Goal: Task Accomplishment & Management: Use online tool/utility

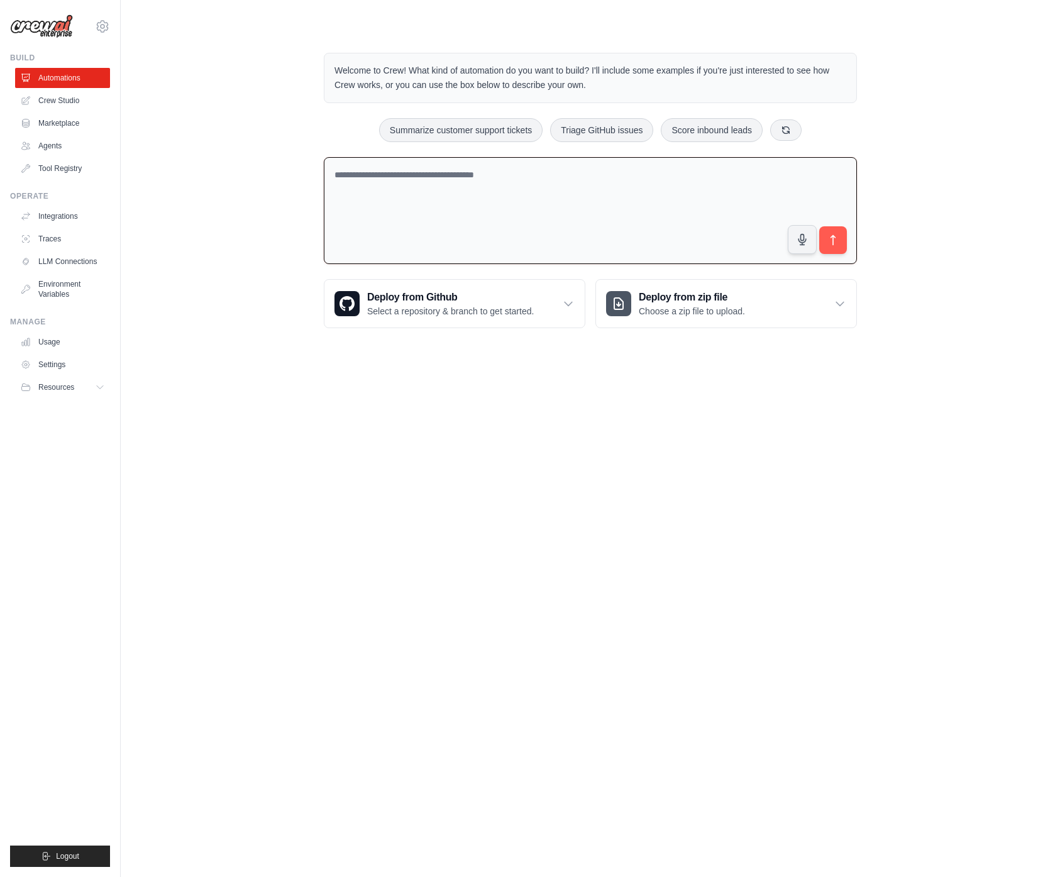
click at [509, 187] on textarea at bounding box center [590, 211] width 533 height 108
click at [845, 298] on icon at bounding box center [840, 303] width 13 height 13
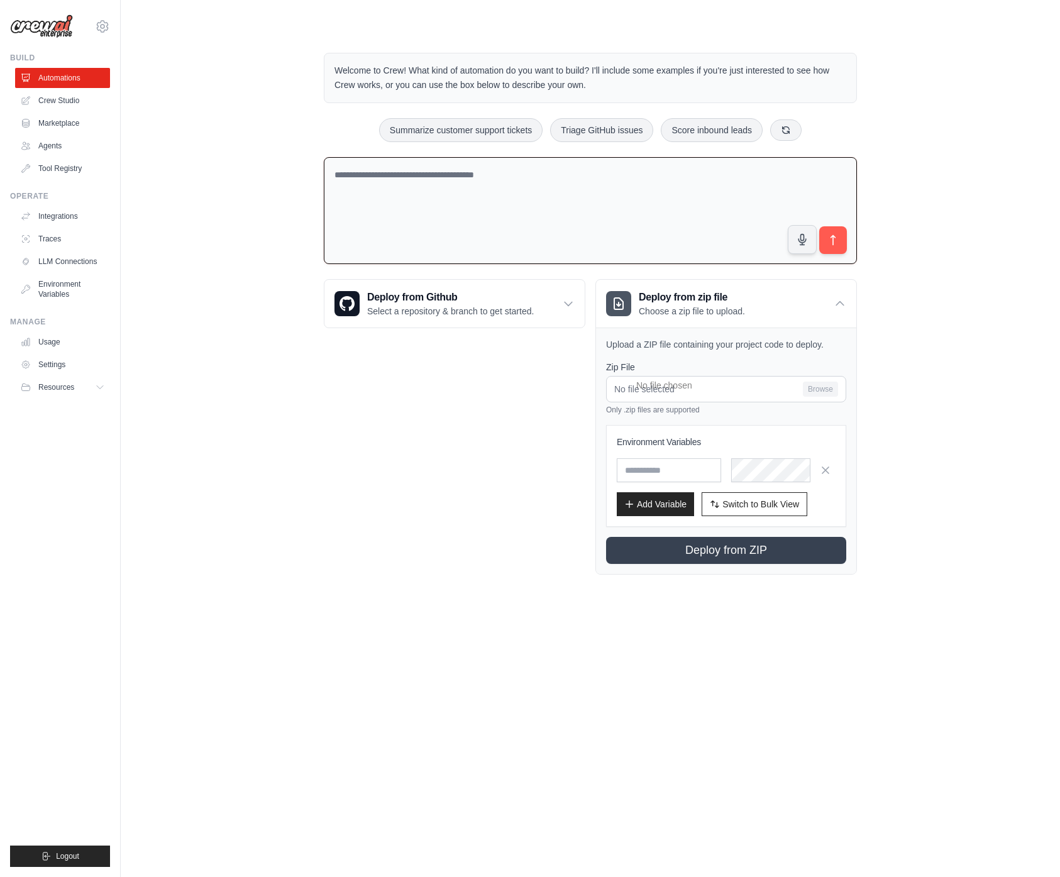
click at [453, 411] on div "**********" at bounding box center [455, 426] width 262 height 295
click at [829, 304] on div "Deploy from zip file Choose a zip file to upload." at bounding box center [726, 304] width 260 height 48
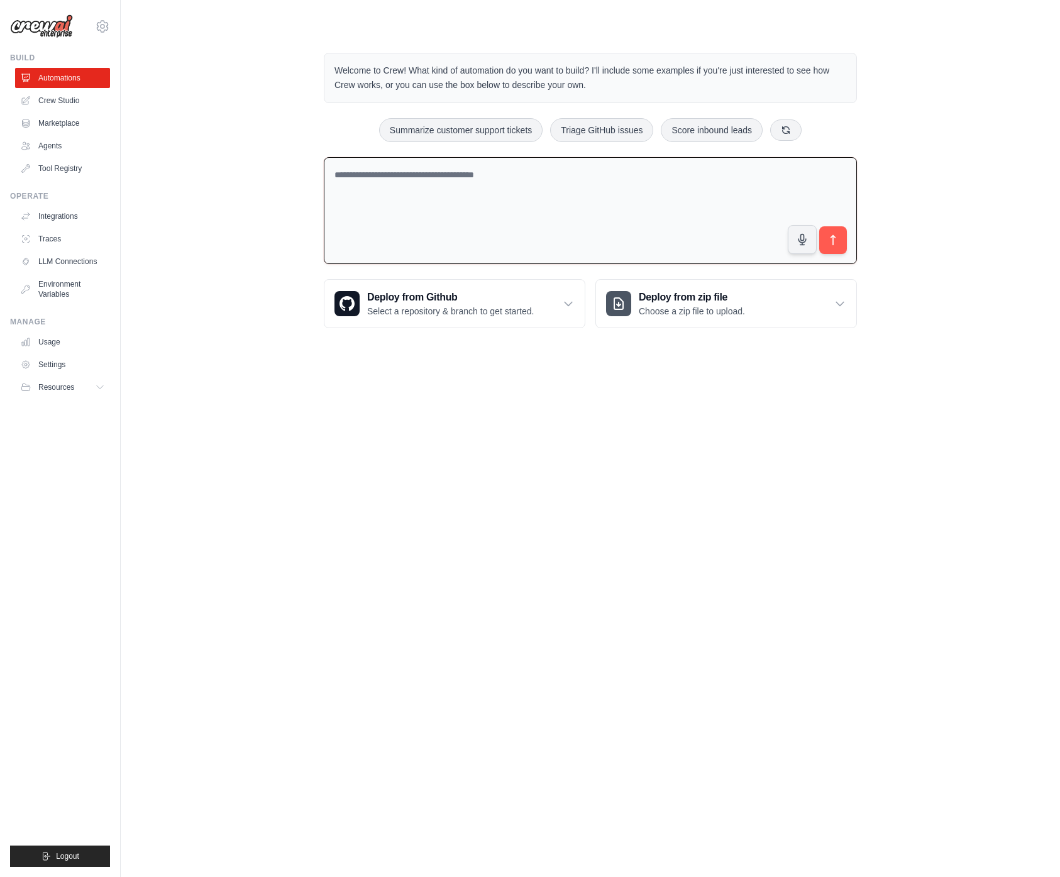
click at [952, 283] on div "Welcome to Crew! What kind of automation do you want to build? I'll include som…" at bounding box center [590, 191] width 899 height 316
click at [60, 101] on link "Crew Studio" at bounding box center [63, 101] width 95 height 20
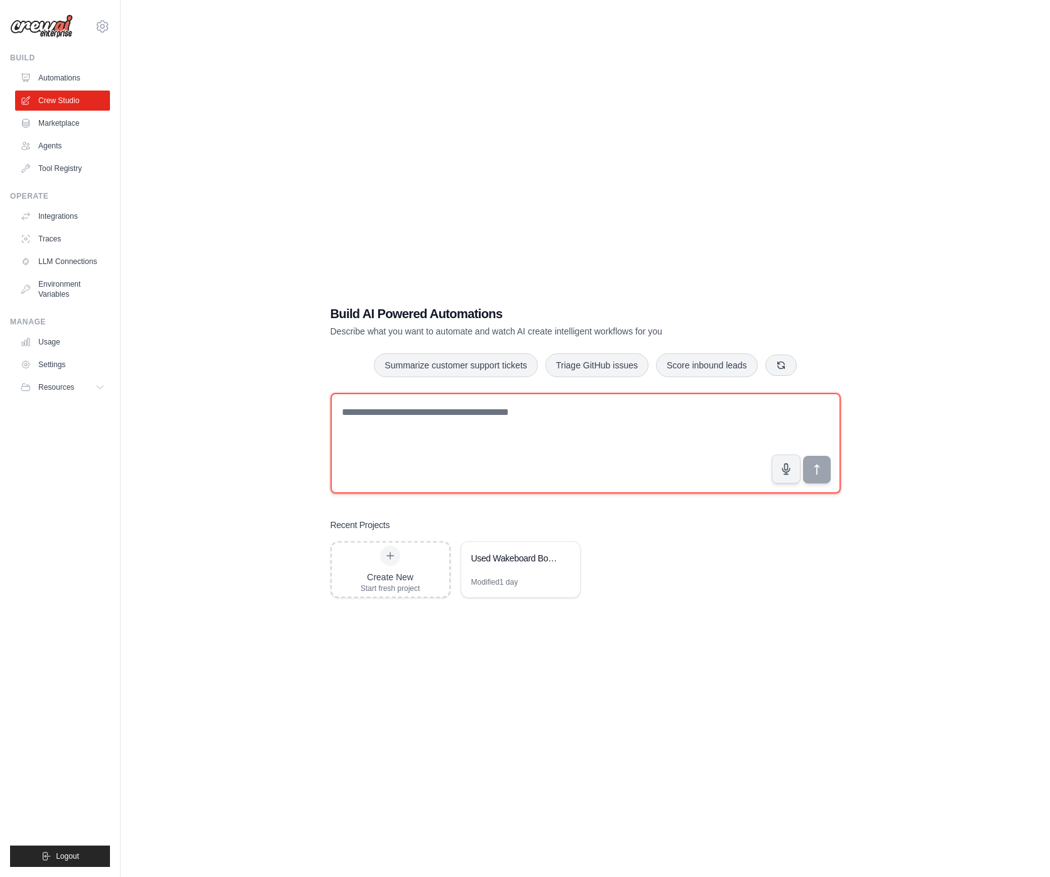
click at [459, 419] on textarea at bounding box center [586, 443] width 510 height 101
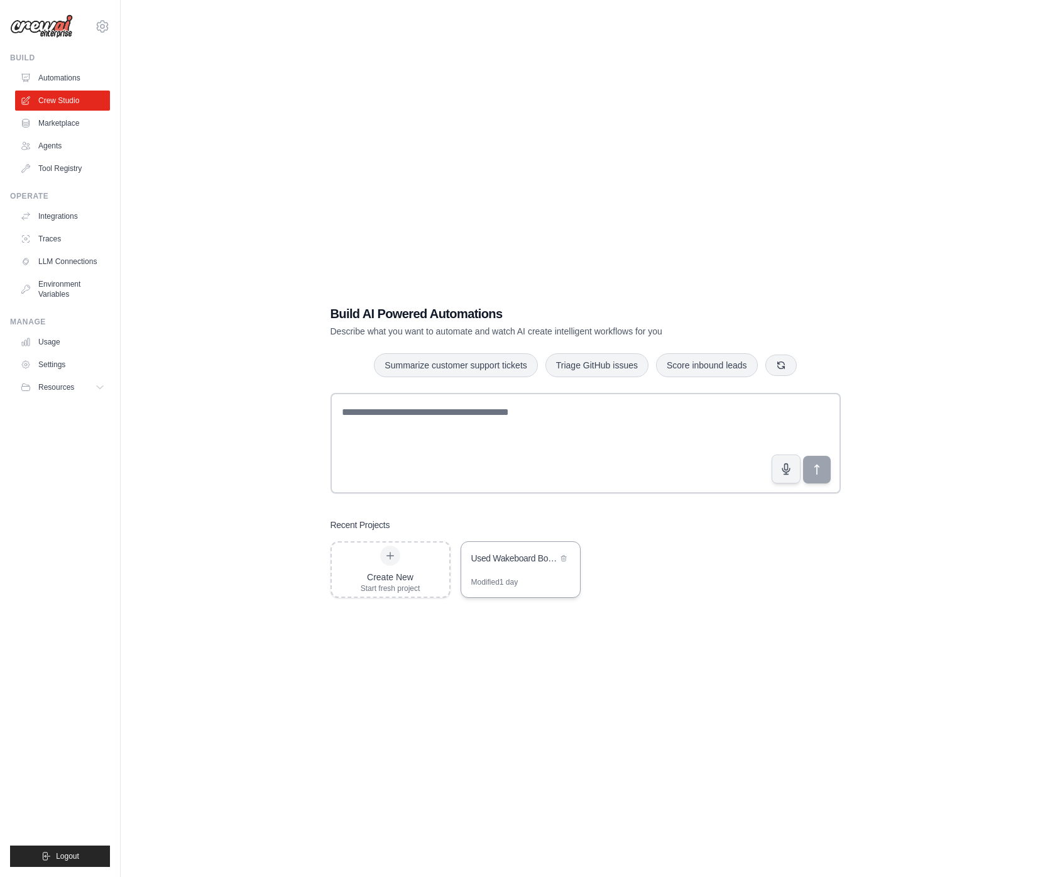
click at [519, 558] on div "Used Wakeboard Boat Finder - [US_STATE] Region" at bounding box center [514, 558] width 86 height 13
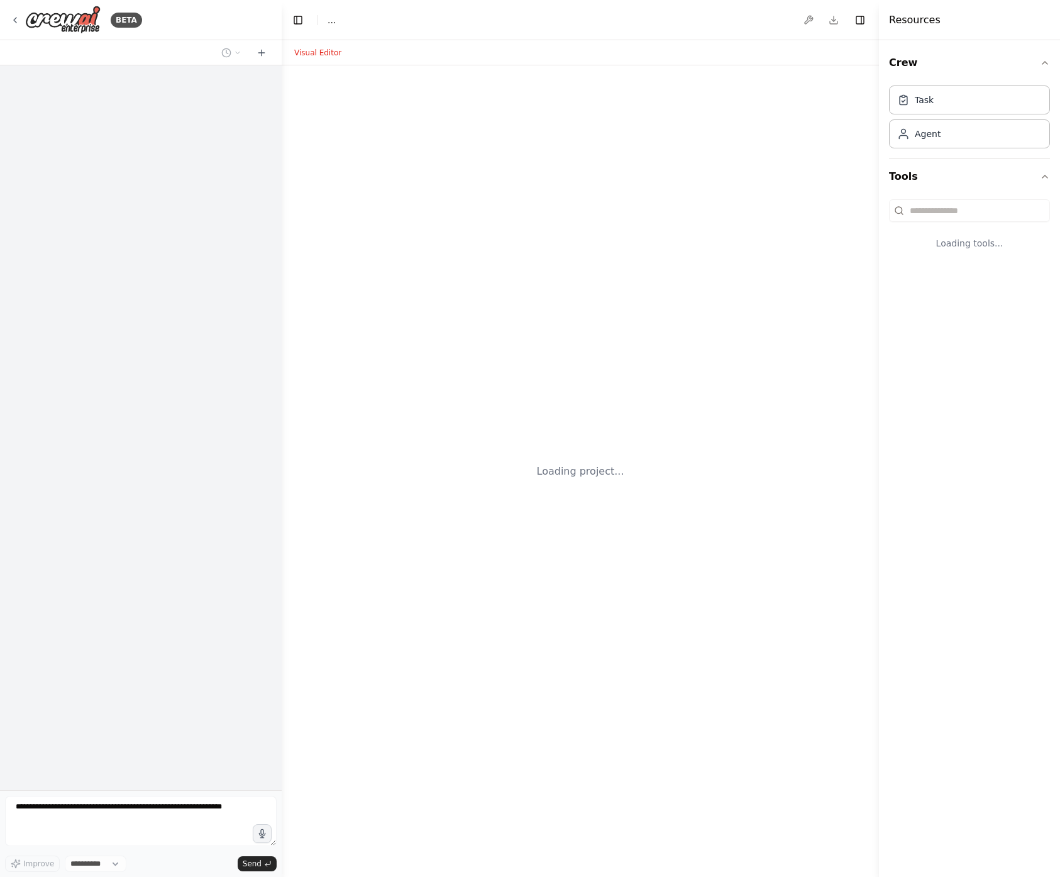
select select "****"
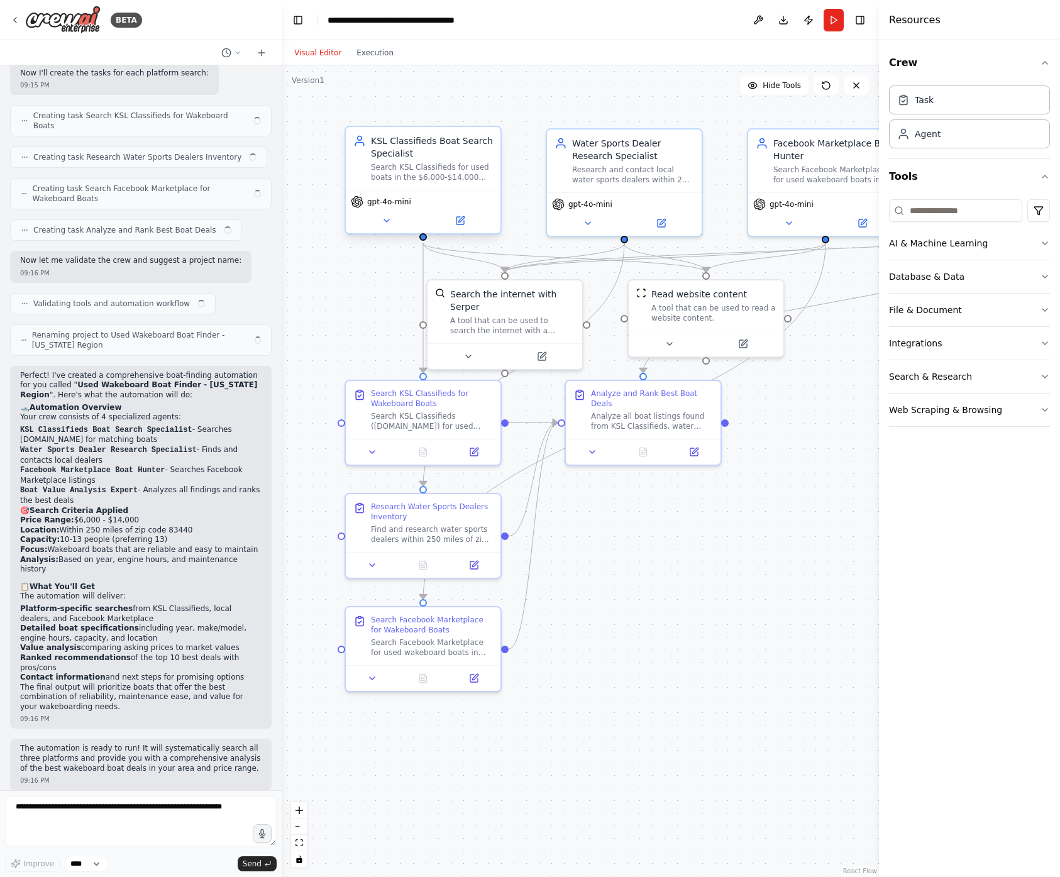
scroll to position [652, 0]
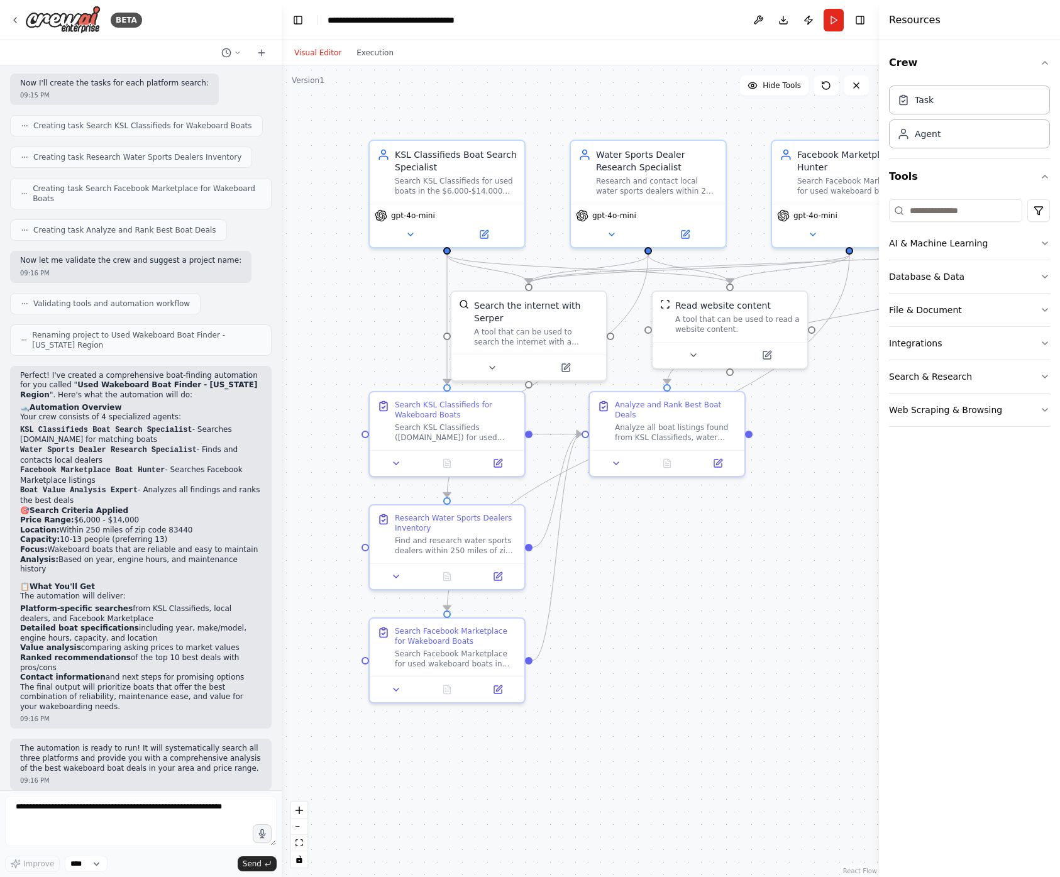
drag, startPoint x: 821, startPoint y: 449, endPoint x: 846, endPoint y: 460, distance: 27.3
click at [846, 460] on div ".deletable-edge-delete-btn { width: 20px; height: 20px; border: 0px solid #ffff…" at bounding box center [580, 471] width 597 height 812
drag, startPoint x: 59, startPoint y: 539, endPoint x: 170, endPoint y: 541, distance: 110.7
click at [170, 541] on li "Capacity: 10-13 people (preferring 13)" at bounding box center [140, 540] width 241 height 10
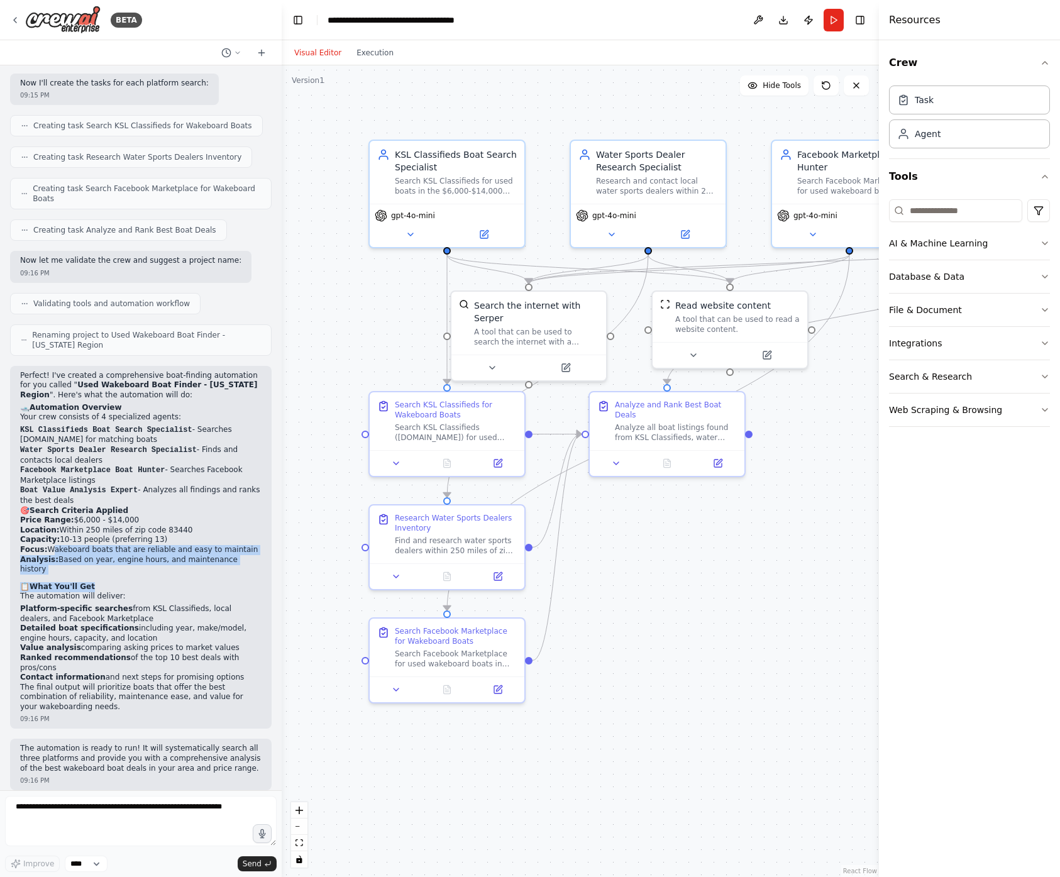
drag, startPoint x: 48, startPoint y: 551, endPoint x: 169, endPoint y: 575, distance: 123.2
click at [169, 575] on div "Perfect! I've created a comprehensive boat-finding automation for you called " …" at bounding box center [140, 541] width 241 height 341
click at [180, 592] on p "The automation will deliver:" at bounding box center [140, 597] width 241 height 10
click at [118, 744] on p "The automation is ready to run! It will systematically search all three platfor…" at bounding box center [140, 759] width 241 height 30
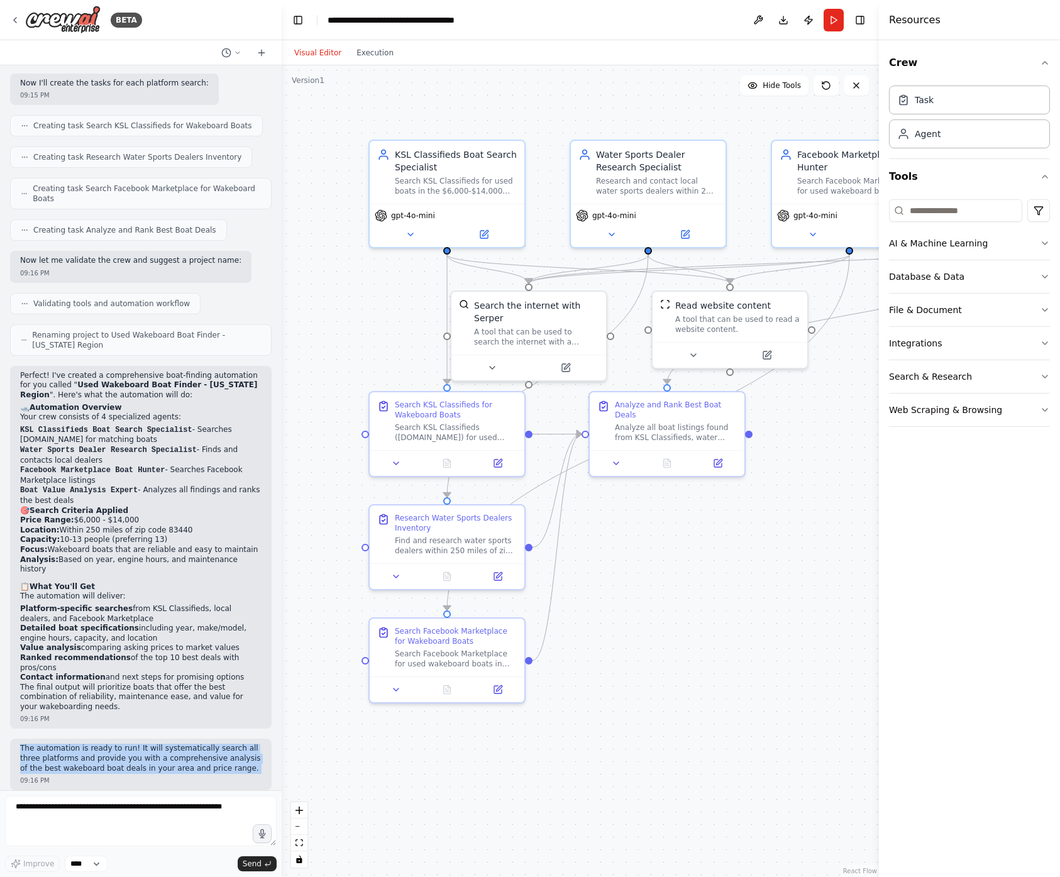
click at [118, 744] on p "The automation is ready to run! It will systematically search all three platfor…" at bounding box center [140, 759] width 241 height 30
click at [839, 26] on button "Run" at bounding box center [834, 20] width 20 height 23
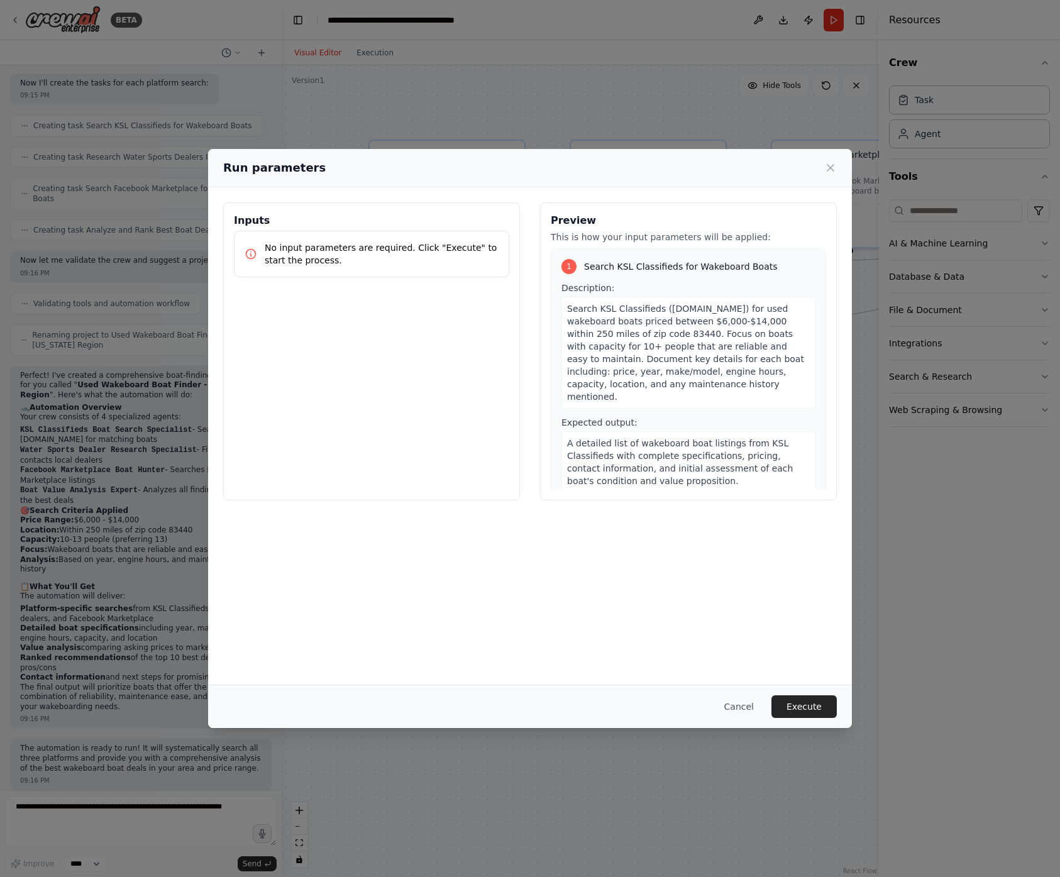
click at [360, 250] on p "No input parameters are required. Click "Execute" to start the process." at bounding box center [382, 253] width 234 height 25
click at [360, 249] on p "No input parameters are required. Click "Execute" to start the process." at bounding box center [382, 253] width 234 height 25
click at [348, 249] on p "No input parameters are required. Click "Execute" to start the process." at bounding box center [382, 253] width 234 height 25
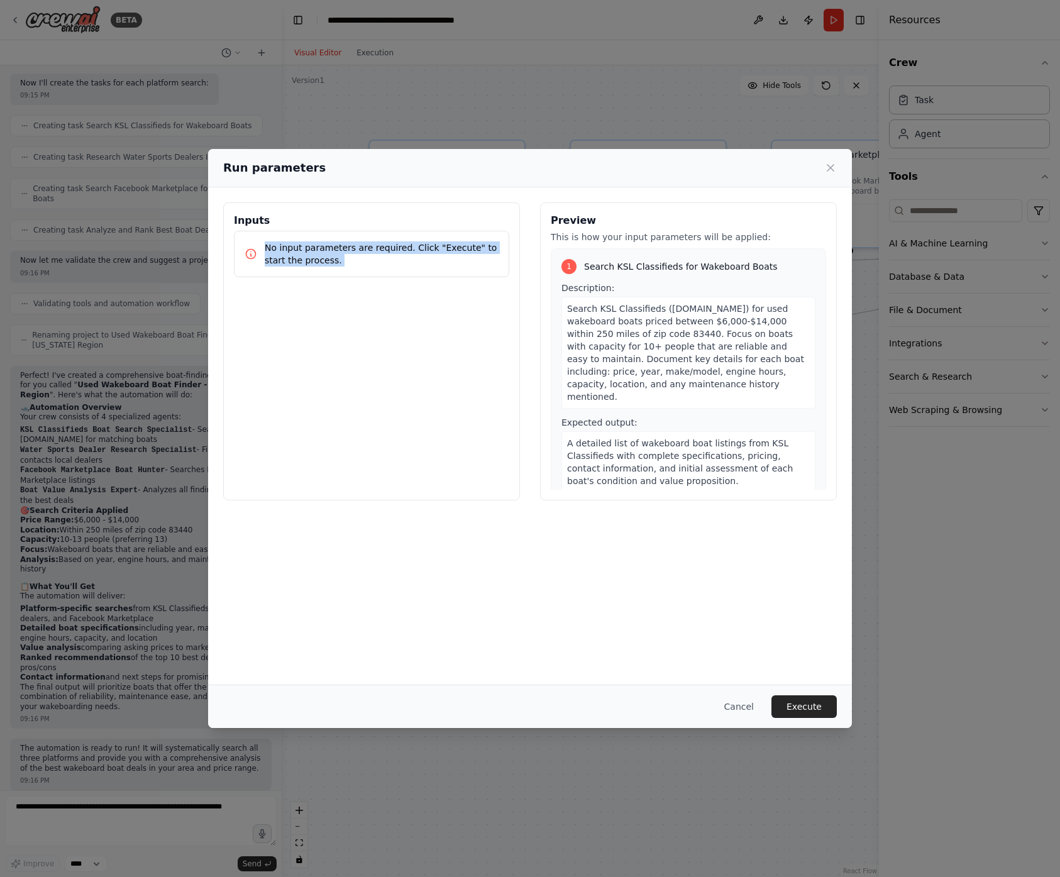
click at [348, 249] on p "No input parameters are required. Click "Execute" to start the process." at bounding box center [382, 253] width 234 height 25
click at [361, 248] on p "No input parameters are required. Click "Execute" to start the process." at bounding box center [382, 253] width 234 height 25
click at [807, 709] on button "Execute" at bounding box center [803, 706] width 65 height 23
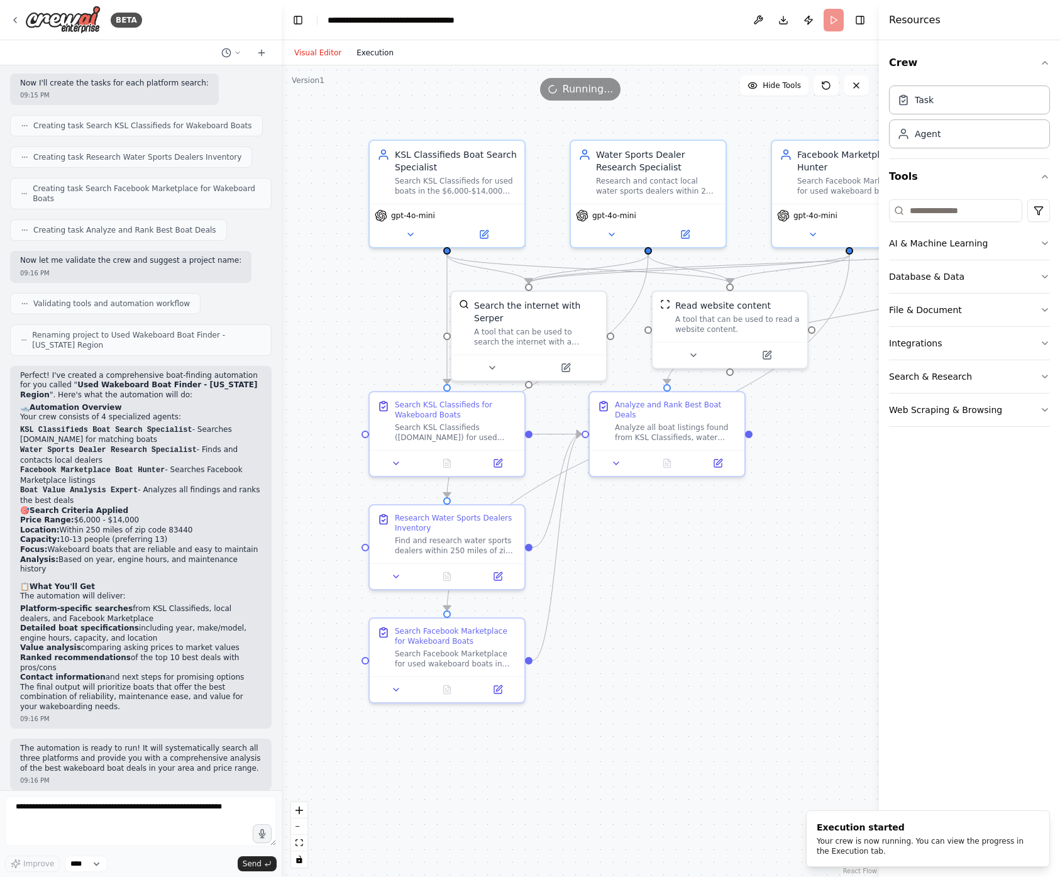
click at [374, 57] on button "Execution" at bounding box center [375, 52] width 52 height 15
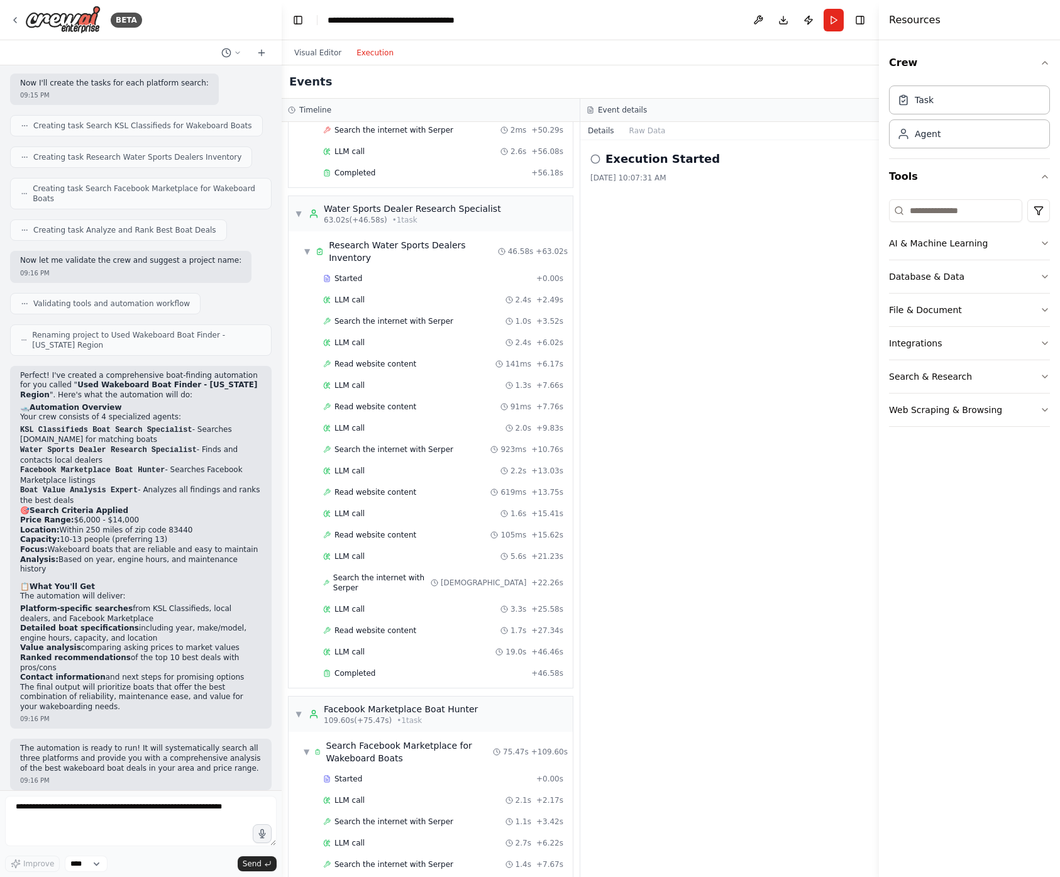
scroll to position [3079, 0]
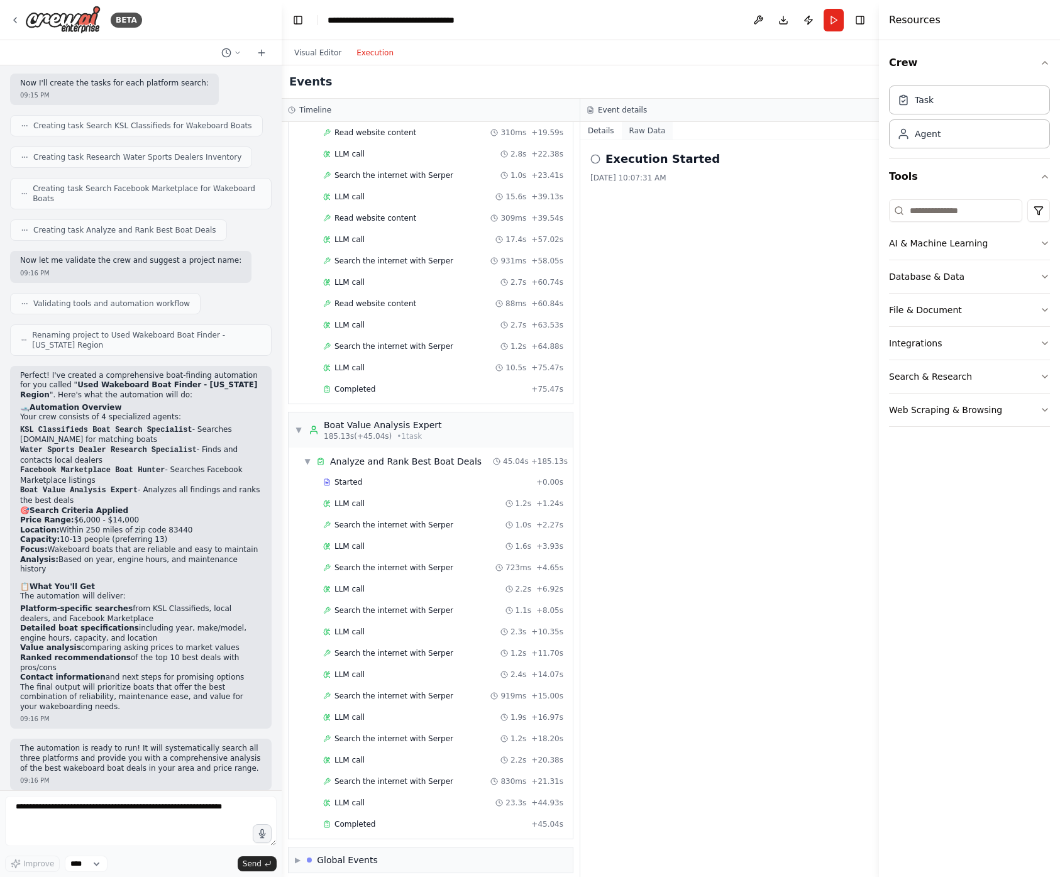
click at [646, 128] on button "Raw Data" at bounding box center [648, 131] width 52 height 18
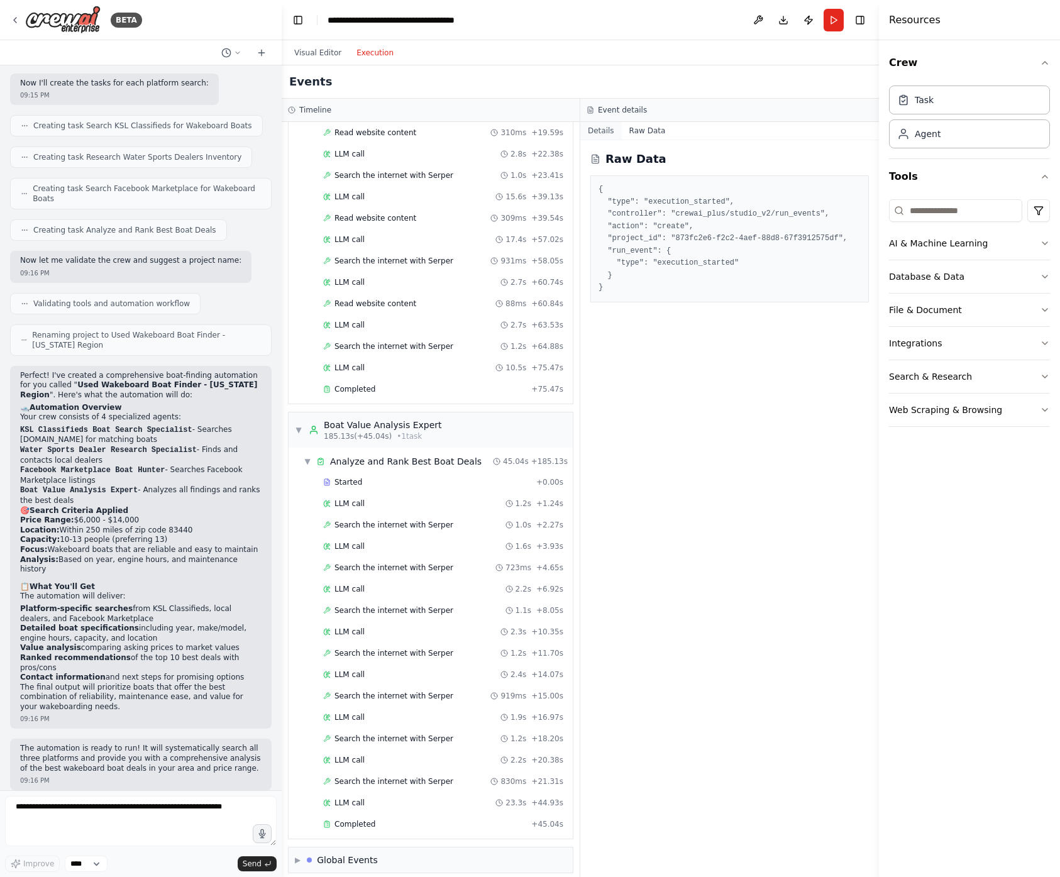
click at [601, 128] on button "Details" at bounding box center [600, 131] width 41 height 18
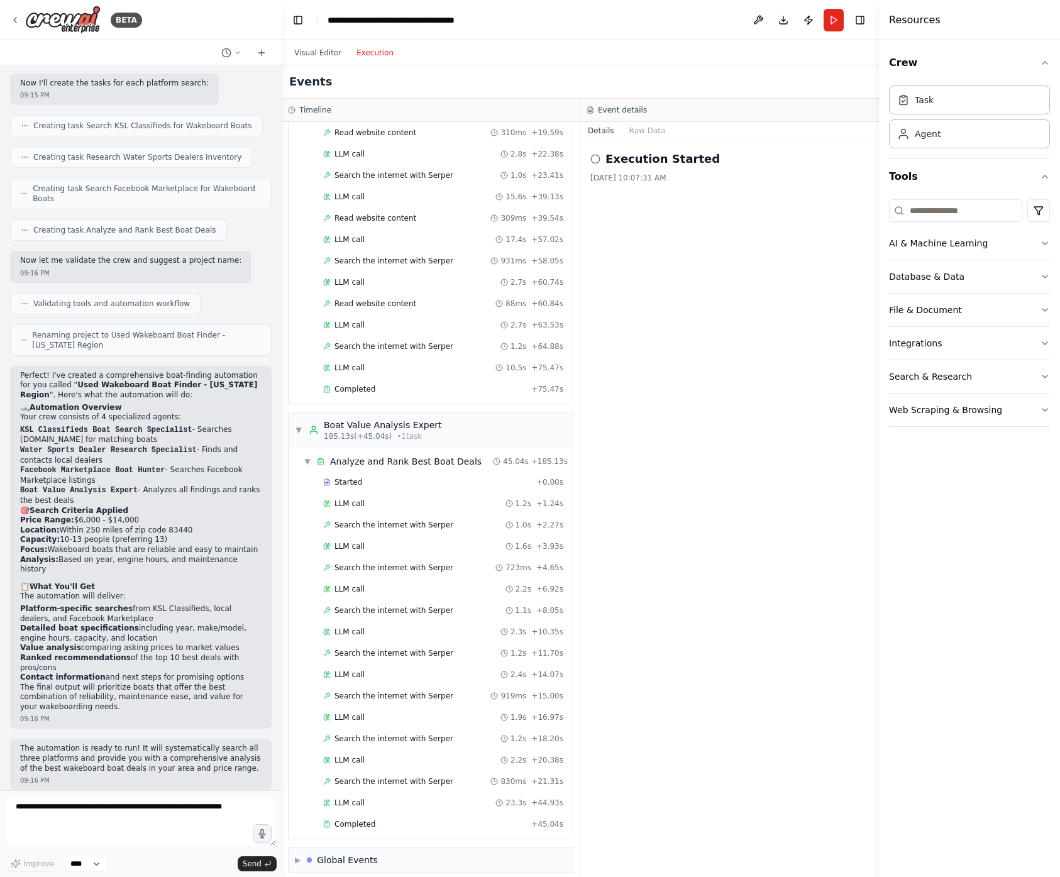
click at [721, 326] on div "Execution Started 8/25/2025, 10:07:31 AM" at bounding box center [729, 508] width 299 height 737
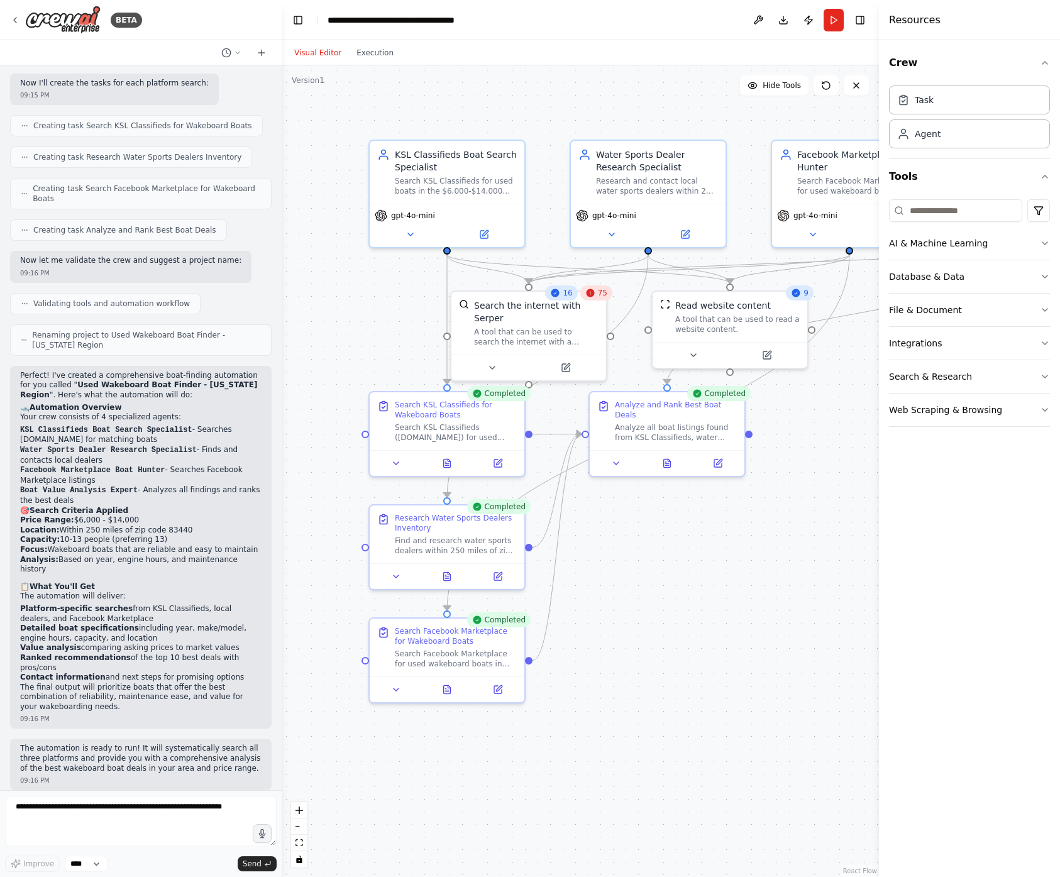
click at [319, 53] on button "Visual Editor" at bounding box center [318, 52] width 62 height 15
click at [380, 48] on button "Execution" at bounding box center [375, 52] width 52 height 15
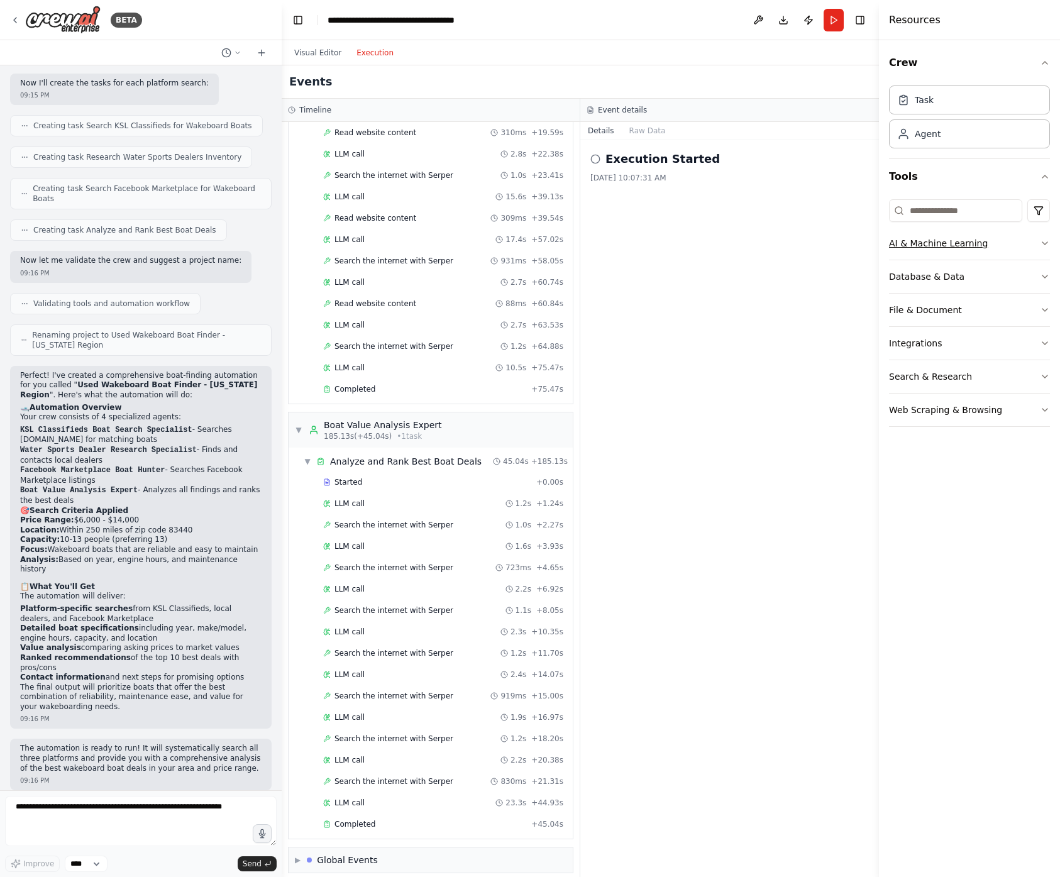
click at [1045, 244] on icon "button" at bounding box center [1045, 243] width 10 height 10
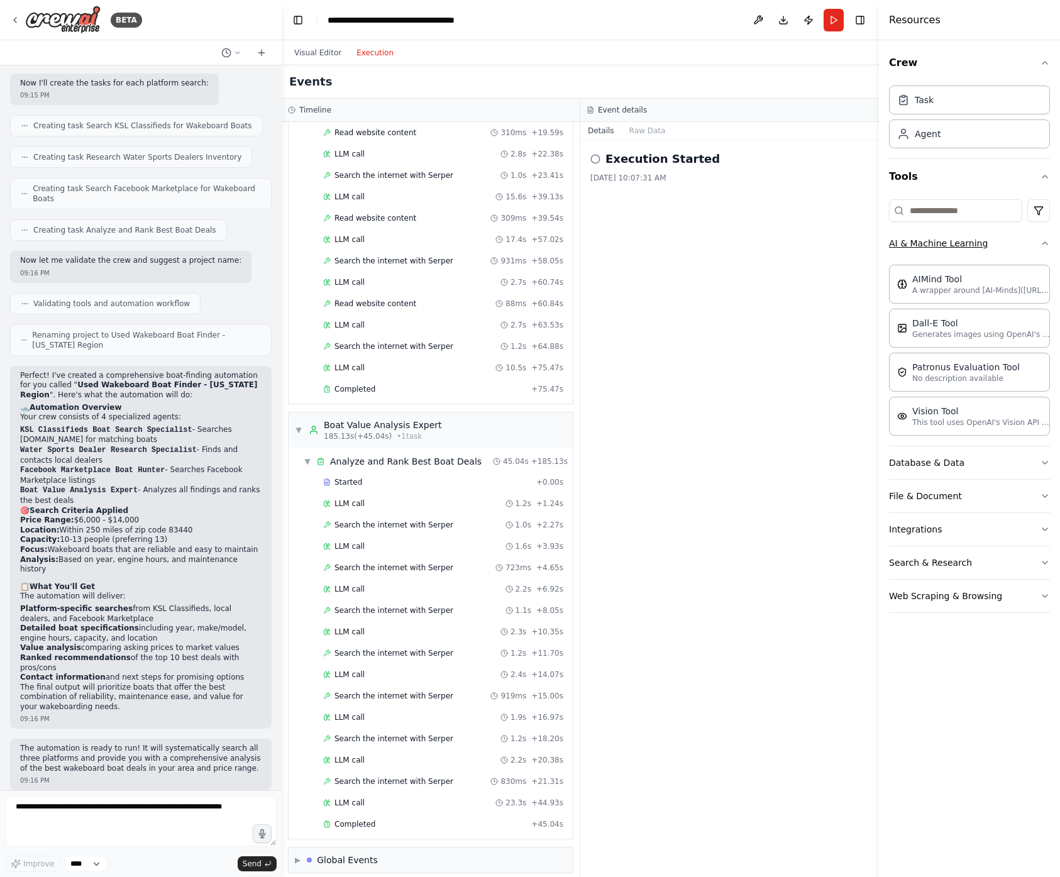
click at [1044, 243] on icon "button" at bounding box center [1044, 243] width 5 height 3
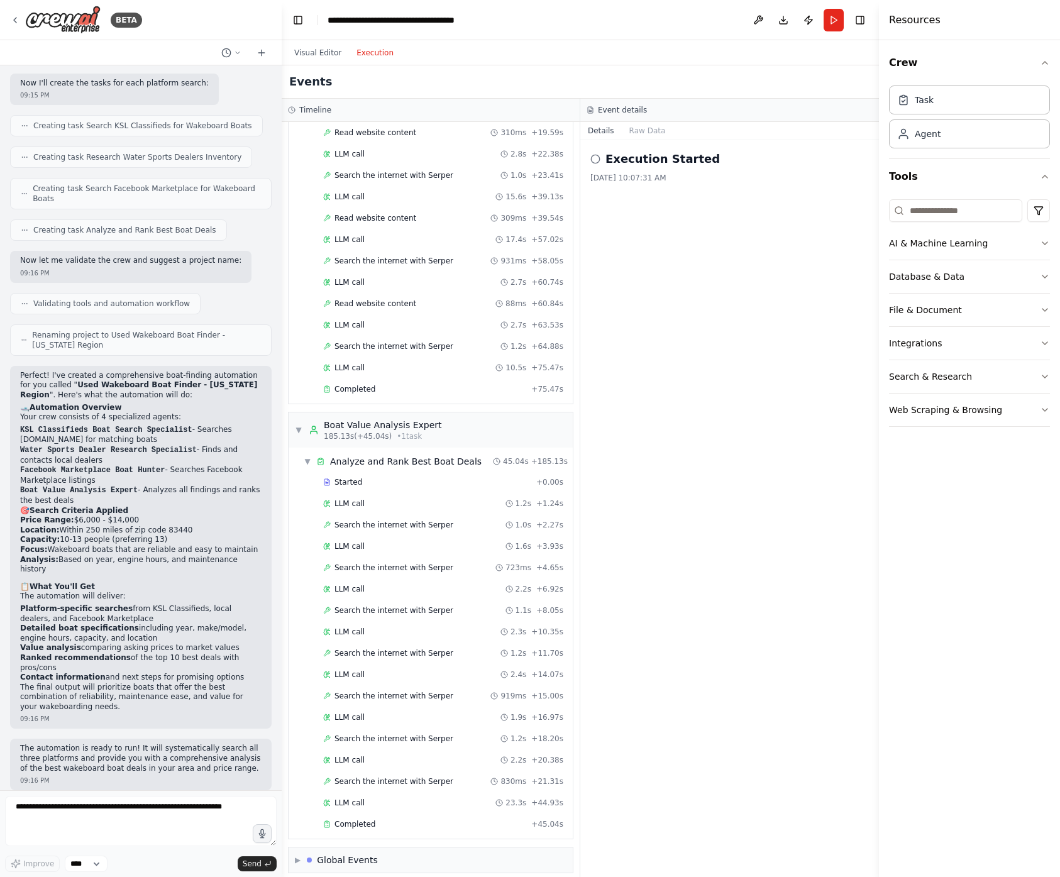
click at [768, 469] on div "Execution Started 8/25/2025, 10:07:31 AM" at bounding box center [729, 508] width 299 height 737
click at [766, 520] on div "Execution Started 8/25/2025, 10:07:31 AM" at bounding box center [729, 508] width 299 height 737
click at [298, 855] on span "▶" at bounding box center [298, 860] width 6 height 10
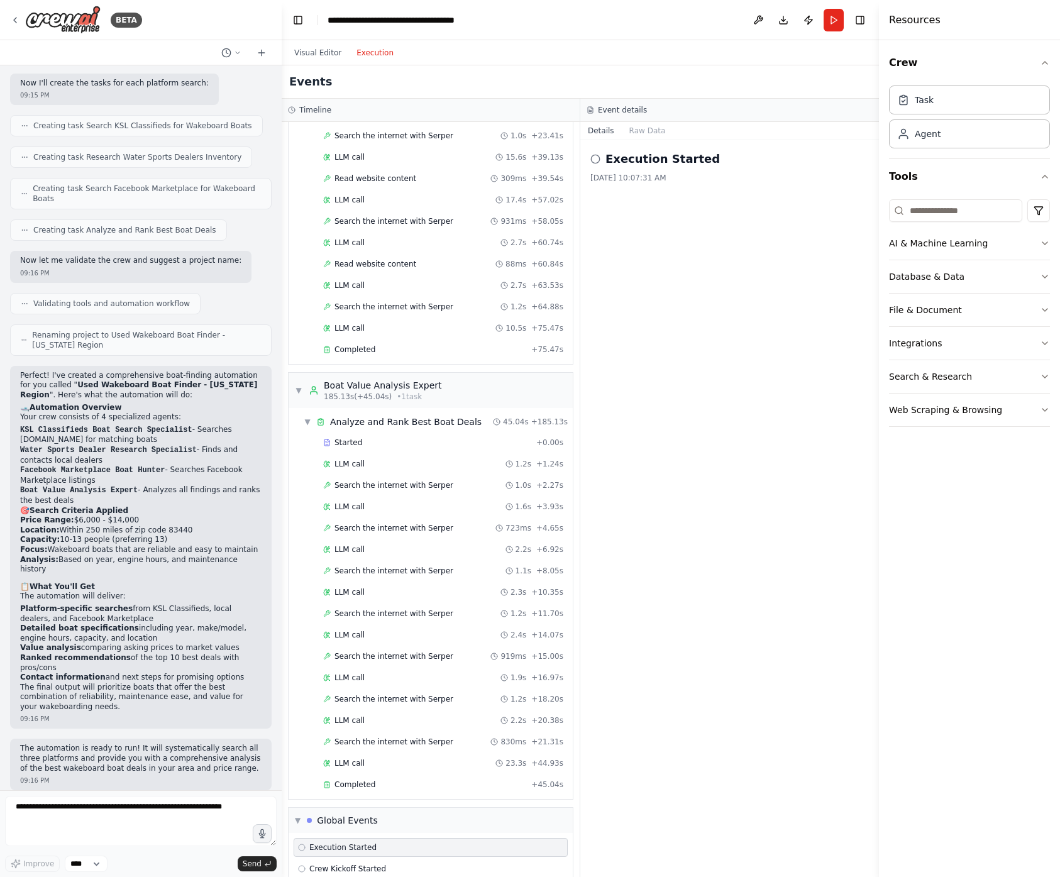
scroll to position [3193, 0]
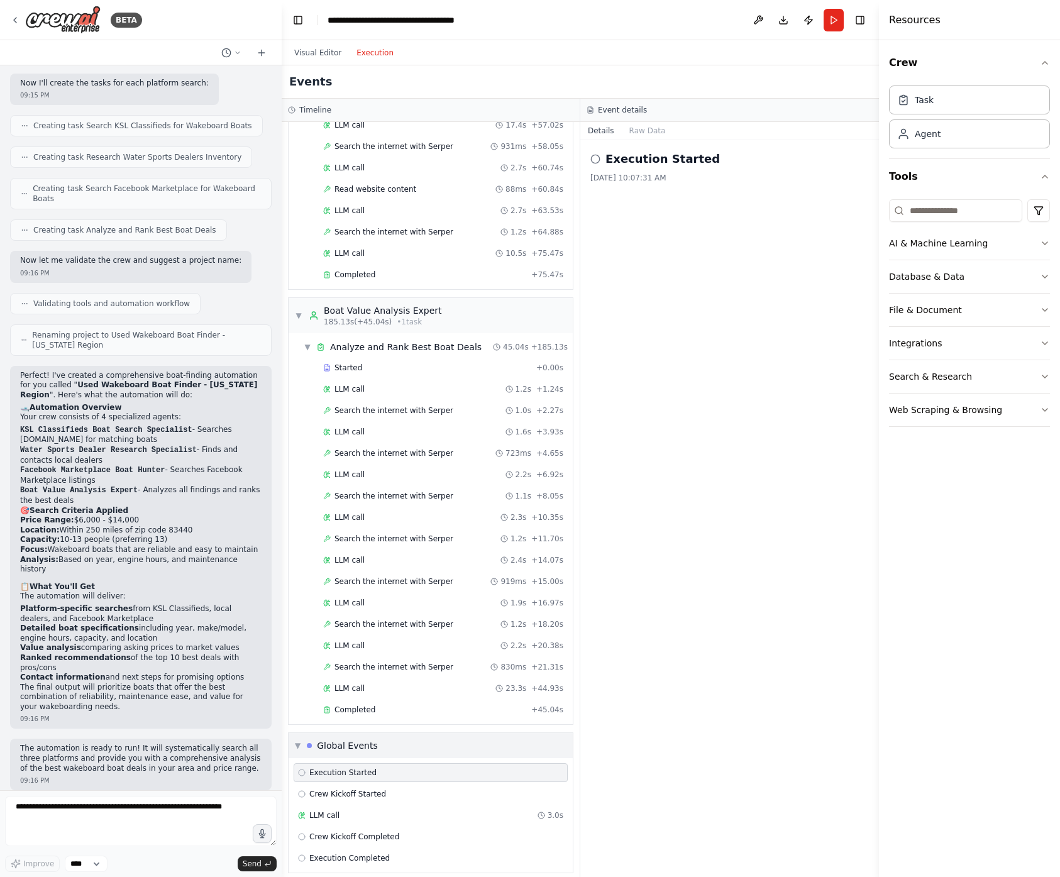
click at [297, 741] on span "▼" at bounding box center [298, 746] width 6 height 10
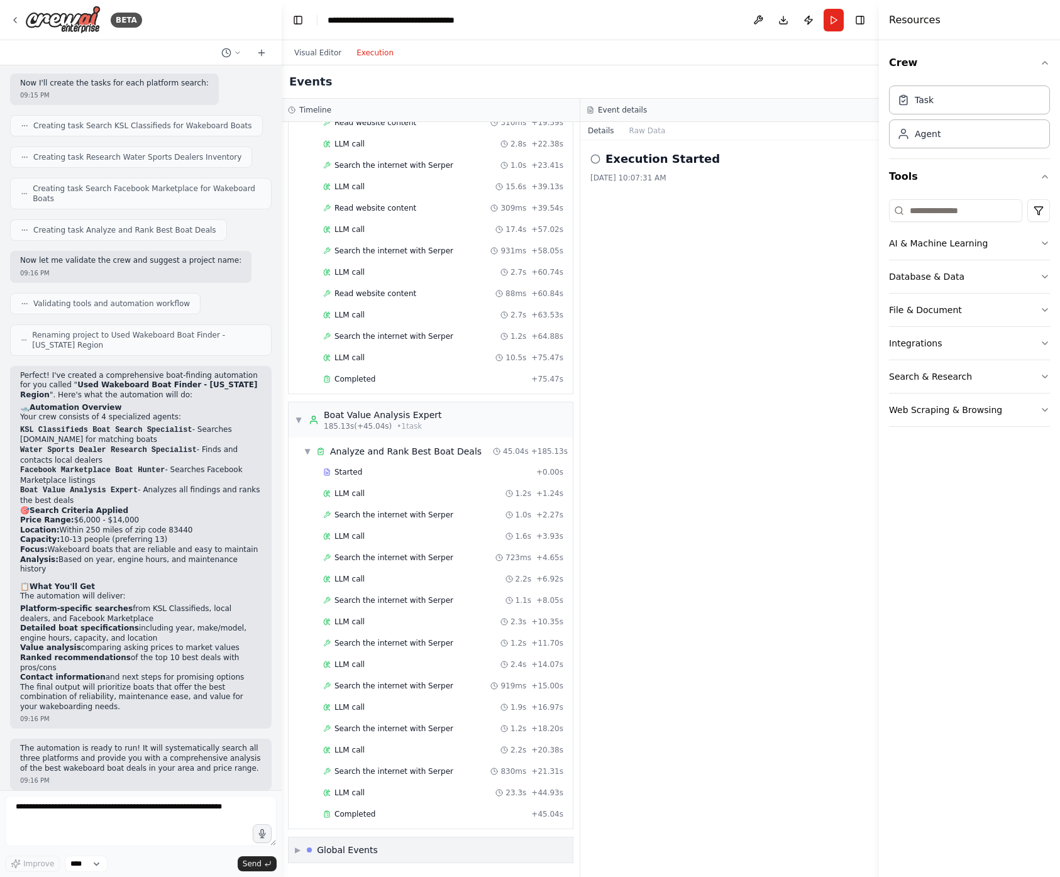
scroll to position [3079, 0]
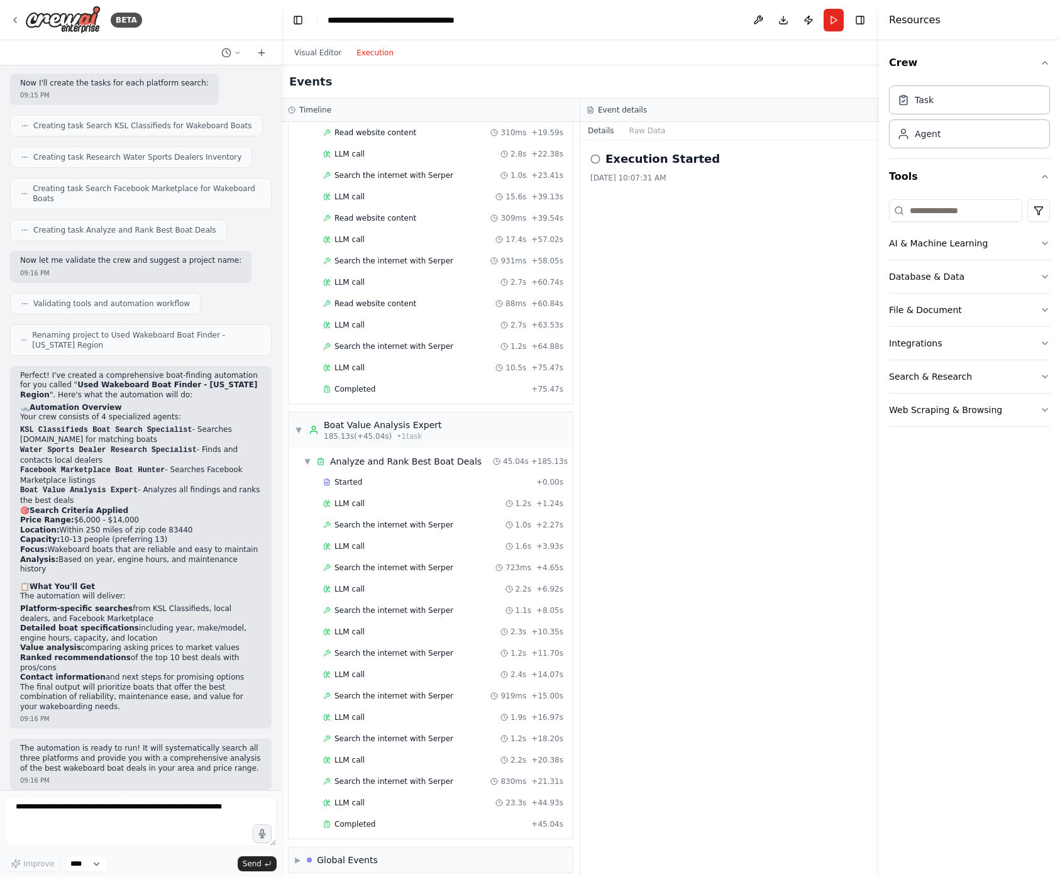
click at [771, 329] on div "Execution Started 8/25/2025, 10:07:31 AM" at bounding box center [729, 508] width 299 height 737
click at [319, 52] on button "Visual Editor" at bounding box center [318, 52] width 62 height 15
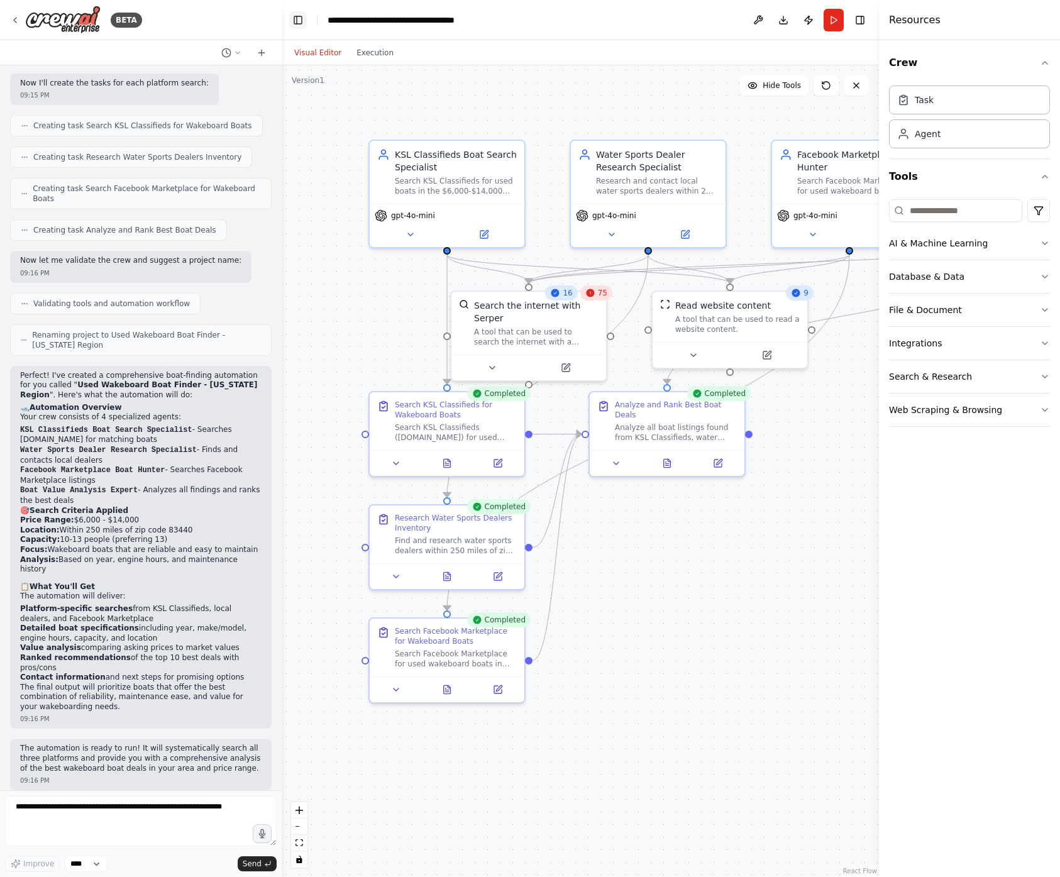
click at [297, 19] on button "Toggle Left Sidebar" at bounding box center [298, 20] width 18 height 18
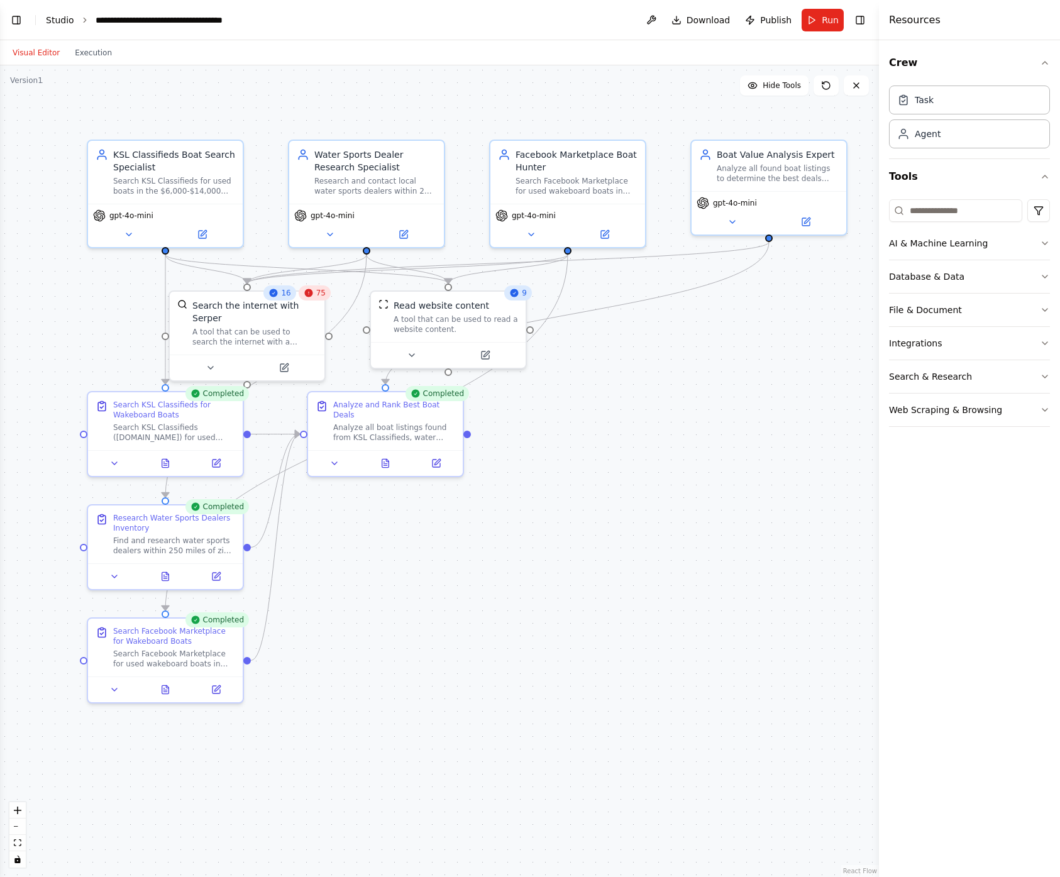
click at [54, 16] on link "Studio" at bounding box center [60, 20] width 28 height 10
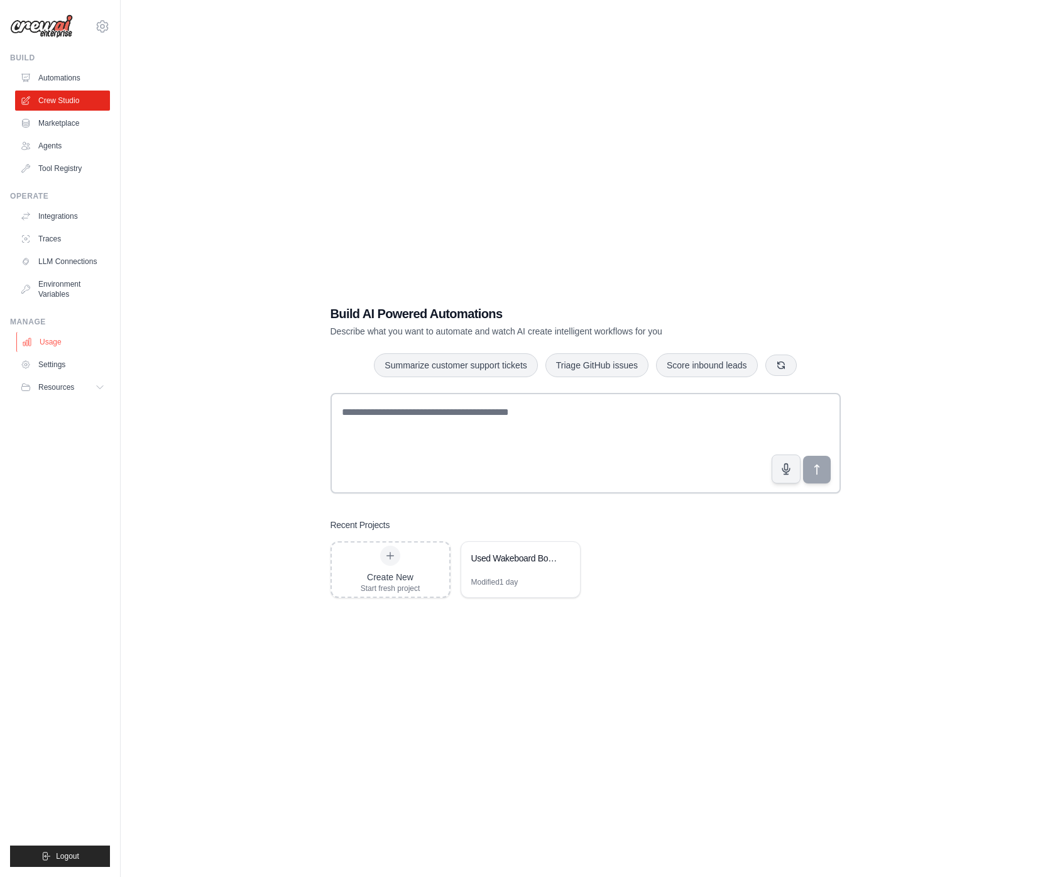
click at [45, 337] on link "Usage" at bounding box center [63, 342] width 95 height 20
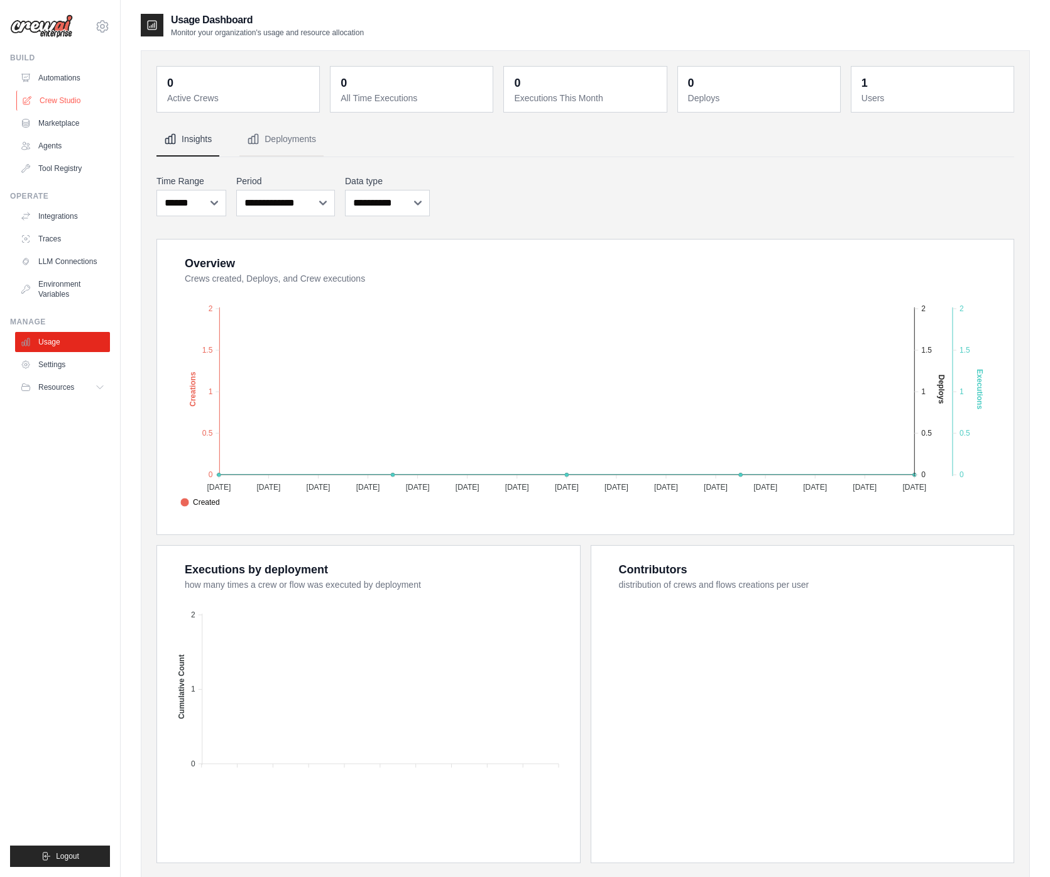
click at [60, 101] on link "Crew Studio" at bounding box center [63, 101] width 95 height 20
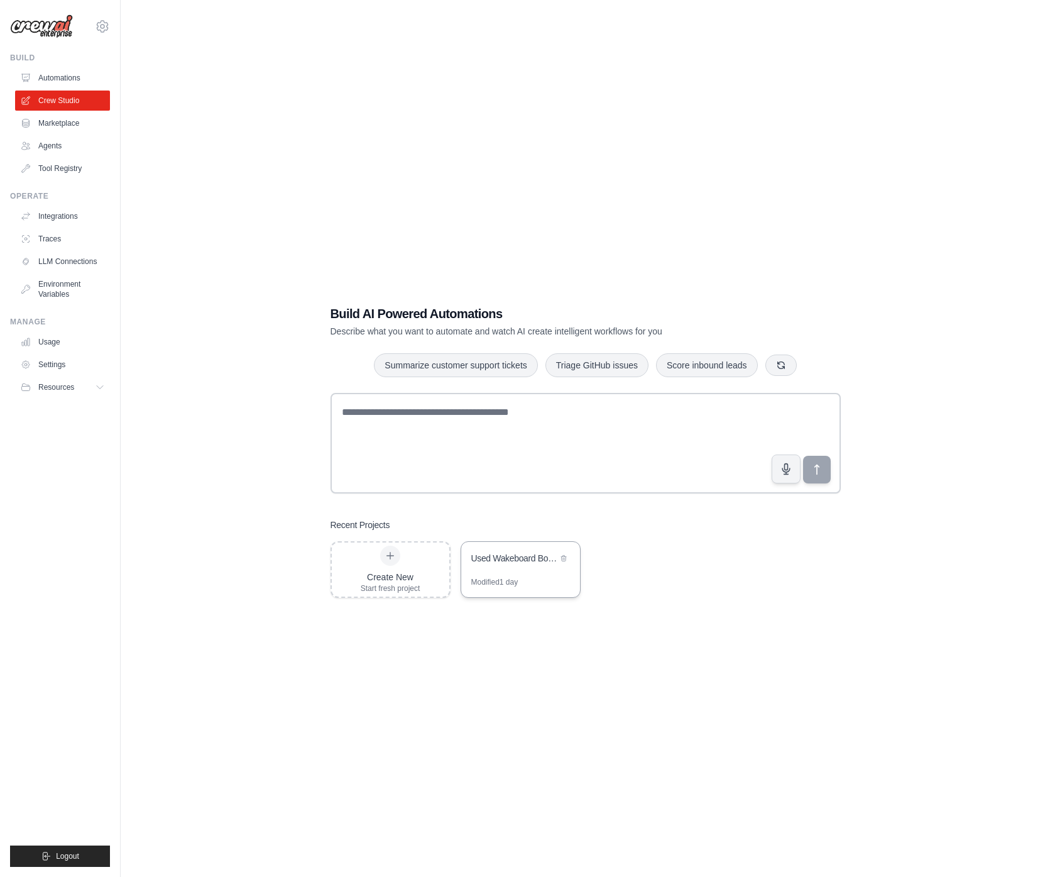
click at [526, 577] on div "Modified 1 day" at bounding box center [520, 587] width 119 height 20
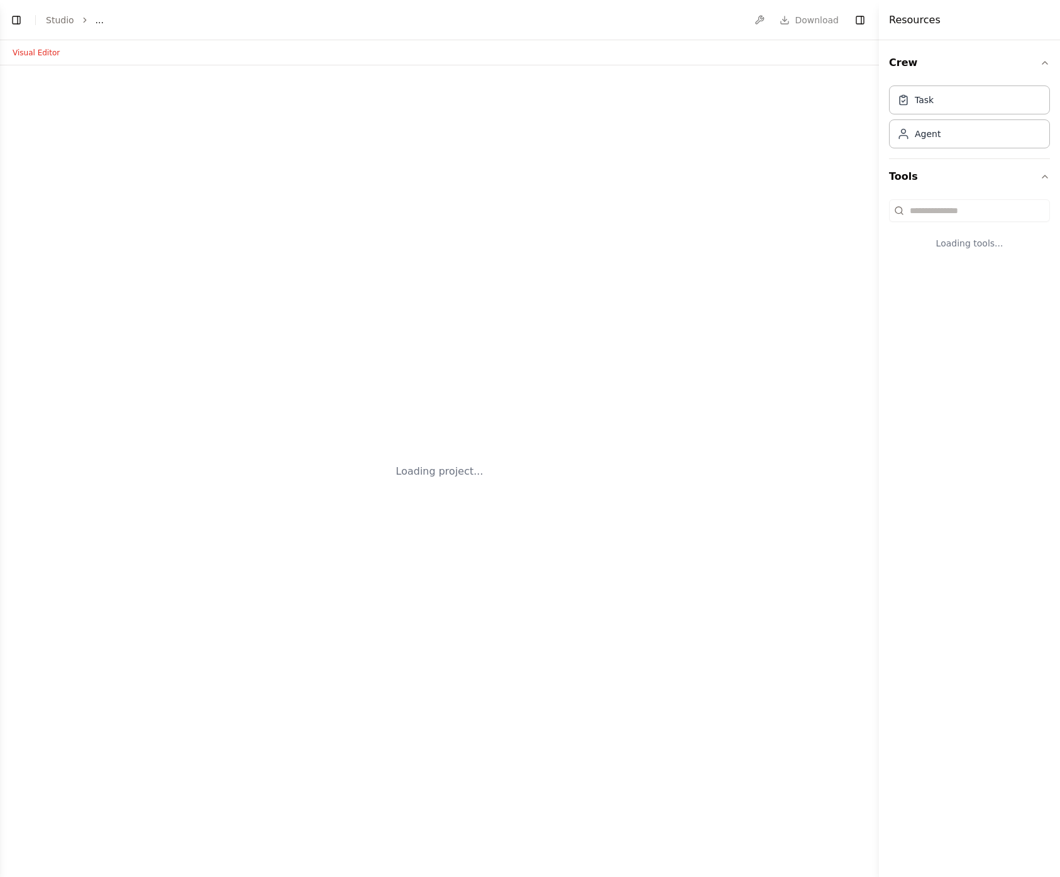
select select "****"
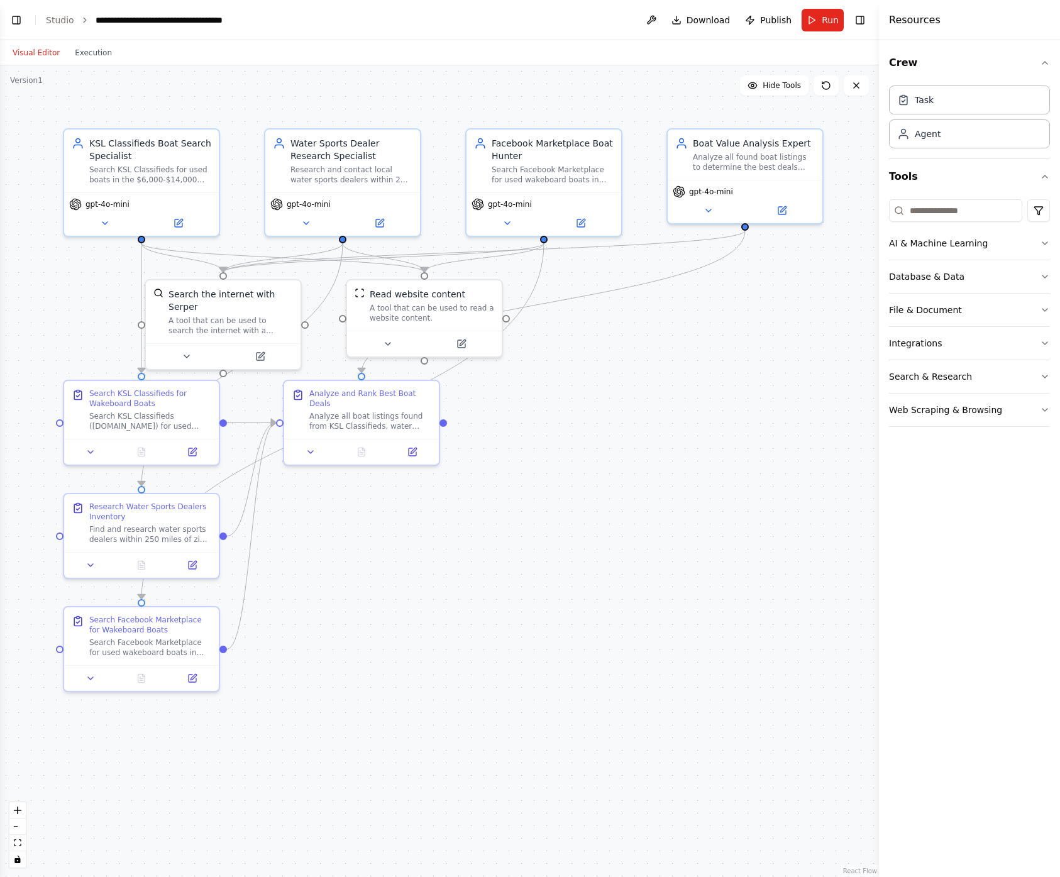
scroll to position [652, 0]
click at [100, 52] on button "Execution" at bounding box center [93, 52] width 52 height 15
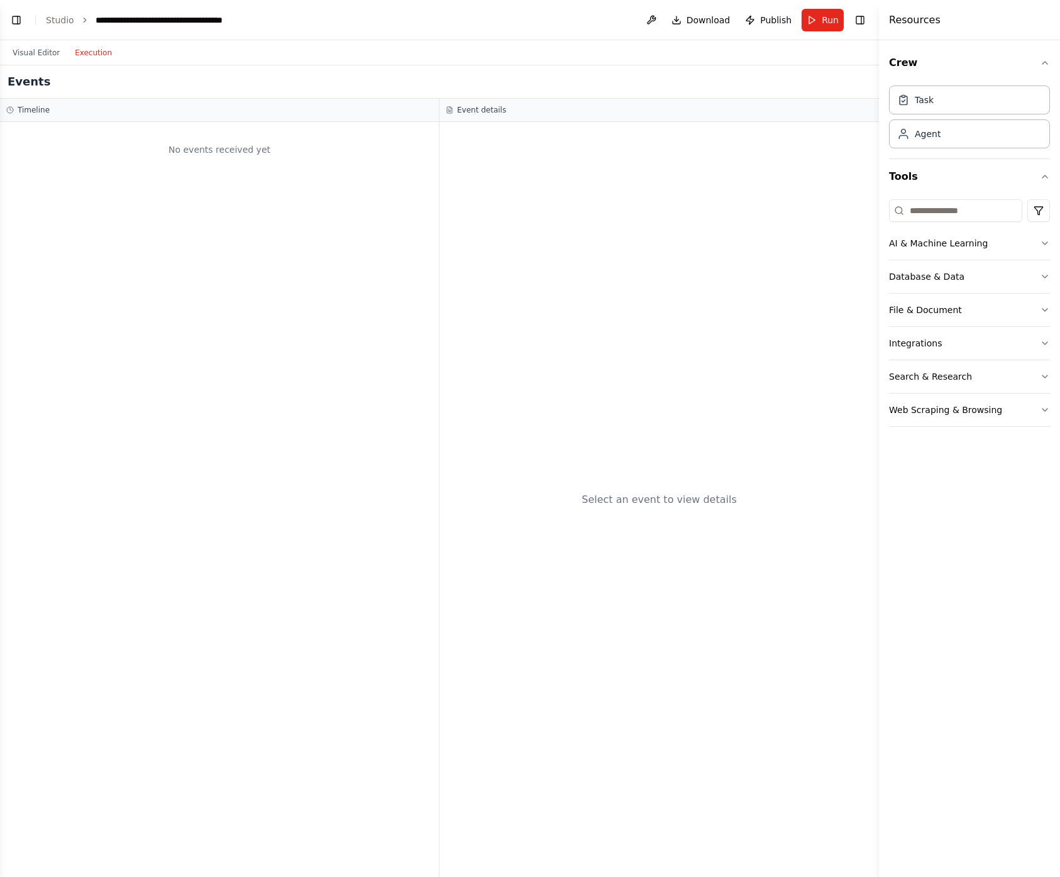
click at [231, 167] on div "No events received yet" at bounding box center [219, 149] width 426 height 43
click at [20, 109] on h3 "Timeline" at bounding box center [34, 110] width 32 height 10
click at [253, 149] on div "No events received yet" at bounding box center [219, 149] width 426 height 43
click at [378, 276] on div "No events received yet" at bounding box center [219, 499] width 439 height 755
click at [863, 20] on button "Toggle Right Sidebar" at bounding box center [860, 20] width 18 height 18
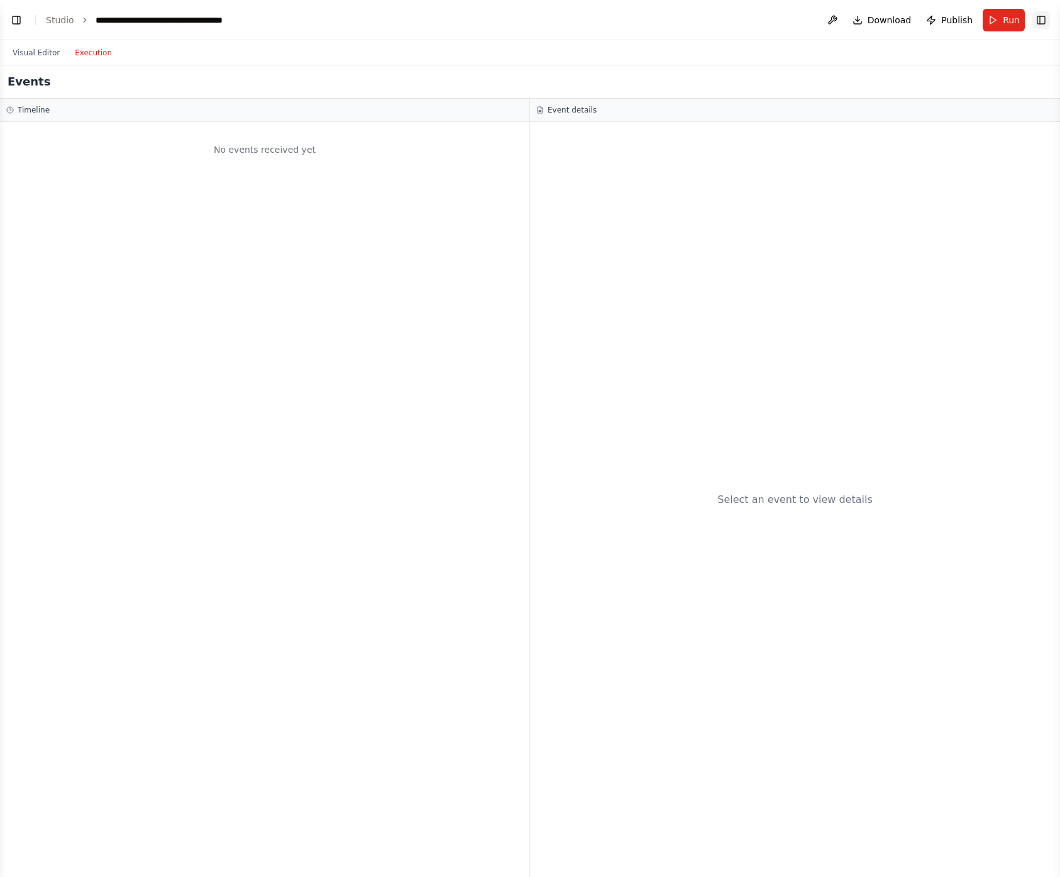
click at [1044, 20] on button "Toggle Right Sidebar" at bounding box center [1041, 20] width 18 height 18
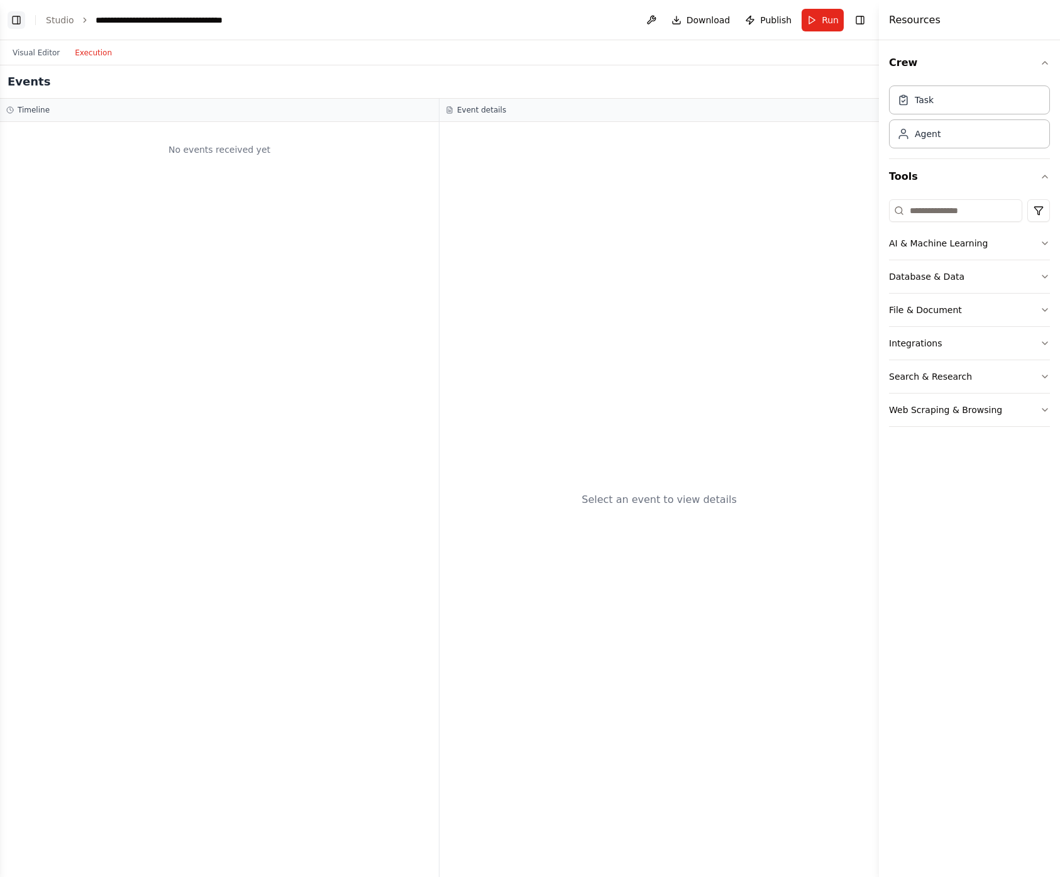
click at [16, 18] on button "Toggle Left Sidebar" at bounding box center [17, 20] width 18 height 18
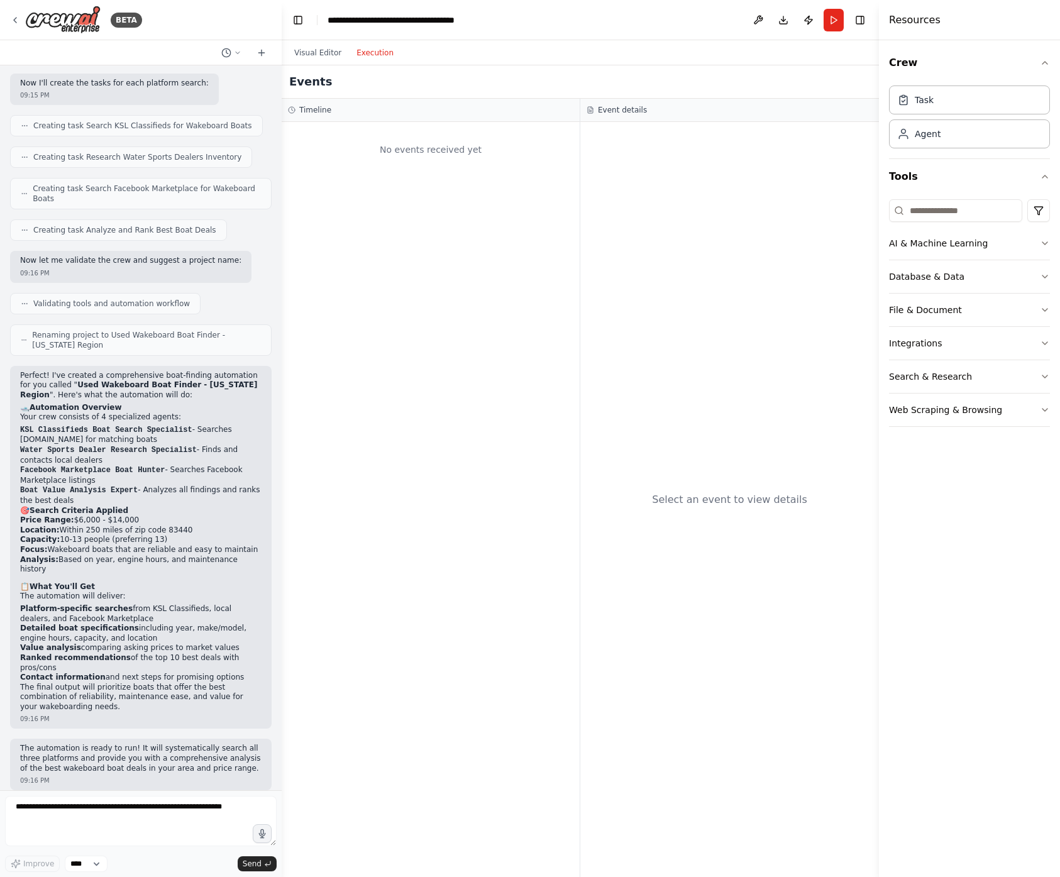
click at [389, 79] on div "Events" at bounding box center [580, 81] width 597 height 33
click at [307, 51] on button "Visual Editor" at bounding box center [318, 52] width 62 height 15
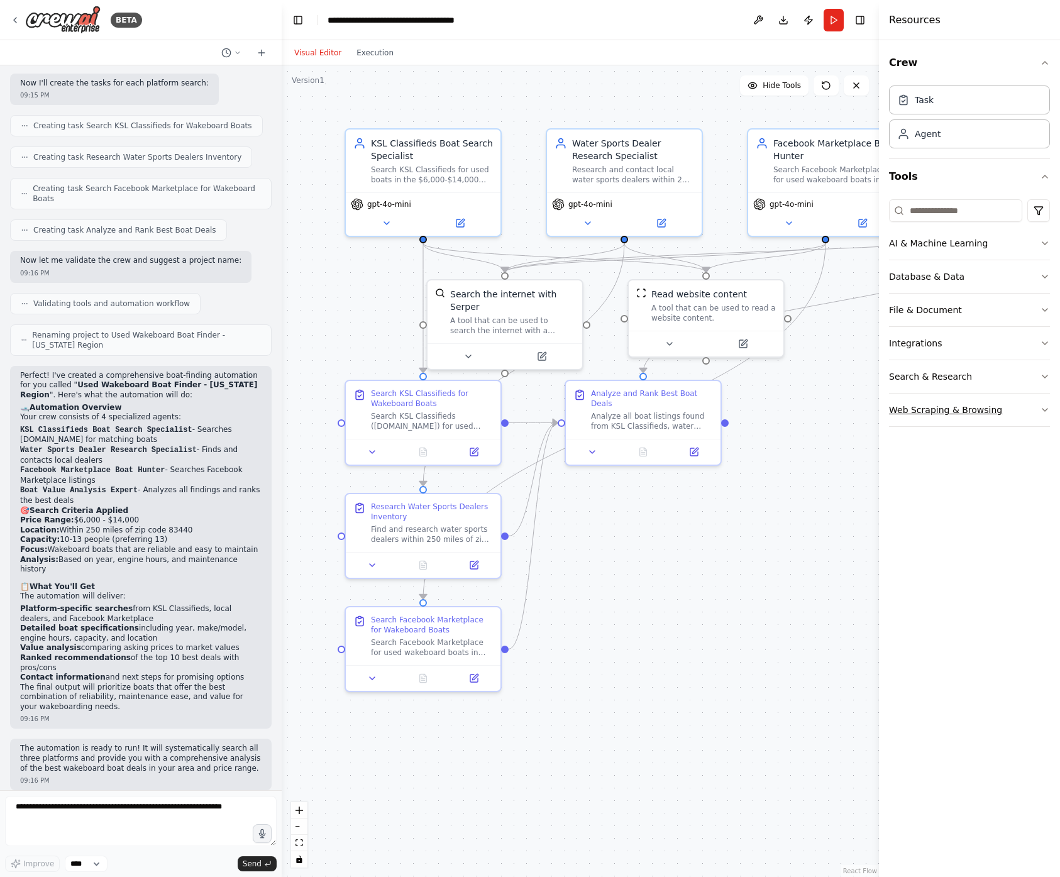
click at [1026, 413] on button "Web Scraping & Browsing" at bounding box center [969, 410] width 161 height 33
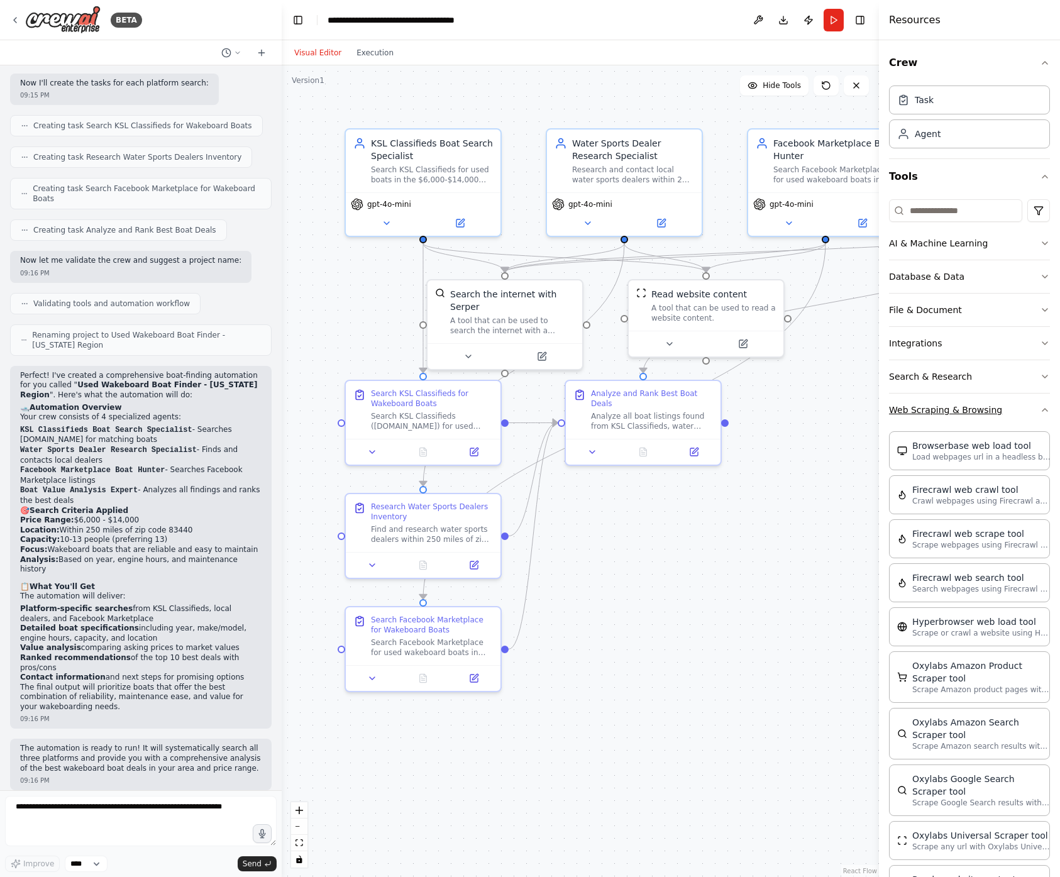
click at [1040, 413] on icon "button" at bounding box center [1045, 410] width 10 height 10
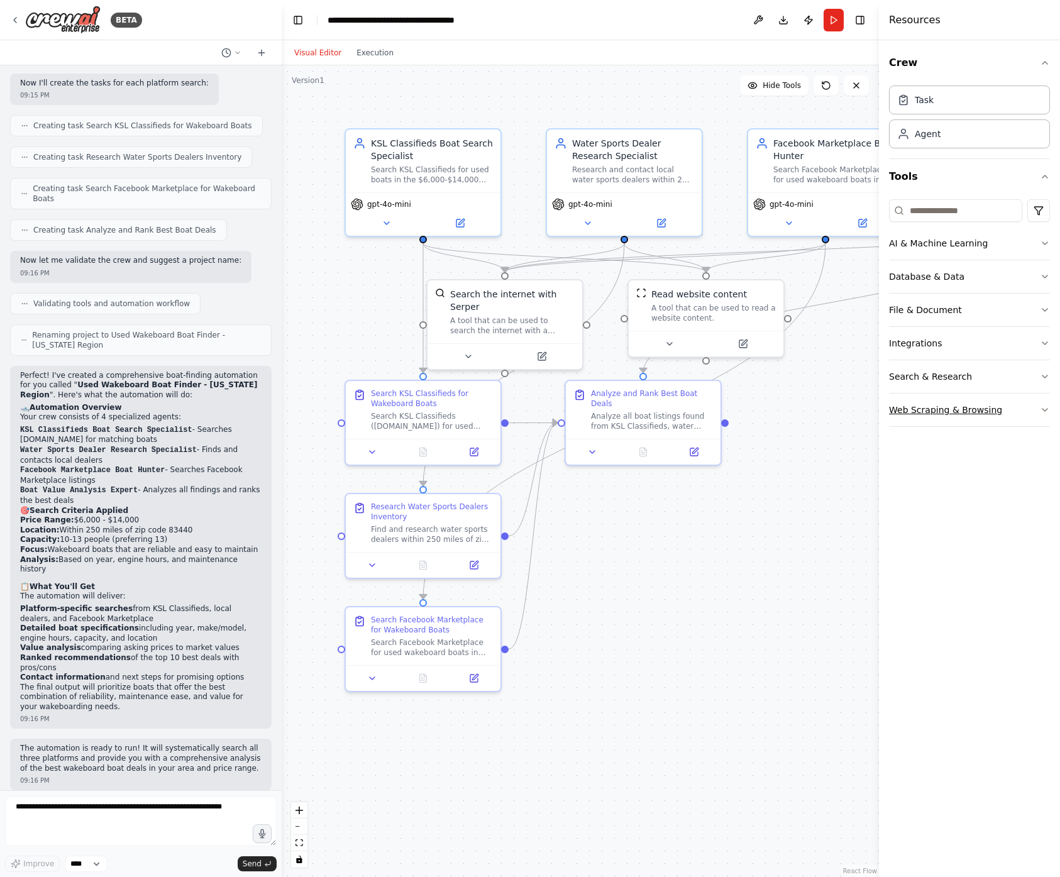
click at [1029, 411] on button "Web Scraping & Browsing" at bounding box center [969, 410] width 161 height 33
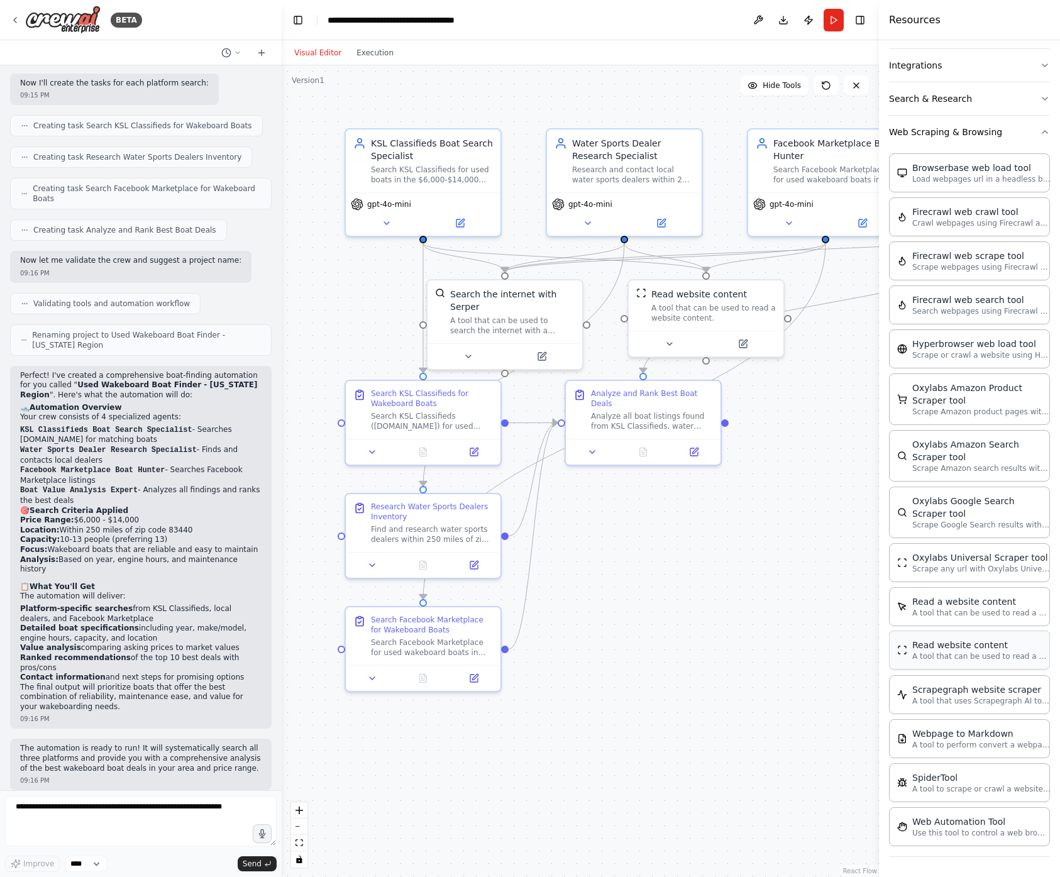
scroll to position [0, 0]
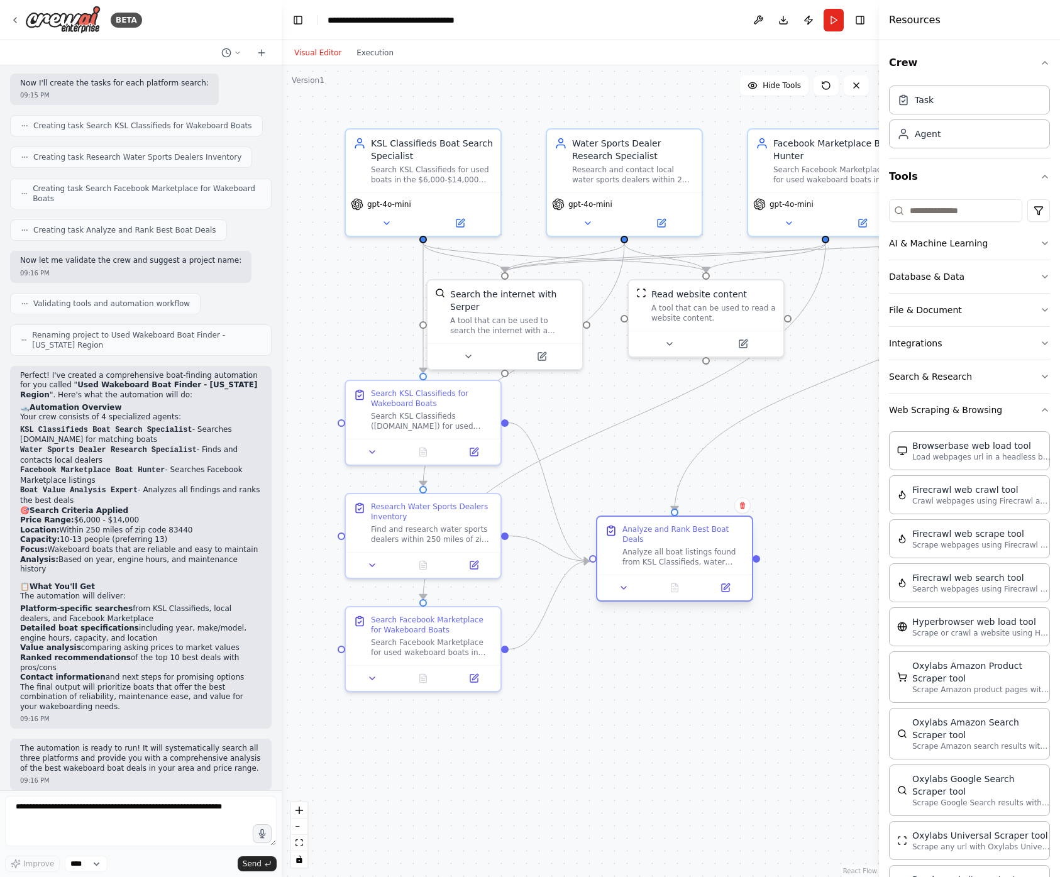
drag, startPoint x: 692, startPoint y: 416, endPoint x: 728, endPoint y: 553, distance: 141.2
click at [728, 553] on div "Analyze all boat listings found from KSL Classifieds, water sports dealers, and…" at bounding box center [683, 557] width 122 height 20
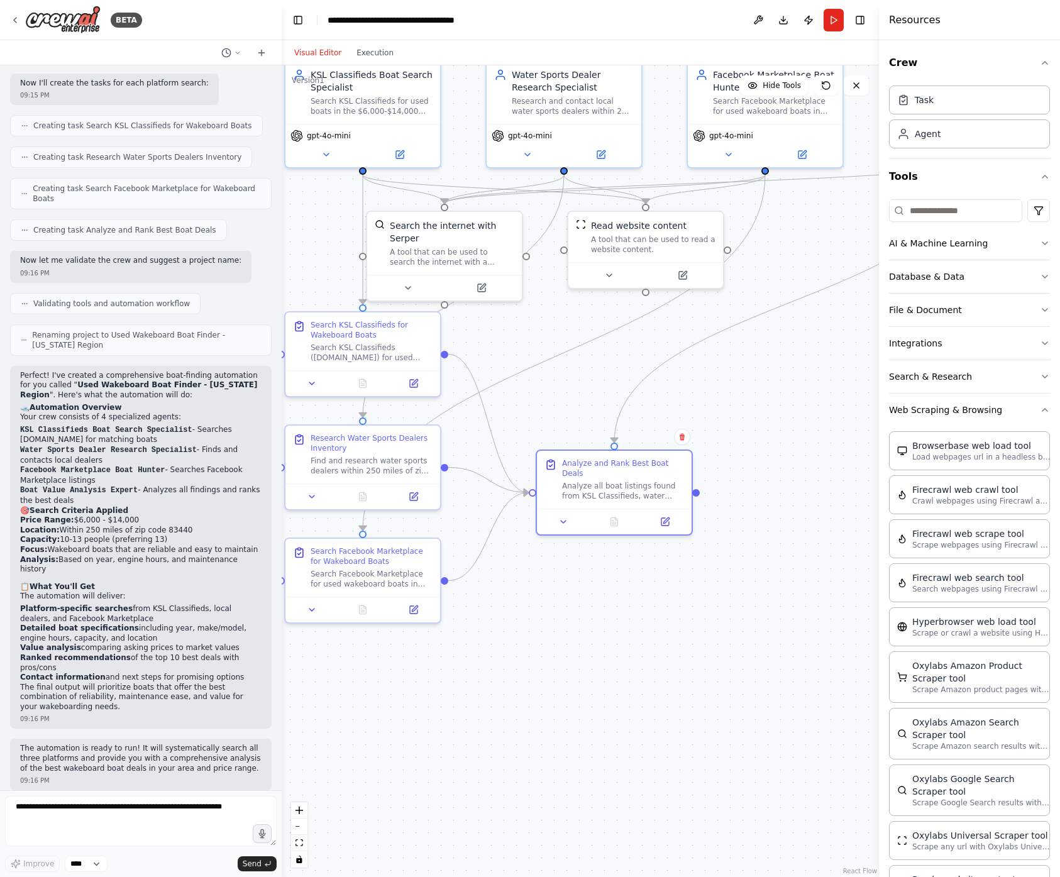
drag, startPoint x: 799, startPoint y: 495, endPoint x: 749, endPoint y: 423, distance: 87.2
click at [749, 423] on div ".deletable-edge-delete-btn { width: 20px; height: 20px; border: 0px solid #ffff…" at bounding box center [580, 471] width 597 height 812
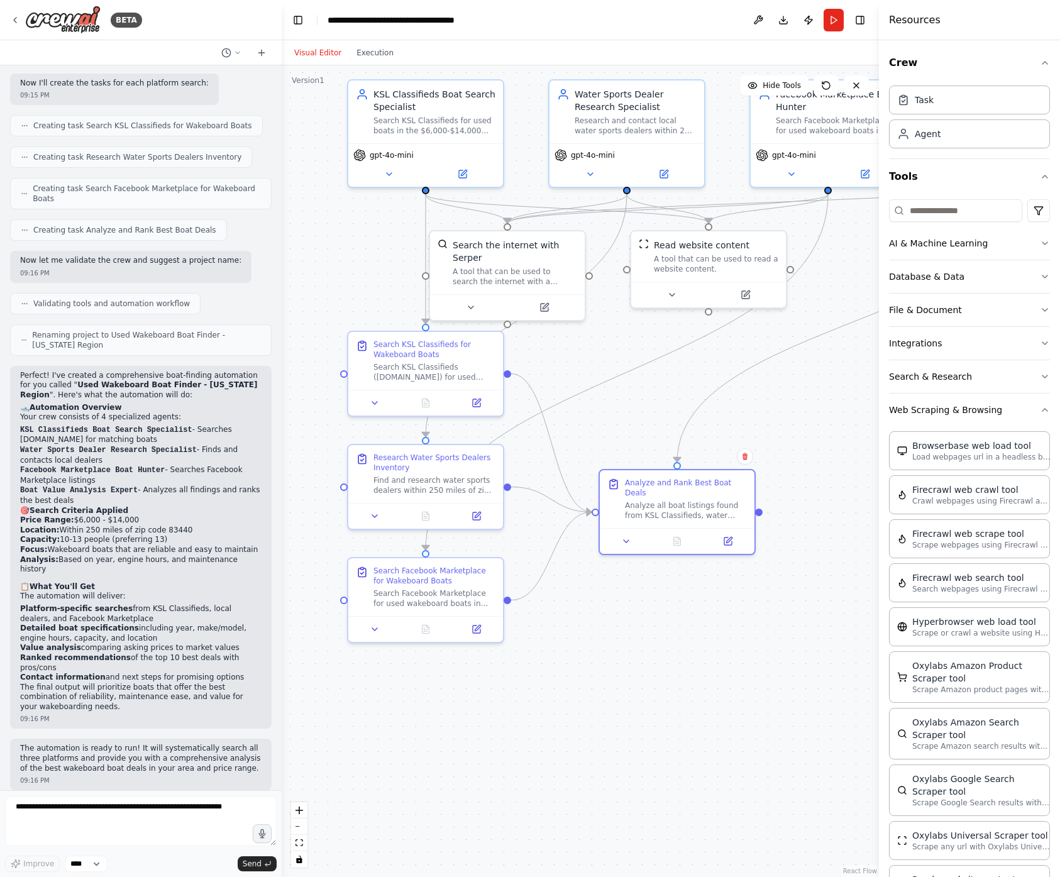
drag, startPoint x: 790, startPoint y: 410, endPoint x: 851, endPoint y: 431, distance: 65.0
click at [851, 431] on div ".deletable-edge-delete-btn { width: 20px; height: 20px; border: 0px solid #ffff…" at bounding box center [580, 471] width 597 height 812
drag, startPoint x: 448, startPoint y: 365, endPoint x: 400, endPoint y: 372, distance: 48.3
click at [400, 372] on div "Search KSL Classifieds ([DOMAIN_NAME]) for used wakeboard boats priced between …" at bounding box center [384, 382] width 122 height 20
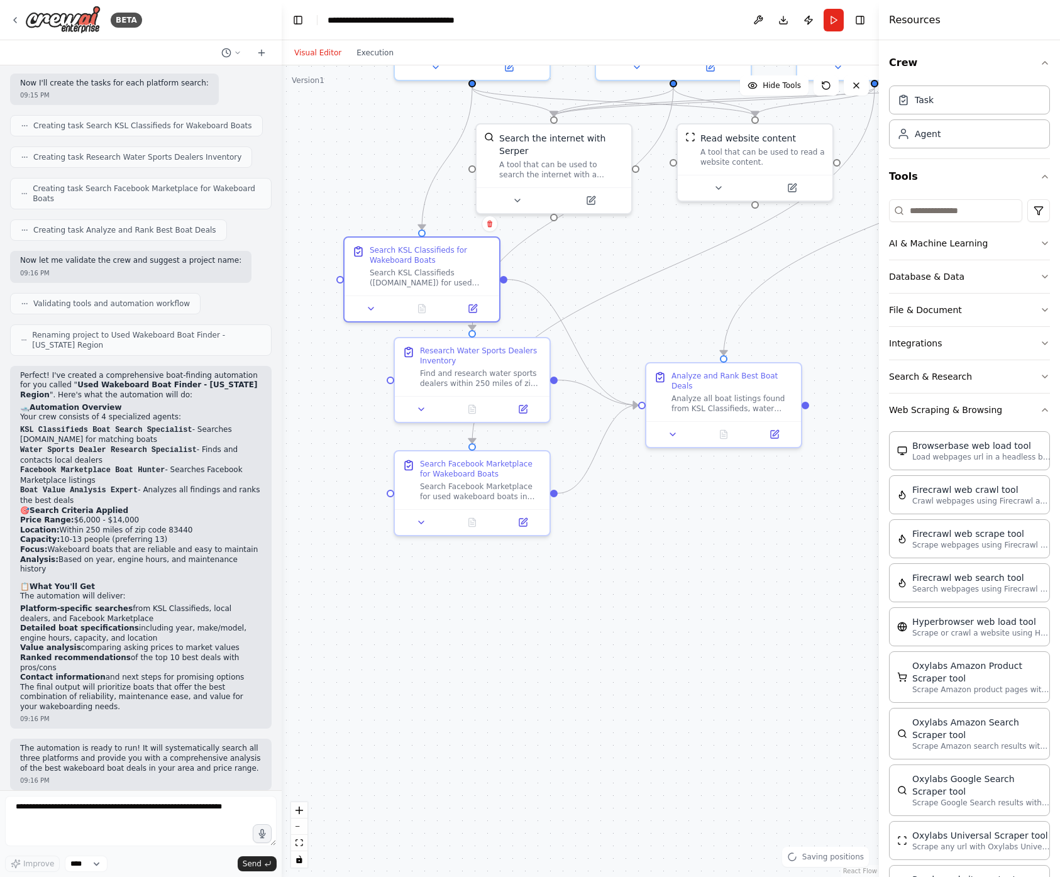
drag, startPoint x: 773, startPoint y: 431, endPoint x: 815, endPoint y: 335, distance: 104.2
click at [815, 335] on div ".deletable-edge-delete-btn { width: 20px; height: 20px; border: 0px solid #ffff…" at bounding box center [580, 471] width 597 height 812
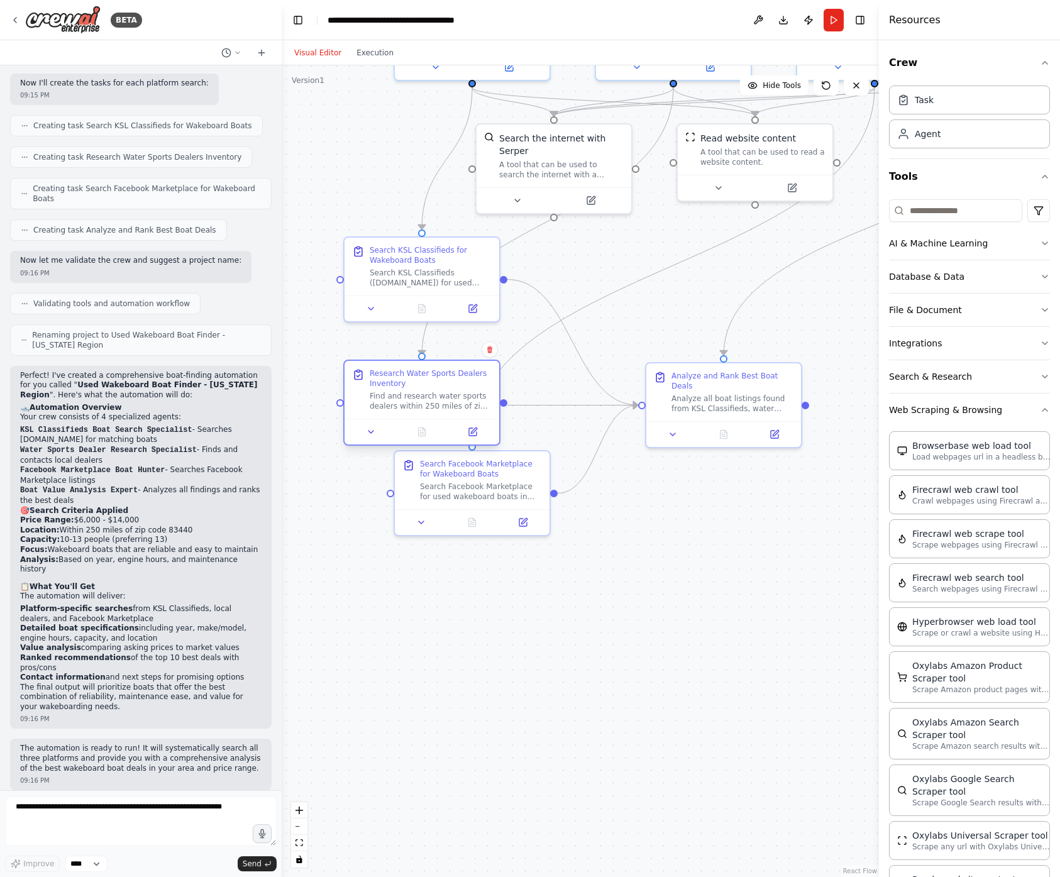
drag, startPoint x: 488, startPoint y: 385, endPoint x: 440, endPoint y: 410, distance: 53.7
click at [440, 410] on div "Find and research water sports dealers within 250 miles of zip code 83440. Sear…" at bounding box center [431, 401] width 122 height 20
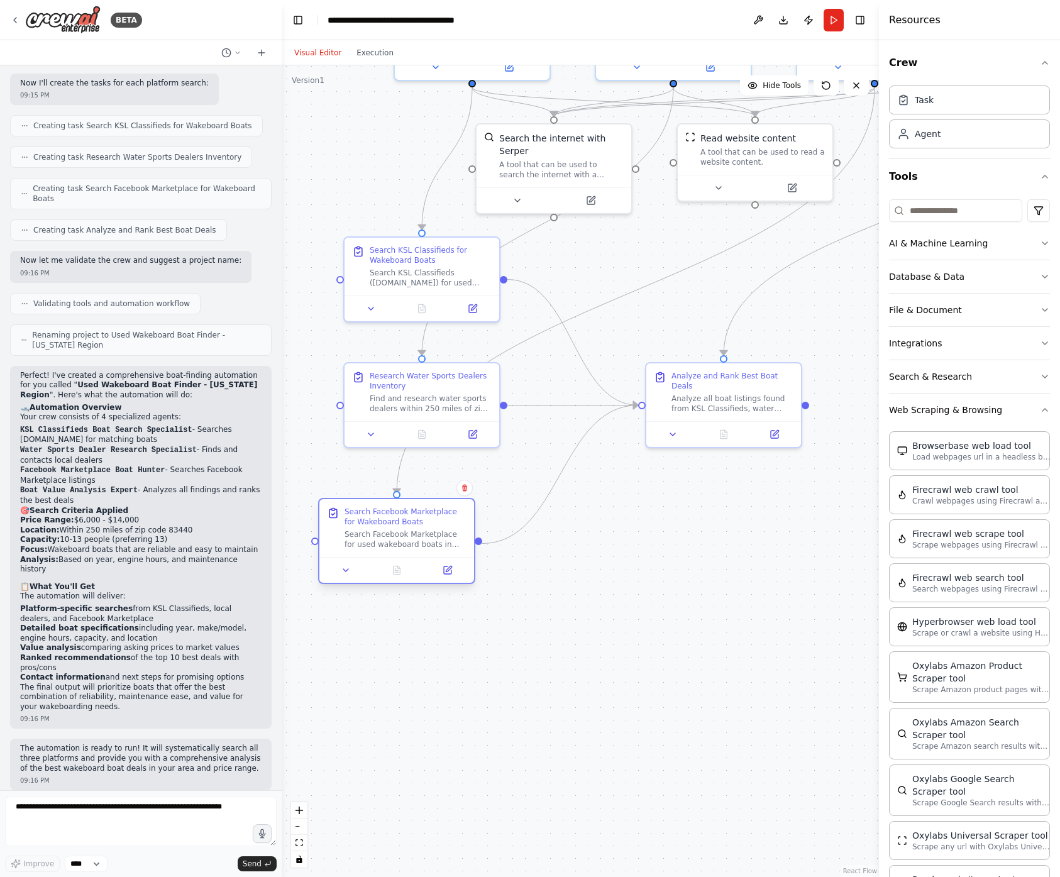
drag, startPoint x: 483, startPoint y: 504, endPoint x: 410, endPoint y: 560, distance: 91.9
click at [410, 560] on div "Search Facebook Marketplace for Wakeboard Boats Search Facebook Marketplace for…" at bounding box center [396, 541] width 157 height 86
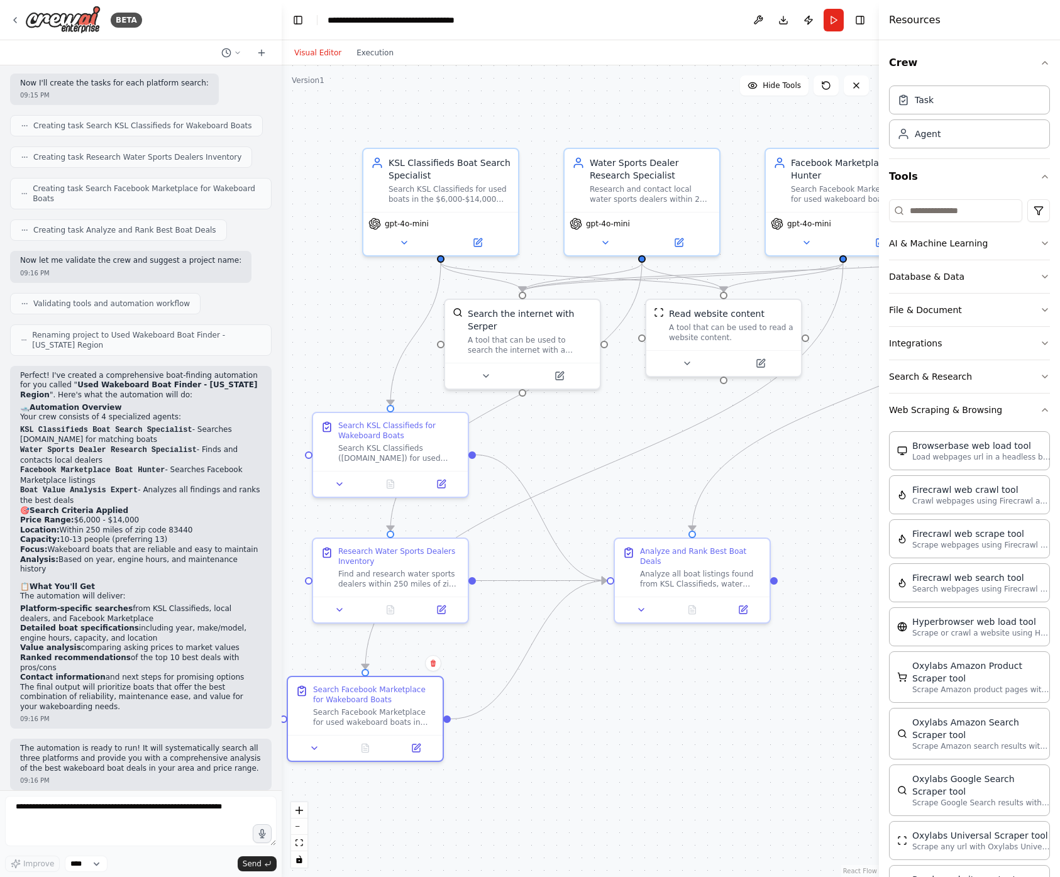
drag, startPoint x: 730, startPoint y: 495, endPoint x: 700, endPoint y: 653, distance: 160.7
click at [700, 653] on div ".deletable-edge-delete-btn { width: 20px; height: 20px; border: 0px solid #ffff…" at bounding box center [580, 471] width 597 height 812
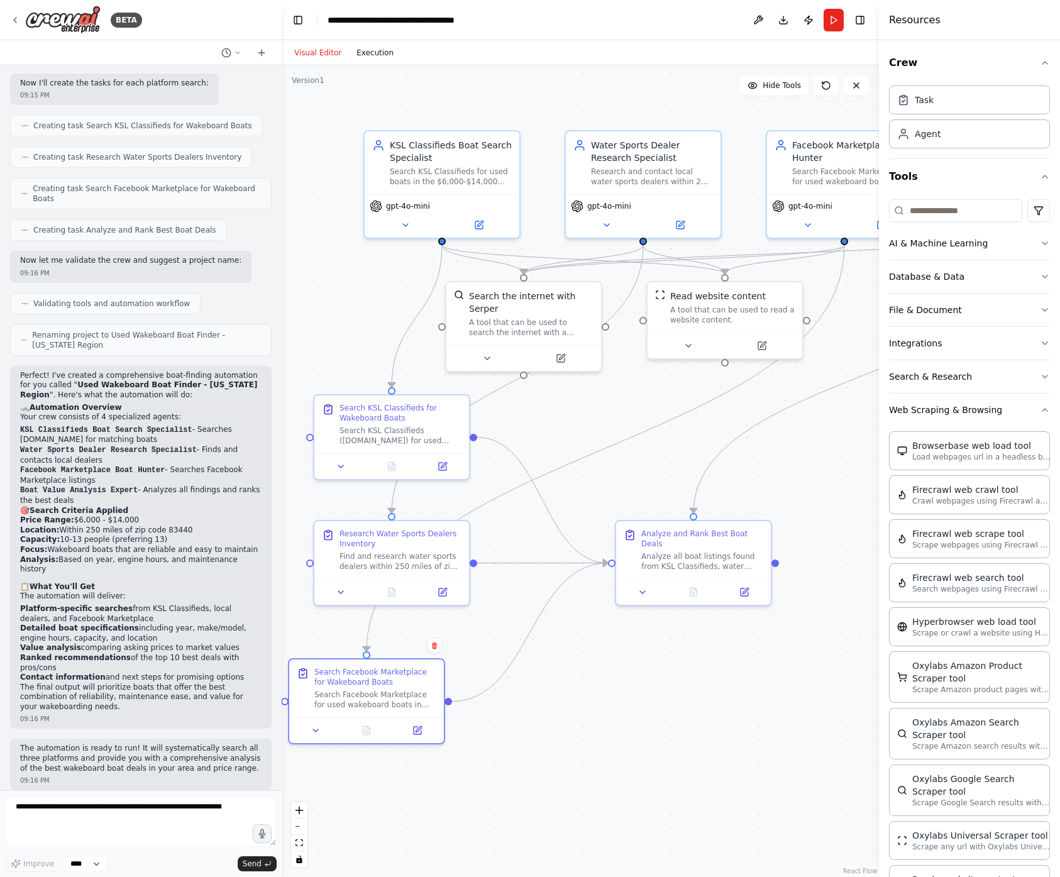
click at [366, 48] on button "Execution" at bounding box center [375, 52] width 52 height 15
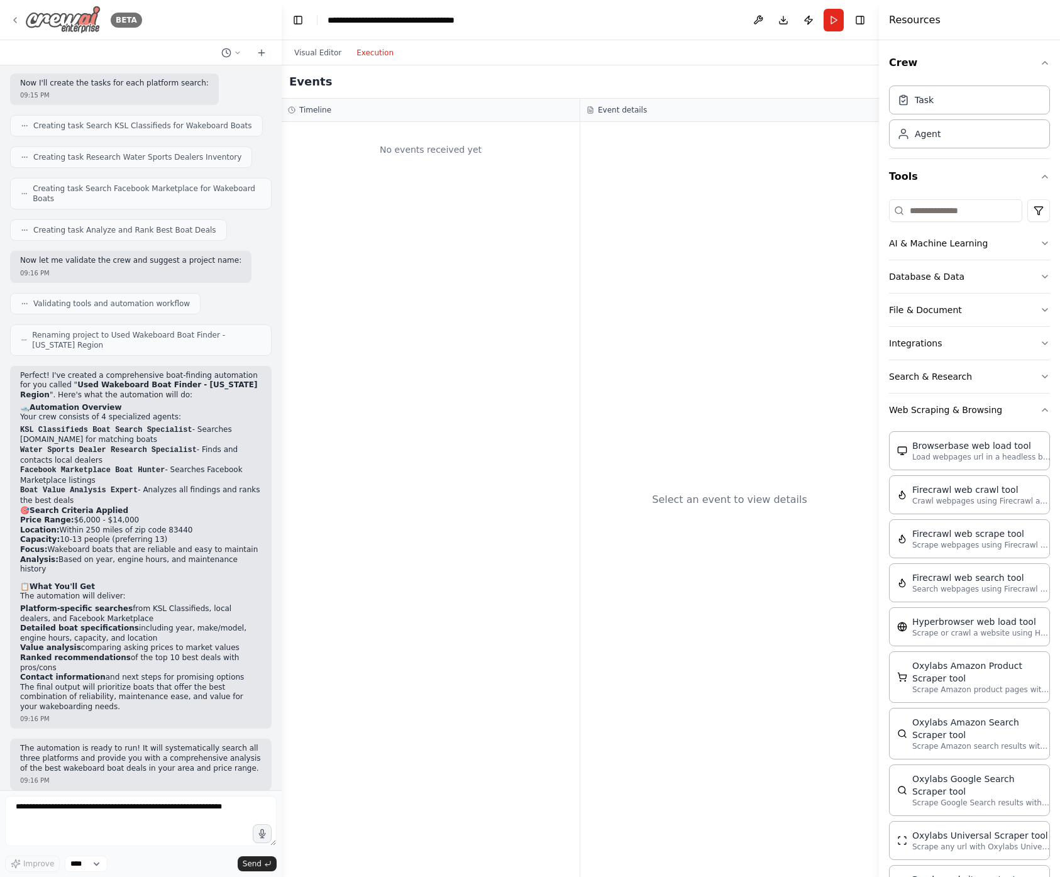
click at [14, 21] on icon at bounding box center [15, 20] width 3 height 5
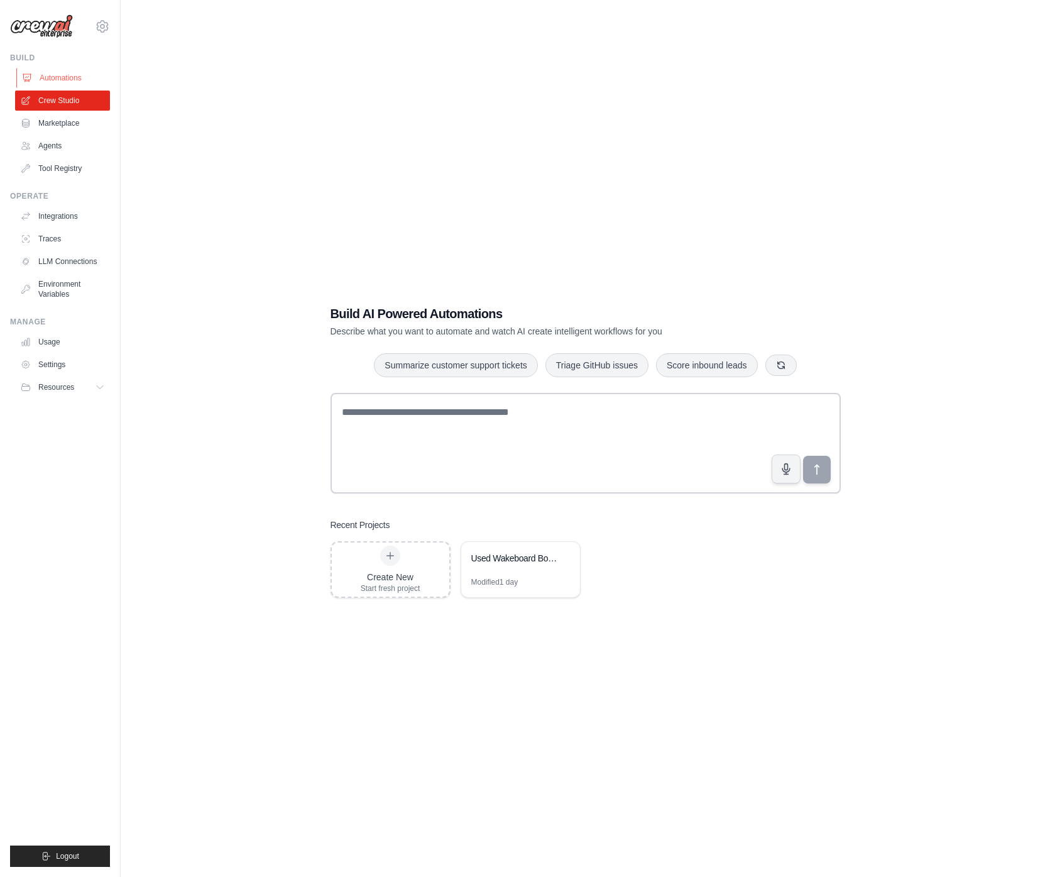
click at [62, 79] on link "Automations" at bounding box center [63, 78] width 95 height 20
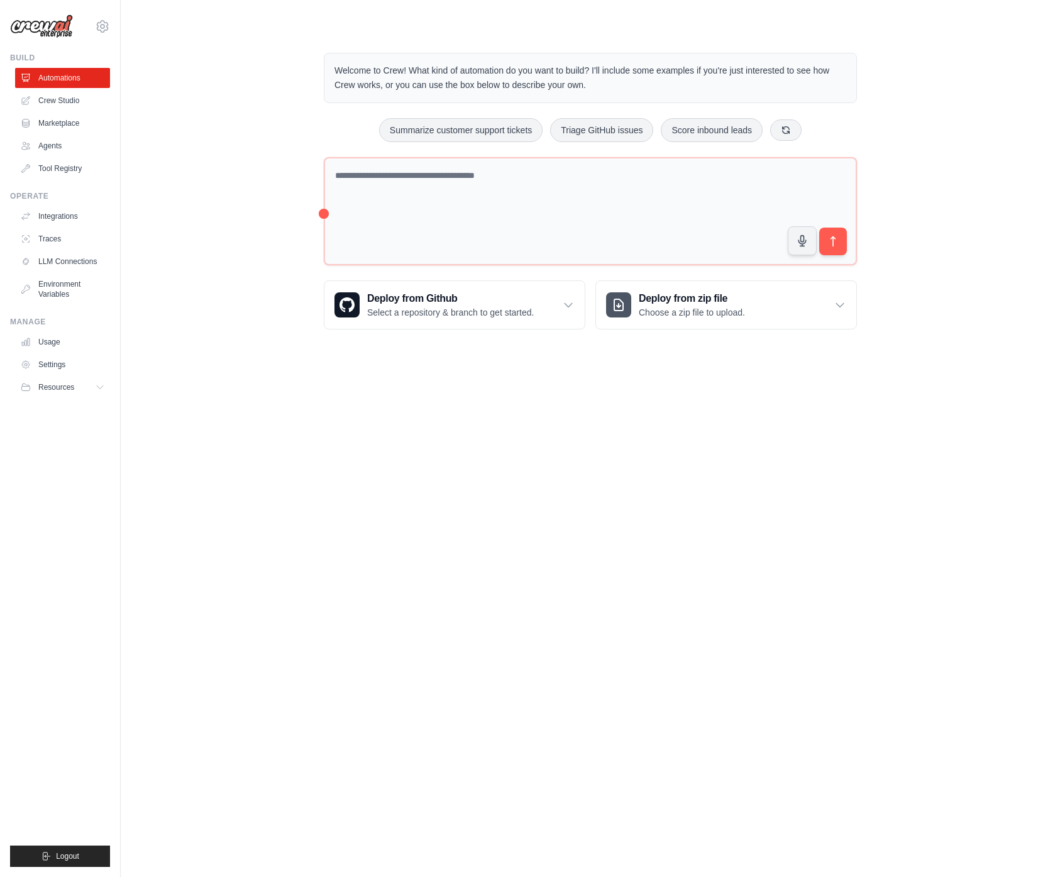
click at [60, 99] on link "Crew Studio" at bounding box center [62, 101] width 95 height 20
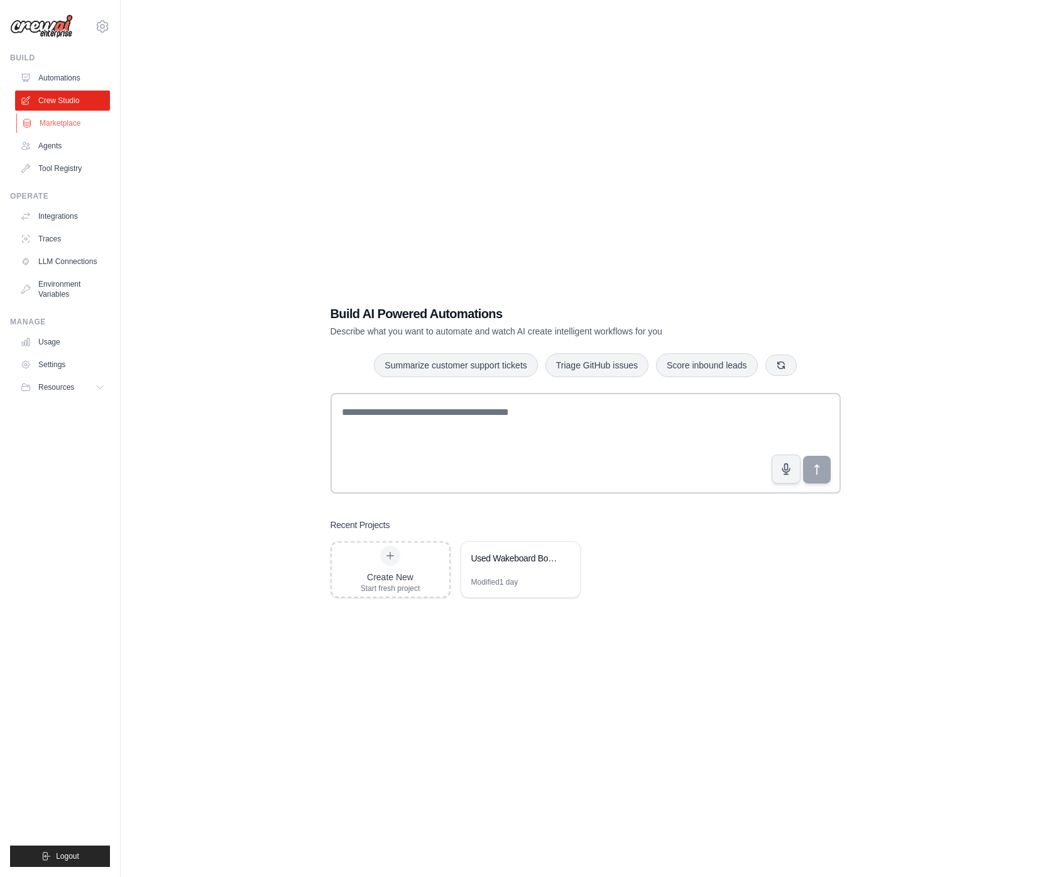
click at [71, 121] on link "Marketplace" at bounding box center [63, 123] width 95 height 20
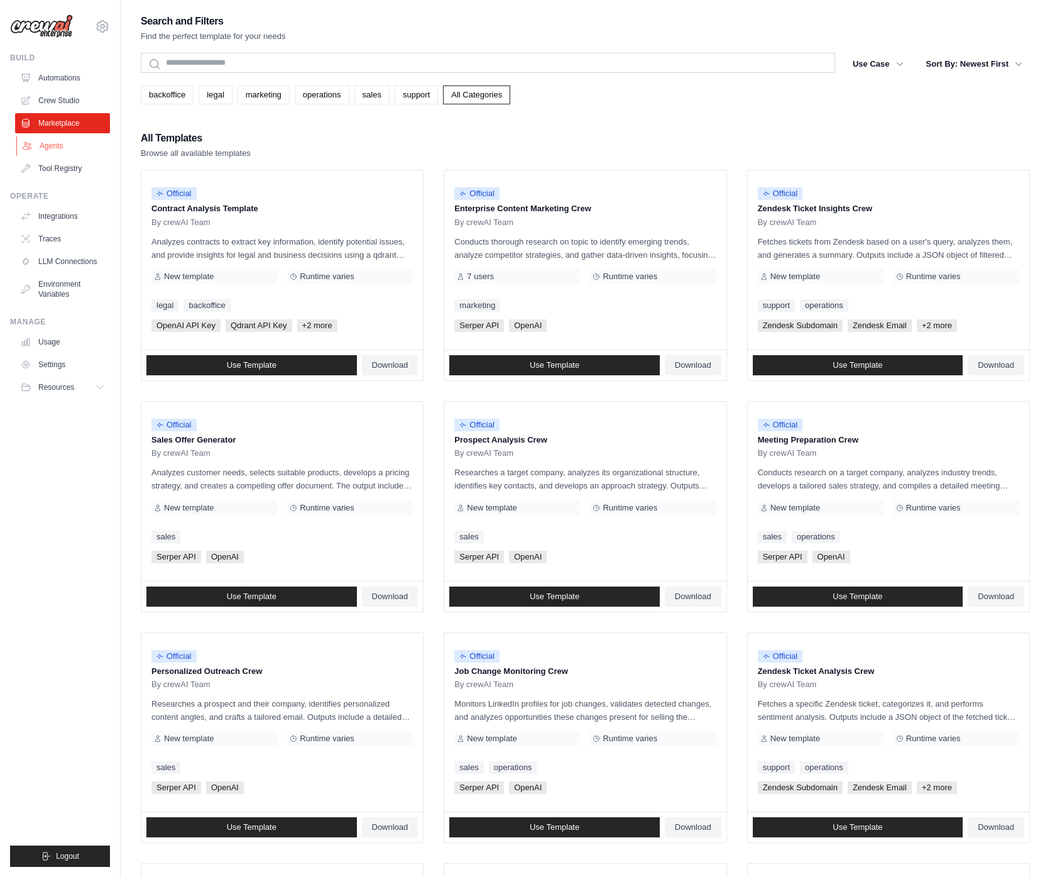
click at [58, 145] on link "Agents" at bounding box center [63, 146] width 95 height 20
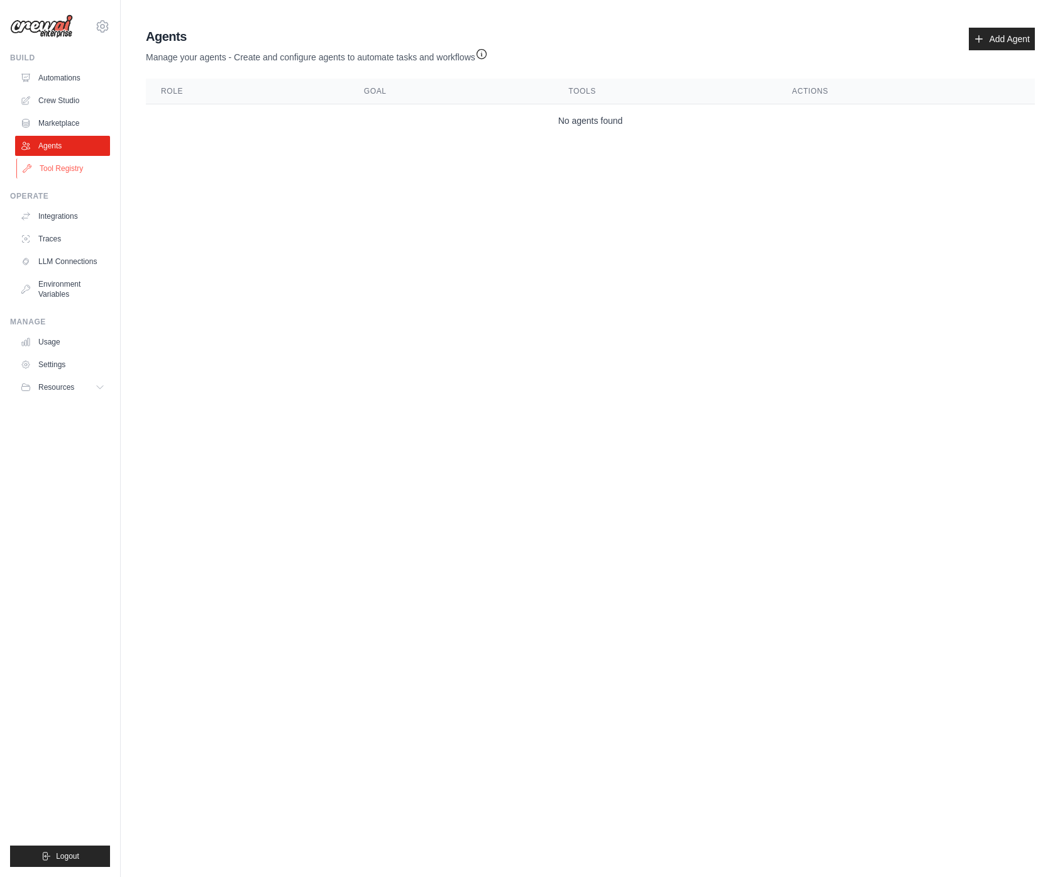
click at [66, 178] on link "Tool Registry" at bounding box center [63, 168] width 95 height 20
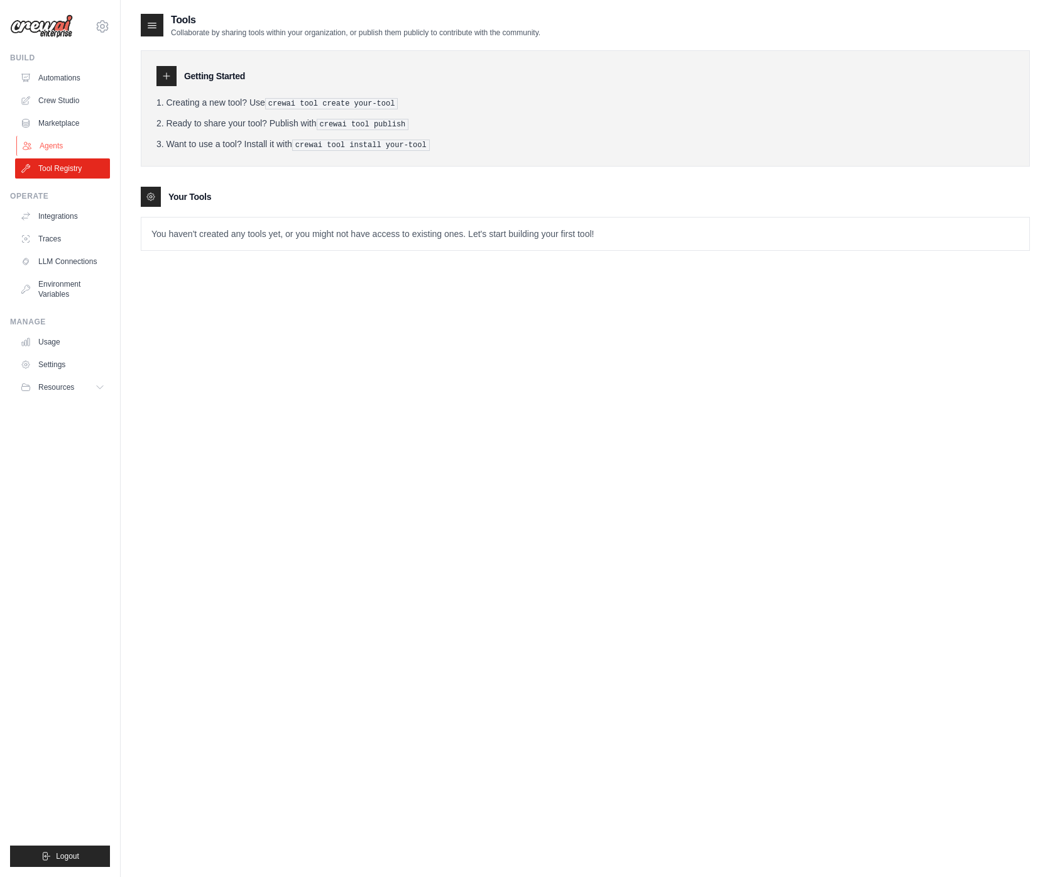
click at [61, 140] on link "Agents" at bounding box center [63, 146] width 95 height 20
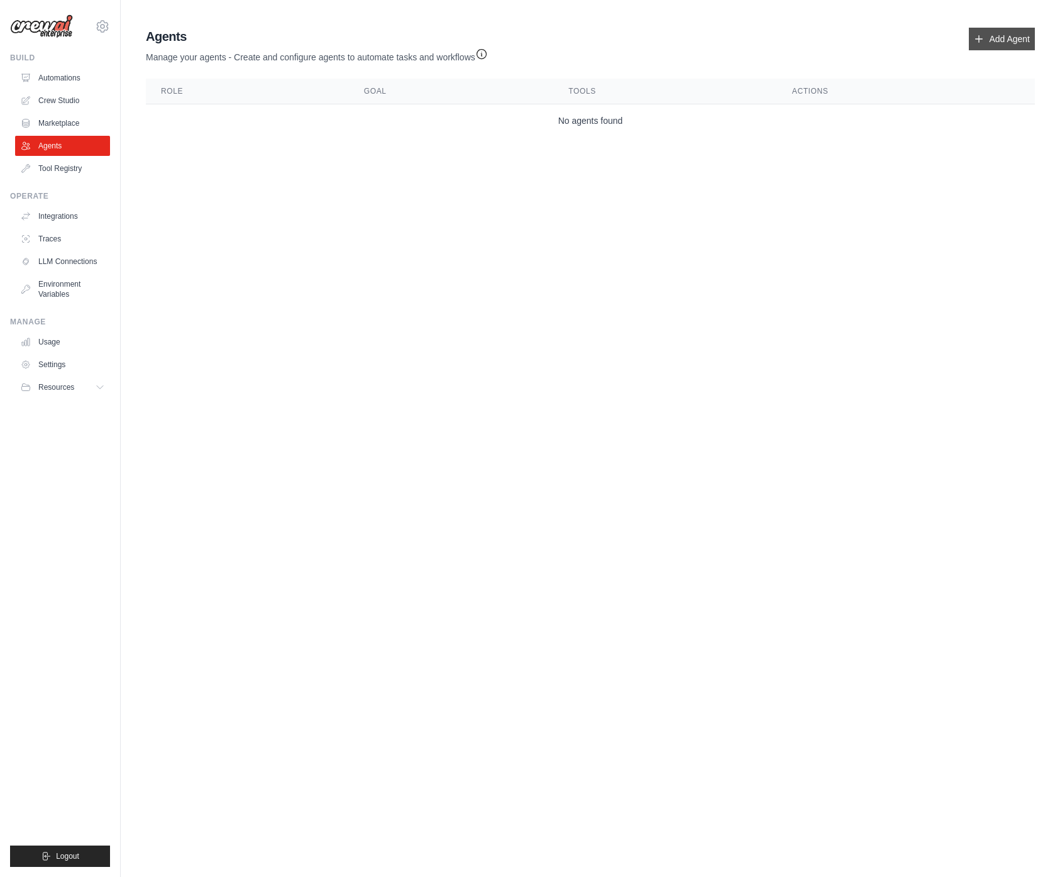
click at [995, 39] on link "Add Agent" at bounding box center [1002, 39] width 66 height 23
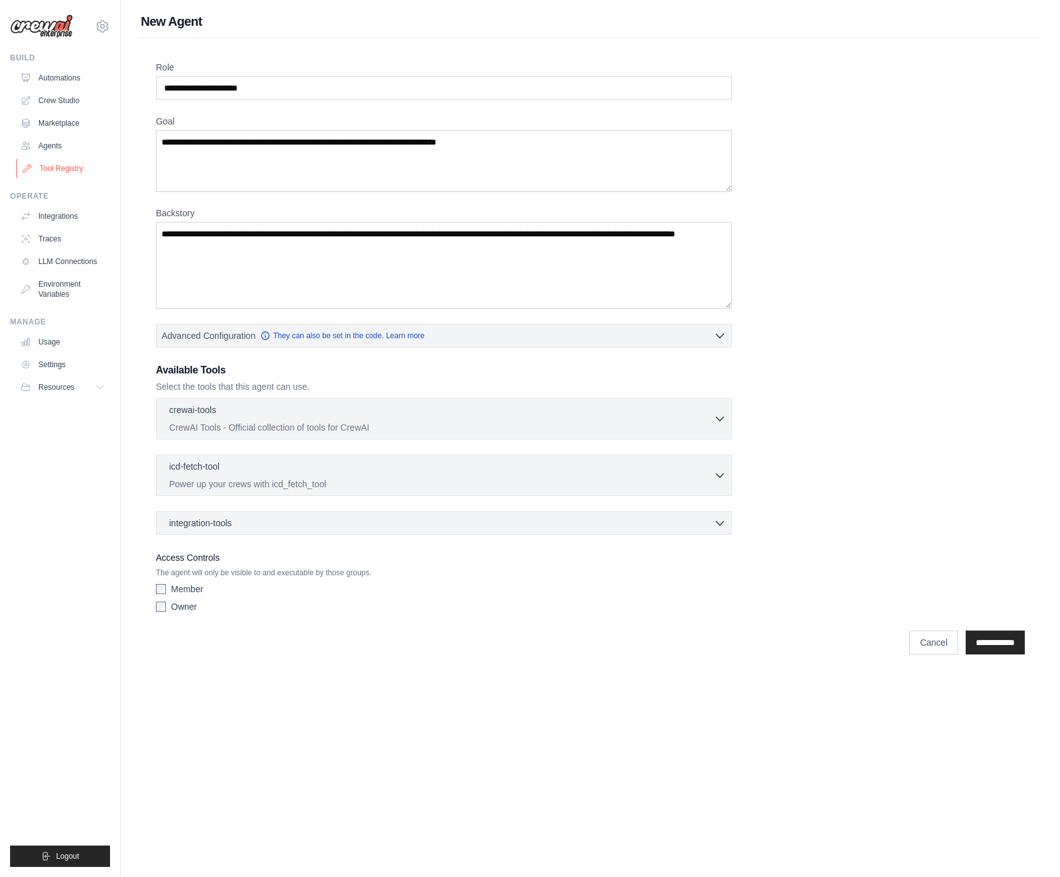
click at [60, 171] on link "Tool Registry" at bounding box center [63, 168] width 95 height 20
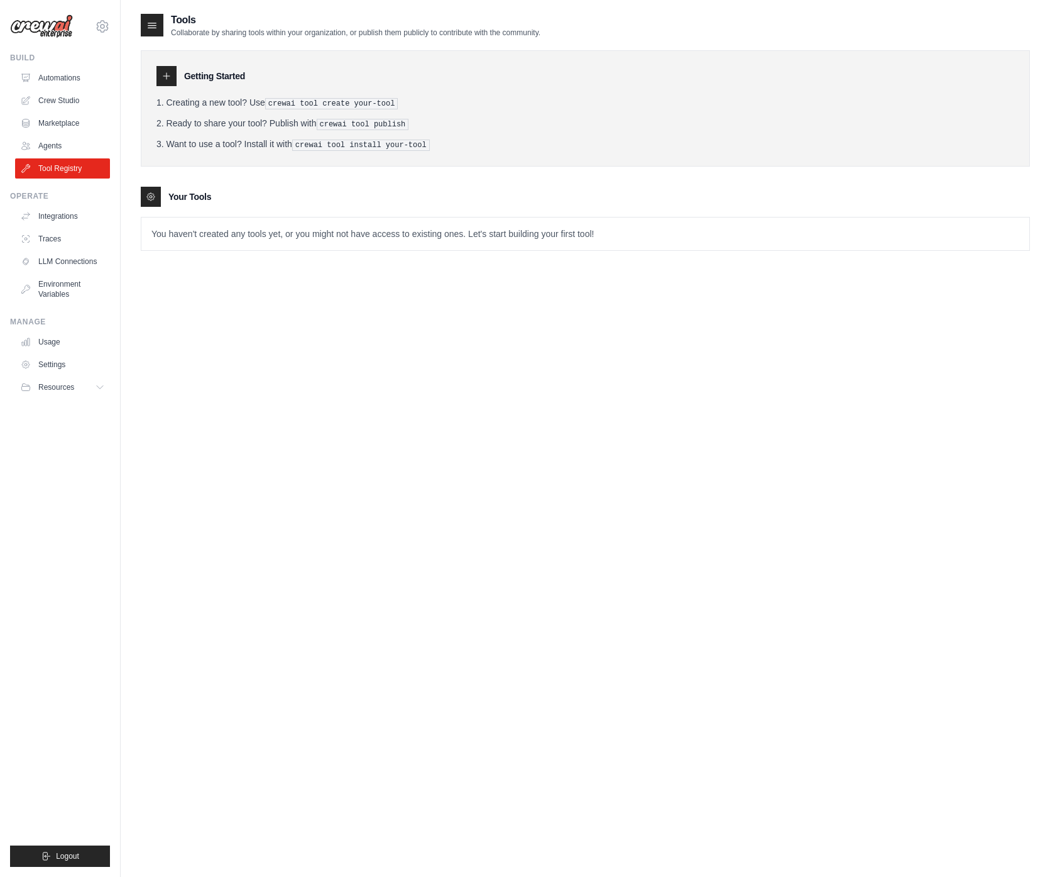
click at [359, 231] on p "You haven't created any tools yet, or you might not have access to existing one…" at bounding box center [585, 234] width 888 height 33
click at [418, 238] on p "You haven't created any tools yet, or you might not have access to existing one…" at bounding box center [585, 234] width 888 height 33
click at [54, 216] on link "Integrations" at bounding box center [63, 216] width 95 height 20
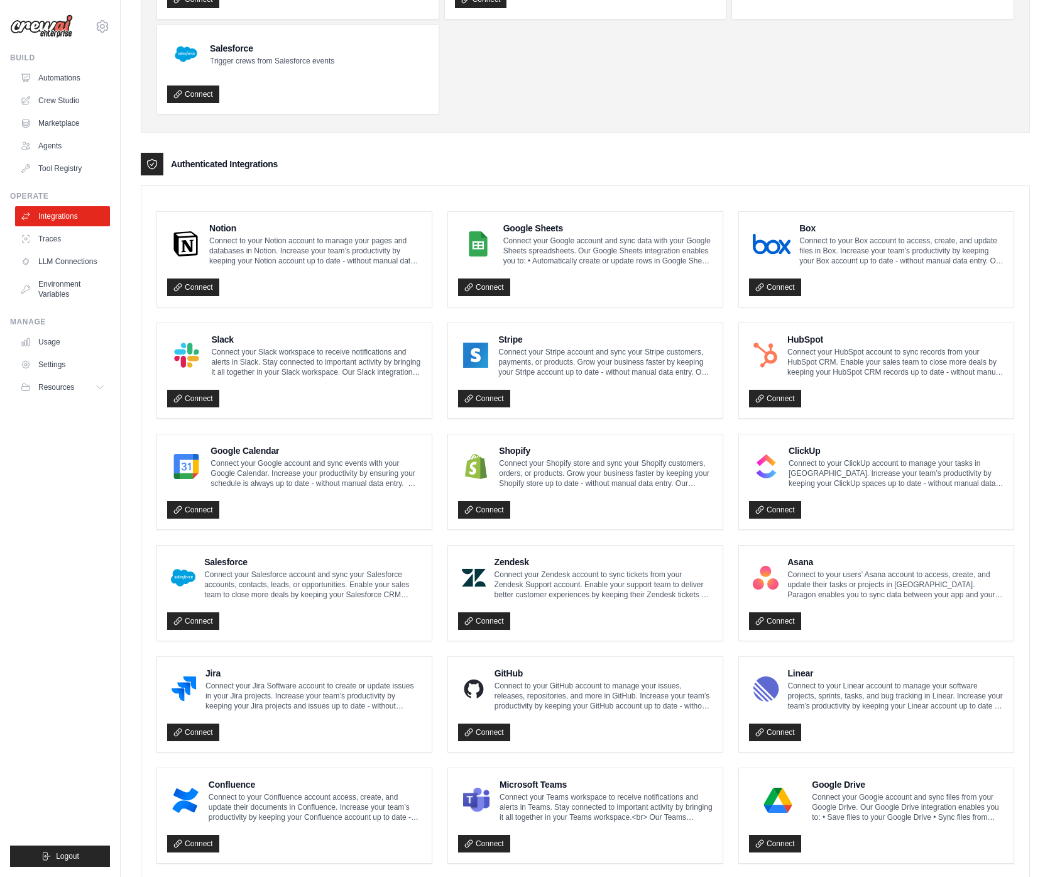
scroll to position [273, 0]
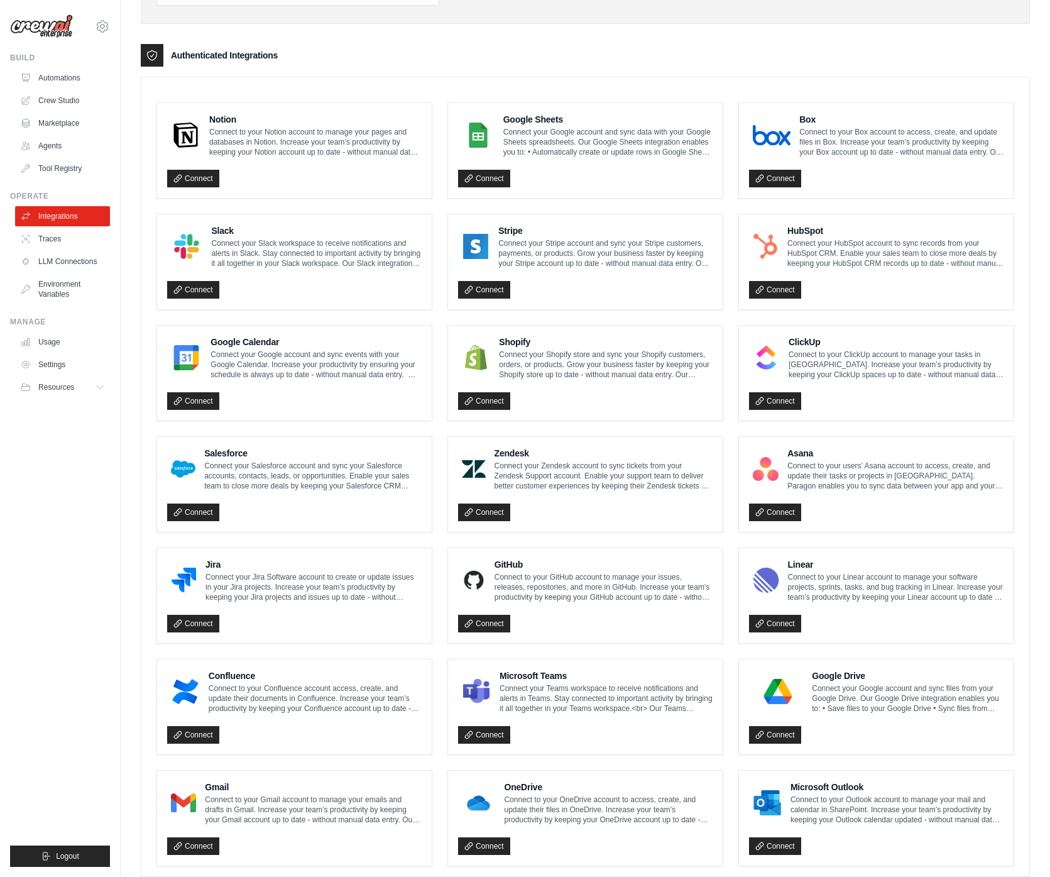
click at [441, 394] on ul "Notion Connect to your Notion account to manage your pages and databases in Not…" at bounding box center [586, 484] width 858 height 764
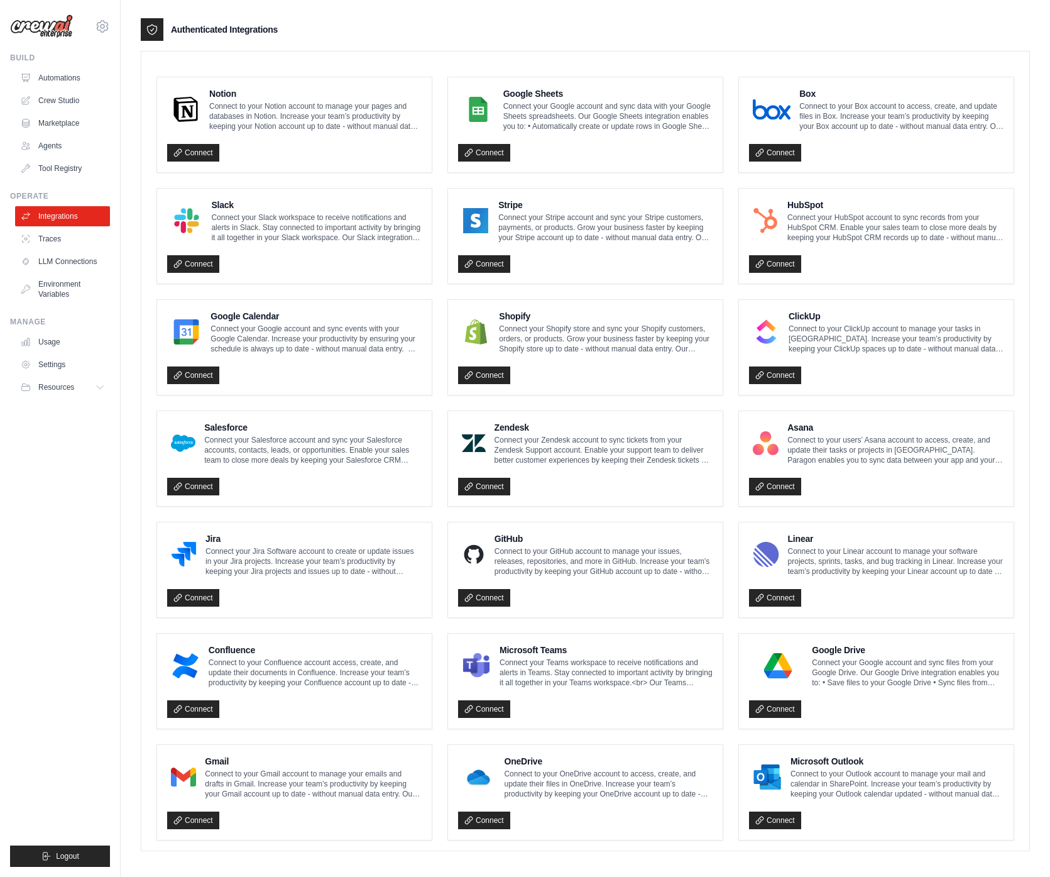
scroll to position [300, 0]
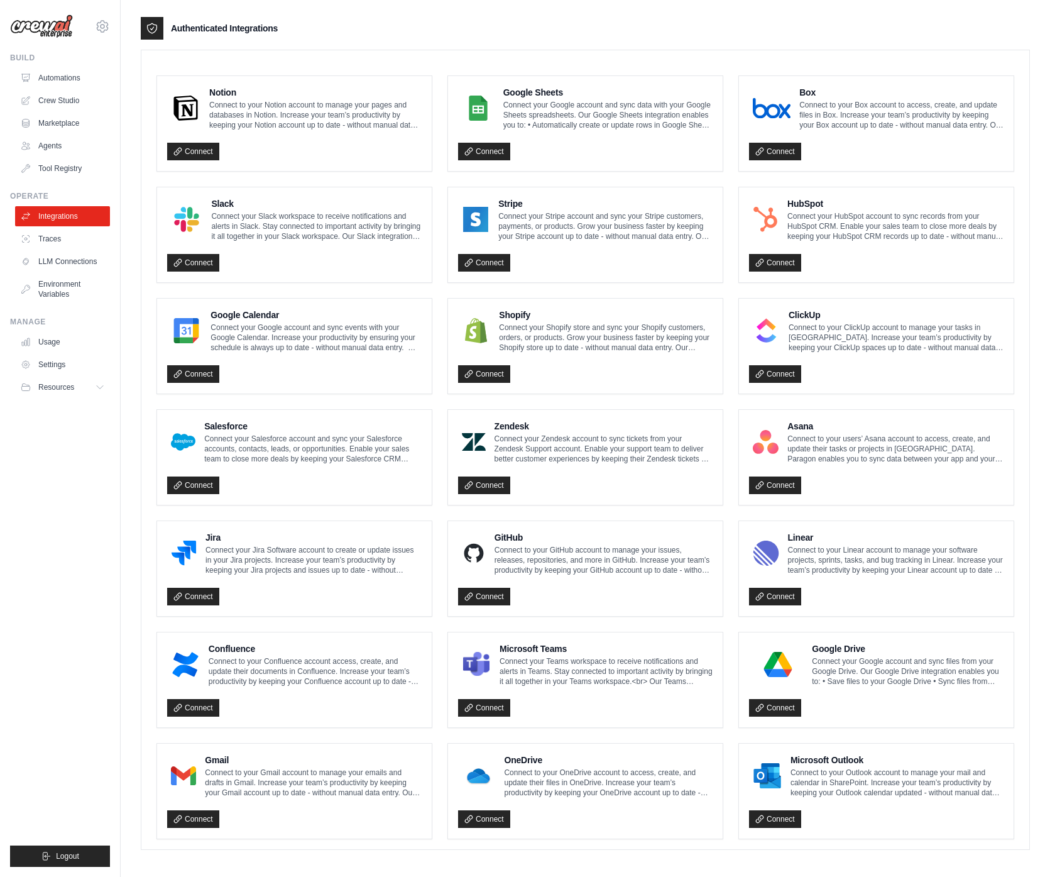
click at [53, 250] on ul "Integrations Traces LLM Connections Environment Variables" at bounding box center [62, 255] width 95 height 98
click at [54, 256] on link "LLM Connections" at bounding box center [63, 261] width 95 height 20
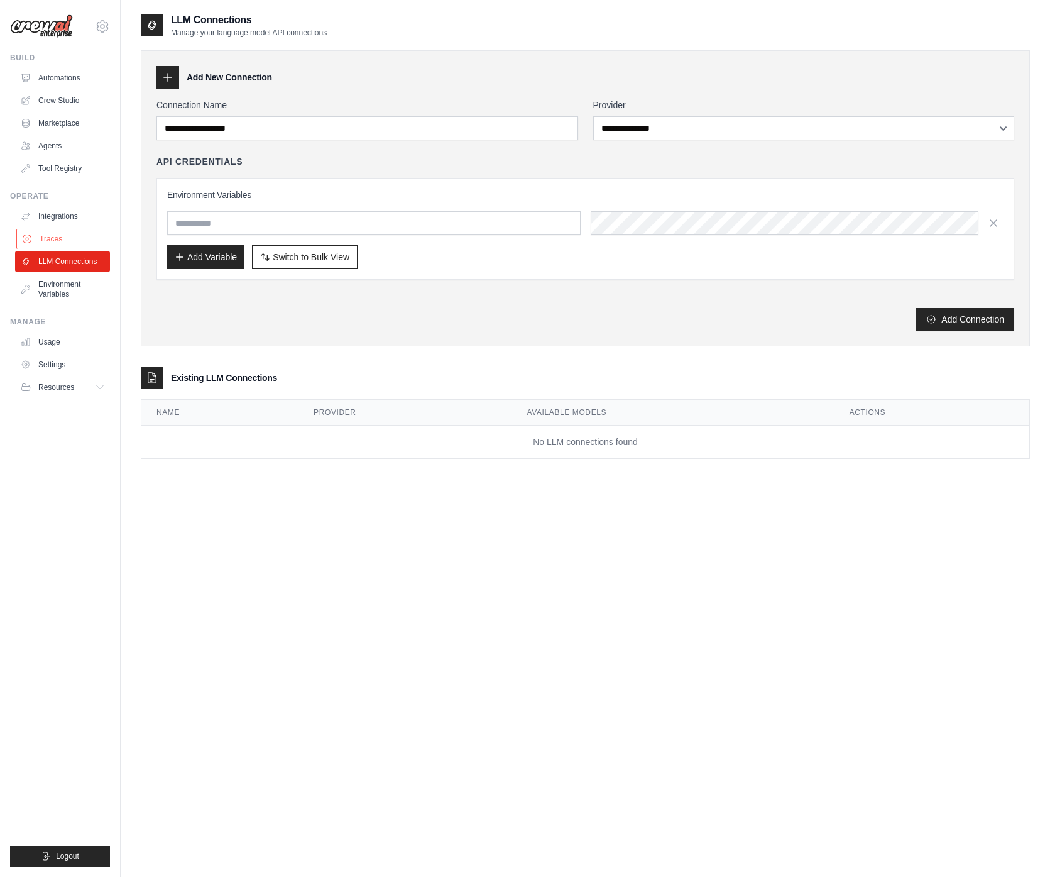
click at [52, 241] on link "Traces" at bounding box center [63, 239] width 95 height 20
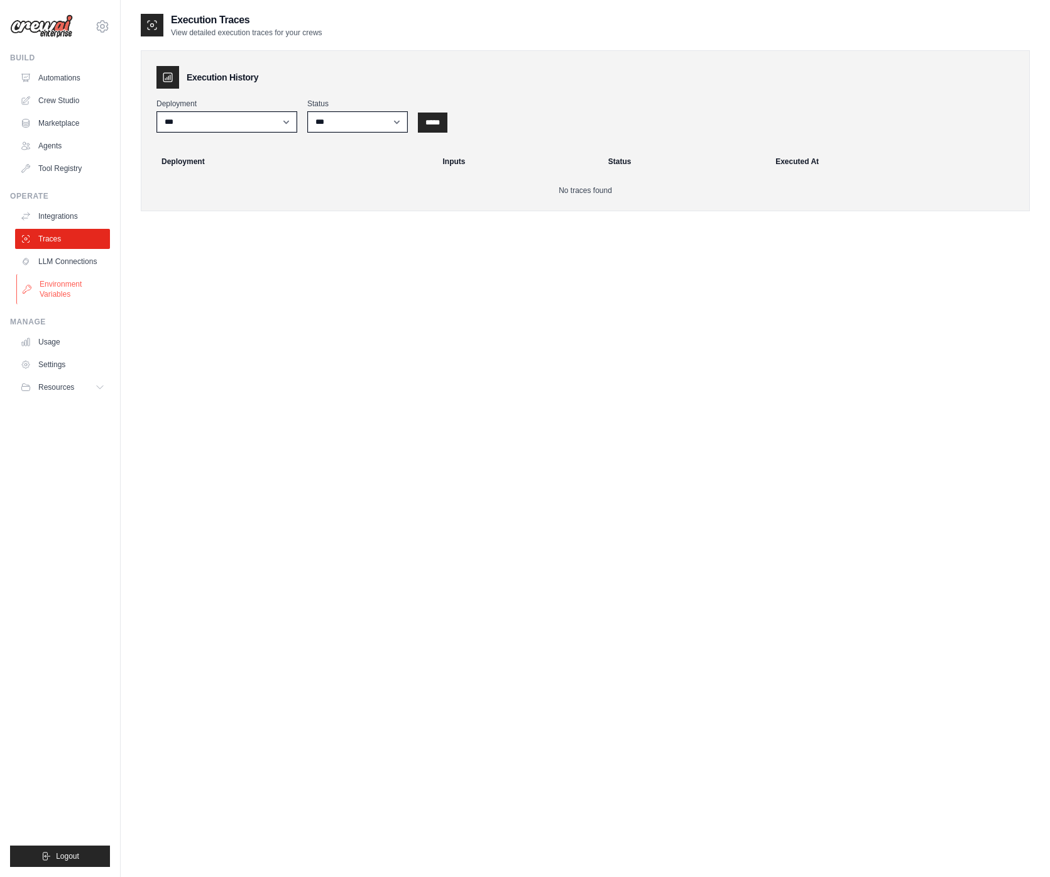
click at [53, 287] on link "Environment Variables" at bounding box center [63, 289] width 95 height 30
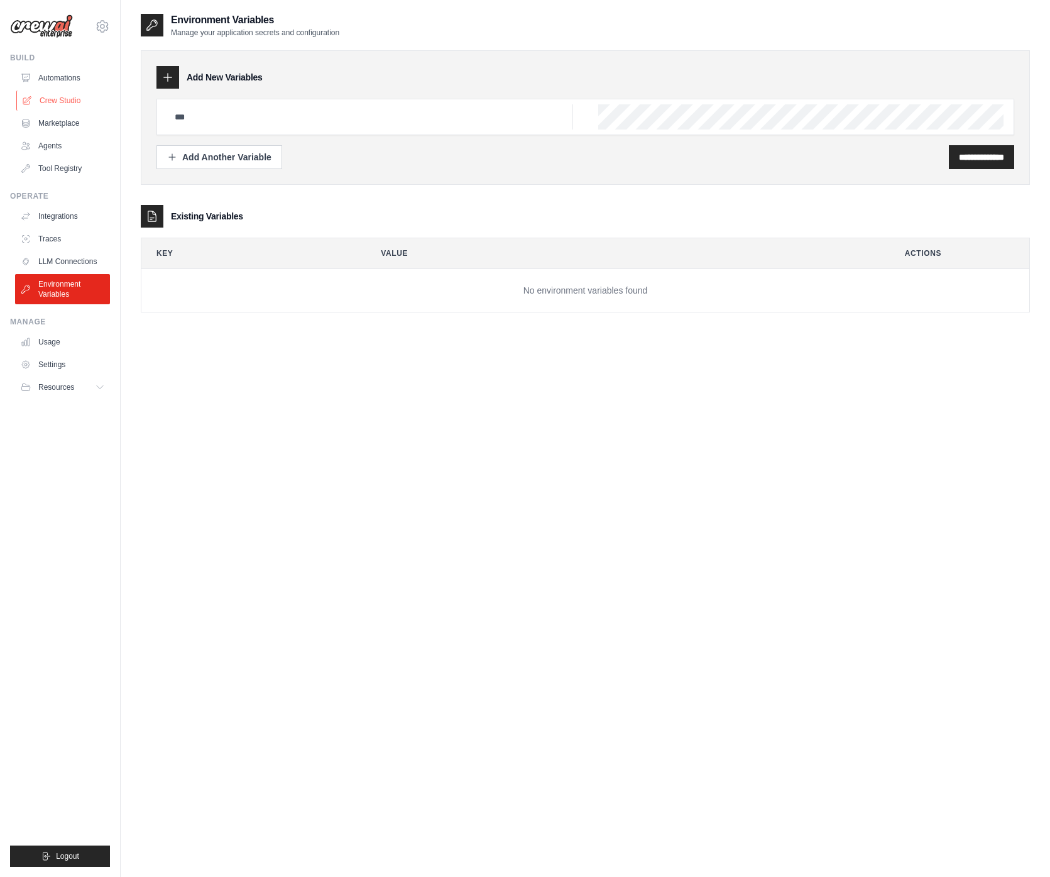
click at [55, 101] on link "Crew Studio" at bounding box center [63, 101] width 95 height 20
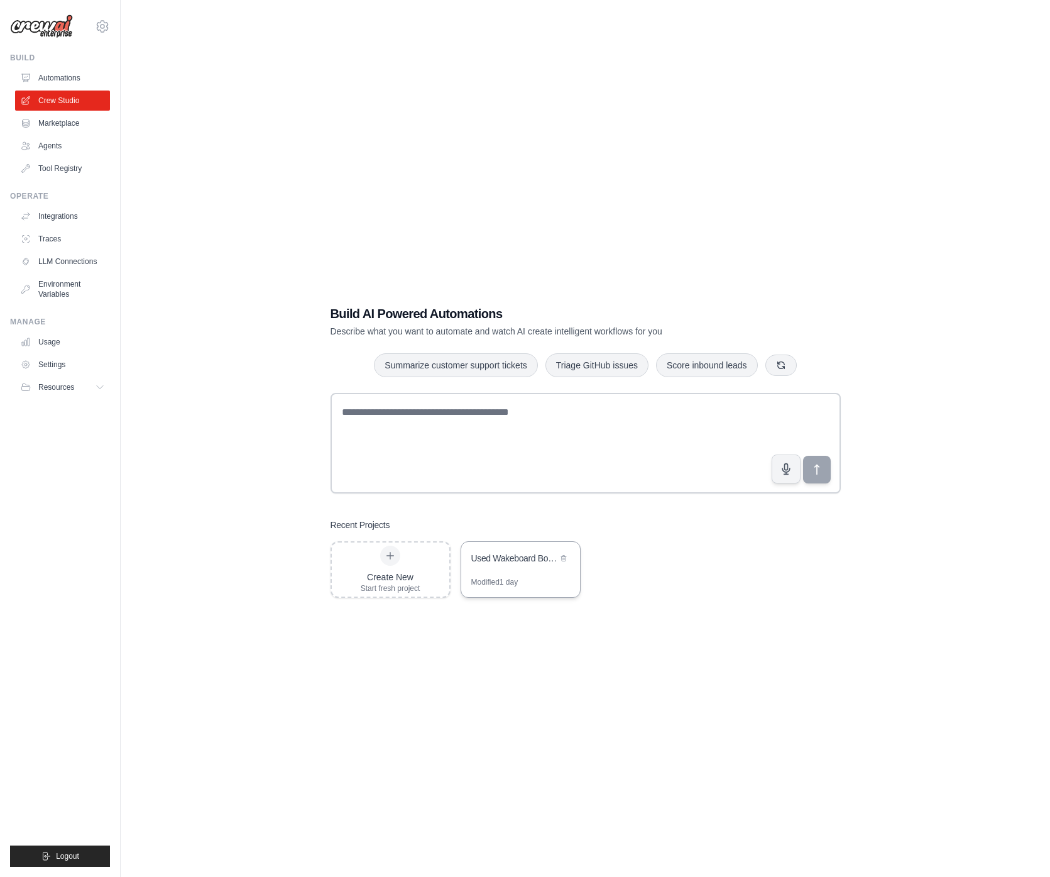
click at [497, 554] on div "Used Wakeboard Boat Finder - [US_STATE] Region" at bounding box center [514, 558] width 86 height 13
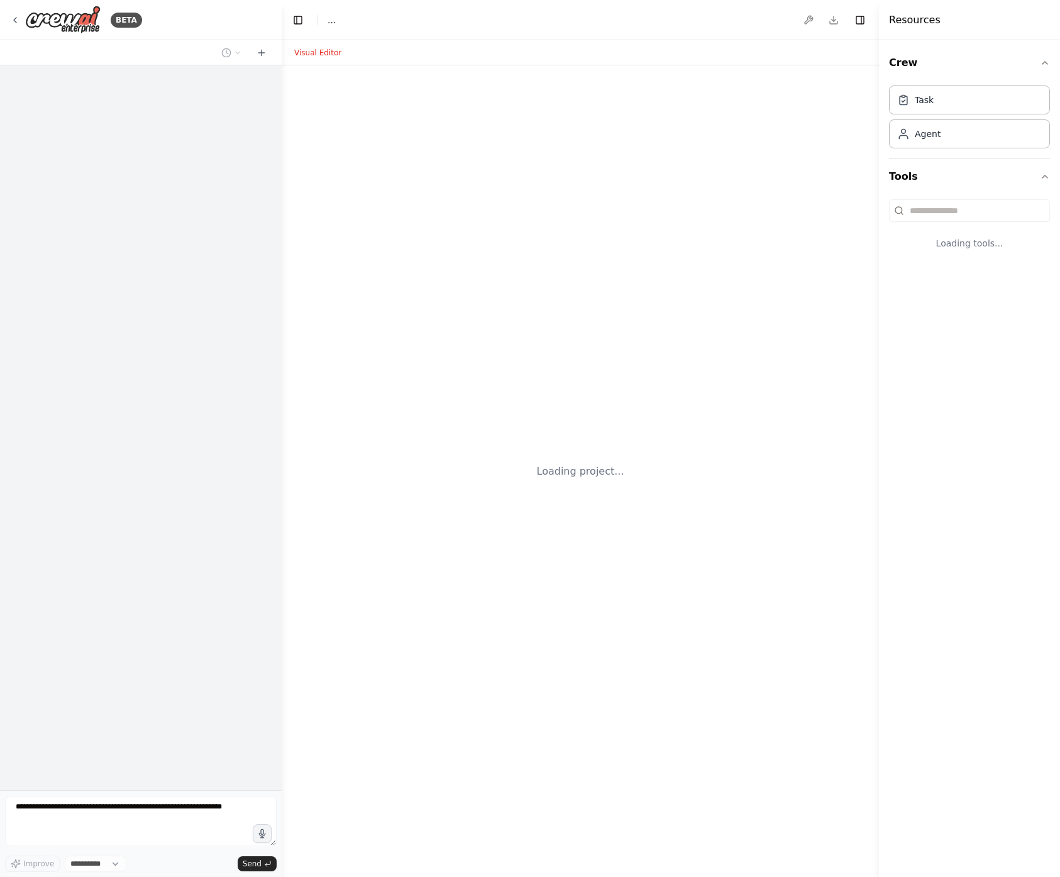
select select "****"
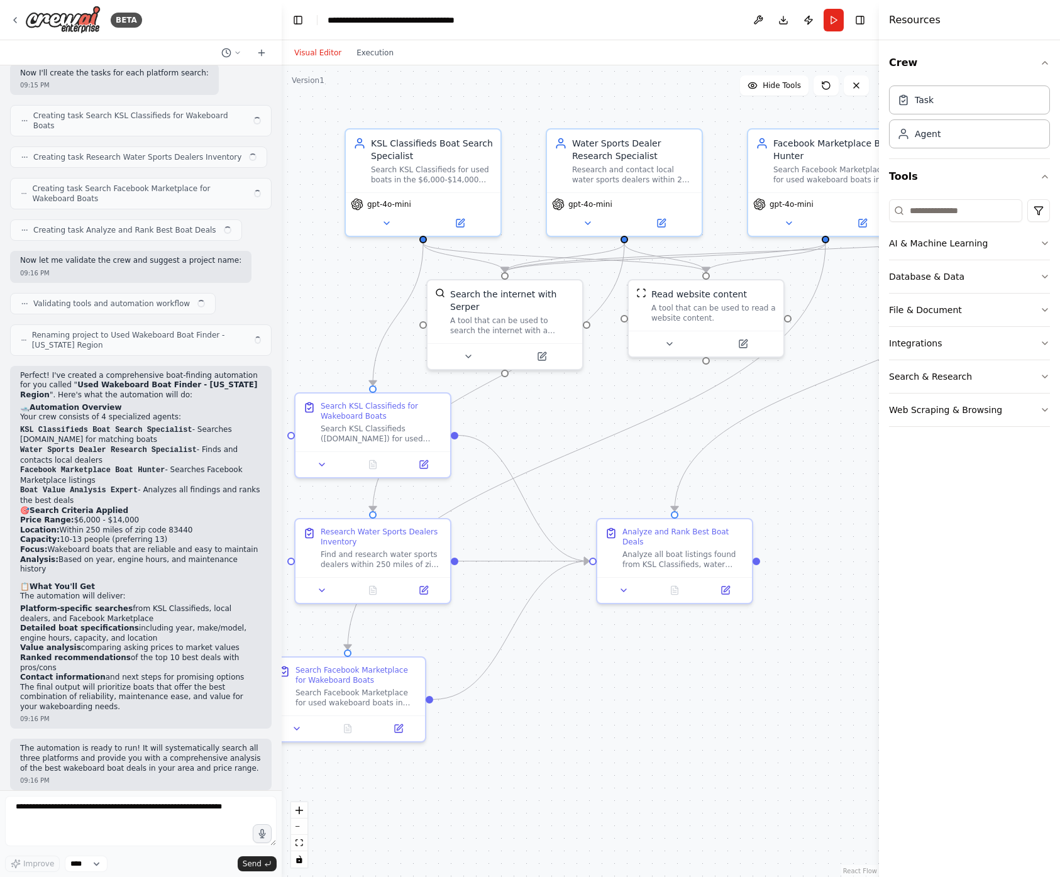
scroll to position [652, 0]
click at [306, 25] on button "Toggle Left Sidebar" at bounding box center [298, 20] width 18 height 18
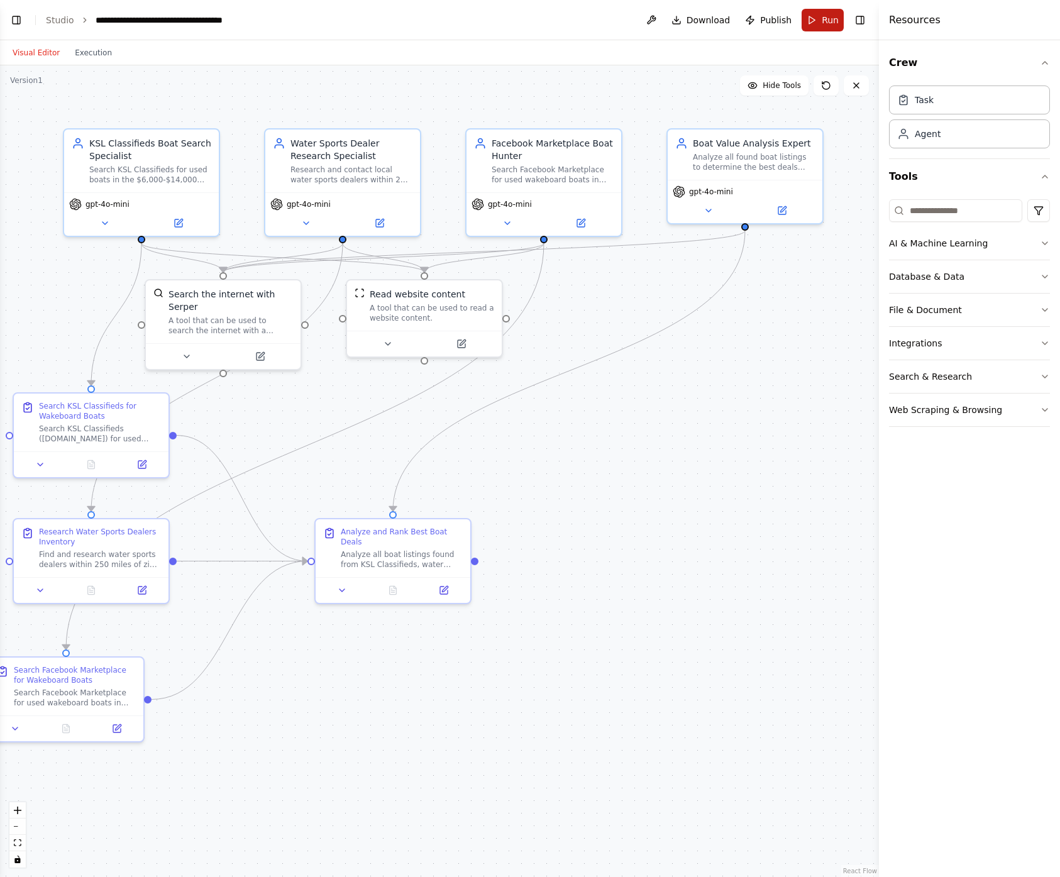
click at [827, 21] on span "Run" at bounding box center [830, 20] width 17 height 13
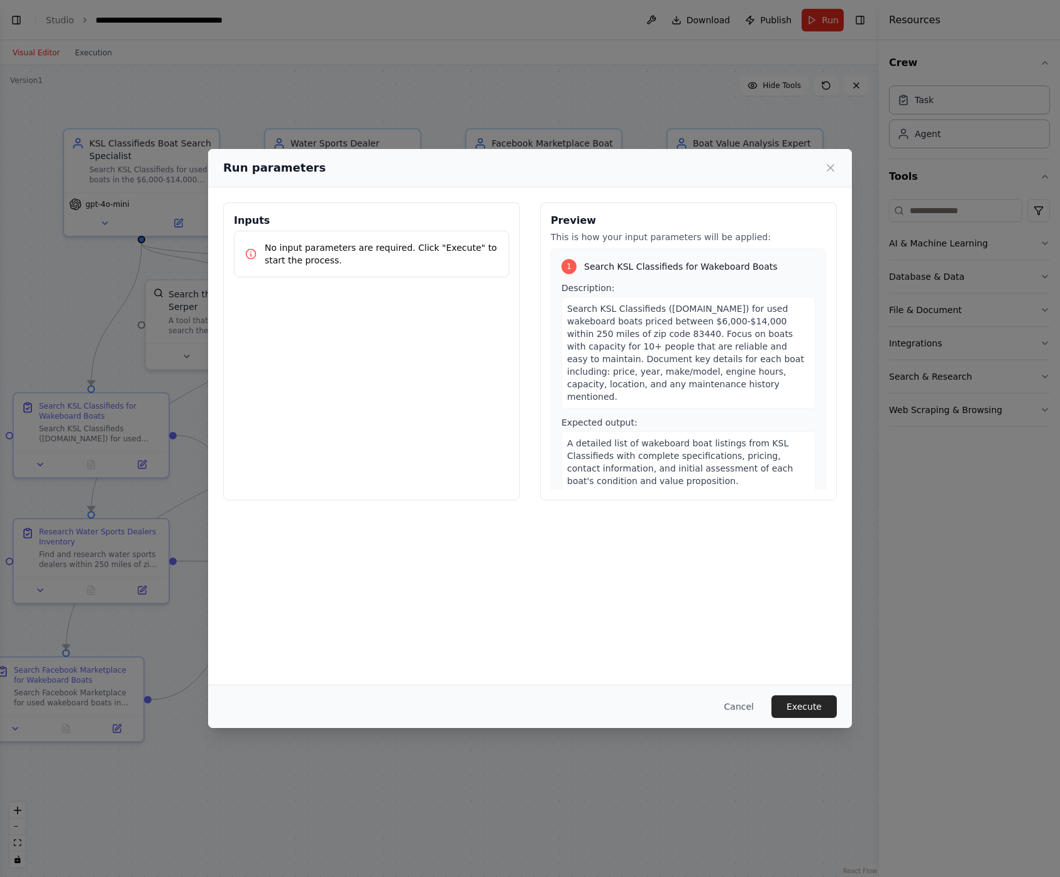
click at [810, 703] on button "Execute" at bounding box center [803, 706] width 65 height 23
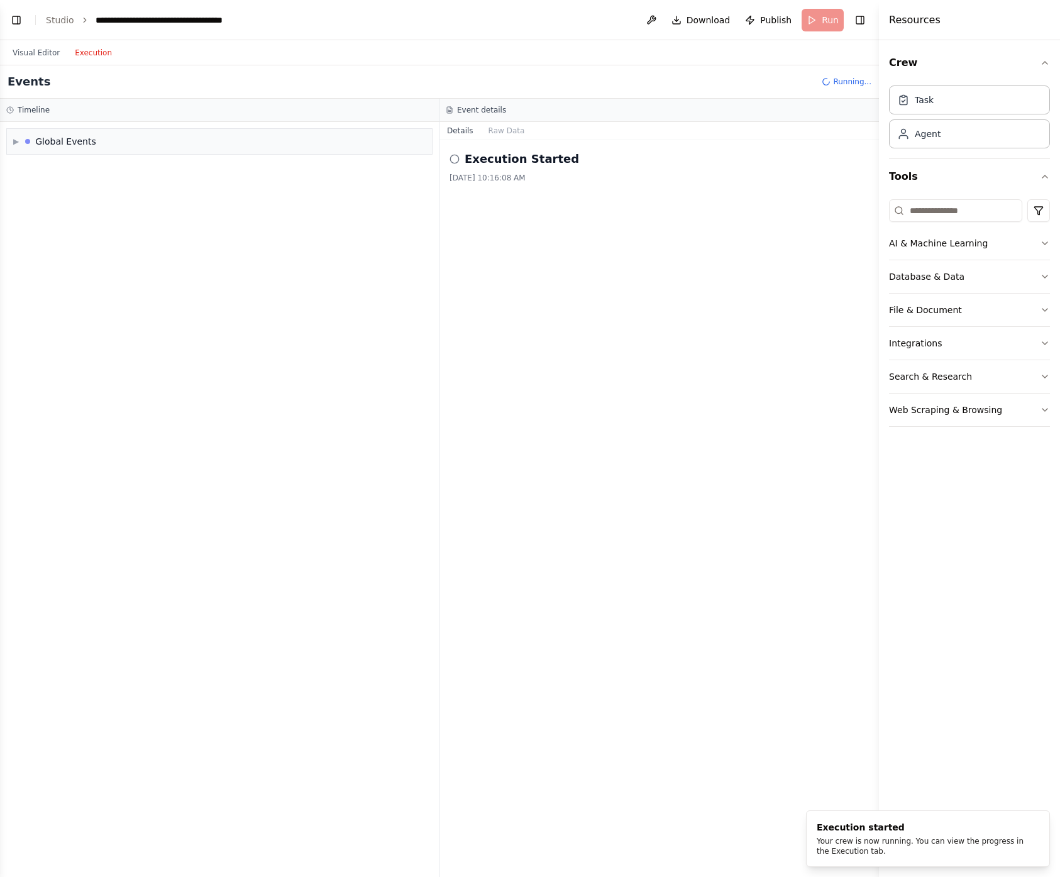
click at [89, 56] on button "Execution" at bounding box center [93, 52] width 52 height 15
click at [512, 130] on button "Raw Data" at bounding box center [507, 131] width 52 height 18
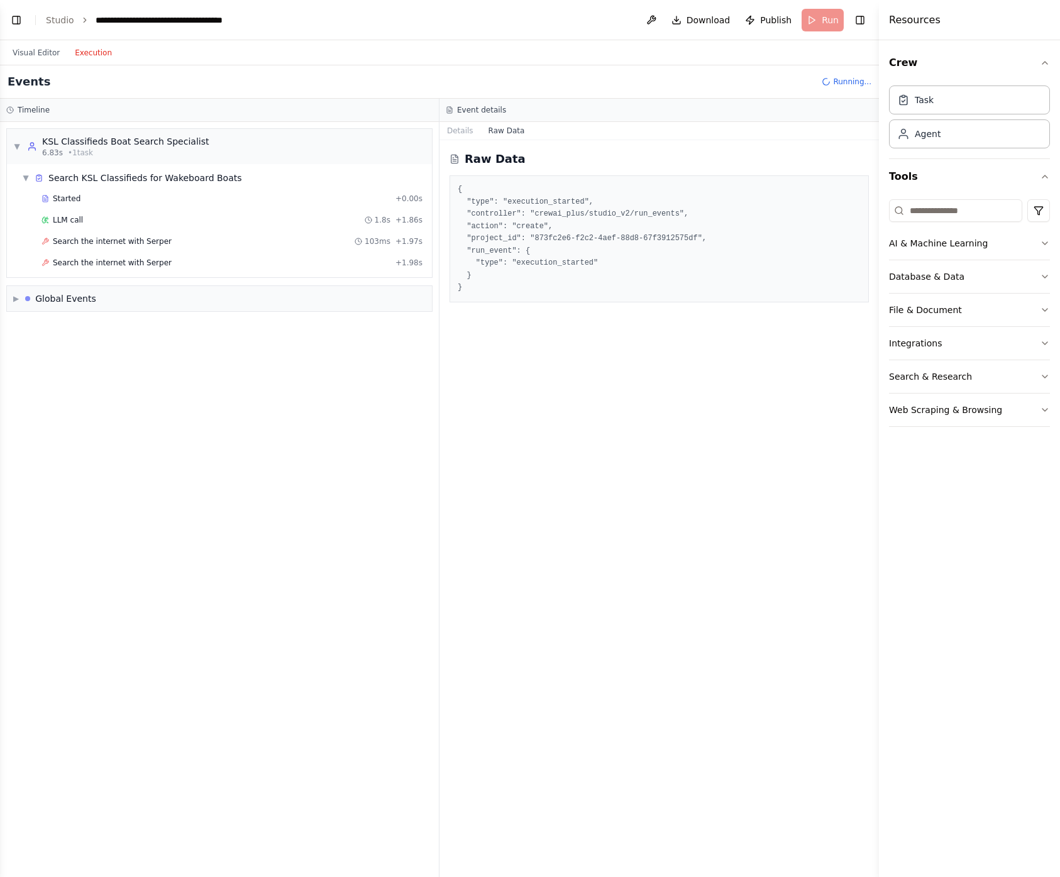
click at [514, 130] on button "Raw Data" at bounding box center [507, 131] width 52 height 18
click at [569, 538] on div "Raw Data { "type": "execution_started", "controller": "crewai_plus/studio_v2/ru…" at bounding box center [658, 508] width 439 height 737
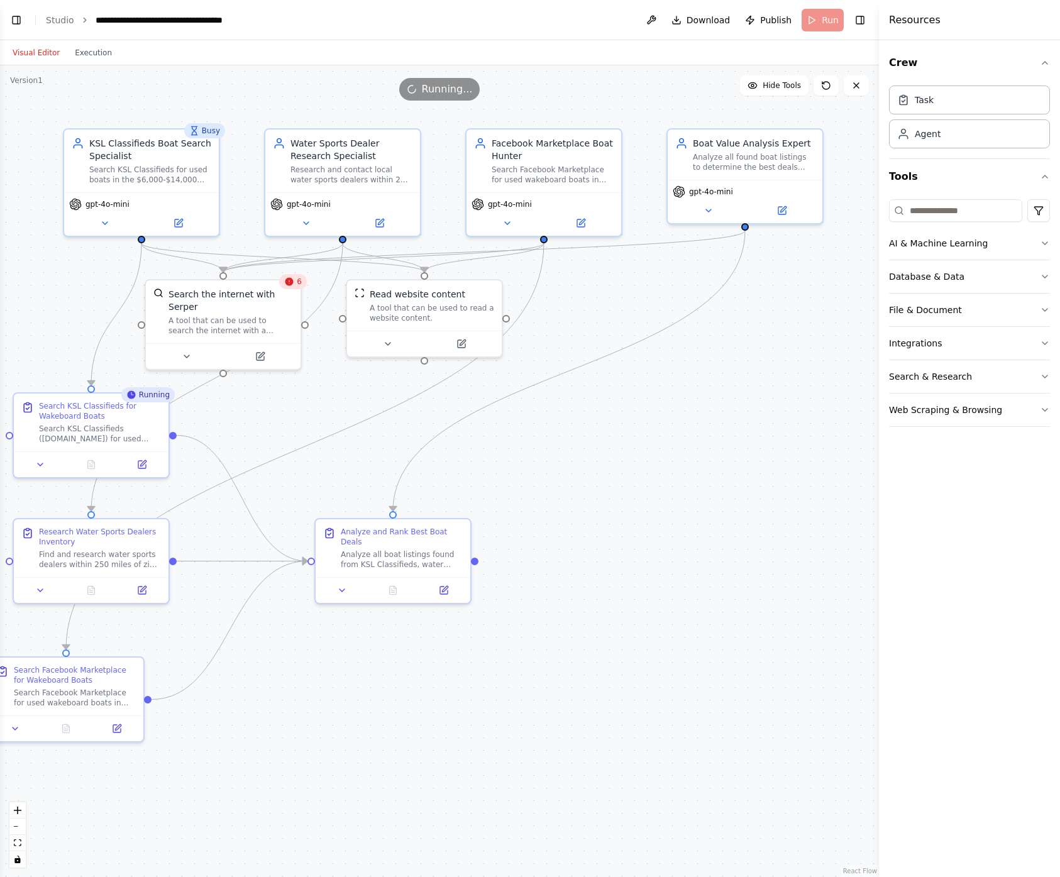
click at [45, 53] on button "Visual Editor" at bounding box center [36, 52] width 62 height 15
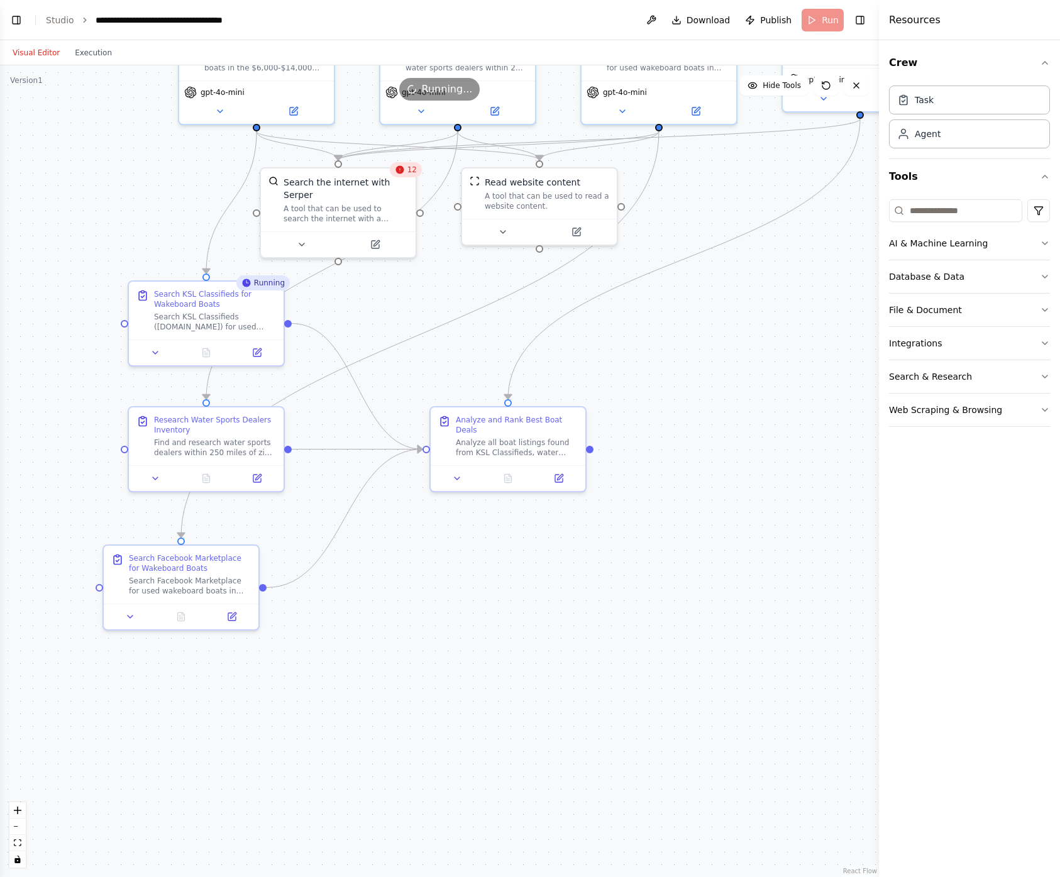
drag, startPoint x: 595, startPoint y: 592, endPoint x: 710, endPoint y: 480, distance: 160.5
click at [710, 480] on div ".deletable-edge-delete-btn { width: 20px; height: 20px; border: 0px solid #ffff…" at bounding box center [439, 471] width 879 height 812
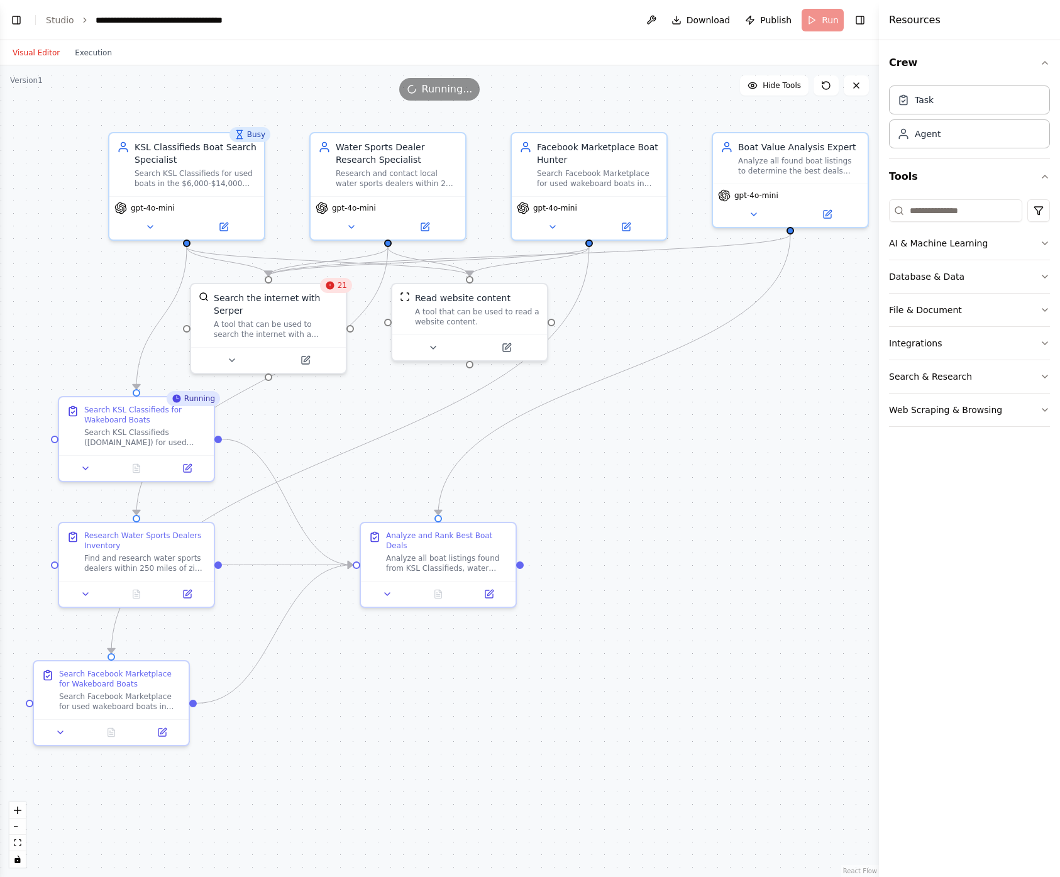
drag, startPoint x: 724, startPoint y: 363, endPoint x: 654, endPoint y: 478, distance: 135.1
click at [654, 478] on div ".deletable-edge-delete-btn { width: 20px; height: 20px; border: 0px solid #ffff…" at bounding box center [439, 471] width 879 height 812
click at [81, 464] on icon at bounding box center [85, 466] width 10 height 10
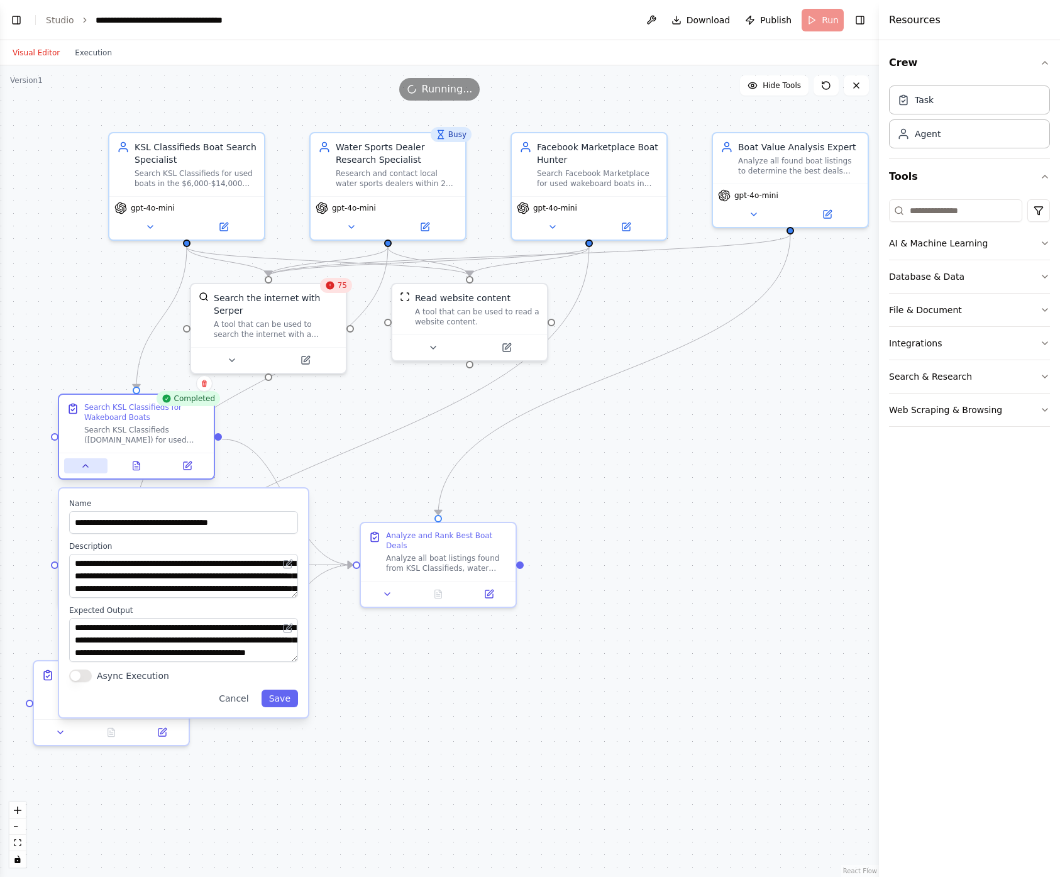
click at [81, 464] on icon at bounding box center [85, 466] width 10 height 10
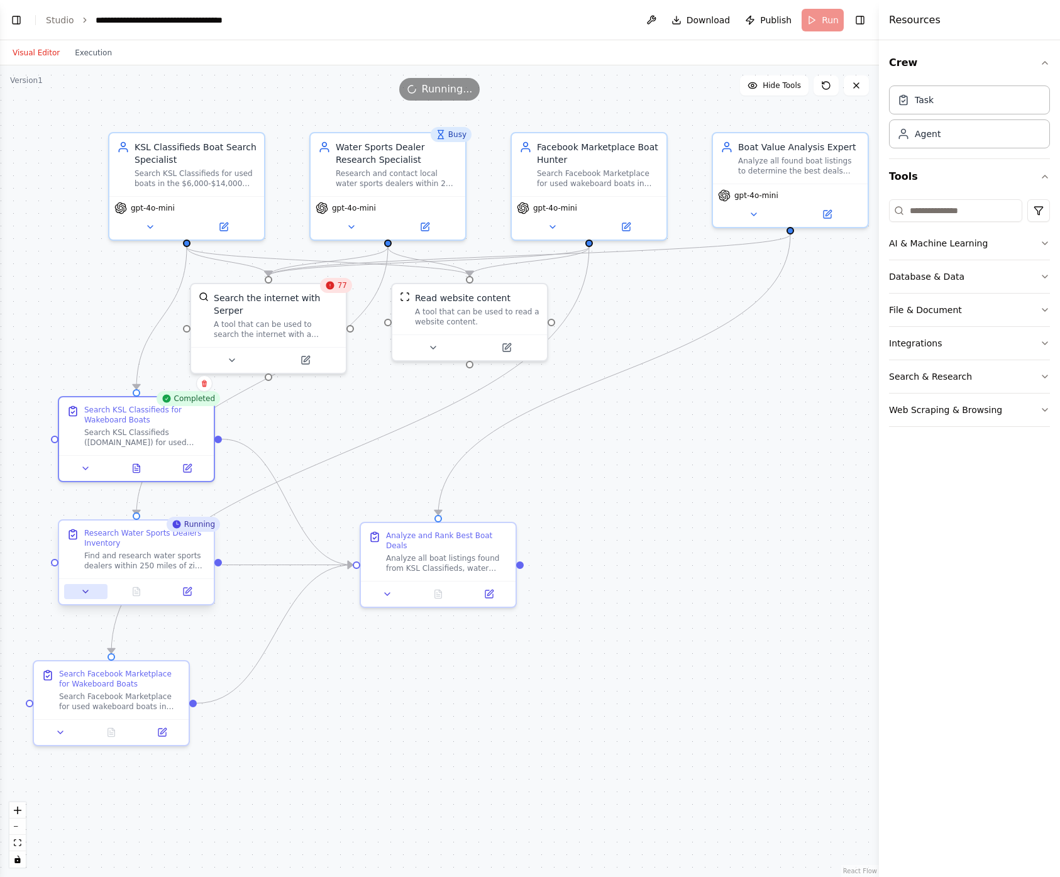
click at [82, 590] on icon at bounding box center [85, 592] width 10 height 10
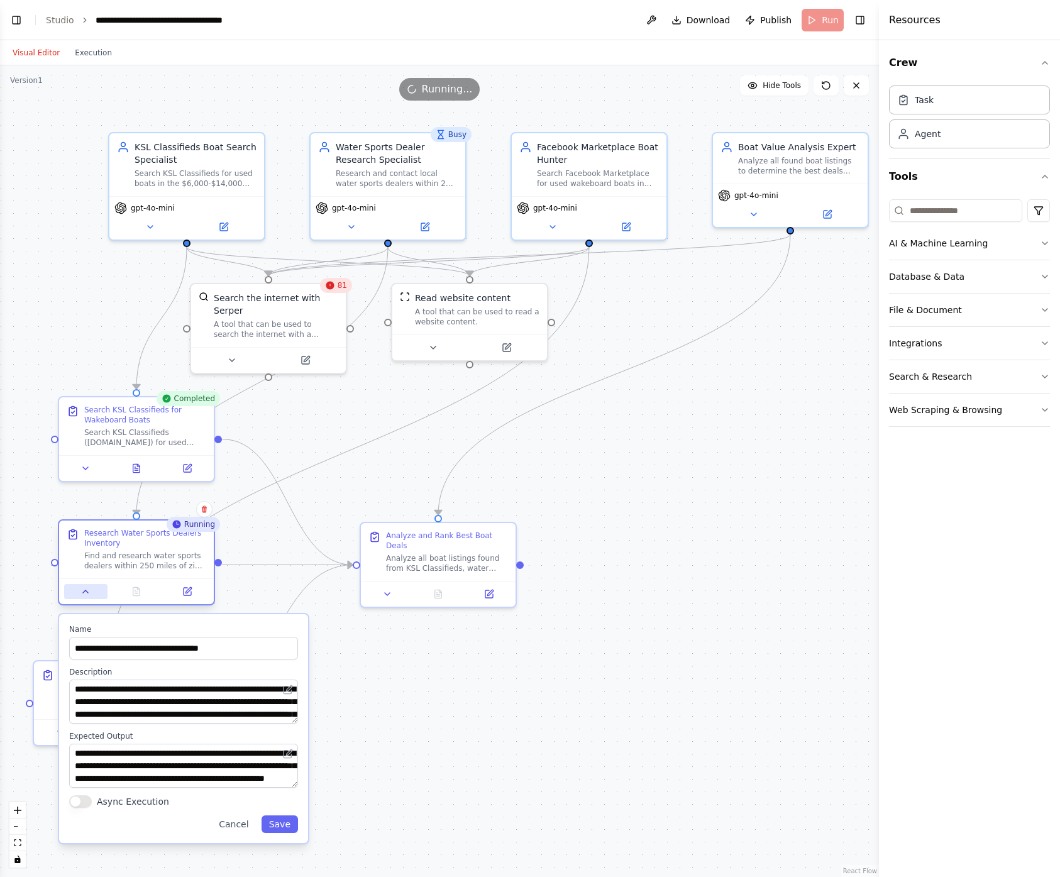
click at [82, 591] on icon at bounding box center [85, 592] width 10 height 10
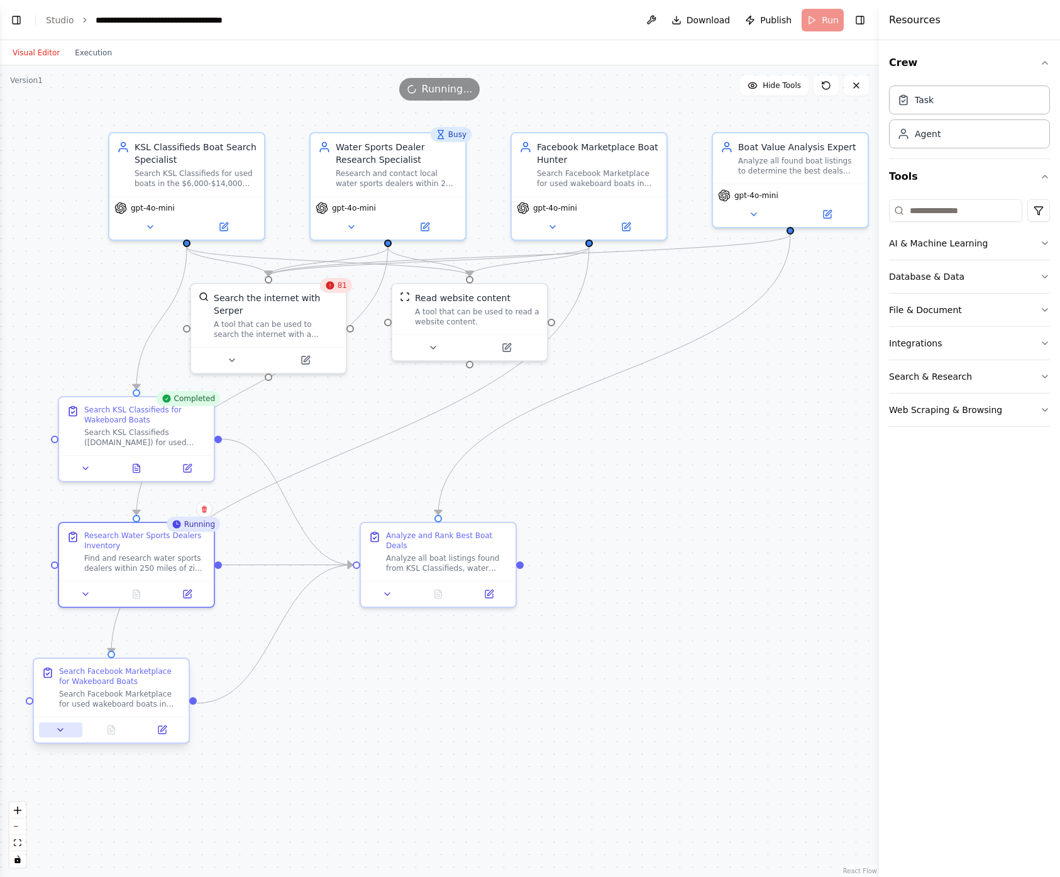
click at [64, 732] on icon at bounding box center [60, 730] width 10 height 10
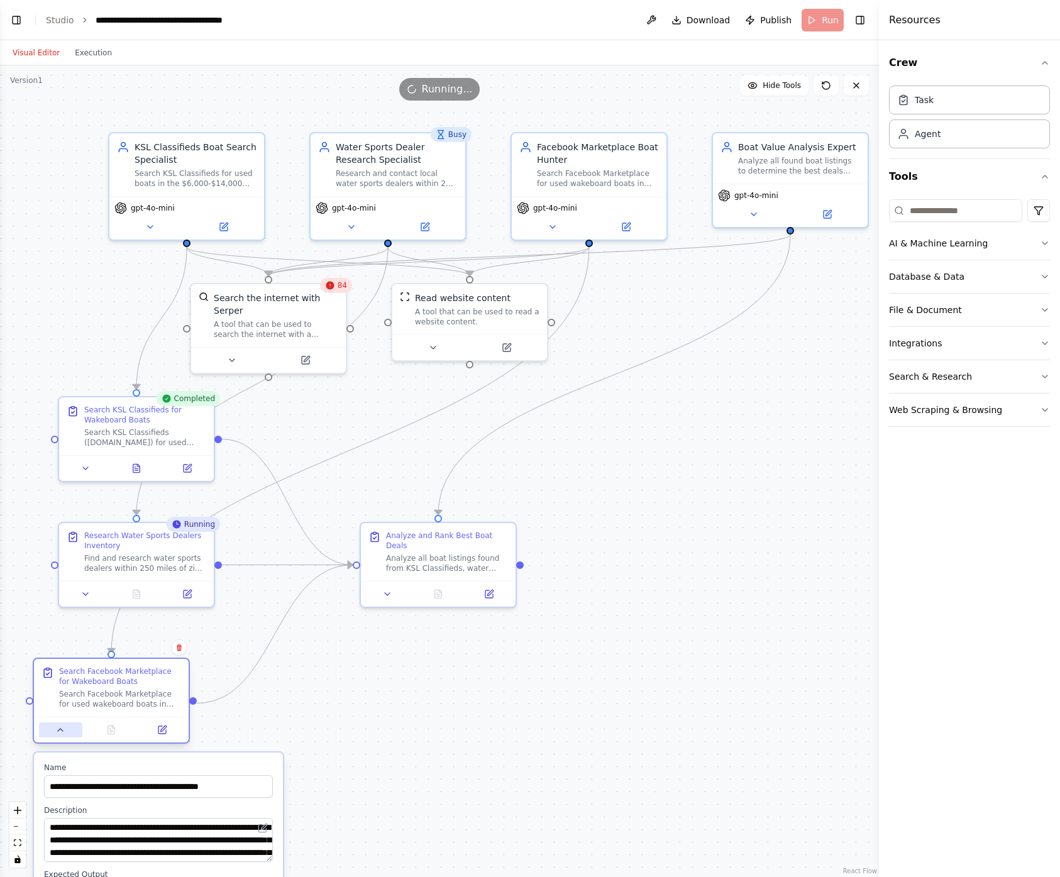
click at [60, 730] on icon at bounding box center [60, 730] width 5 height 3
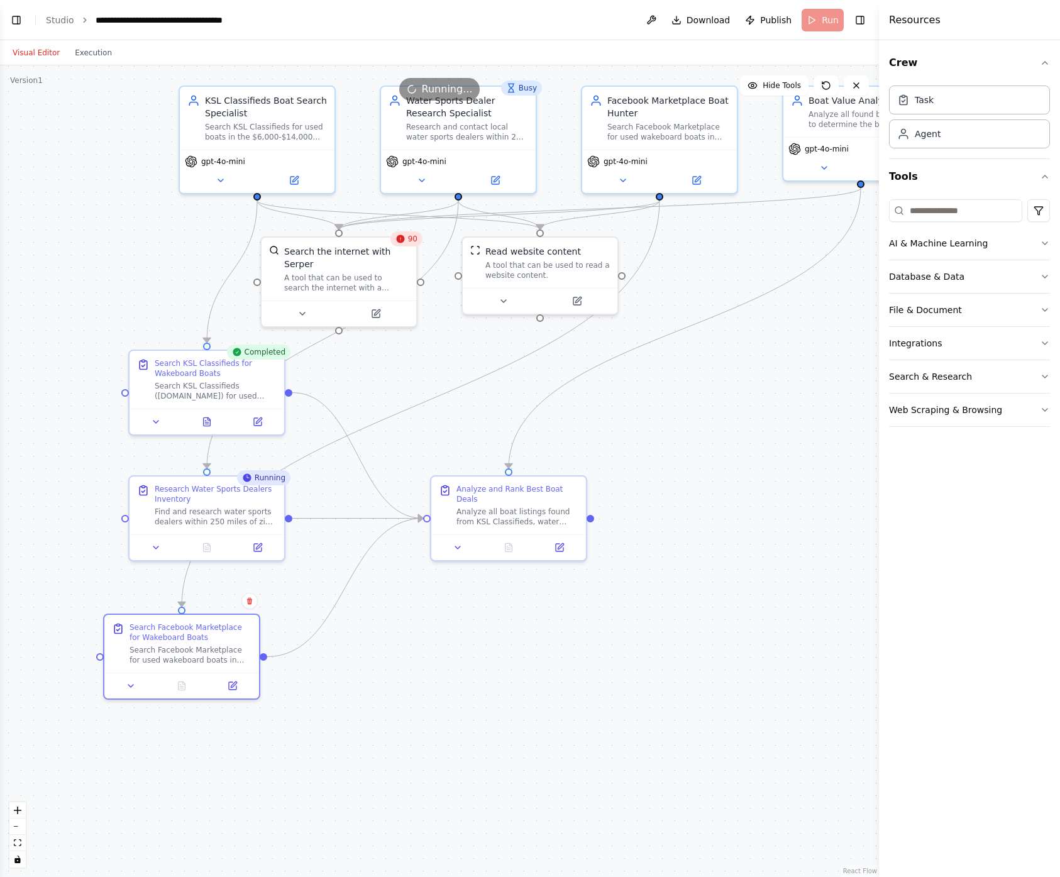
drag, startPoint x: 360, startPoint y: 699, endPoint x: 431, endPoint y: 653, distance: 84.4
click at [431, 653] on div ".deletable-edge-delete-btn { width: 20px; height: 20px; border: 0px solid #ffff…" at bounding box center [439, 471] width 879 height 812
drag, startPoint x: 526, startPoint y: 273, endPoint x: 537, endPoint y: 284, distance: 15.1
click at [537, 284] on div "A tool that can be used to read a website content." at bounding box center [554, 280] width 124 height 20
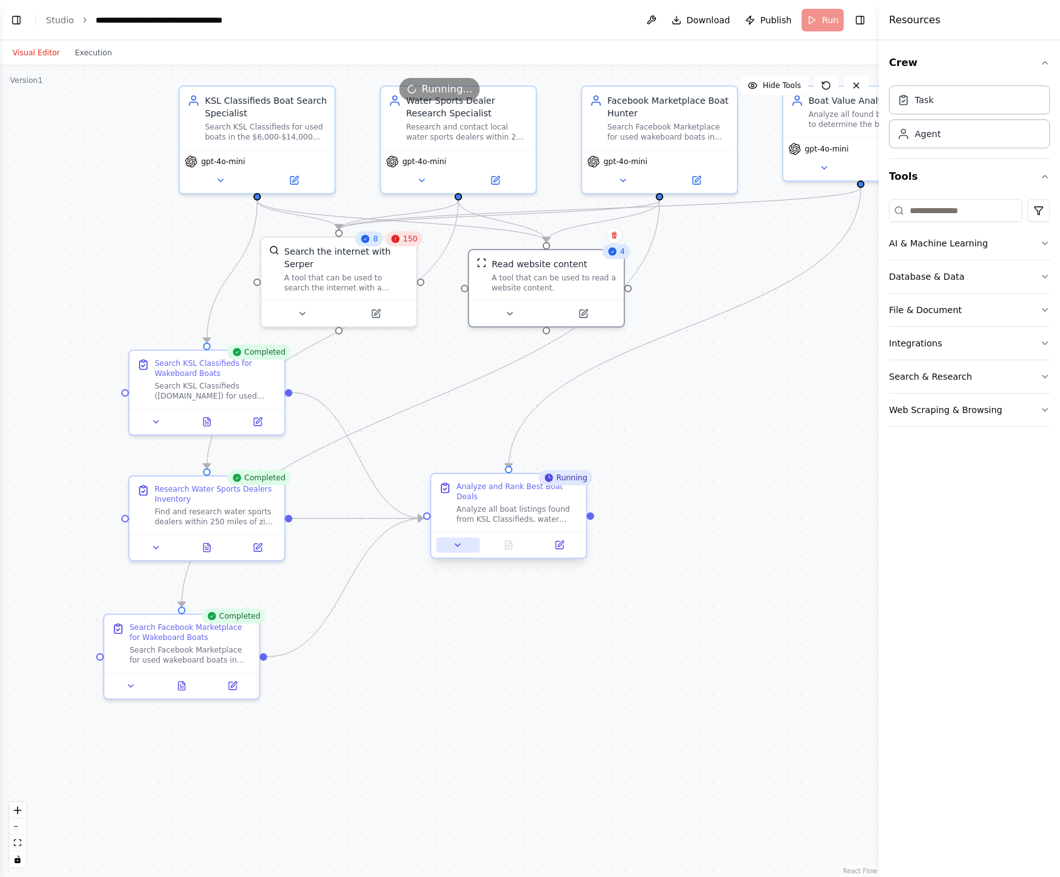
click at [456, 547] on icon at bounding box center [458, 545] width 10 height 10
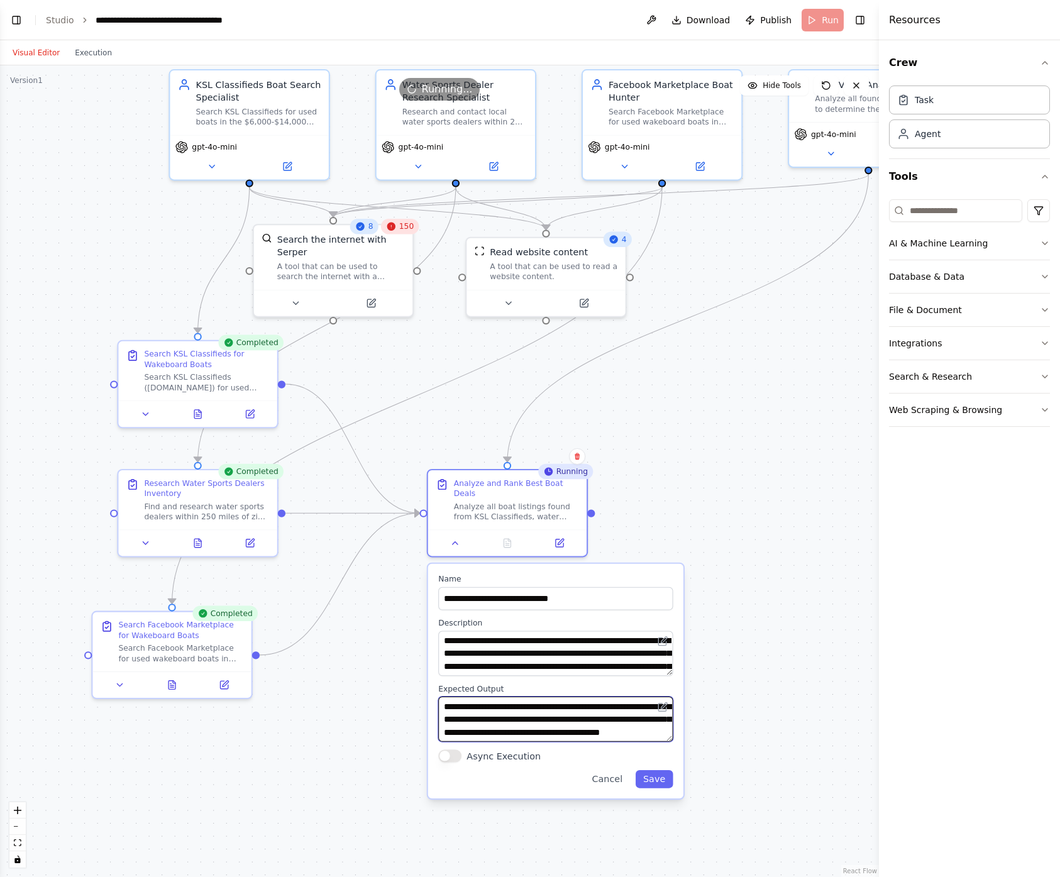
scroll to position [38, 0]
click at [453, 536] on icon at bounding box center [455, 541] width 10 height 10
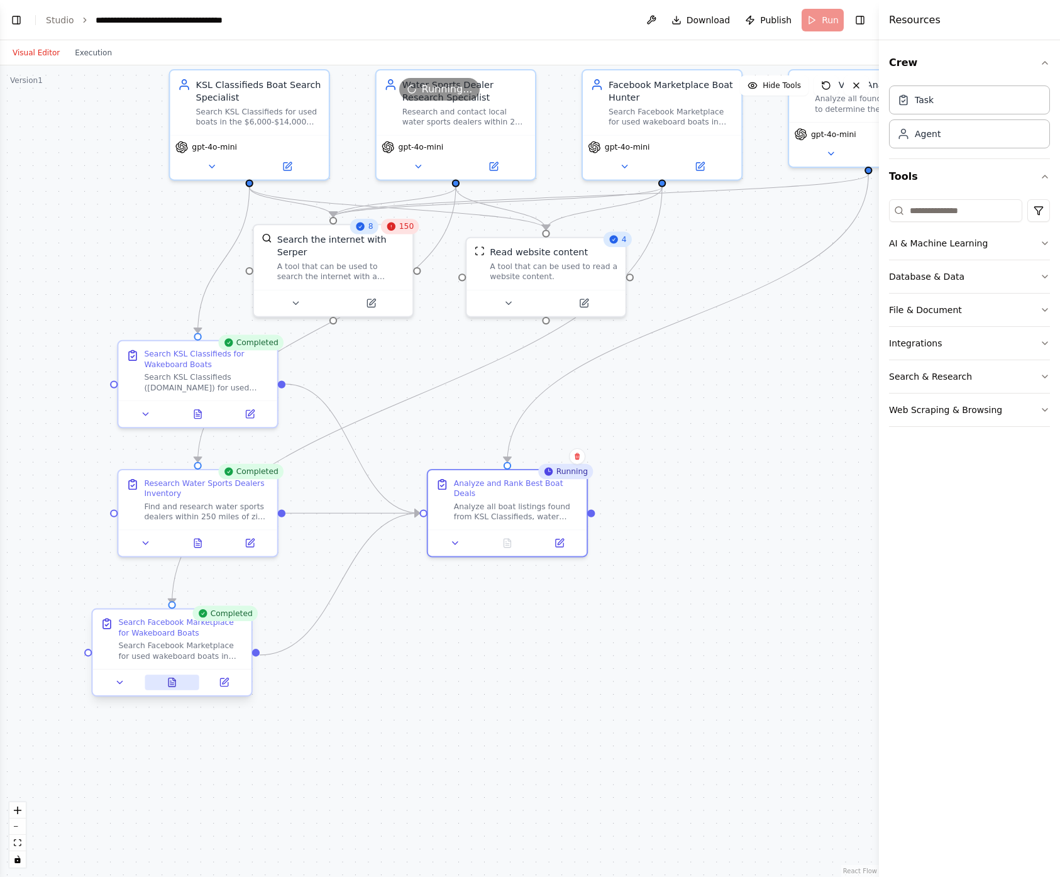
click at [165, 685] on button at bounding box center [172, 683] width 55 height 16
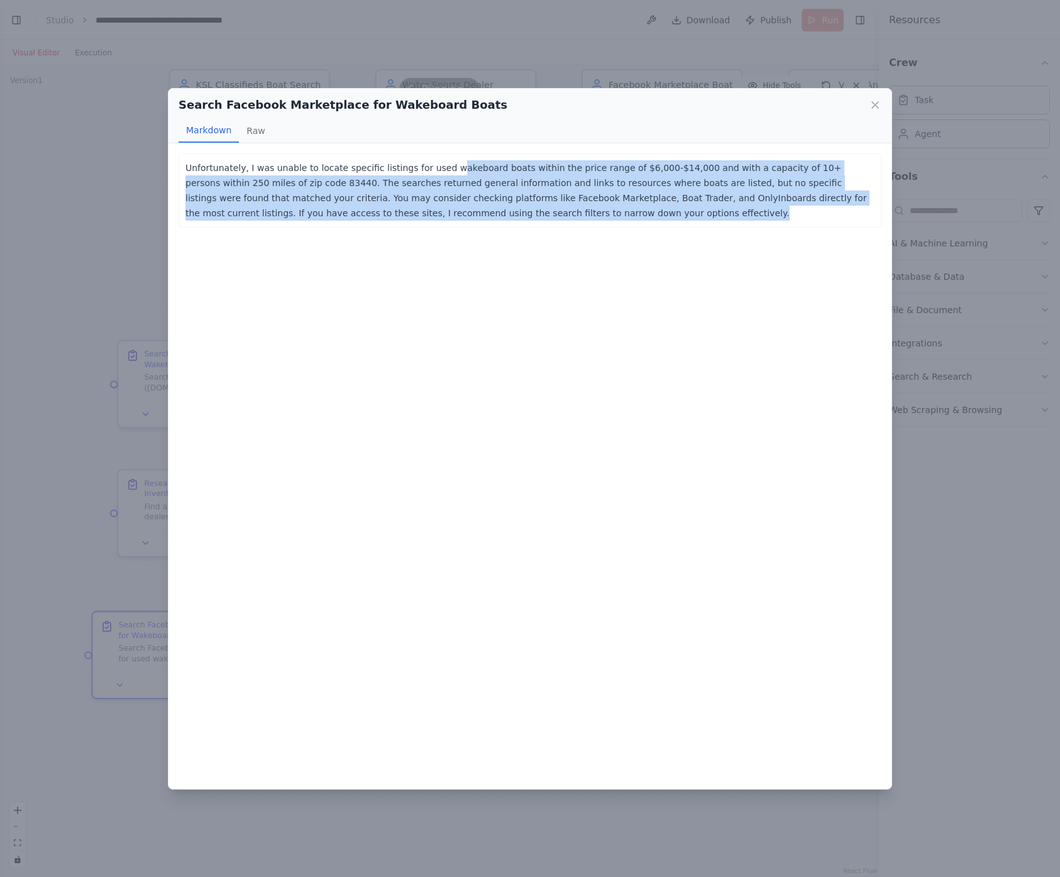
drag, startPoint x: 440, startPoint y: 170, endPoint x: 601, endPoint y: 216, distance: 167.4
click at [600, 216] on p "Unfortunately, I was unable to locate specific listings for used wakeboard boat…" at bounding box center [529, 190] width 689 height 60
click at [601, 216] on p "Unfortunately, I was unable to locate specific listings for used wakeboard boat…" at bounding box center [529, 190] width 689 height 60
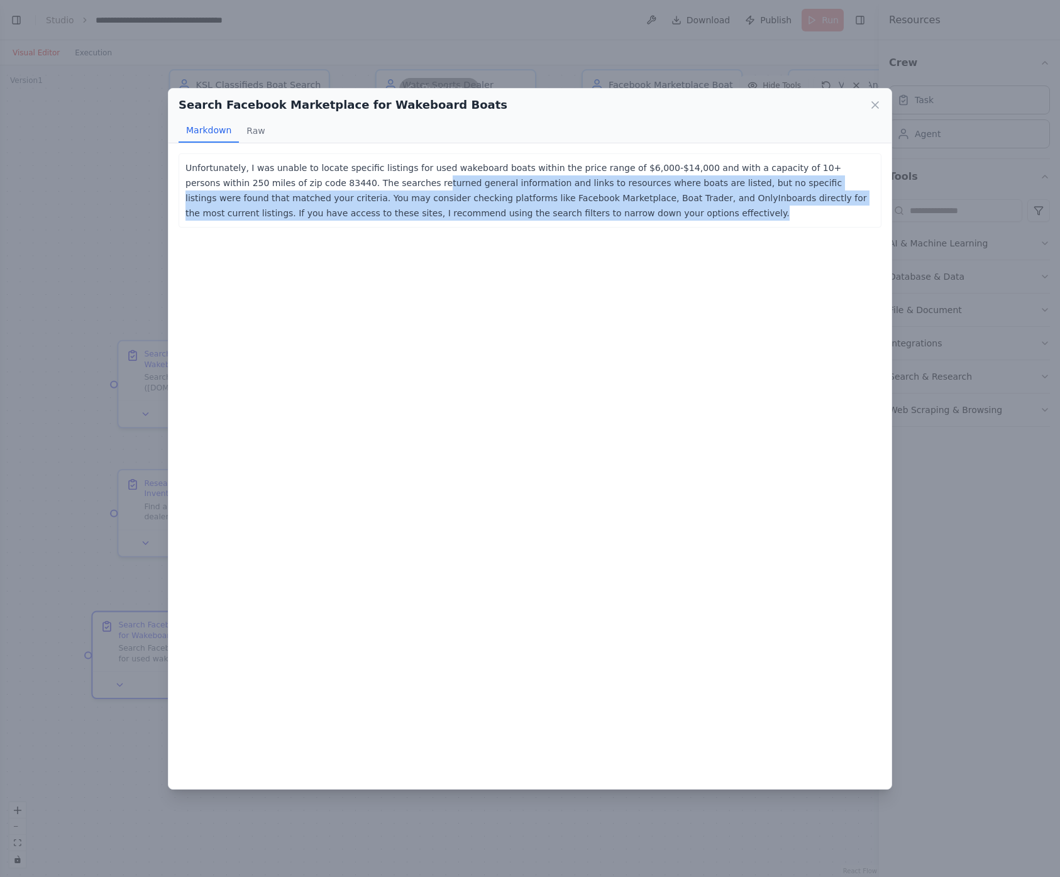
drag, startPoint x: 355, startPoint y: 179, endPoint x: 611, endPoint y: 222, distance: 260.0
click at [611, 222] on div "Unfortunately, I was unable to locate specific listings for used wakeboard boat…" at bounding box center [530, 190] width 703 height 74
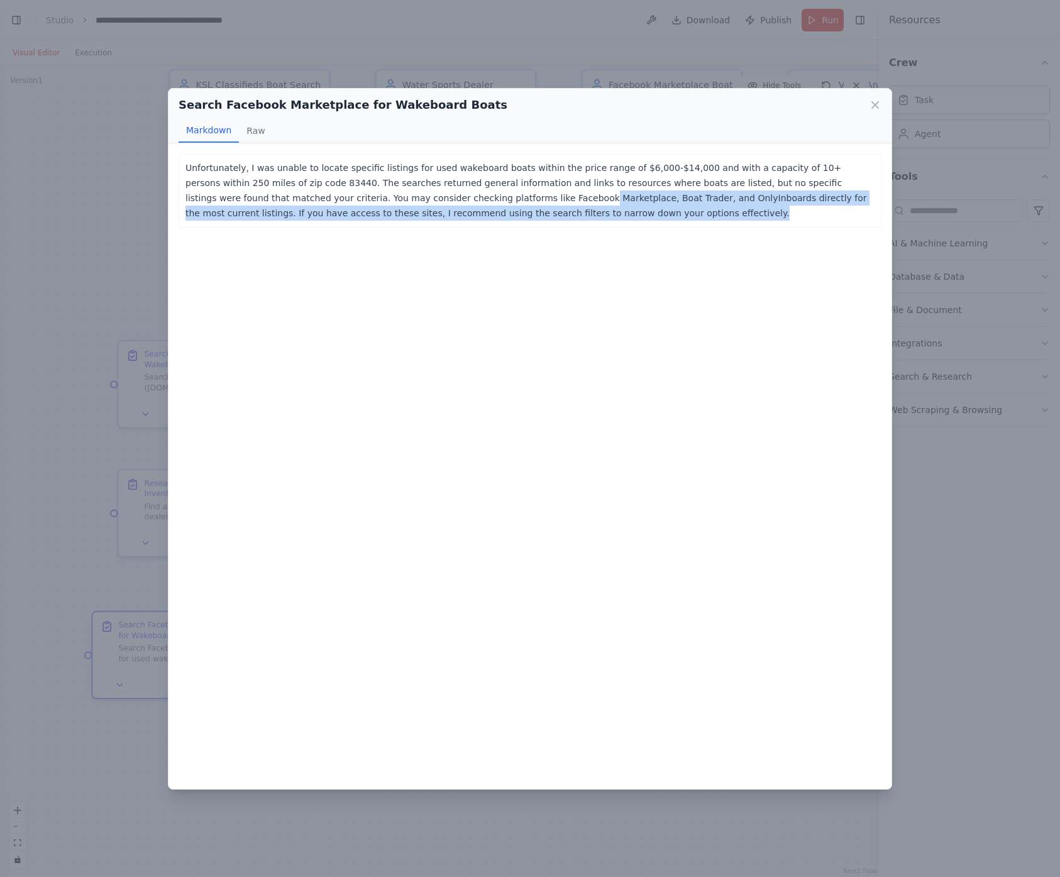
drag, startPoint x: 427, startPoint y: 196, endPoint x: 576, endPoint y: 221, distance: 151.1
click at [576, 221] on div "Unfortunately, I was unable to locate specific listings for used wakeboard boat…" at bounding box center [530, 190] width 703 height 74
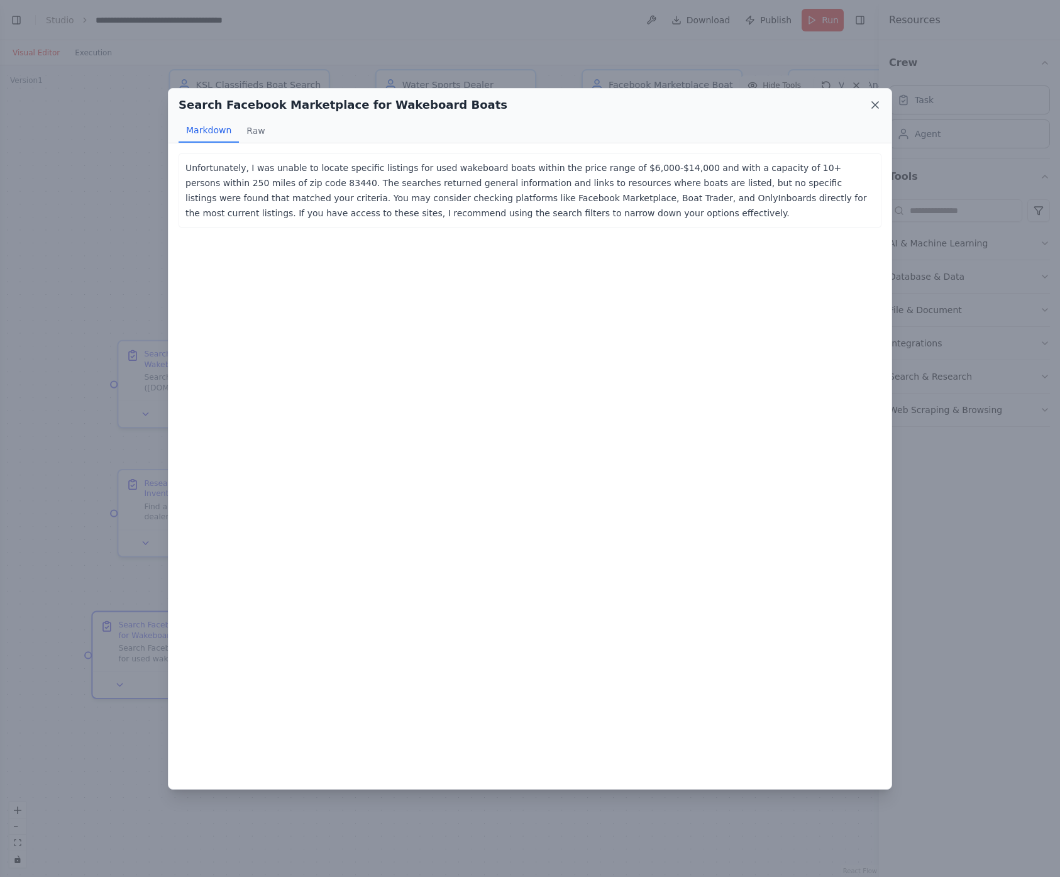
click at [878, 104] on icon at bounding box center [875, 105] width 13 height 13
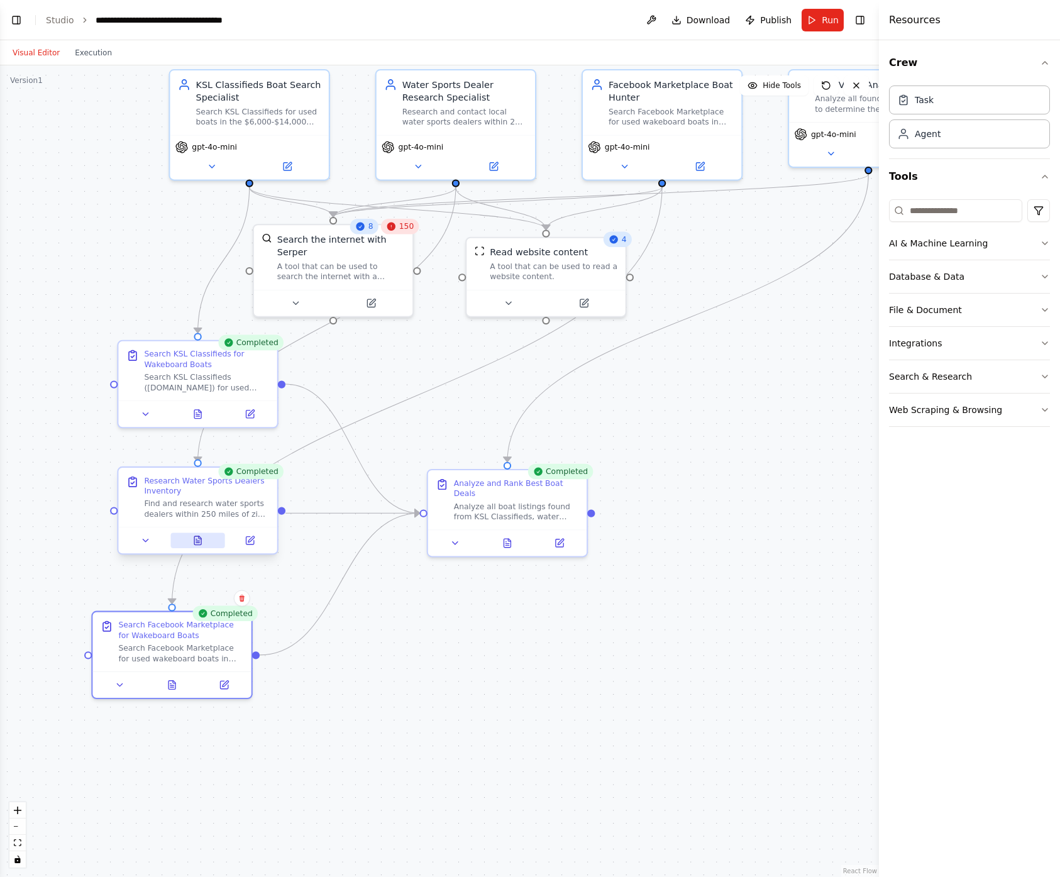
click at [196, 544] on icon at bounding box center [197, 540] width 7 height 9
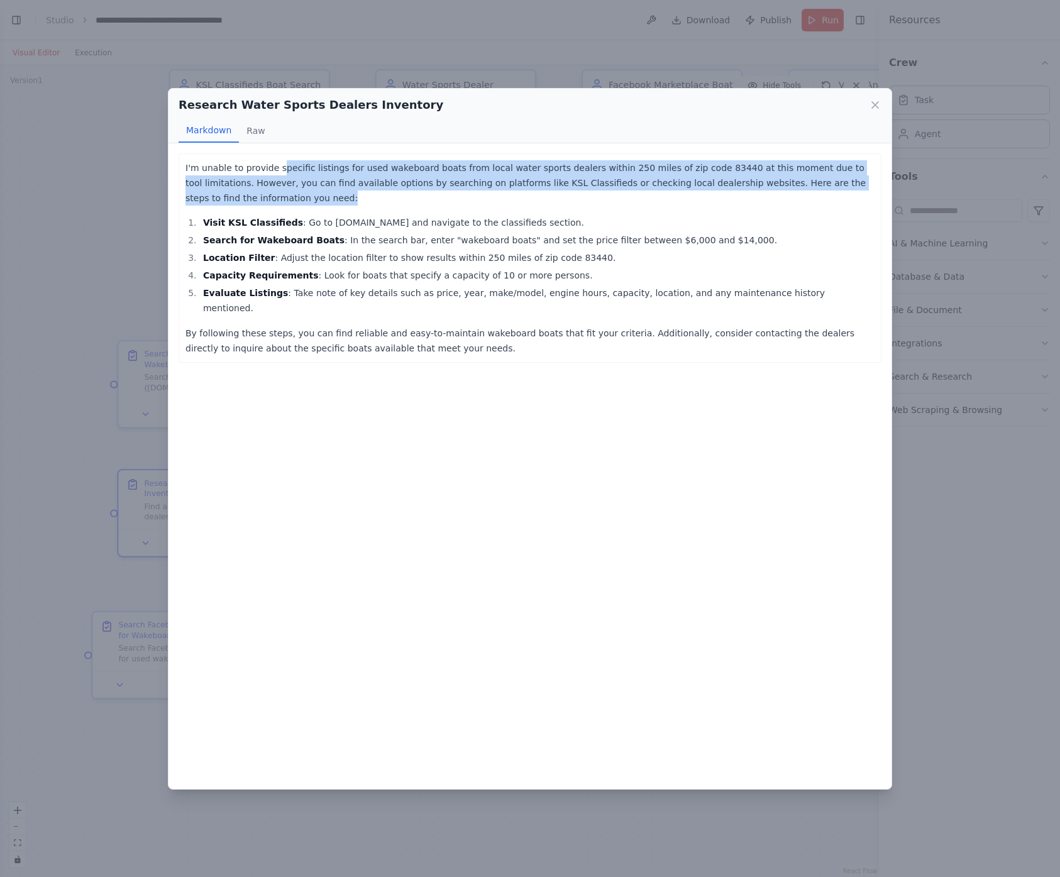
drag, startPoint x: 275, startPoint y: 167, endPoint x: 363, endPoint y: 197, distance: 92.8
click at [363, 197] on p "I'm unable to provide specific listings for used wakeboard boats from local wat…" at bounding box center [529, 182] width 689 height 45
drag, startPoint x: 364, startPoint y: 193, endPoint x: 357, endPoint y: 170, distance: 24.3
click at [357, 170] on p "I'm unable to provide specific listings for used wakeboard boats from local wat…" at bounding box center [529, 182] width 689 height 45
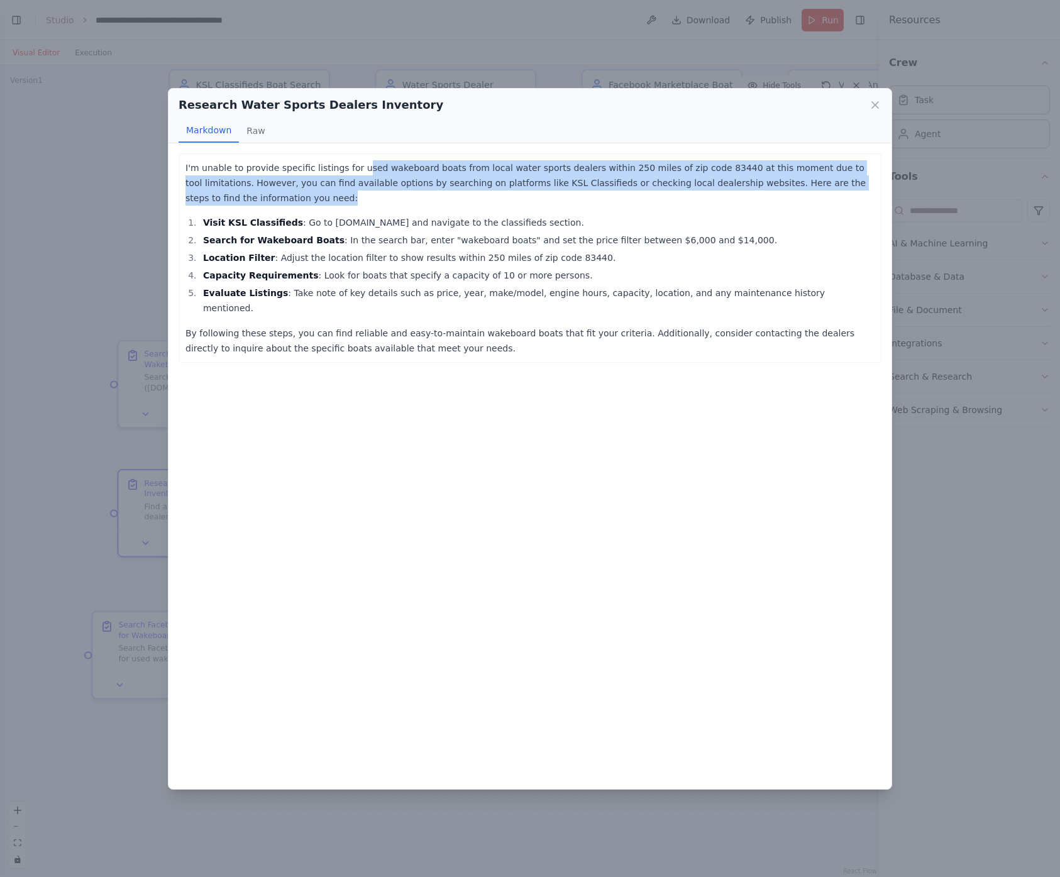
click at [357, 170] on p "I'm unable to provide specific listings for used wakeboard boats from local wat…" at bounding box center [529, 182] width 689 height 45
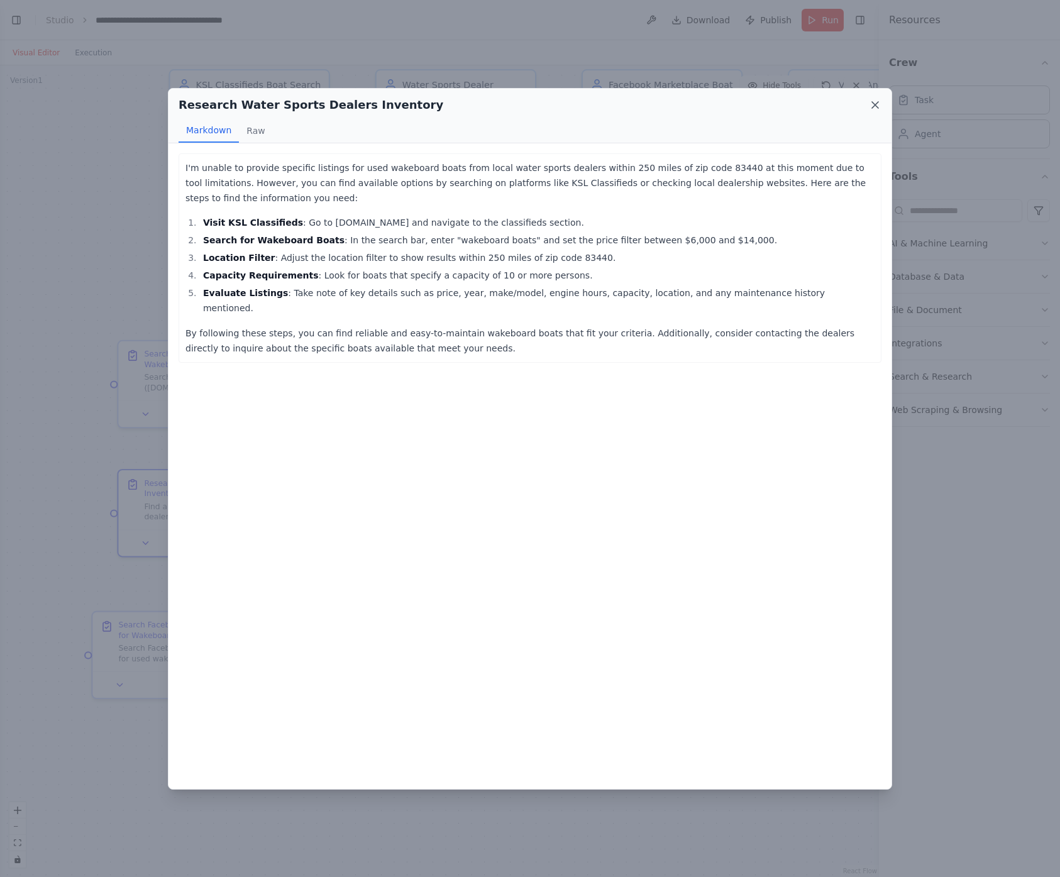
click at [877, 107] on icon at bounding box center [875, 105] width 6 height 6
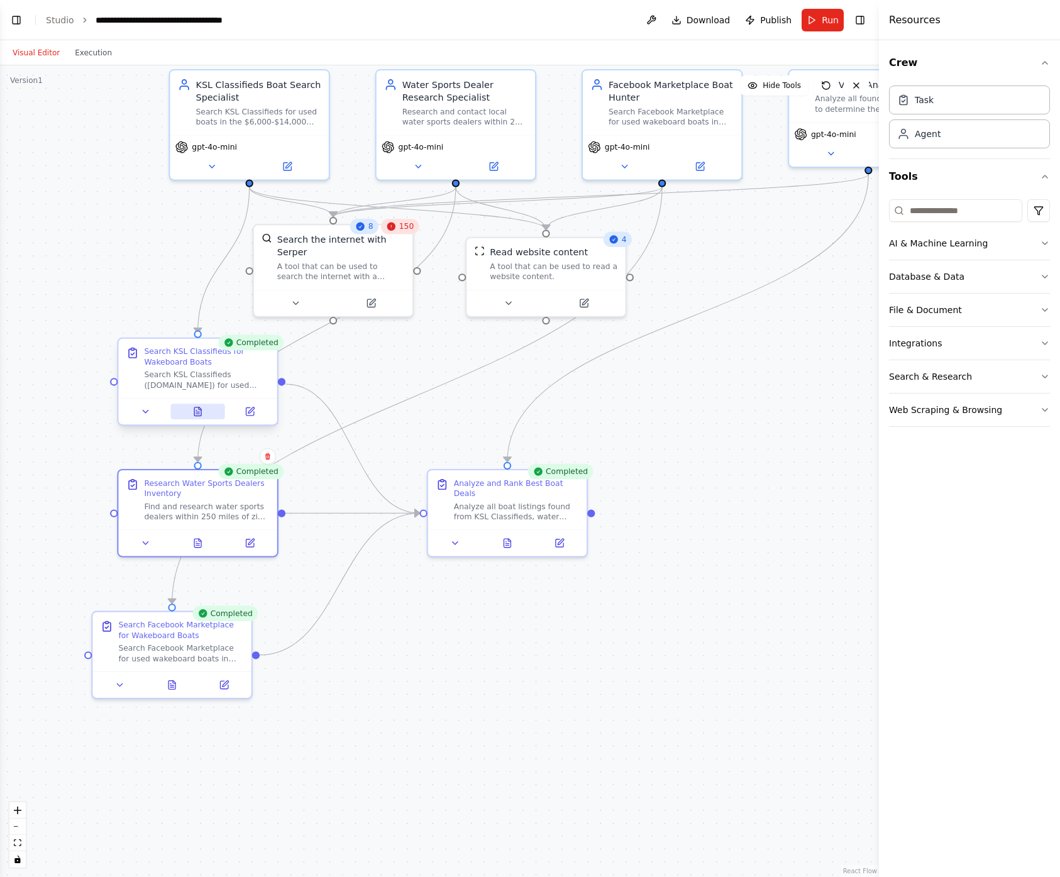
click at [199, 411] on icon at bounding box center [197, 411] width 7 height 9
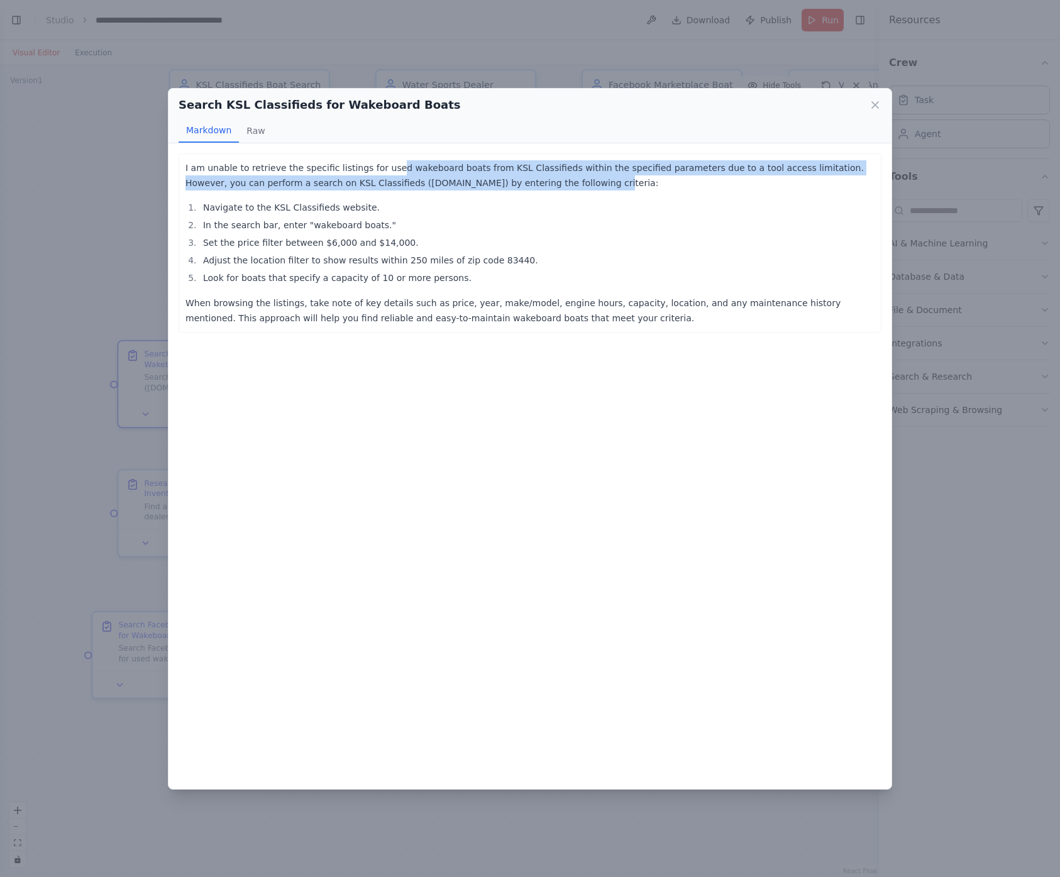
drag, startPoint x: 385, startPoint y: 168, endPoint x: 585, endPoint y: 182, distance: 200.4
click at [585, 182] on p "I am unable to retrieve the specific listings for used wakeboard boats from KSL…" at bounding box center [529, 175] width 689 height 30
click at [586, 182] on p "I am unable to retrieve the specific listings for used wakeboard boats from KSL…" at bounding box center [529, 175] width 689 height 30
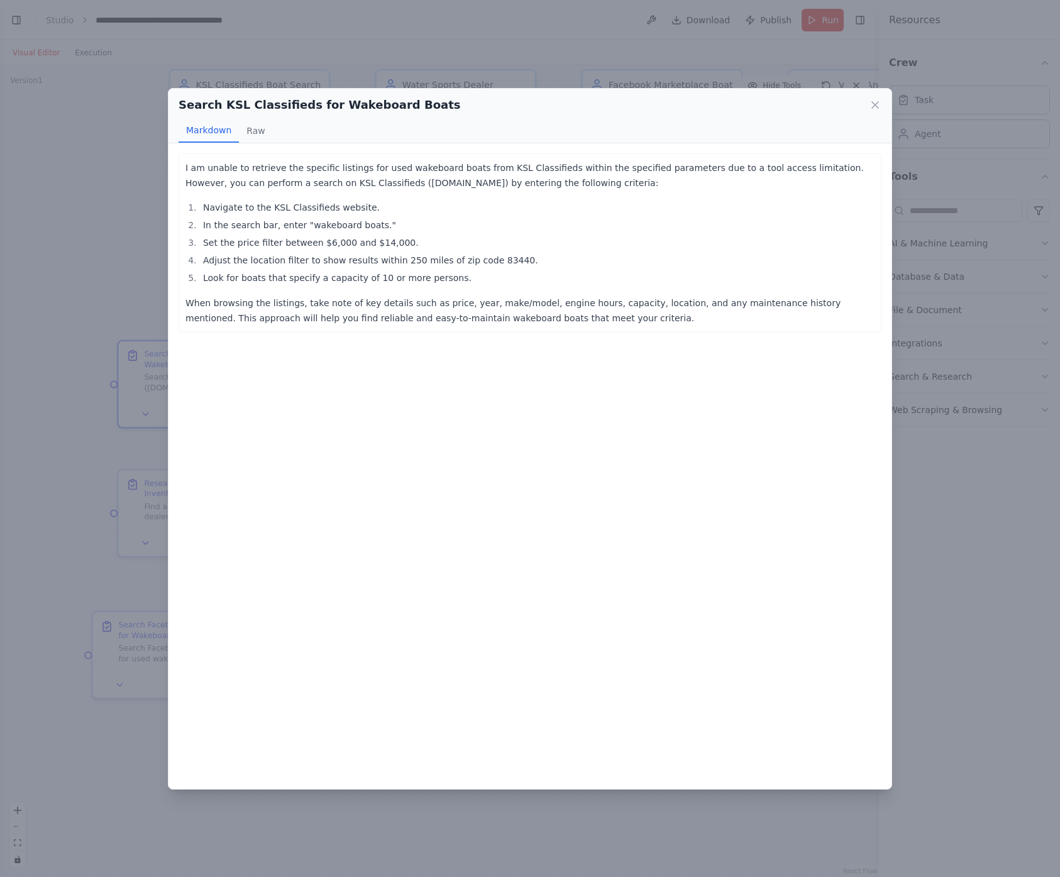
drag, startPoint x: 301, startPoint y: 304, endPoint x: 568, endPoint y: 315, distance: 266.8
click at [520, 310] on p "When browsing the listings, take note of key details such as price, year, make/…" at bounding box center [529, 310] width 689 height 30
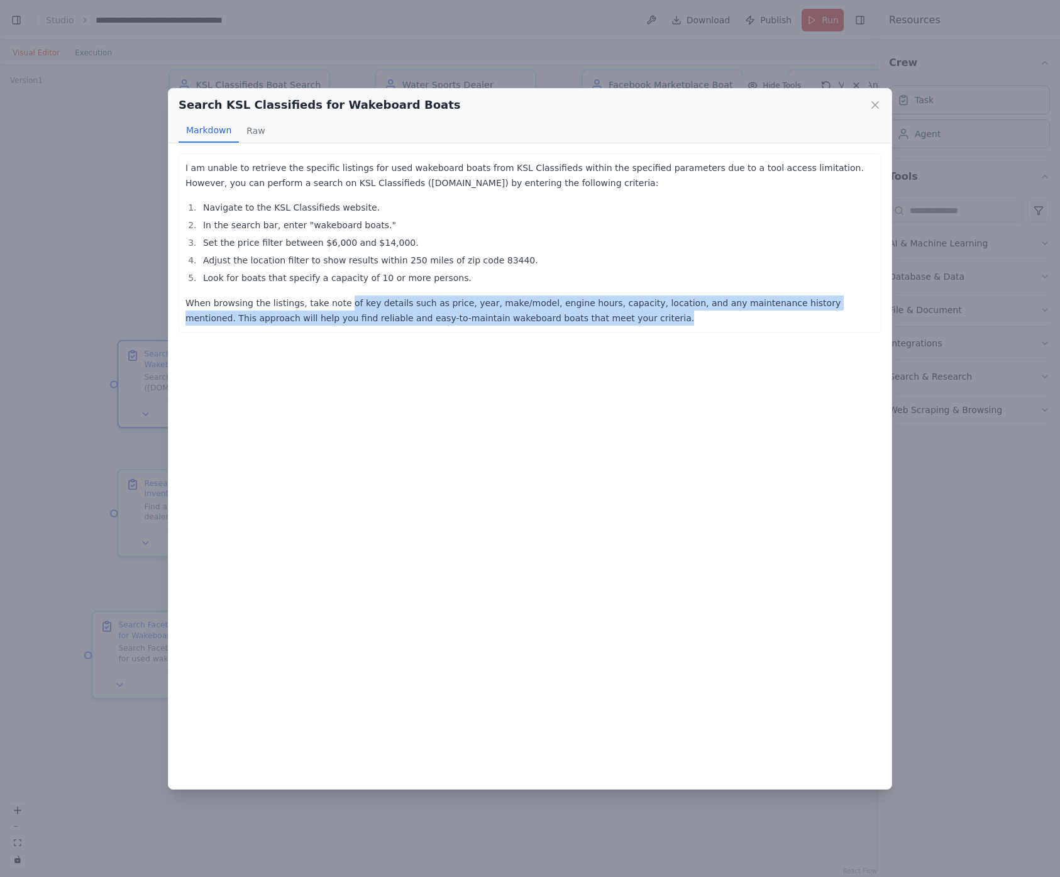
drag, startPoint x: 607, startPoint y: 323, endPoint x: 341, endPoint y: 301, distance: 267.4
click at [341, 301] on p "When browsing the listings, take note of key details such as price, year, make/…" at bounding box center [529, 310] width 689 height 30
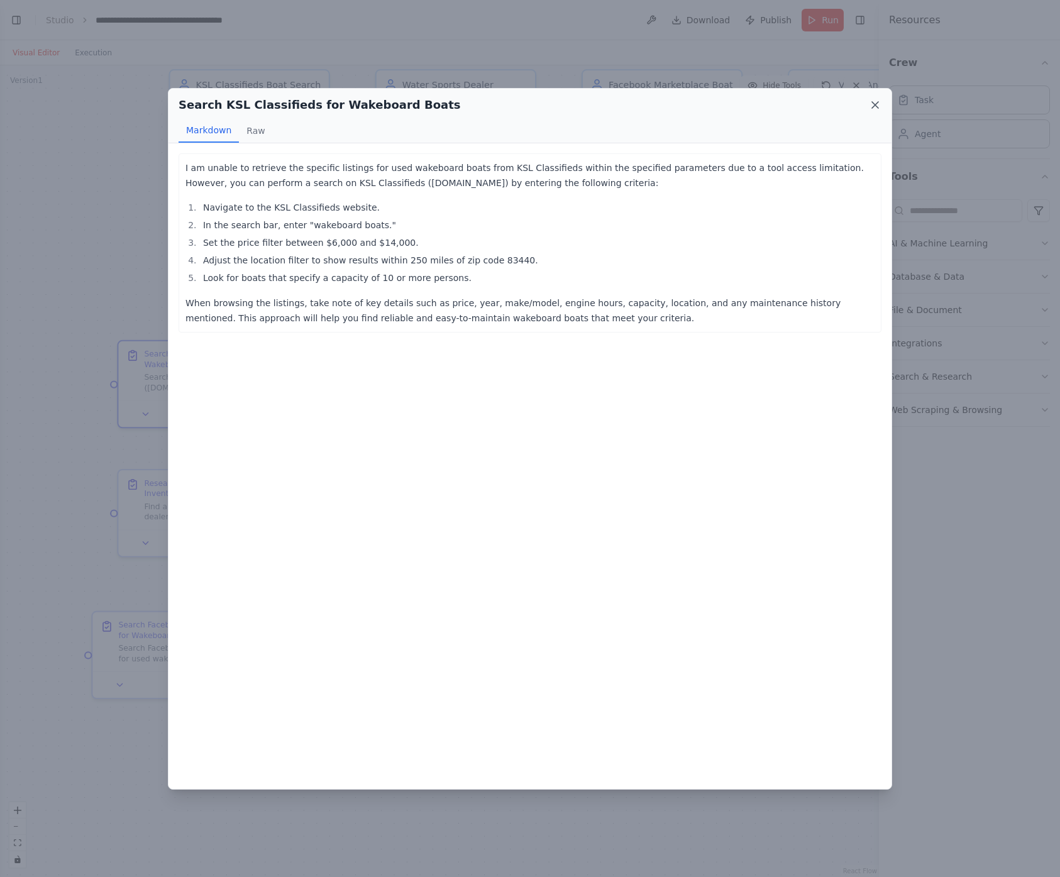
click at [870, 109] on icon at bounding box center [875, 105] width 13 height 13
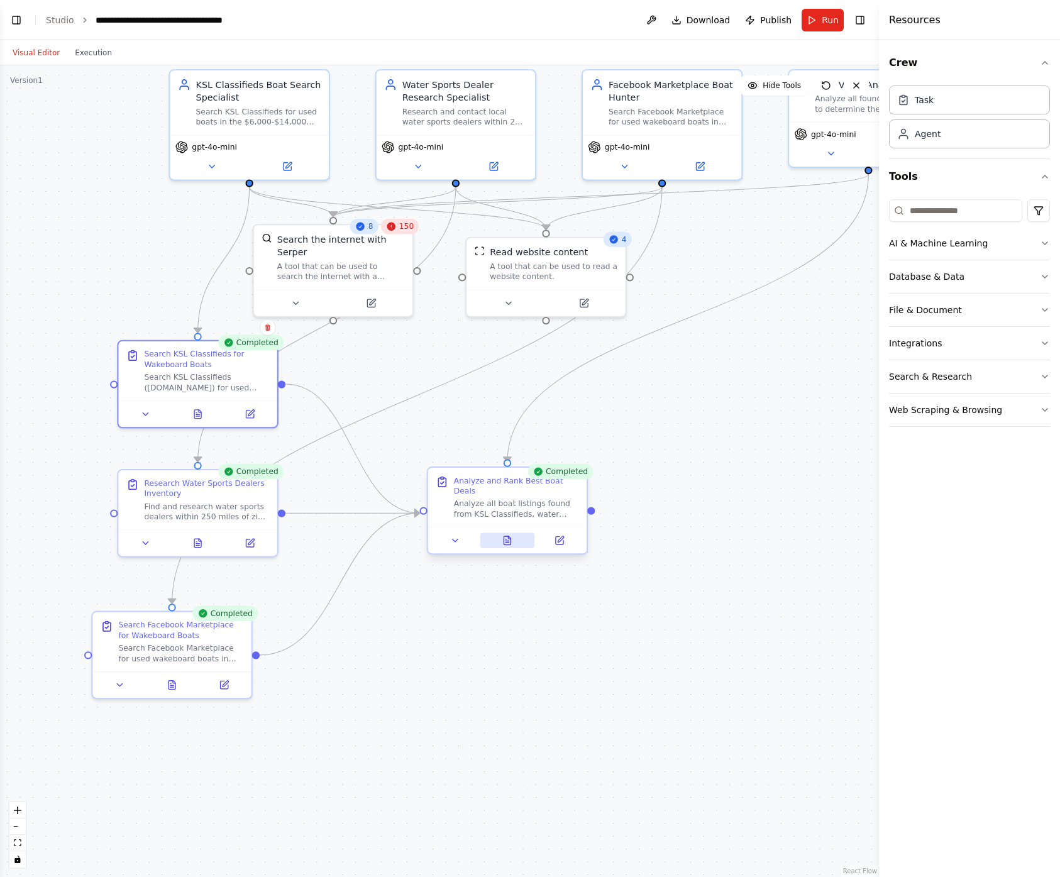
click at [505, 544] on icon at bounding box center [507, 540] width 7 height 9
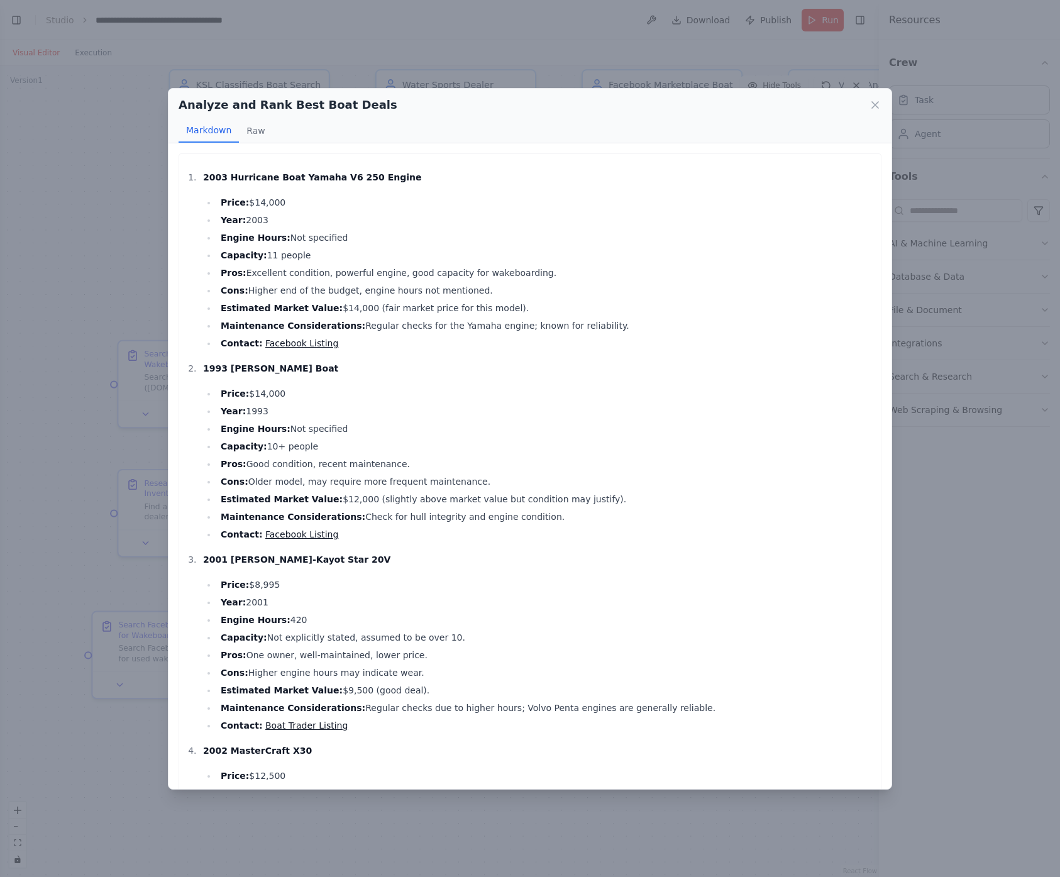
click at [392, 326] on li "Maintenance Considerations: Regular checks for the Yamaha engine; known for rel…" at bounding box center [546, 325] width 658 height 15
click at [409, 324] on li "Maintenance Considerations: Regular checks for the Yamaha engine; known for rel…" at bounding box center [546, 325] width 658 height 15
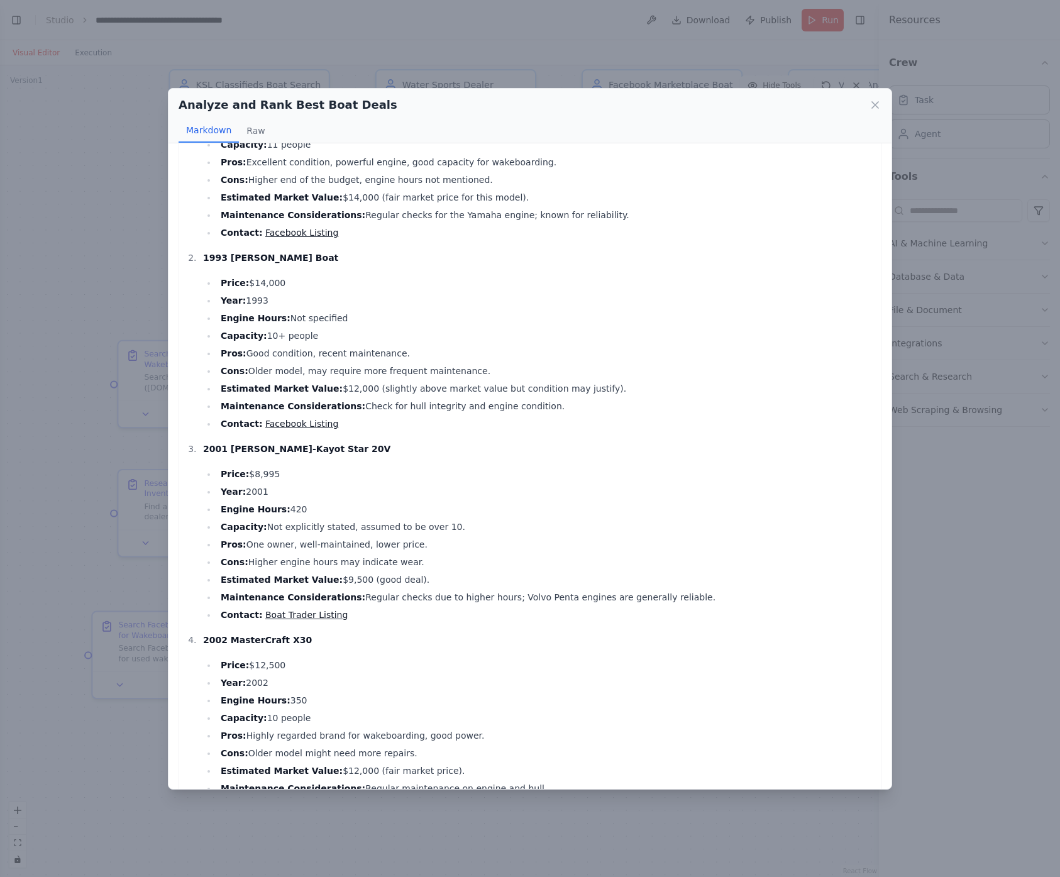
scroll to position [202, 0]
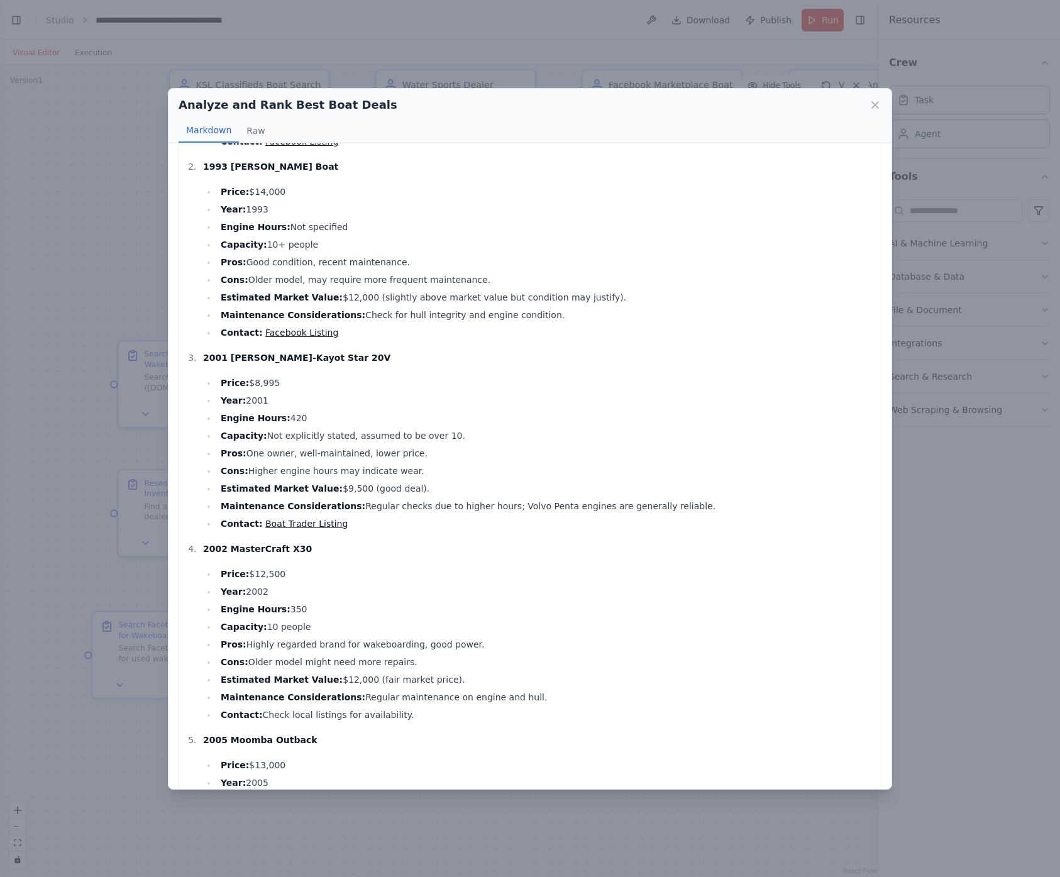
click at [300, 470] on li "Cons: Higher engine hours may indicate wear." at bounding box center [546, 470] width 658 height 15
click at [469, 483] on li "Estimated Market Value: $9,500 (good deal)." at bounding box center [546, 488] width 658 height 15
click at [451, 505] on li "Maintenance Considerations: Regular checks due to higher hours; Volvo Penta eng…" at bounding box center [546, 506] width 658 height 15
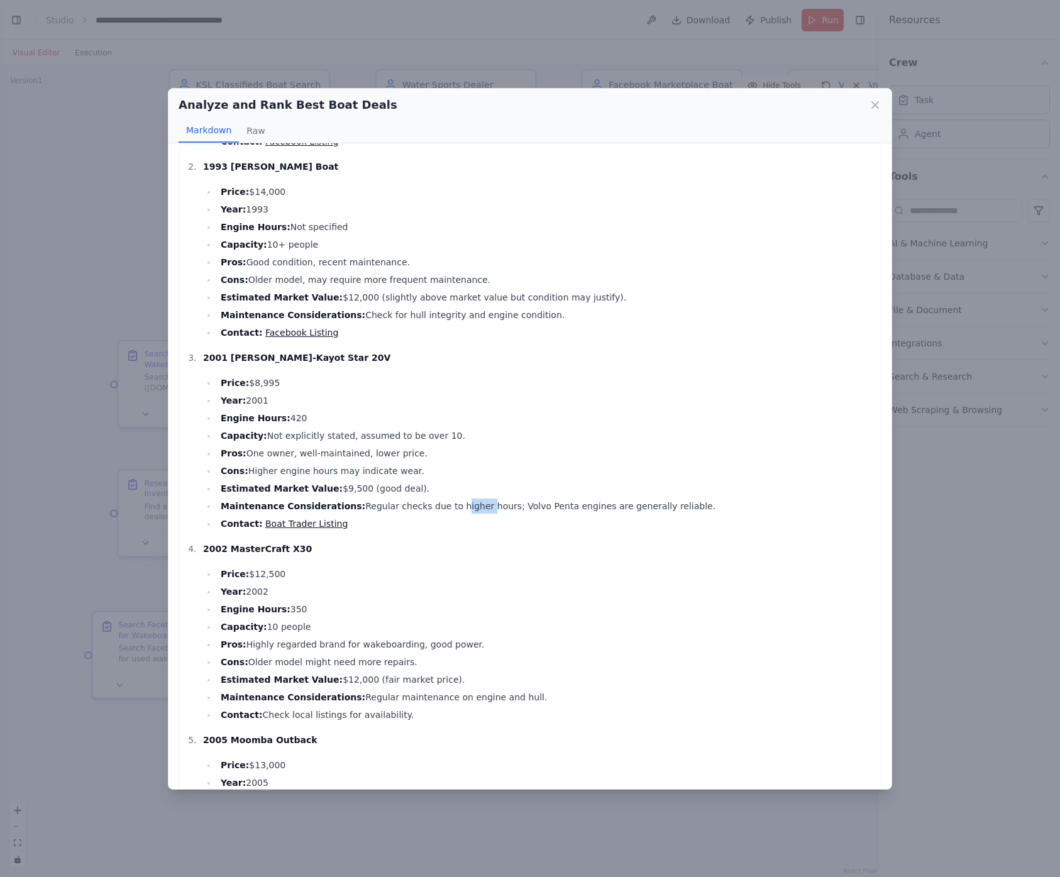
click at [451, 505] on li "Maintenance Considerations: Regular checks due to higher hours; Volvo Penta eng…" at bounding box center [546, 506] width 658 height 15
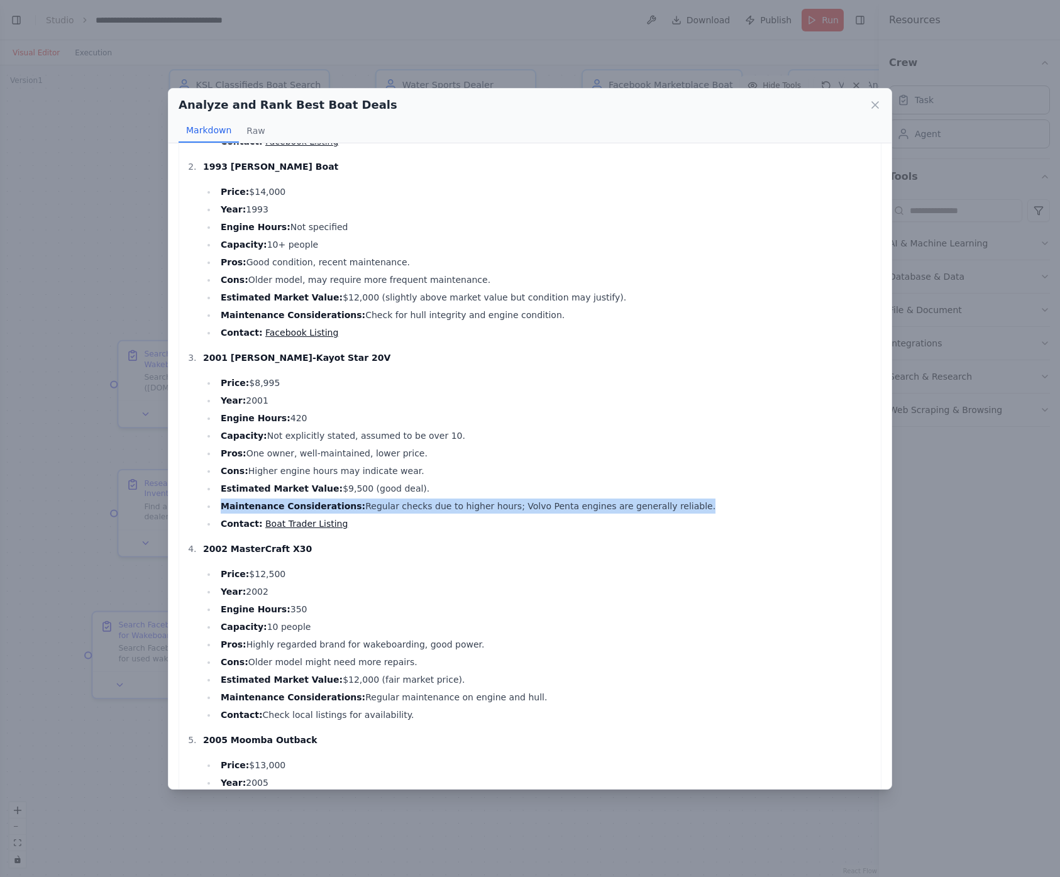
click at [451, 505] on li "Maintenance Considerations: Regular checks due to higher hours; Volvo Penta eng…" at bounding box center [546, 506] width 658 height 15
click at [500, 505] on li "Maintenance Considerations: Regular checks due to higher hours; Volvo Penta eng…" at bounding box center [546, 506] width 658 height 15
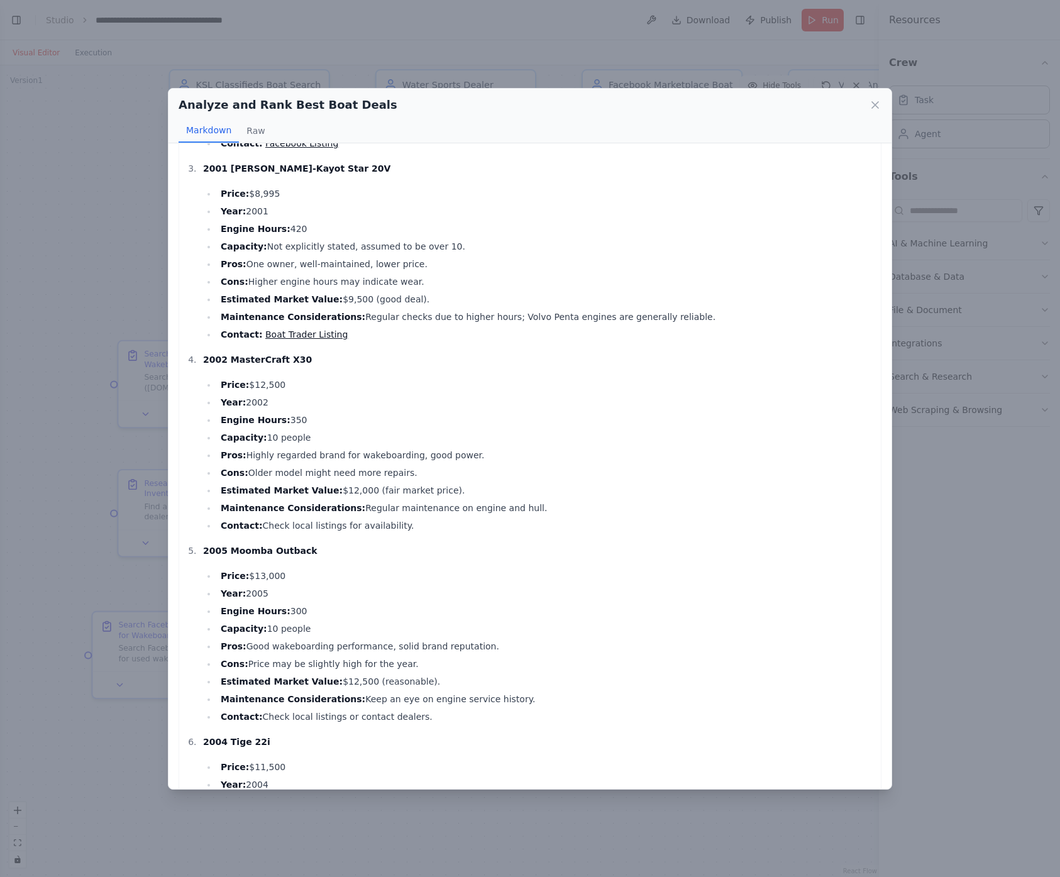
scroll to position [397, 0]
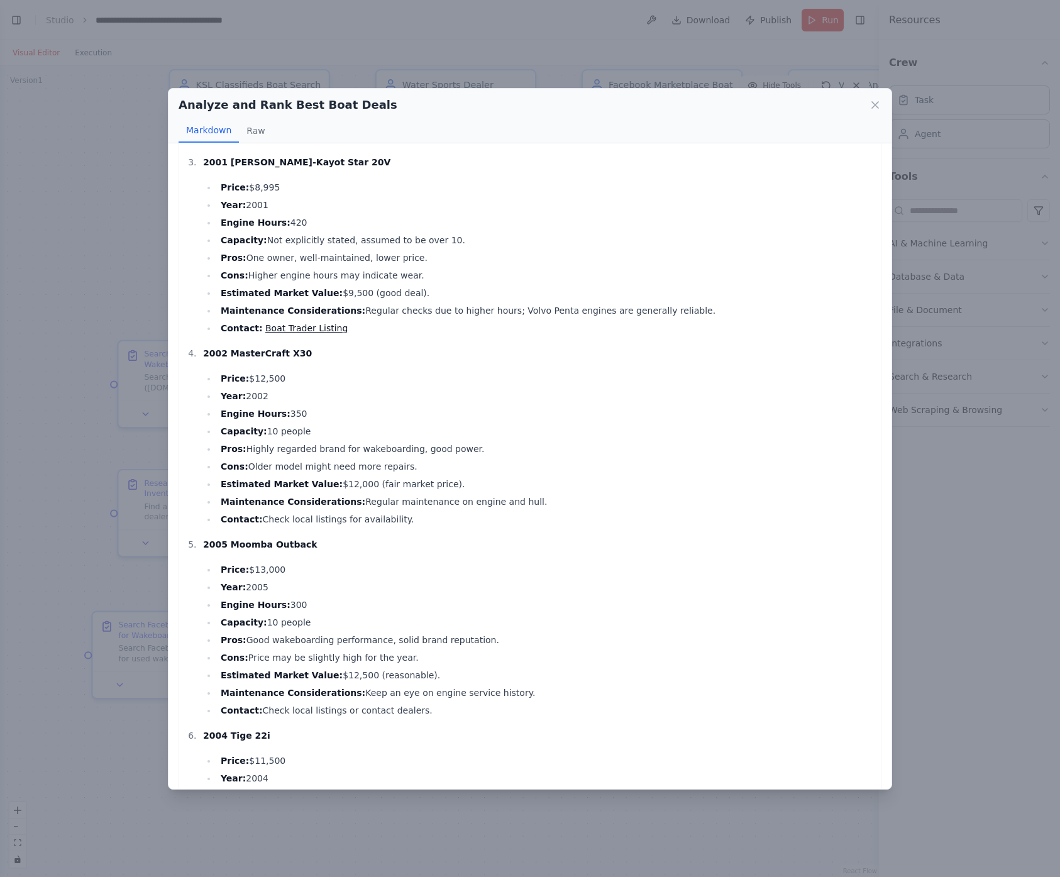
click at [411, 487] on li "Estimated Market Value: $12,000 (fair market price)." at bounding box center [546, 484] width 658 height 15
click at [515, 485] on li "Estimated Market Value: $12,000 (fair market price)." at bounding box center [546, 484] width 658 height 15
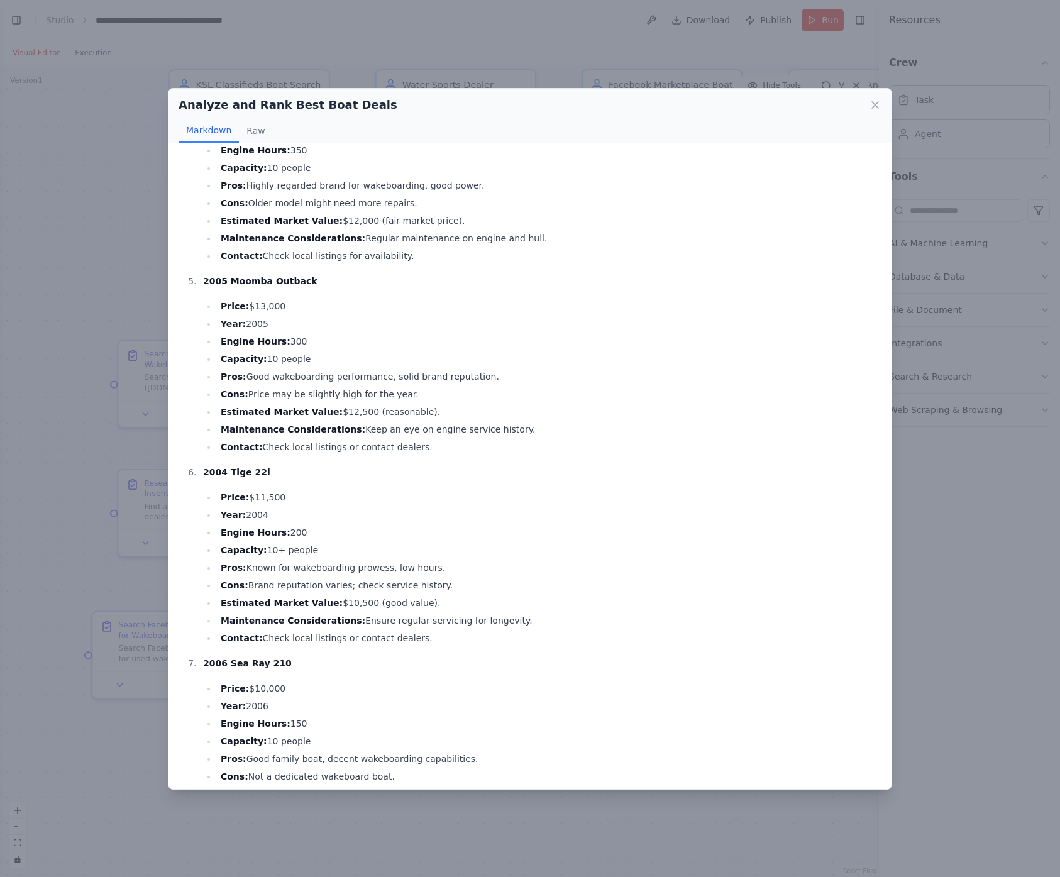
scroll to position [750, 0]
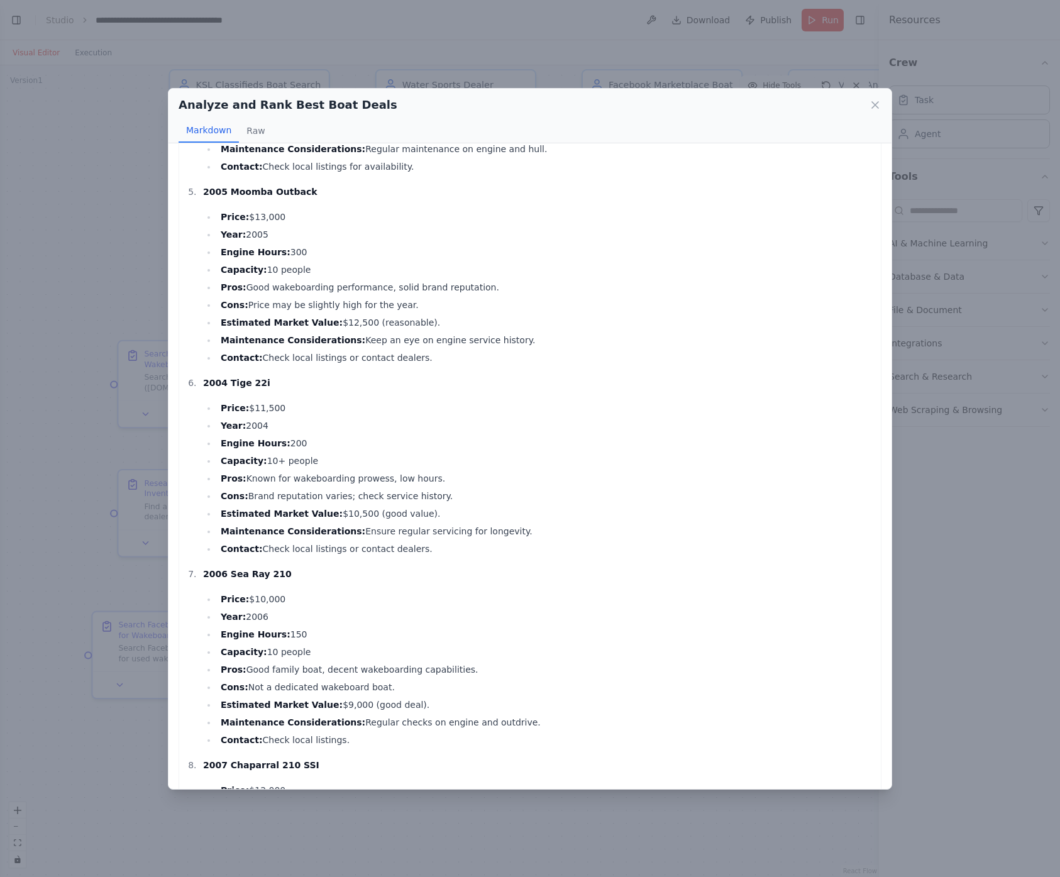
click at [326, 548] on li "Contact: Check local listings or contact dealers." at bounding box center [546, 548] width 658 height 15
click at [363, 549] on li "Contact: Check local listings or contact dealers." at bounding box center [546, 548] width 658 height 15
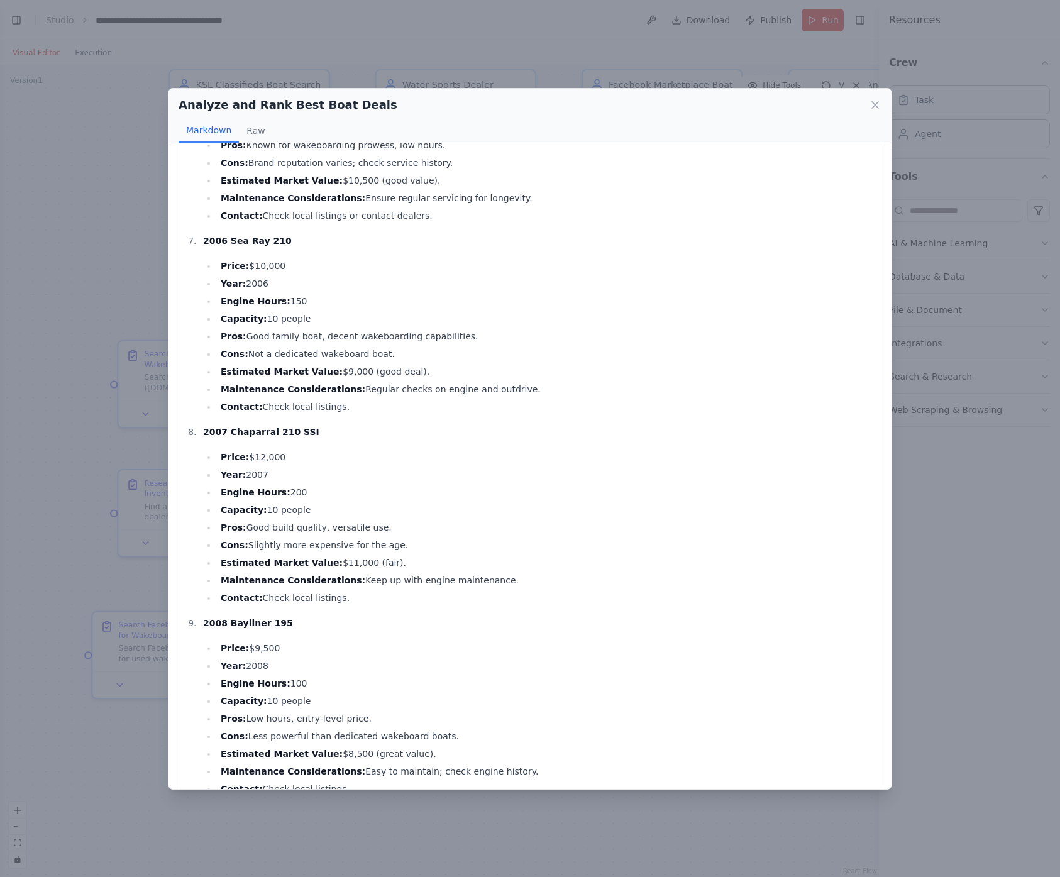
scroll to position [1140, 0]
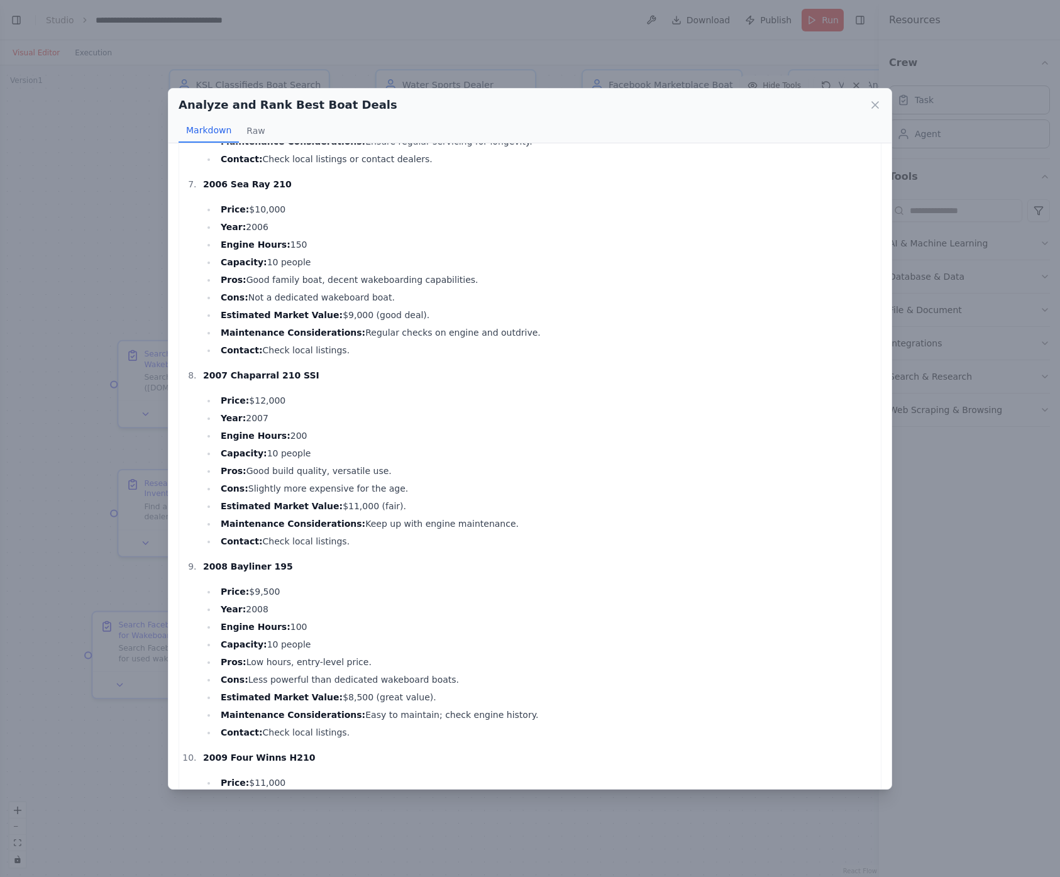
click at [277, 507] on strong "Estimated Market Value:" at bounding box center [282, 506] width 122 height 10
click at [307, 525] on strong "Maintenance Considerations:" at bounding box center [293, 524] width 145 height 10
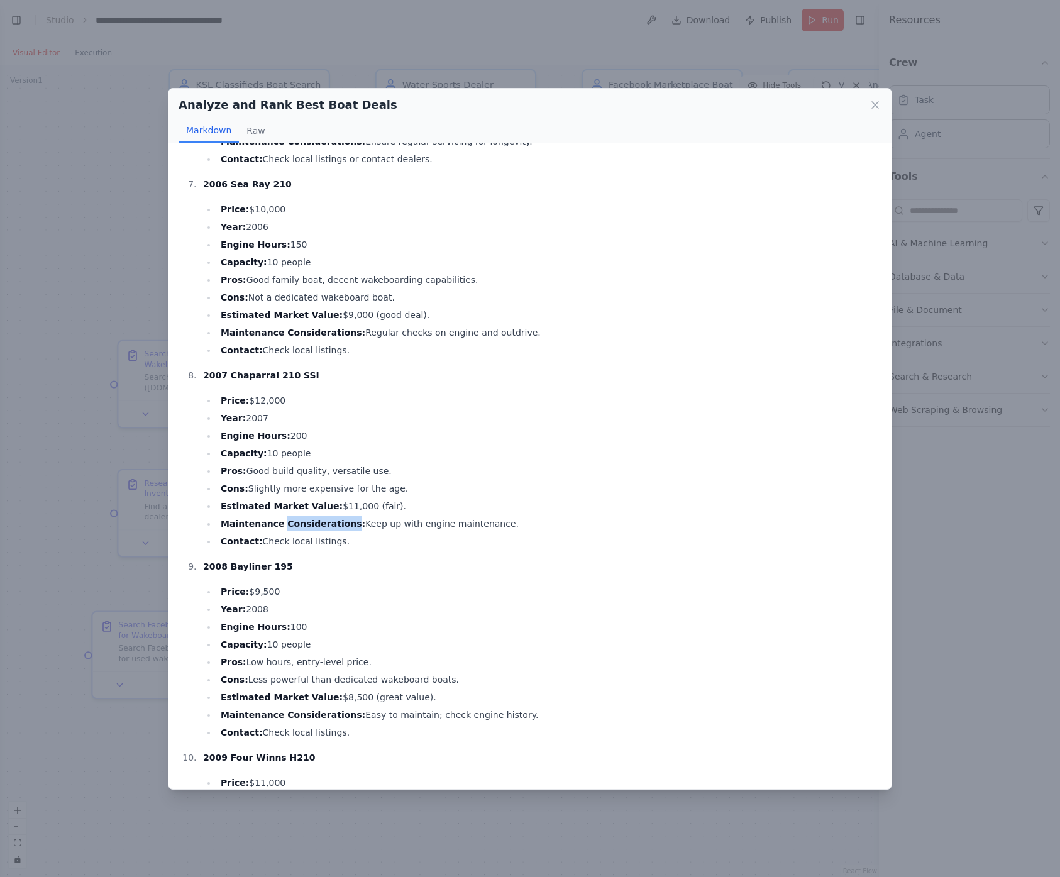
click at [307, 525] on strong "Maintenance Considerations:" at bounding box center [293, 524] width 145 height 10
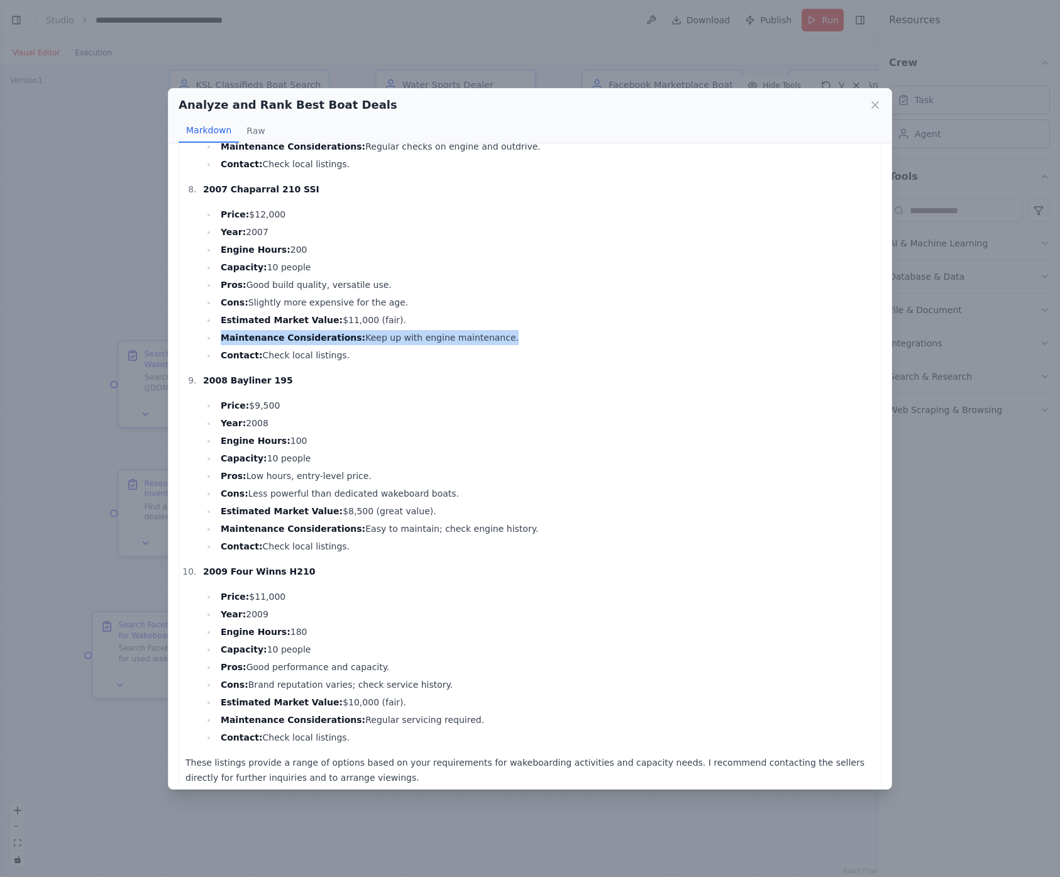
scroll to position [1334, 0]
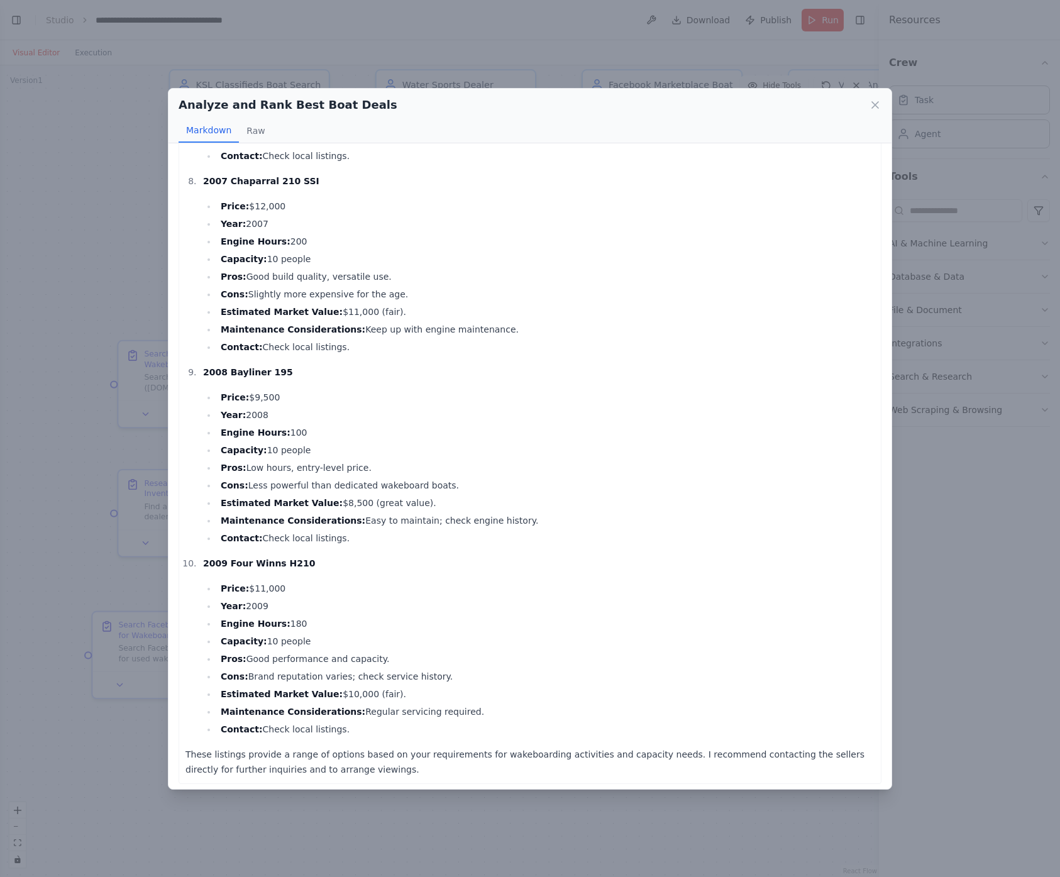
click at [259, 563] on strong "2009 Four Winns H210" at bounding box center [259, 563] width 113 height 10
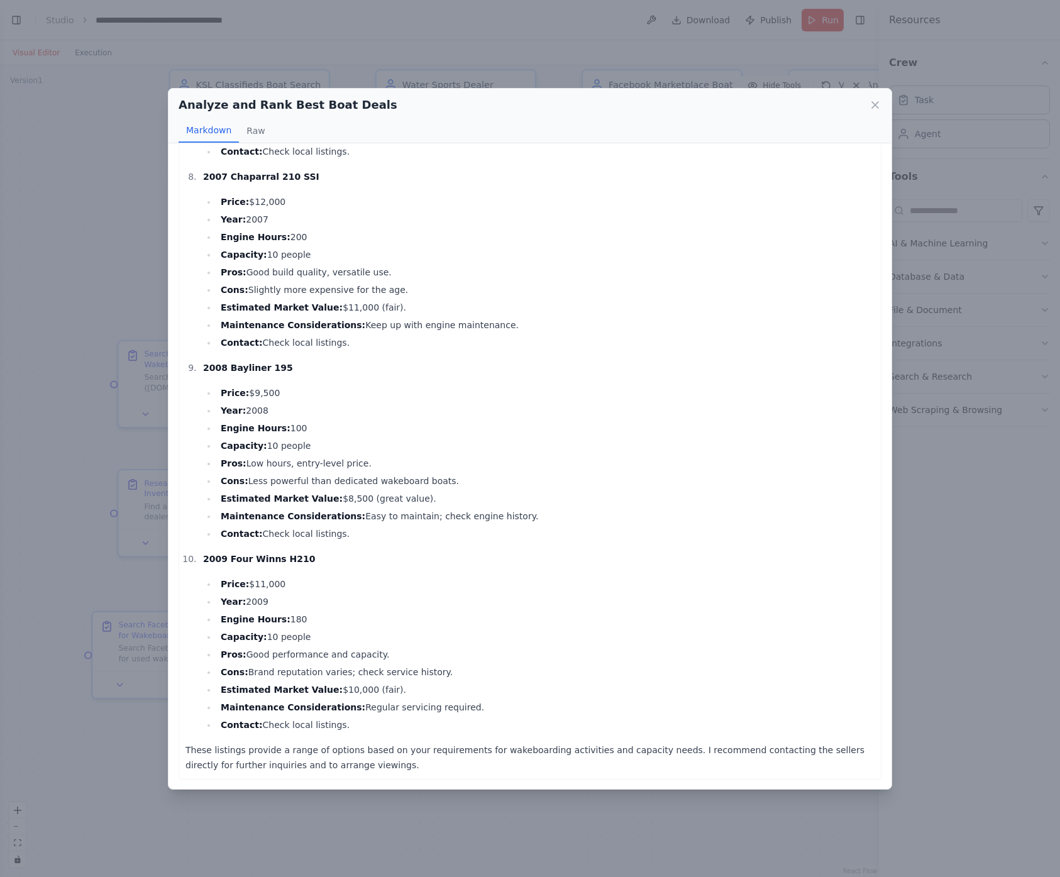
scroll to position [1339, 0]
click at [408, 747] on p "These listings provide a range of options based on your requirements for wakebo…" at bounding box center [529, 757] width 689 height 30
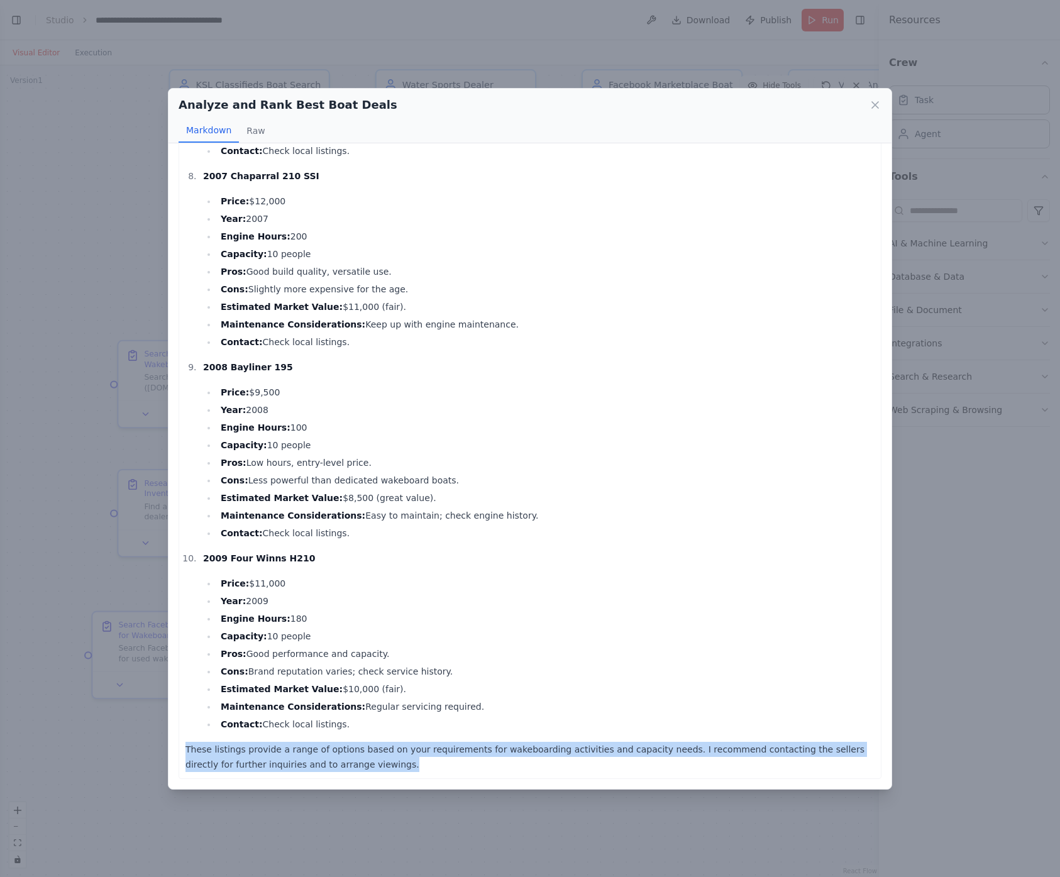
click at [408, 747] on p "These listings provide a range of options based on your requirements for wakebo…" at bounding box center [529, 757] width 689 height 30
click at [871, 108] on icon at bounding box center [875, 105] width 13 height 13
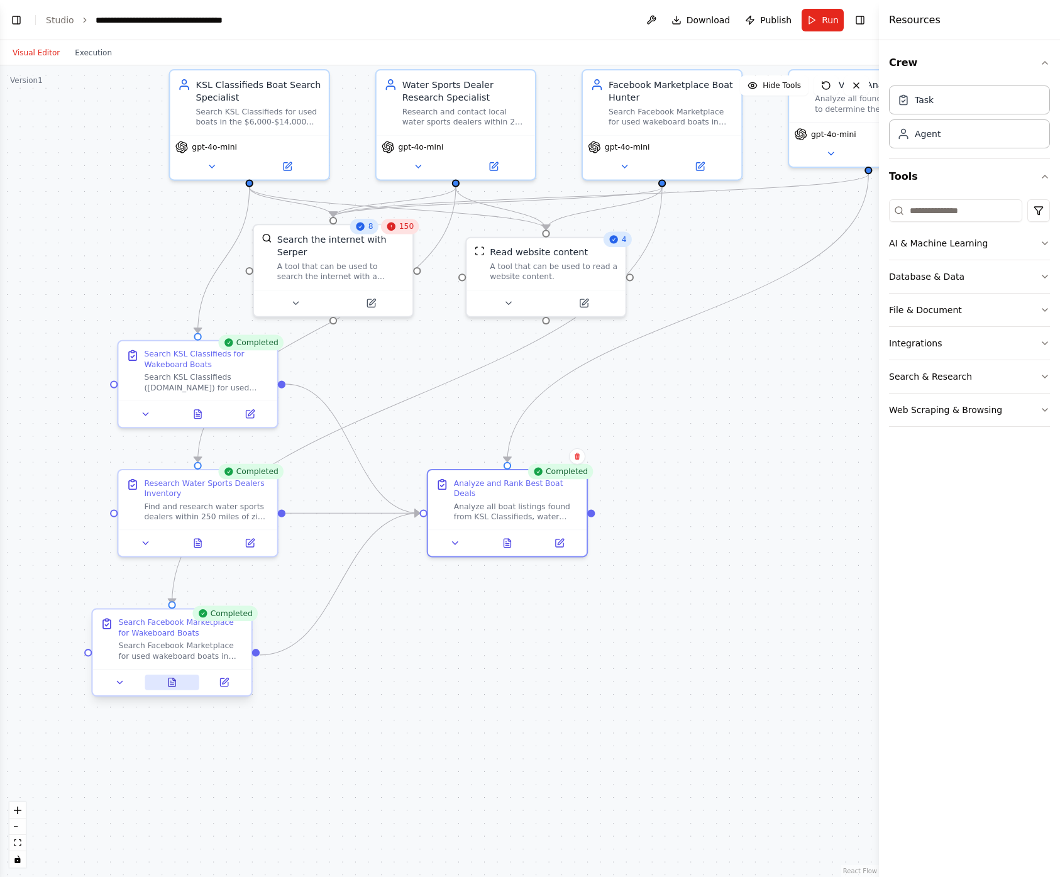
click at [177, 689] on button at bounding box center [172, 683] width 55 height 16
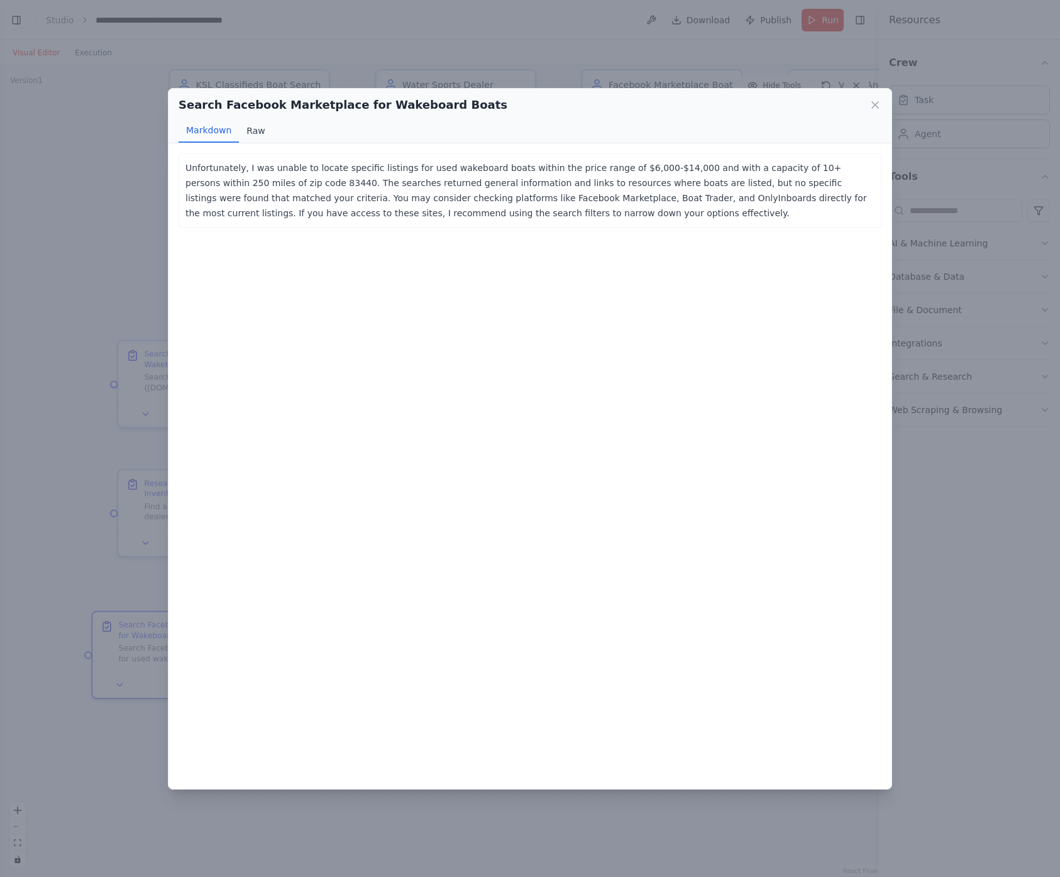
click at [257, 124] on button "Raw" at bounding box center [255, 131] width 33 height 24
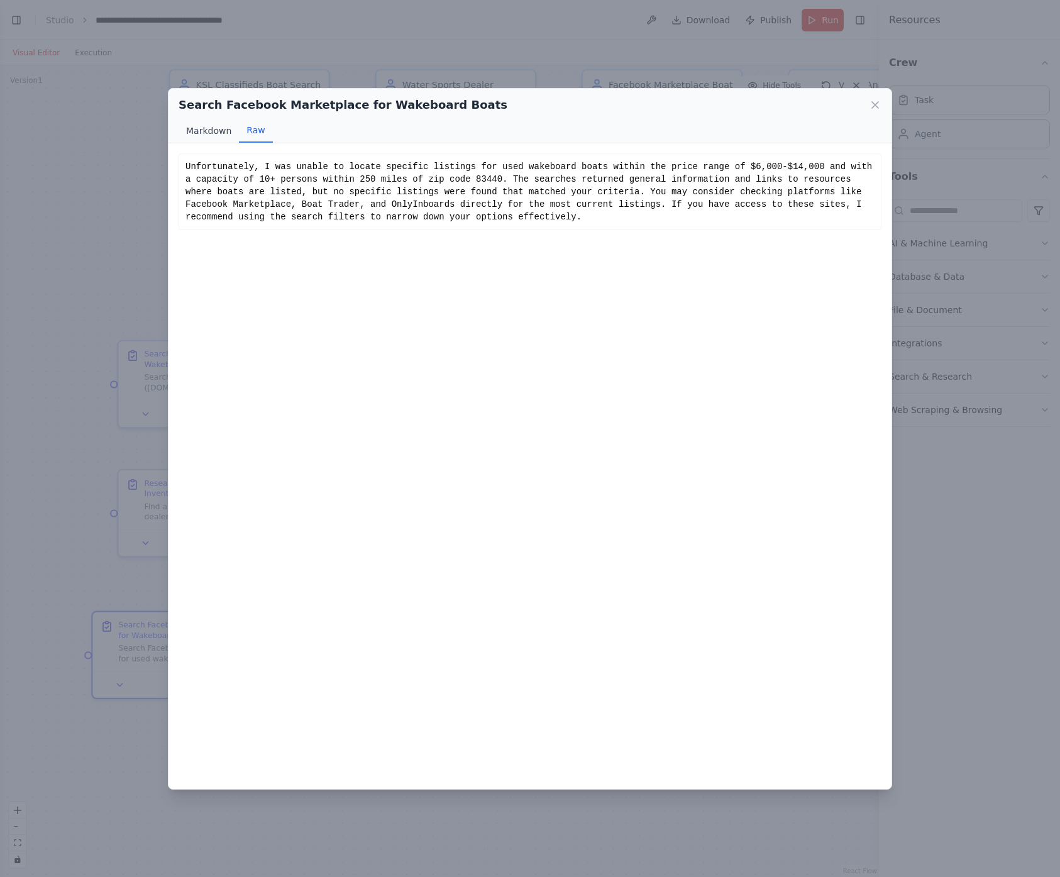
click at [222, 130] on button "Markdown" at bounding box center [209, 131] width 60 height 24
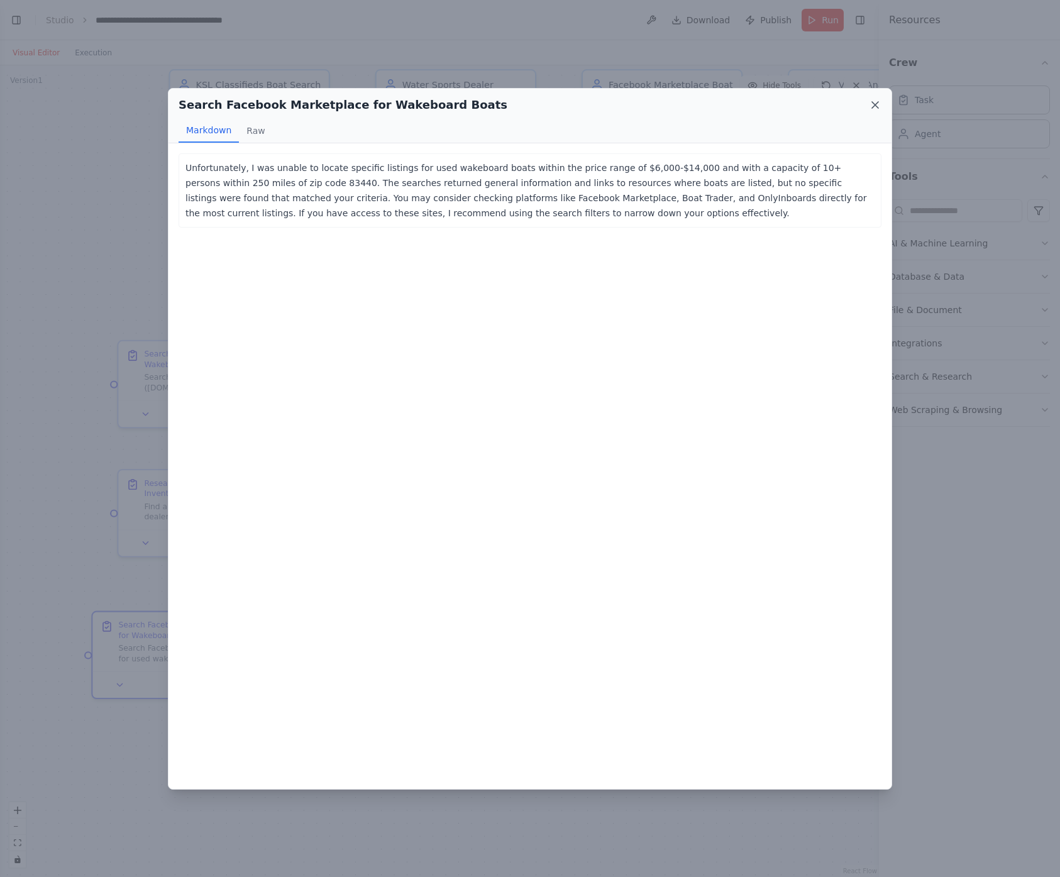
click at [874, 99] on icon at bounding box center [875, 105] width 13 height 13
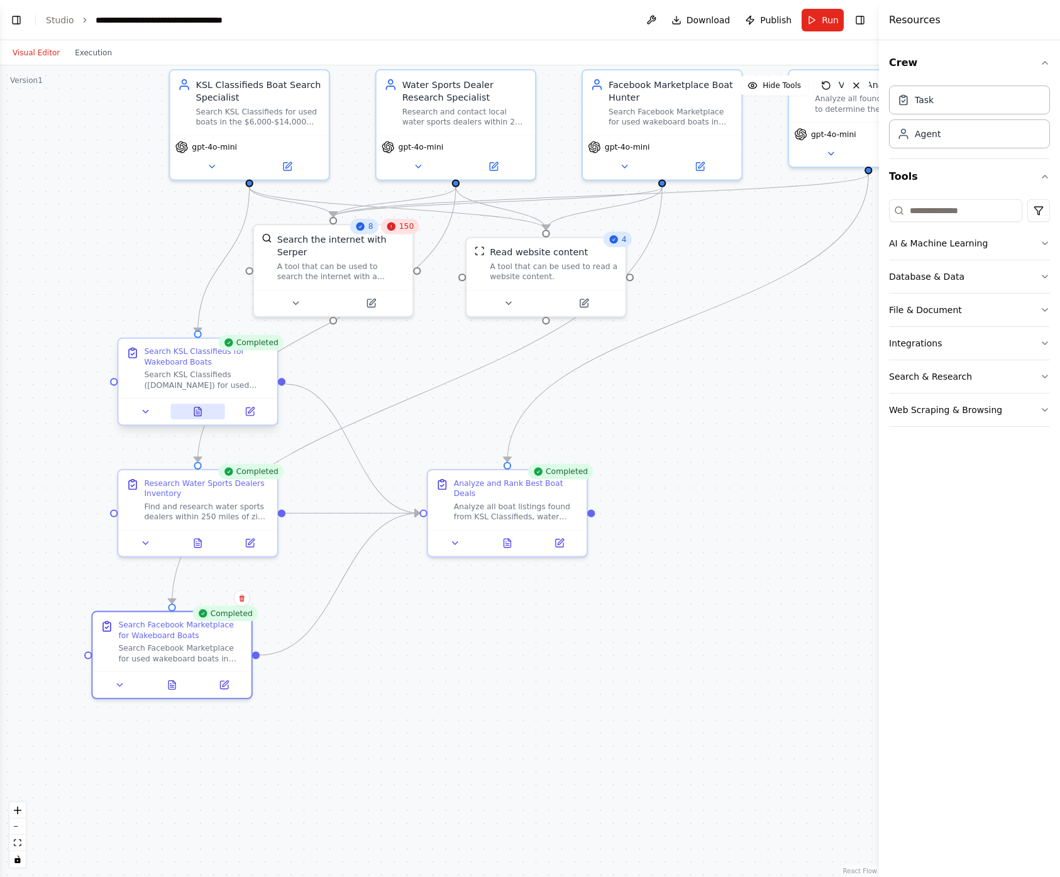
click at [202, 410] on button at bounding box center [197, 412] width 55 height 16
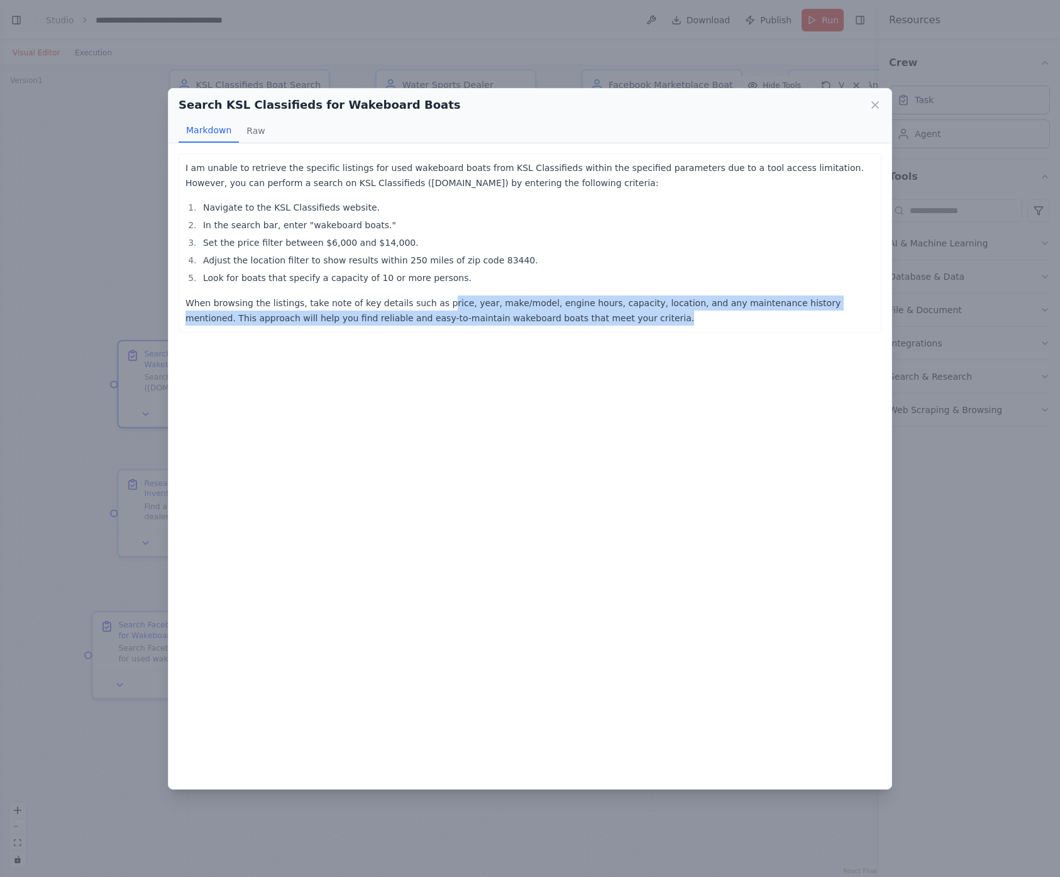
drag, startPoint x: 435, startPoint y: 302, endPoint x: 615, endPoint y: 312, distance: 180.1
click at [614, 312] on p "When browsing the listings, take note of key details such as price, year, make/…" at bounding box center [529, 310] width 689 height 30
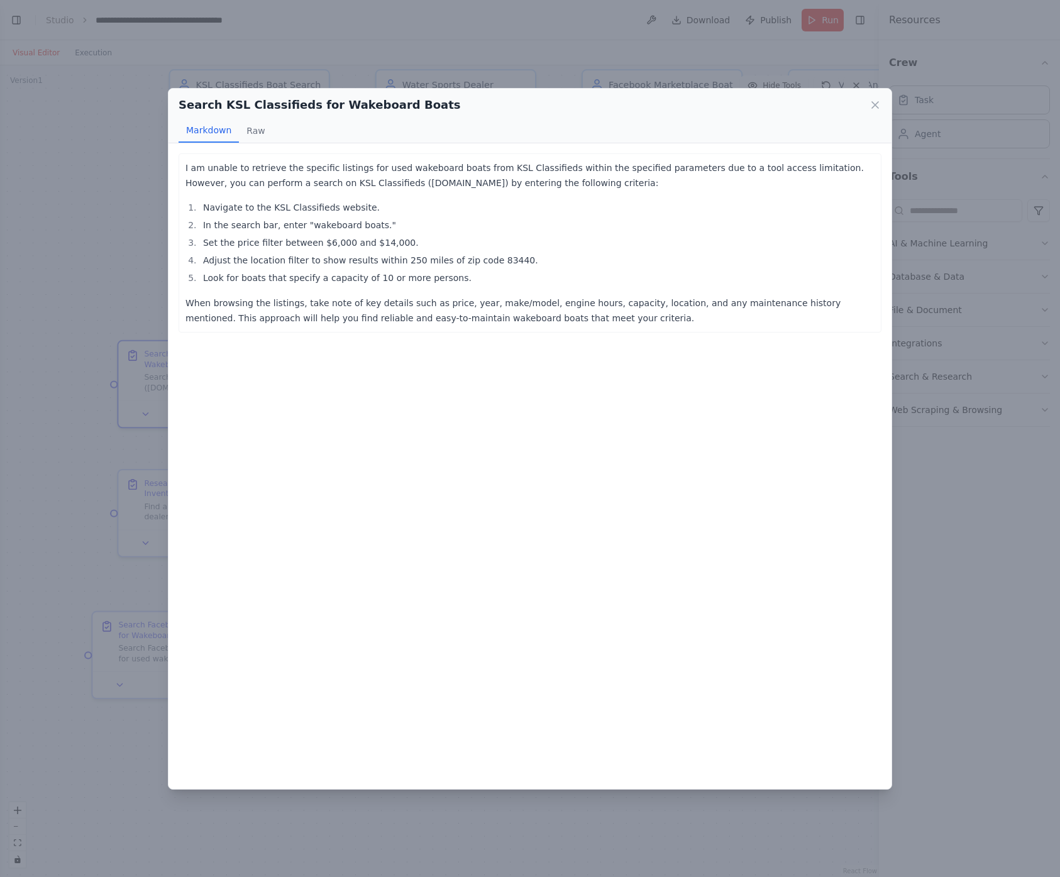
drag, startPoint x: 617, startPoint y: 313, endPoint x: 640, endPoint y: 307, distance: 23.3
click at [617, 313] on p "When browsing the listings, take note of key details such as price, year, make/…" at bounding box center [529, 310] width 689 height 30
click at [870, 104] on icon at bounding box center [875, 105] width 13 height 13
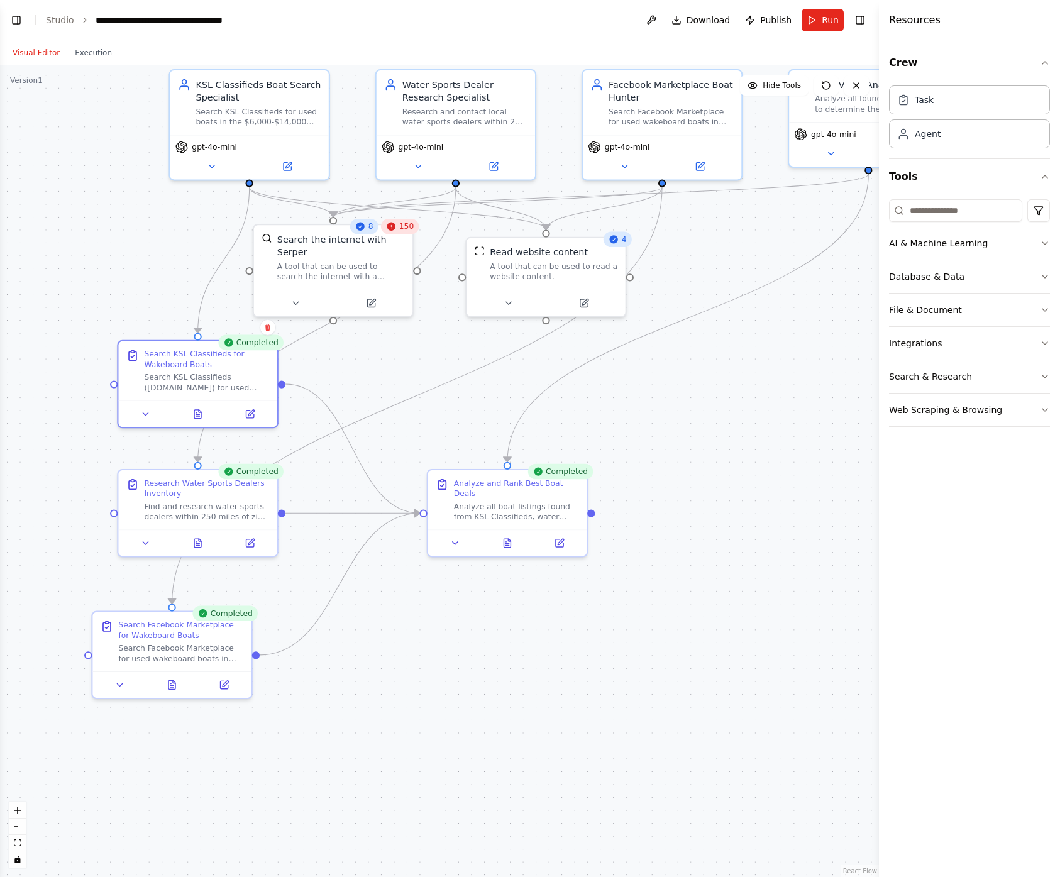
click at [1044, 405] on icon "button" at bounding box center [1045, 410] width 10 height 10
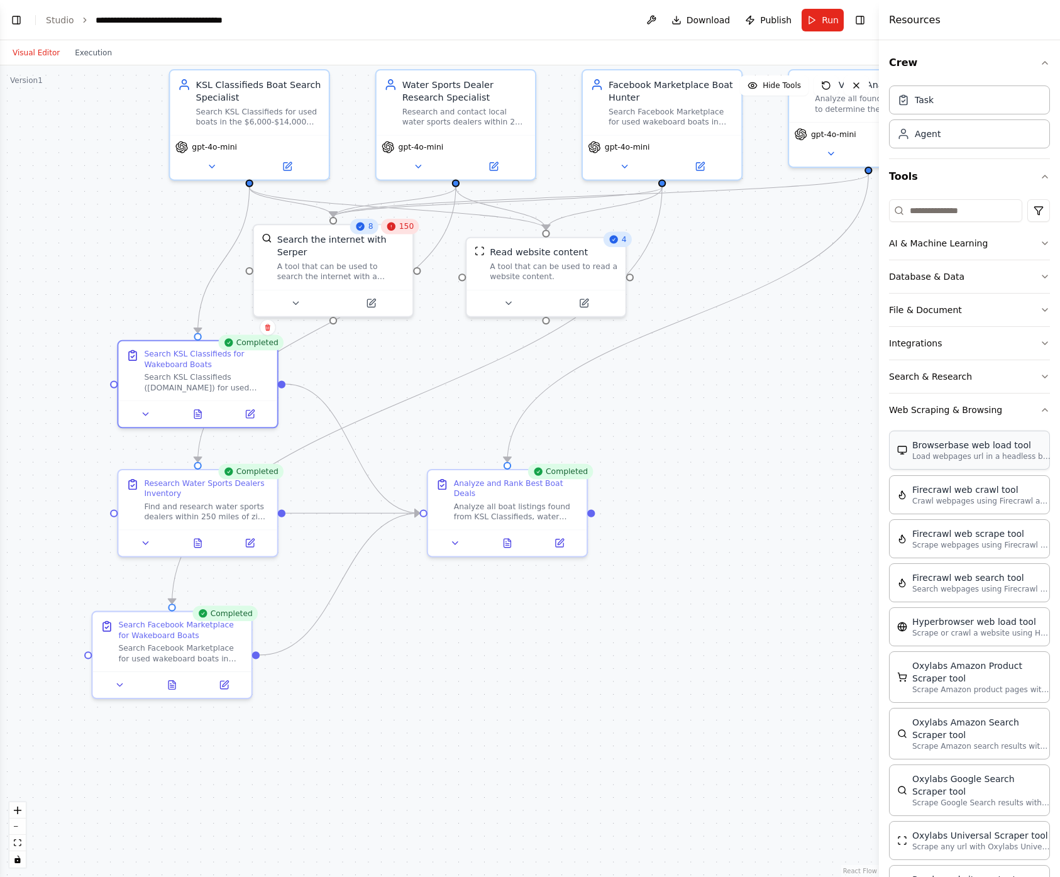
click at [981, 451] on p "Load webpages url in a headless browser using Browserbase and return the conten…" at bounding box center [981, 456] width 138 height 10
click at [707, 634] on div "Load webpages url in a headless browser using Browserbase and return the conten…" at bounding box center [734, 642] width 128 height 21
click at [692, 678] on icon at bounding box center [688, 675] width 10 height 10
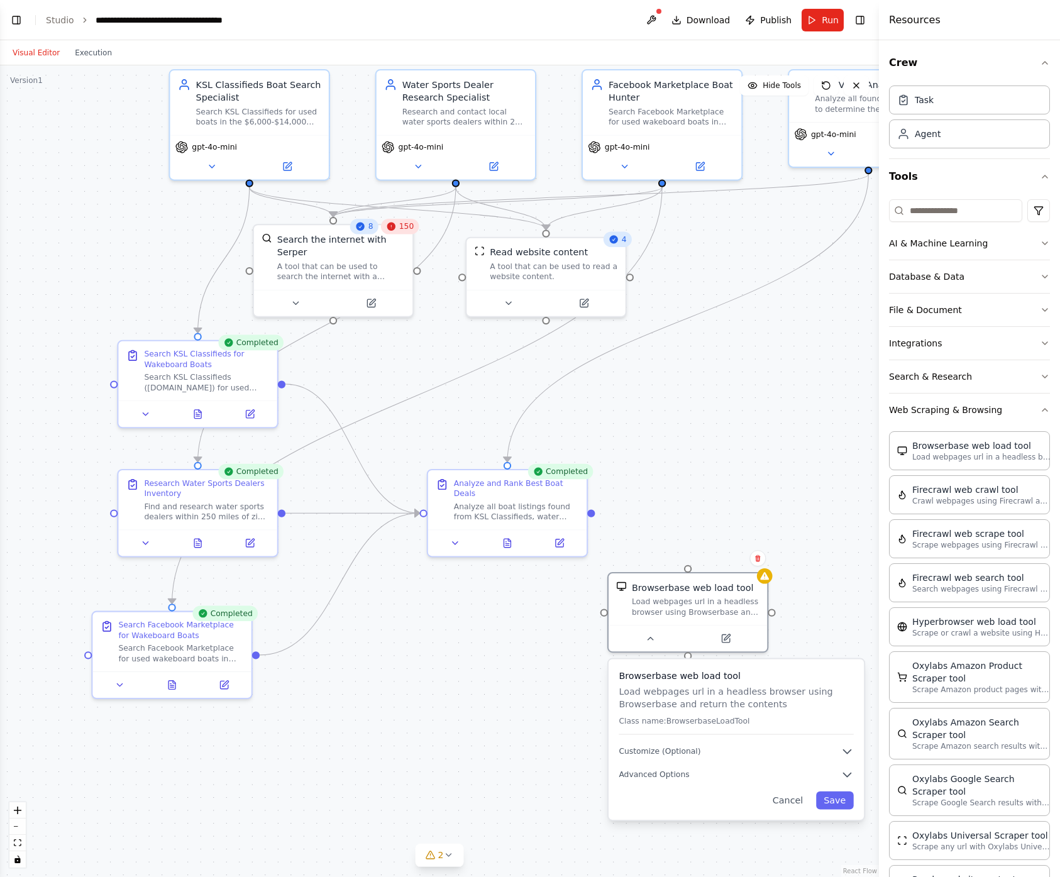
drag, startPoint x: 824, startPoint y: 719, endPoint x: 778, endPoint y: 668, distance: 69.4
click at [778, 668] on div "Browserbase web load tool Load webpages url in a headless browser using Browser…" at bounding box center [736, 739] width 255 height 160
click at [760, 560] on icon at bounding box center [758, 558] width 8 height 8
click at [710, 558] on button "Confirm" at bounding box center [722, 558] width 45 height 15
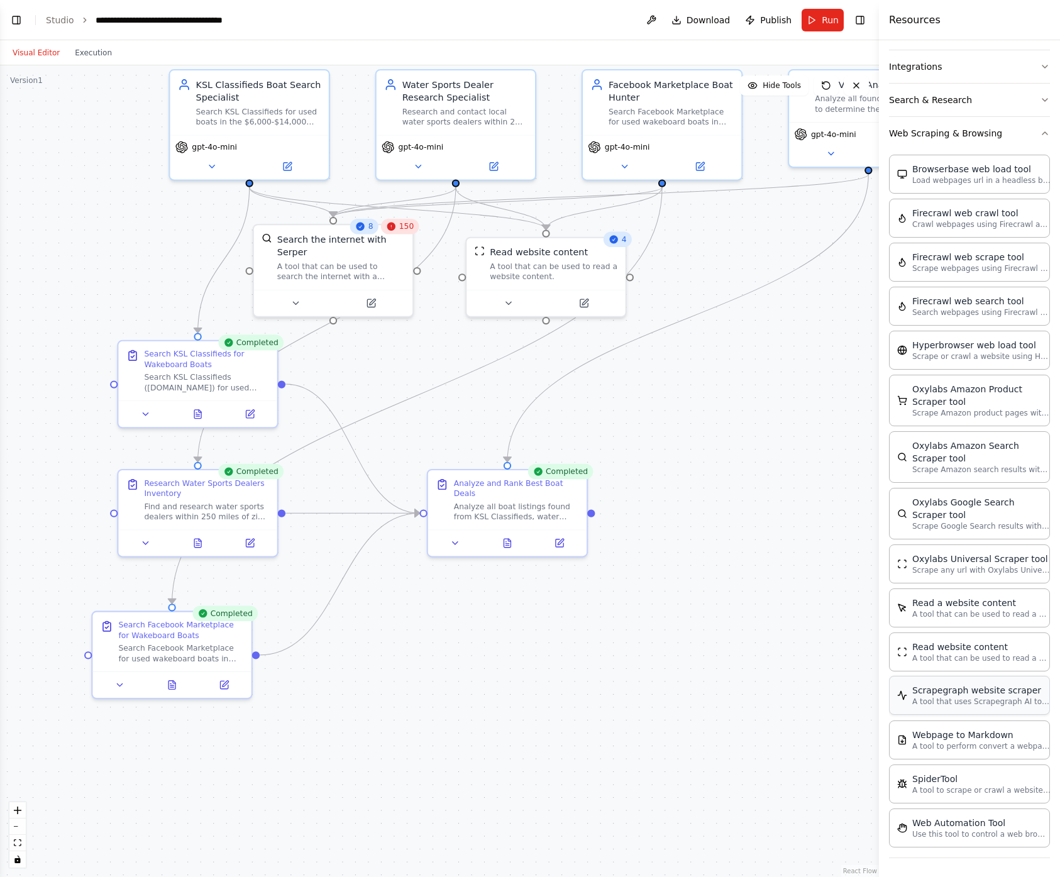
scroll to position [278, 0]
drag, startPoint x: 737, startPoint y: 735, endPoint x: 706, endPoint y: 712, distance: 38.2
click at [706, 712] on div "Use this tool to control a web browser and interact with websites using natural…" at bounding box center [722, 707] width 128 height 21
click at [682, 741] on button at bounding box center [675, 739] width 73 height 16
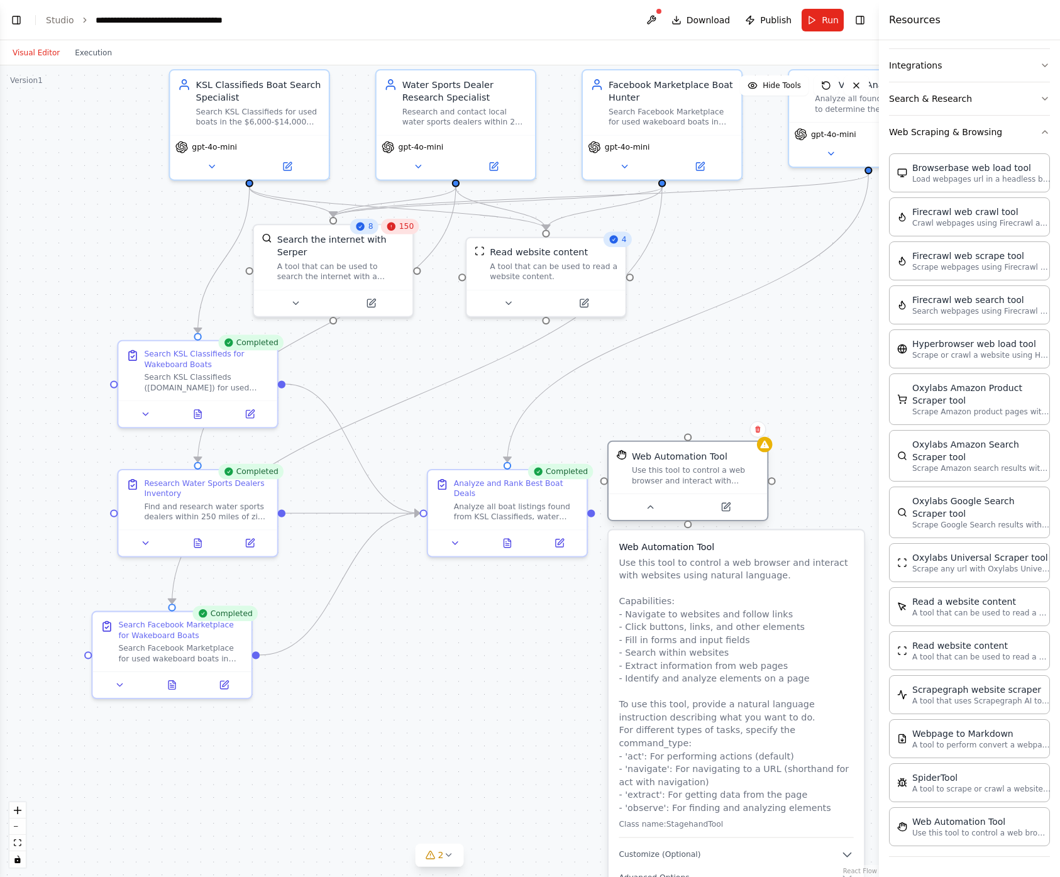
drag, startPoint x: 737, startPoint y: 708, endPoint x: 716, endPoint y: 478, distance: 230.4
click at [716, 478] on div "Use this tool to control a web browser and interact with websites using natural…" at bounding box center [696, 475] width 128 height 21
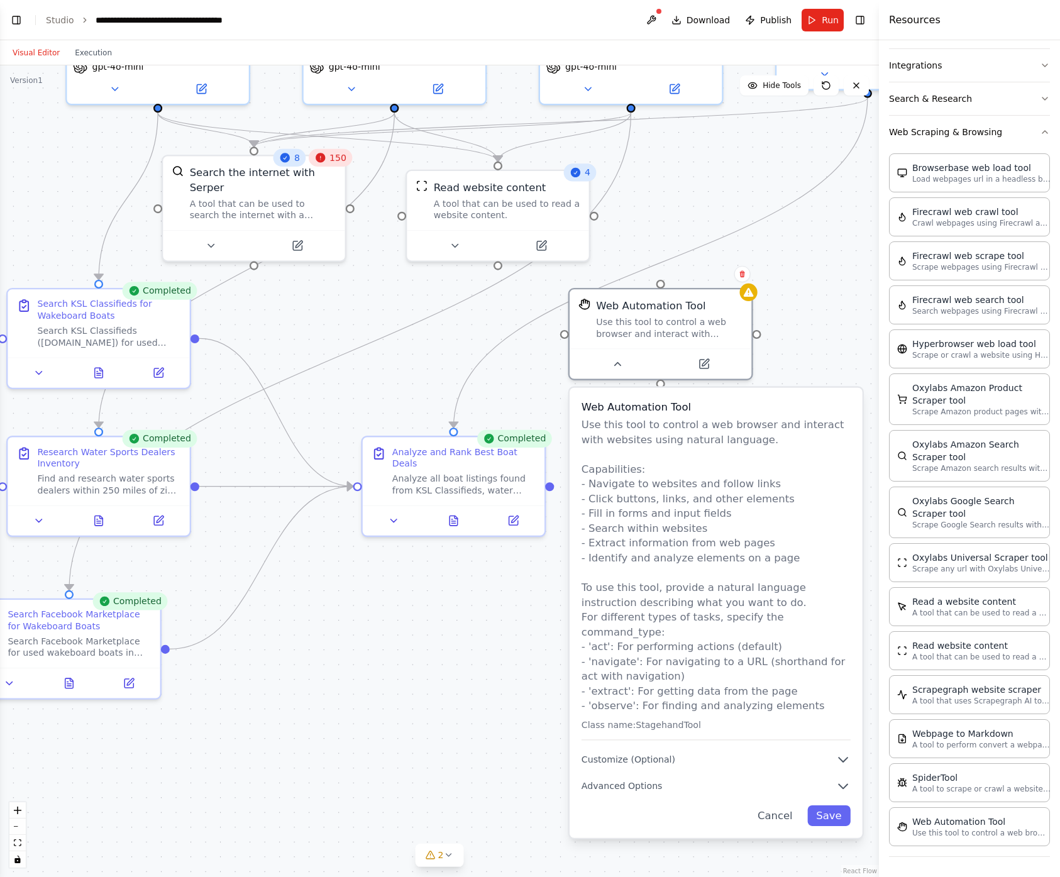
drag, startPoint x: 757, startPoint y: 725, endPoint x: 754, endPoint y: 609, distance: 117.0
click at [754, 609] on p "Use this tool to control a web browser and interact with websites using natural…" at bounding box center [716, 564] width 269 height 295
click at [725, 360] on button at bounding box center [704, 361] width 84 height 18
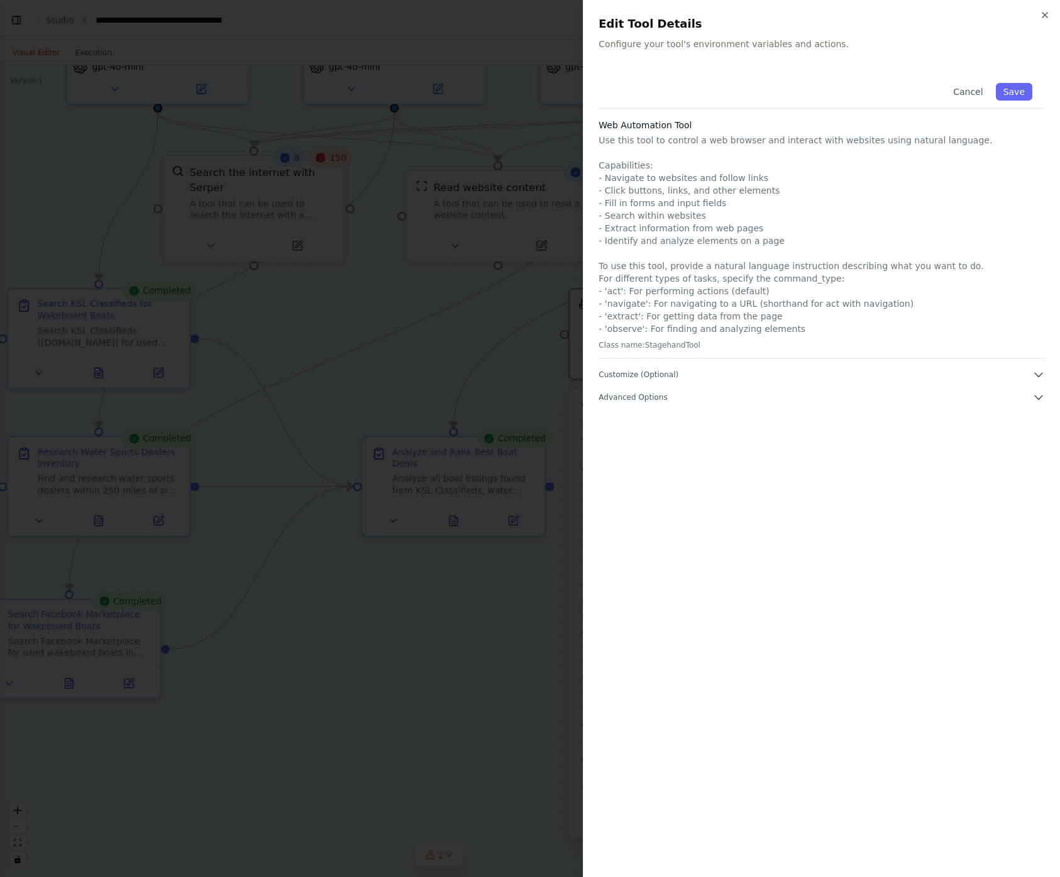
click at [680, 138] on p "Use this tool to control a web browser and interact with websites using natural…" at bounding box center [821, 234] width 446 height 201
drag, startPoint x: 715, startPoint y: 260, endPoint x: 712, endPoint y: 212, distance: 47.9
click at [715, 260] on p "Use this tool to control a web browser and interact with websites using natural…" at bounding box center [821, 234] width 446 height 201
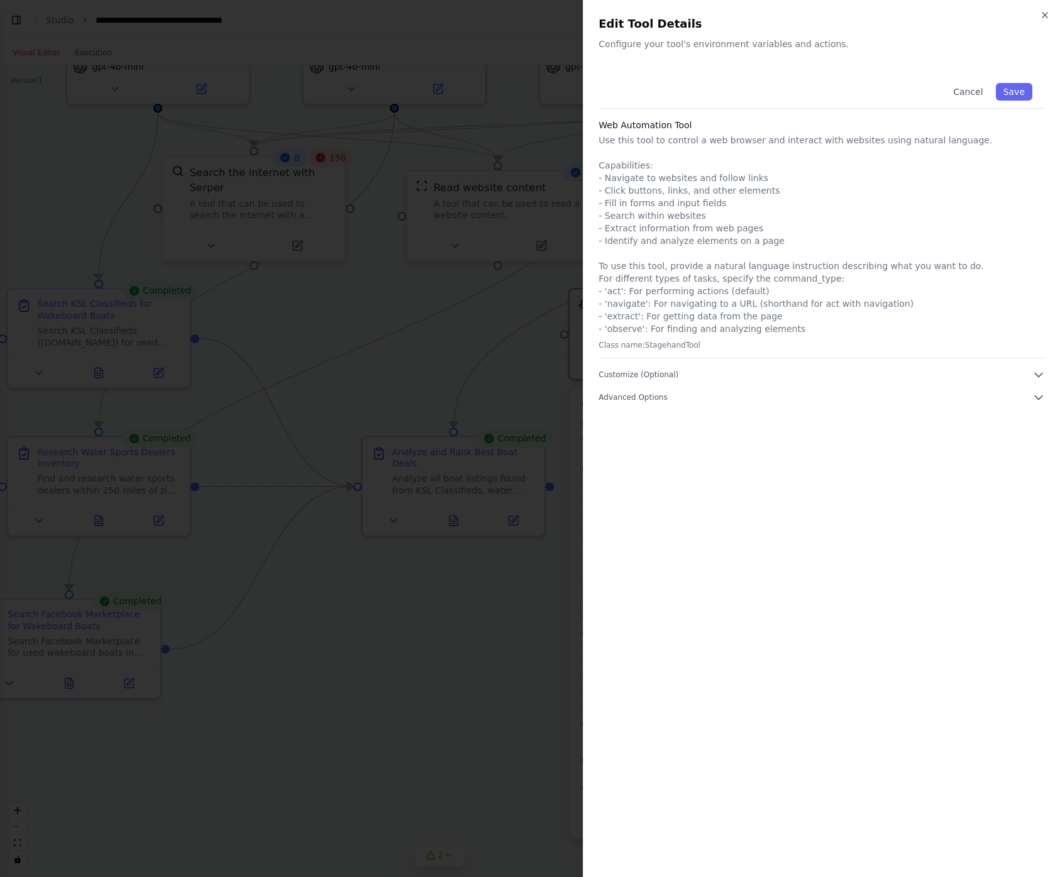
click at [733, 42] on p "Configure your tool's environment variables and actions." at bounding box center [821, 44] width 446 height 13
click at [753, 360] on div "Cancel Save Web Automation Tool Use this tool to control a web browser and inte…" at bounding box center [821, 236] width 446 height 333
click at [717, 314] on p "Use this tool to control a web browser and interact with websites using natural…" at bounding box center [821, 234] width 446 height 201
click at [683, 338] on div "Web Automation Tool Use this tool to control a web browser and interact with we…" at bounding box center [821, 239] width 446 height 240
click at [650, 330] on p "Use this tool to control a web browser and interact with websites using natural…" at bounding box center [821, 234] width 446 height 201
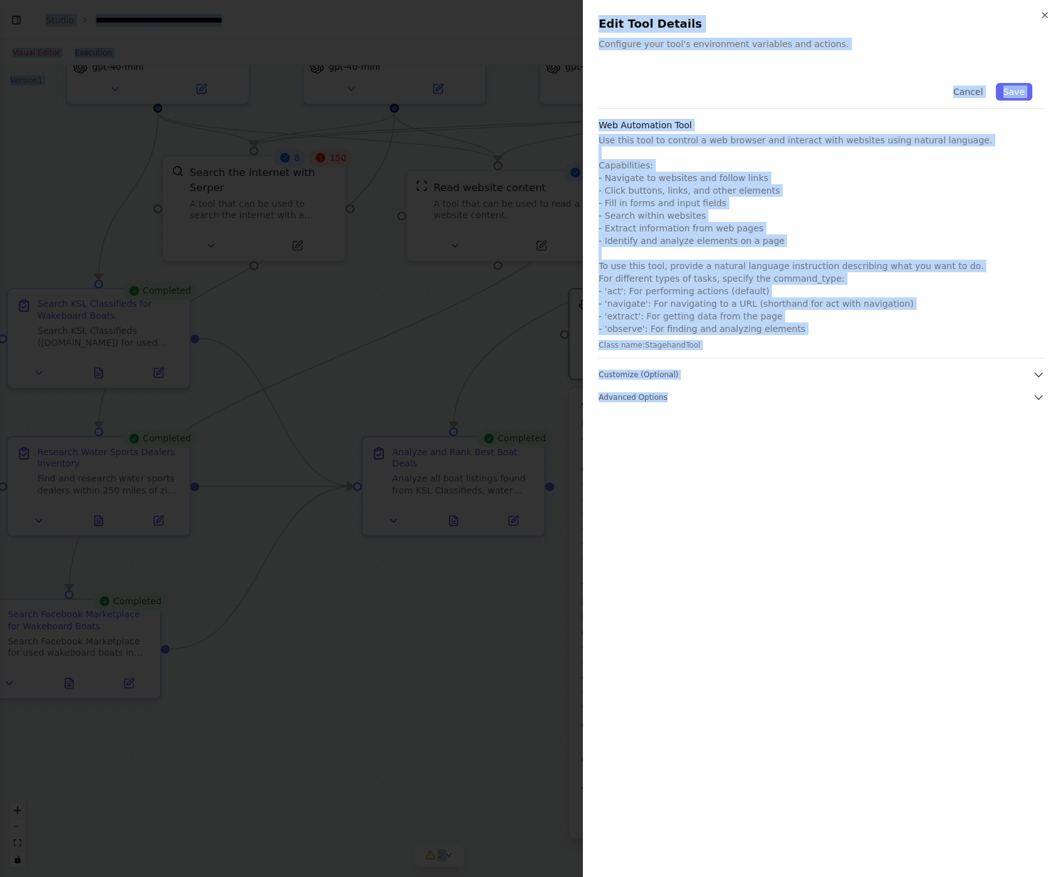
click at [714, 340] on p "Class name: StagehandTool" at bounding box center [821, 345] width 446 height 10
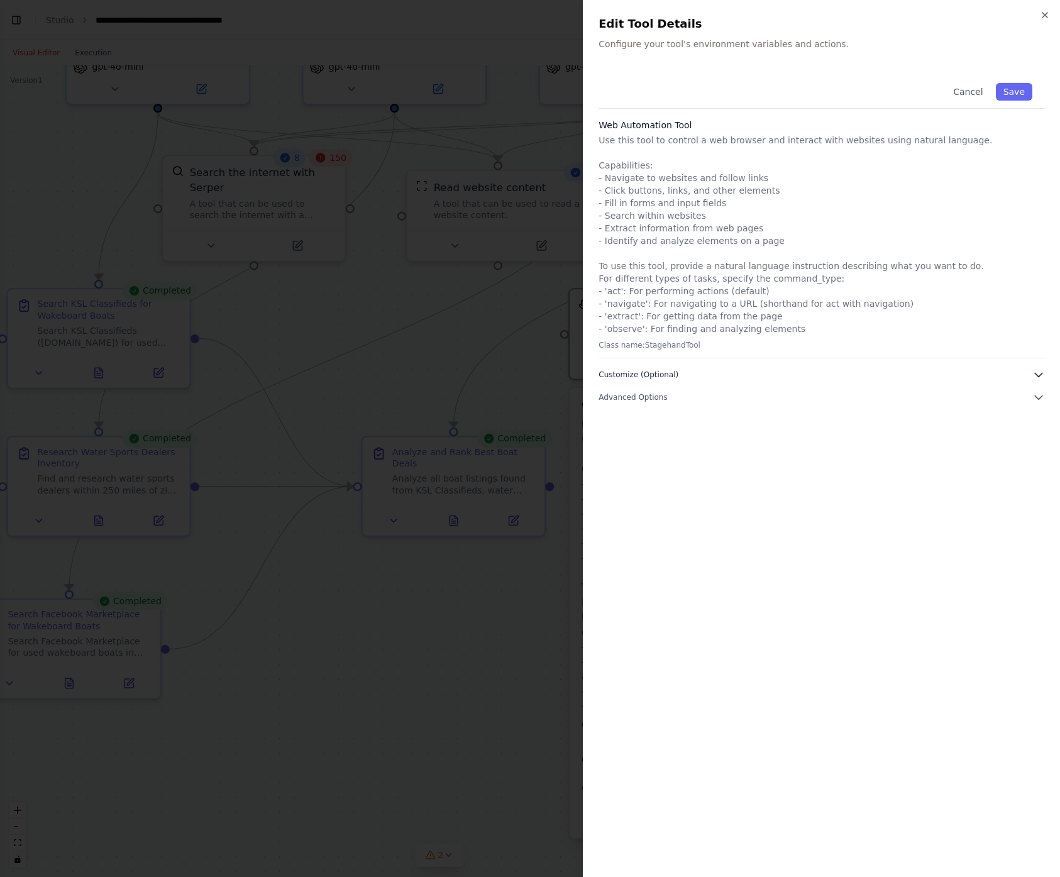
click at [710, 377] on button "Customize (Optional)" at bounding box center [821, 374] width 446 height 13
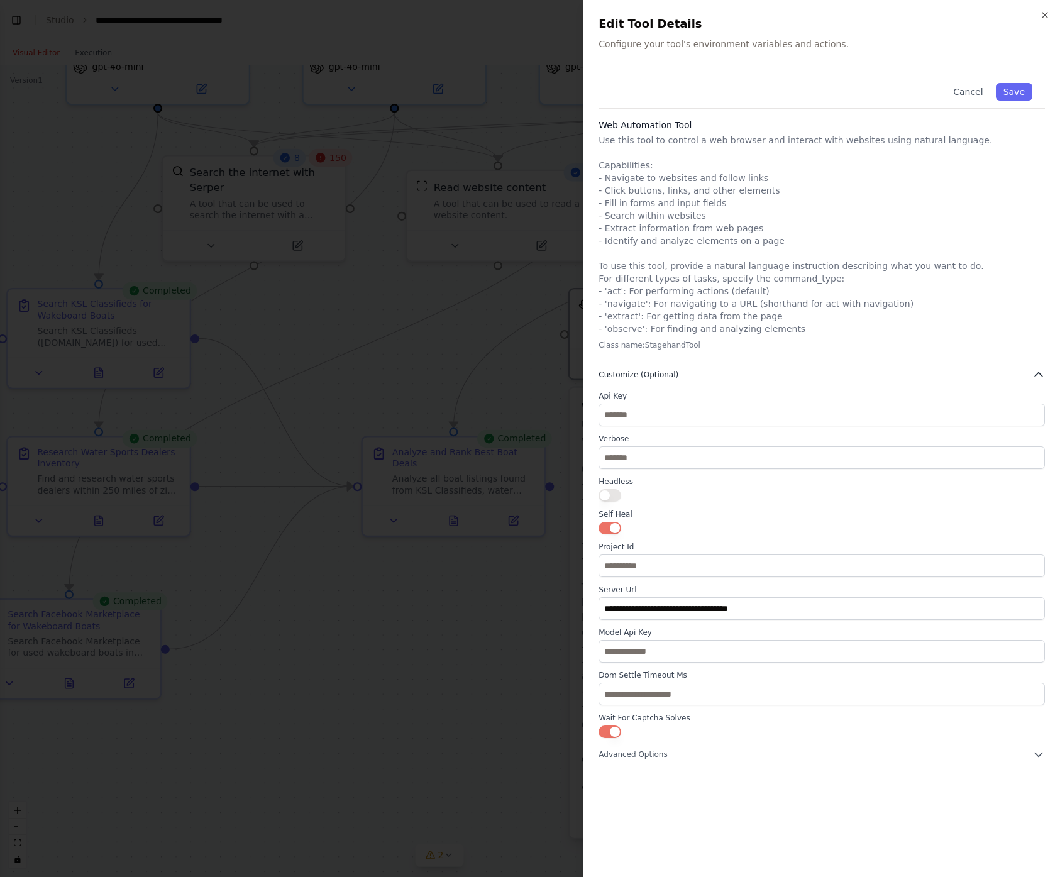
click at [697, 370] on button "Customize (Optional)" at bounding box center [821, 374] width 446 height 13
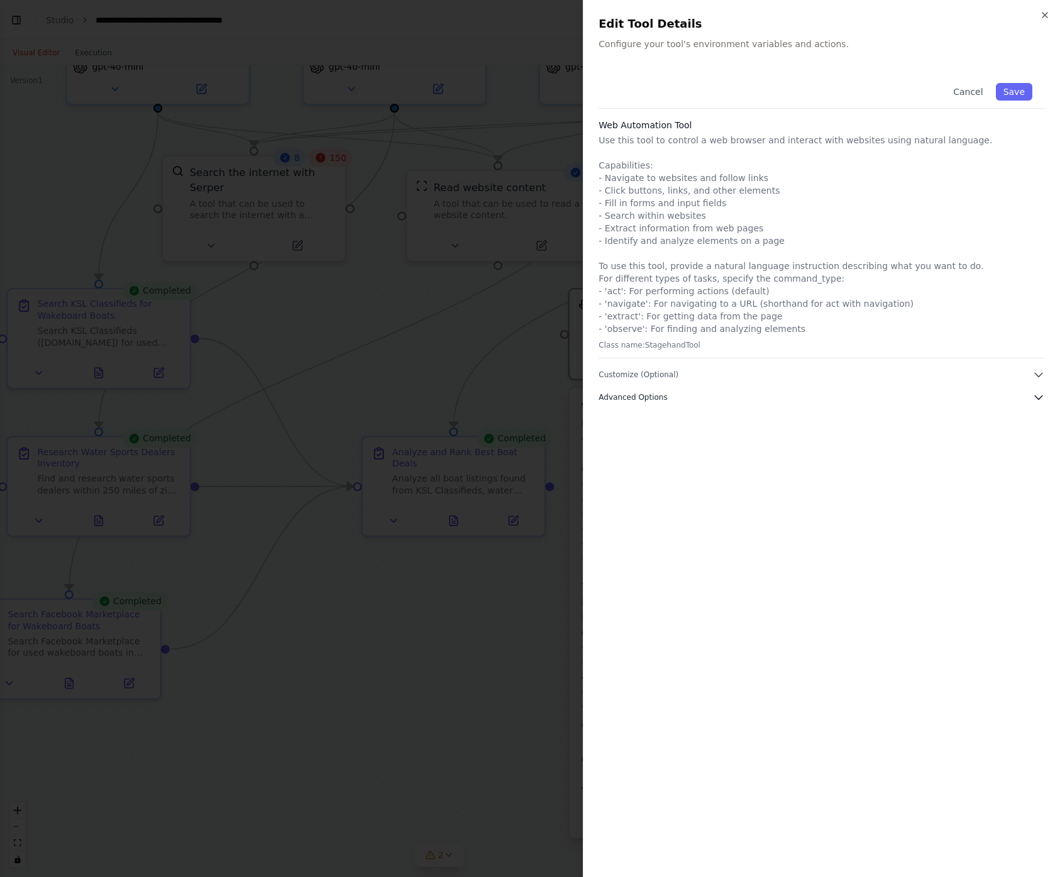
click at [674, 398] on button "Advanced Options" at bounding box center [821, 397] width 446 height 13
click at [824, 232] on p "Use this tool to control a web browser and interact with websites using natural…" at bounding box center [821, 234] width 446 height 201
click at [659, 43] on p "Configure your tool's environment variables and actions." at bounding box center [821, 44] width 446 height 13
click at [817, 53] on div "Close Edit Tool Details Configure your tool's environment variables and actions…" at bounding box center [821, 438] width 477 height 877
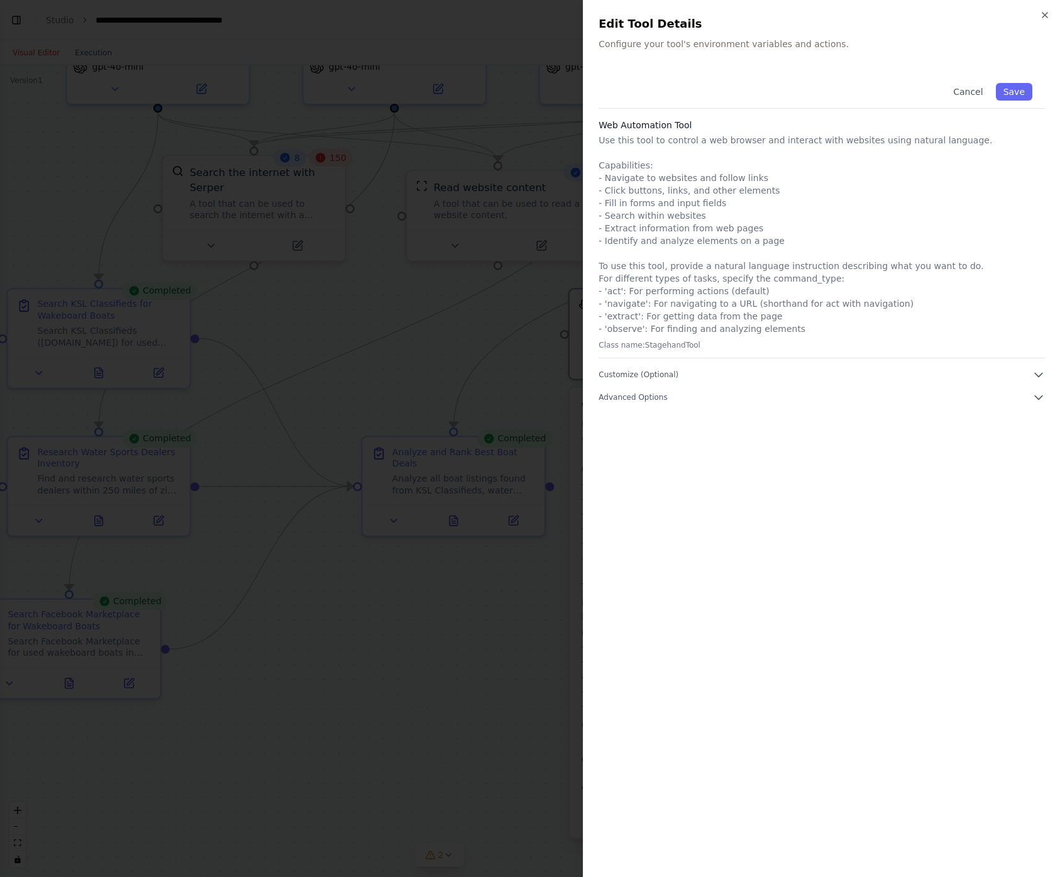
click at [697, 135] on p "Use this tool to control a web browser and interact with websites using natural…" at bounding box center [821, 234] width 446 height 201
click at [736, 255] on p "Use this tool to control a web browser and interact with websites using natural…" at bounding box center [821, 234] width 446 height 201
click at [732, 272] on p "Use this tool to control a web browser and interact with websites using natural…" at bounding box center [821, 234] width 446 height 201
click at [727, 311] on p "Use this tool to control a web browser and interact with websites using natural…" at bounding box center [821, 234] width 446 height 201
click at [727, 328] on p "Use this tool to control a web browser and interact with websites using natural…" at bounding box center [821, 234] width 446 height 201
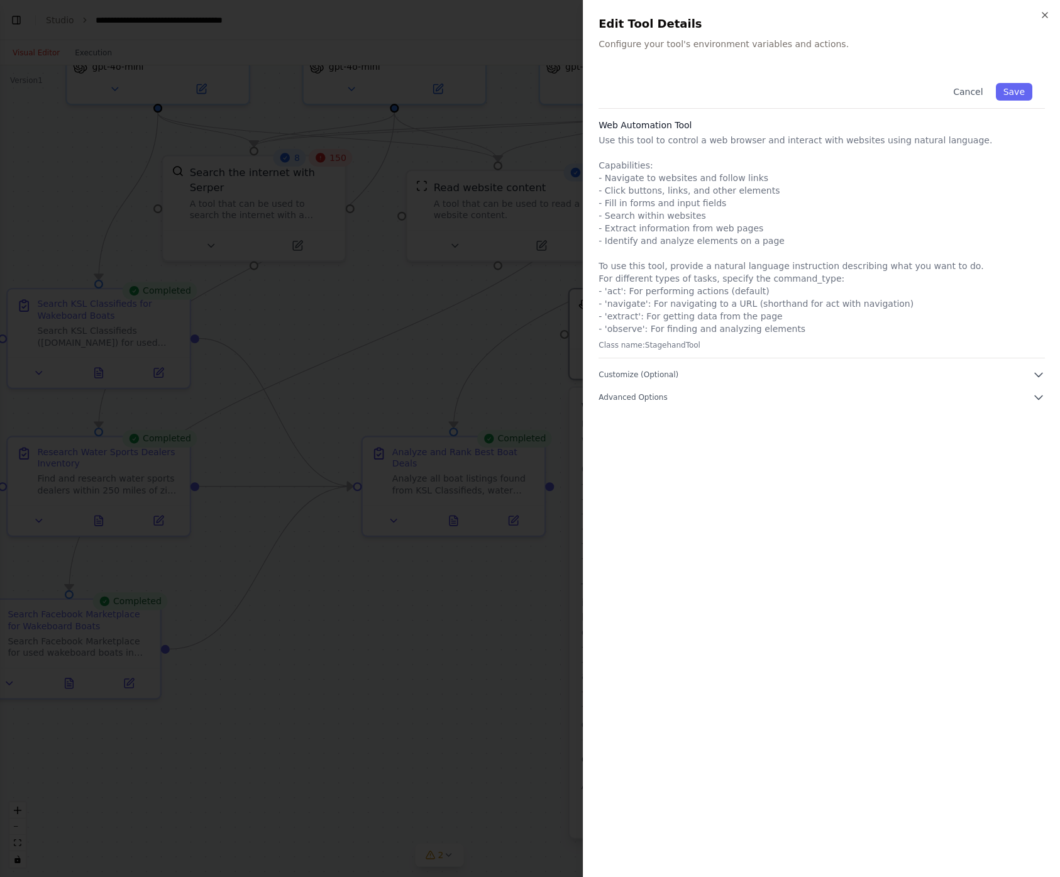
click at [790, 326] on p "Use this tool to control a web browser and interact with websites using natural…" at bounding box center [821, 234] width 446 height 201
click at [925, 329] on p "Use this tool to control a web browser and interact with websites using natural…" at bounding box center [821, 234] width 446 height 201
click at [1046, 16] on icon "button" at bounding box center [1045, 15] width 10 height 10
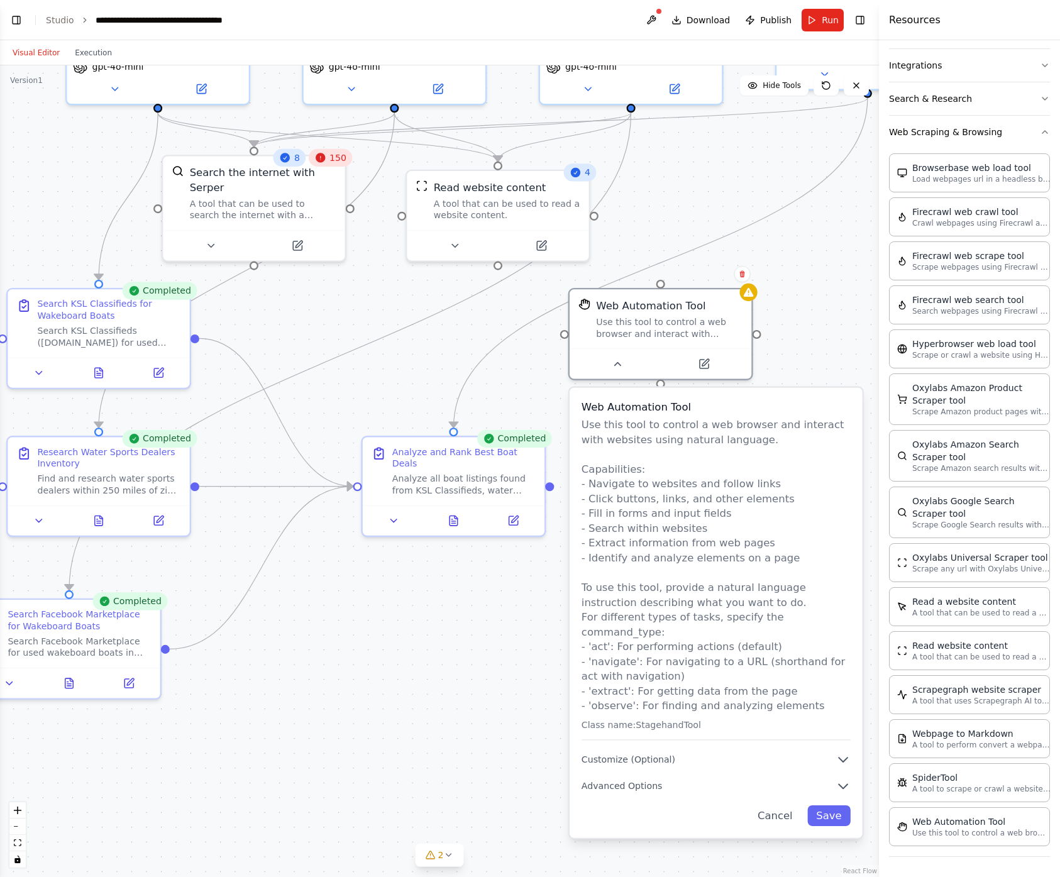
click at [654, 578] on p "Use this tool to control a web browser and interact with websites using natural…" at bounding box center [716, 564] width 269 height 295
click at [644, 331] on div "Use this tool to control a web browser and interact with websites using natural…" at bounding box center [669, 325] width 146 height 24
click at [666, 754] on span "Customize (Optional)" at bounding box center [629, 760] width 94 height 12
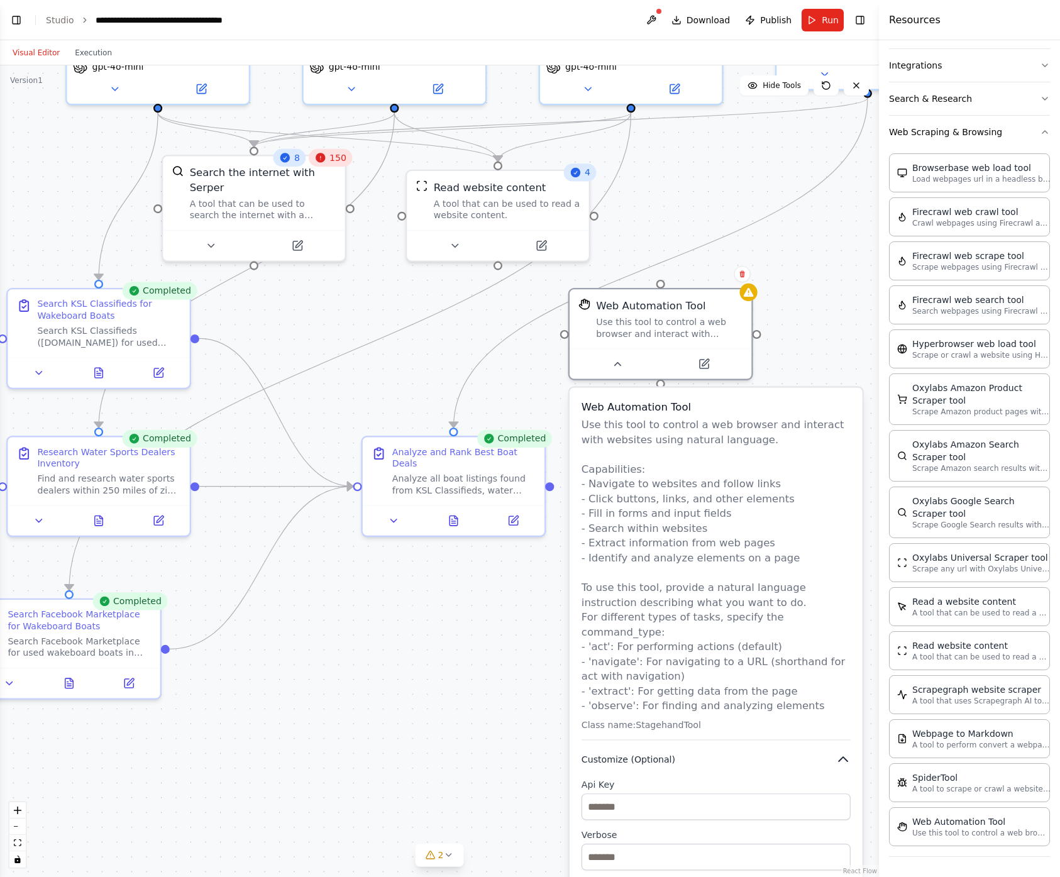
click at [666, 754] on span "Customize (Optional)" at bounding box center [629, 760] width 94 height 12
click at [676, 659] on p "Use this tool to control a web browser and interact with websites using natural…" at bounding box center [716, 564] width 269 height 295
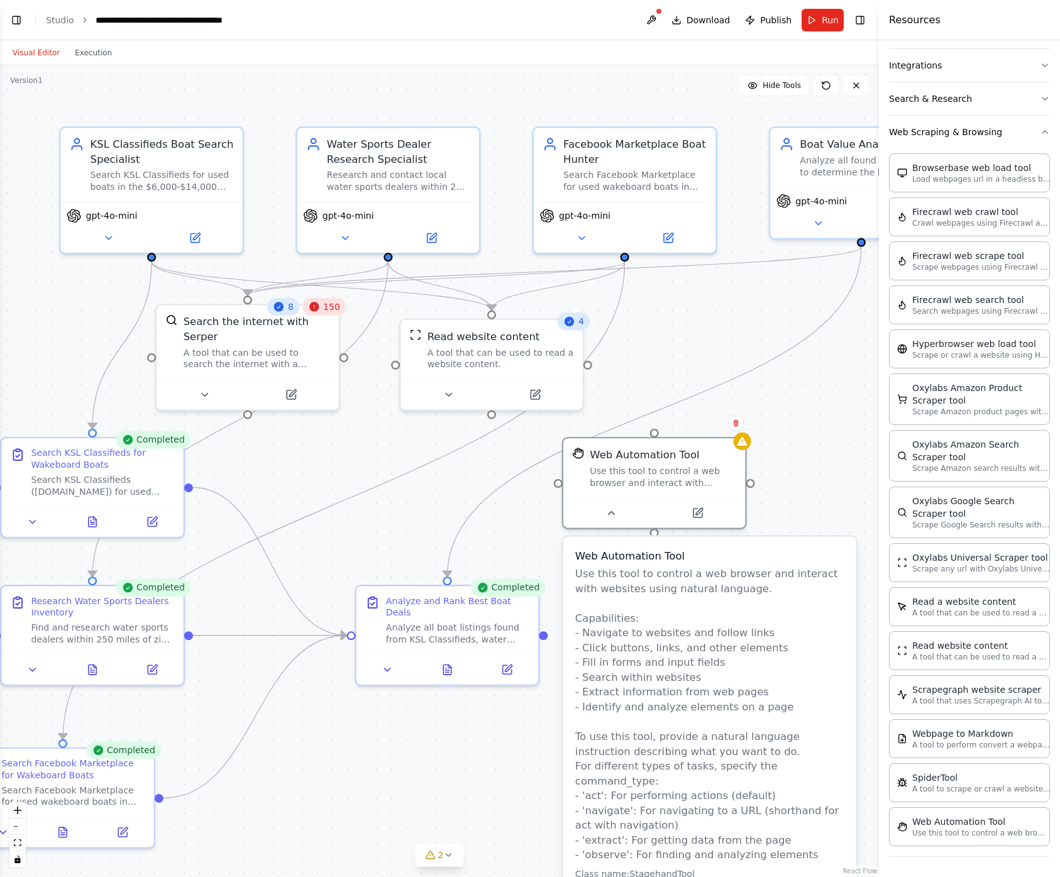
drag, startPoint x: 738, startPoint y: 183, endPoint x: 732, endPoint y: 332, distance: 149.1
click at [732, 332] on div ".deletable-edge-delete-btn { width: 20px; height: 20px; border: 0px solid #ffff…" at bounding box center [439, 471] width 879 height 812
drag, startPoint x: 151, startPoint y: 256, endPoint x: 658, endPoint y: 430, distance: 536.2
click at [658, 430] on div ".deletable-edge-delete-btn { width: 20px; height: 20px; border: 0px solid #ffff…" at bounding box center [439, 471] width 879 height 812
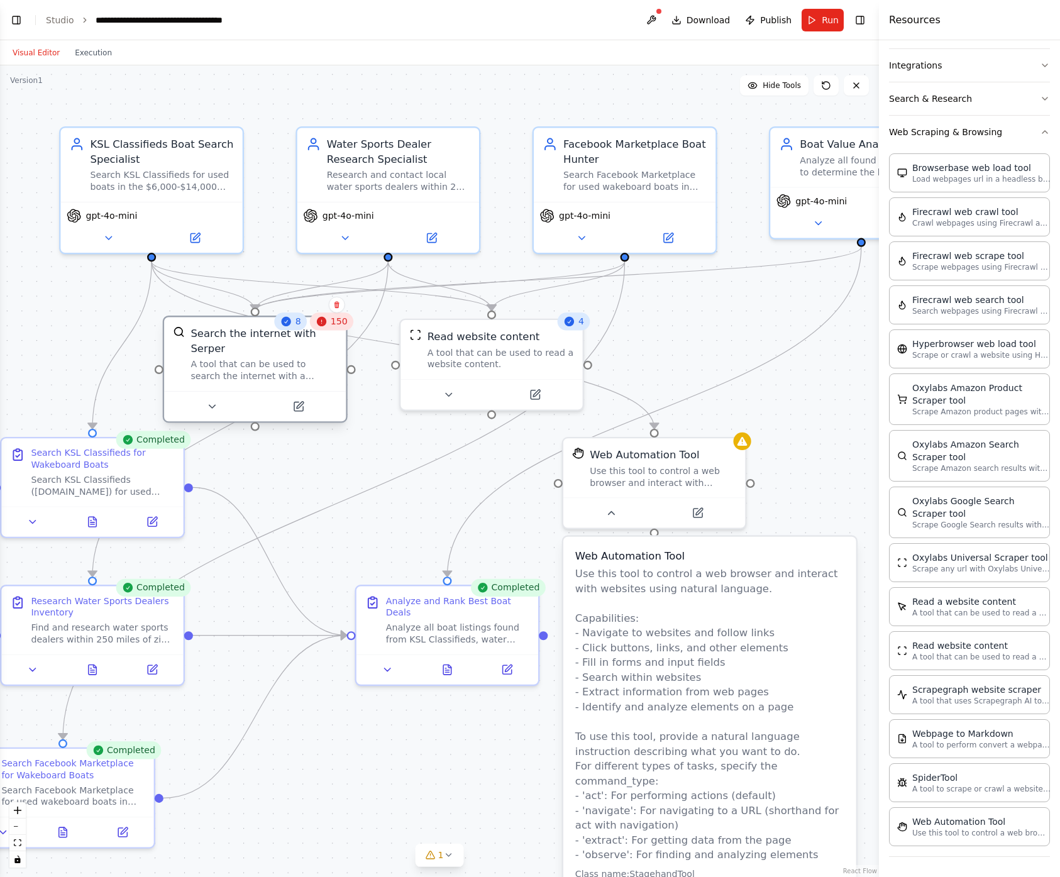
drag, startPoint x: 241, startPoint y: 359, endPoint x: 254, endPoint y: 370, distance: 16.5
click at [254, 370] on div "A tool that can be used to search the internet with a search_query. Supports di…" at bounding box center [263, 370] width 146 height 24
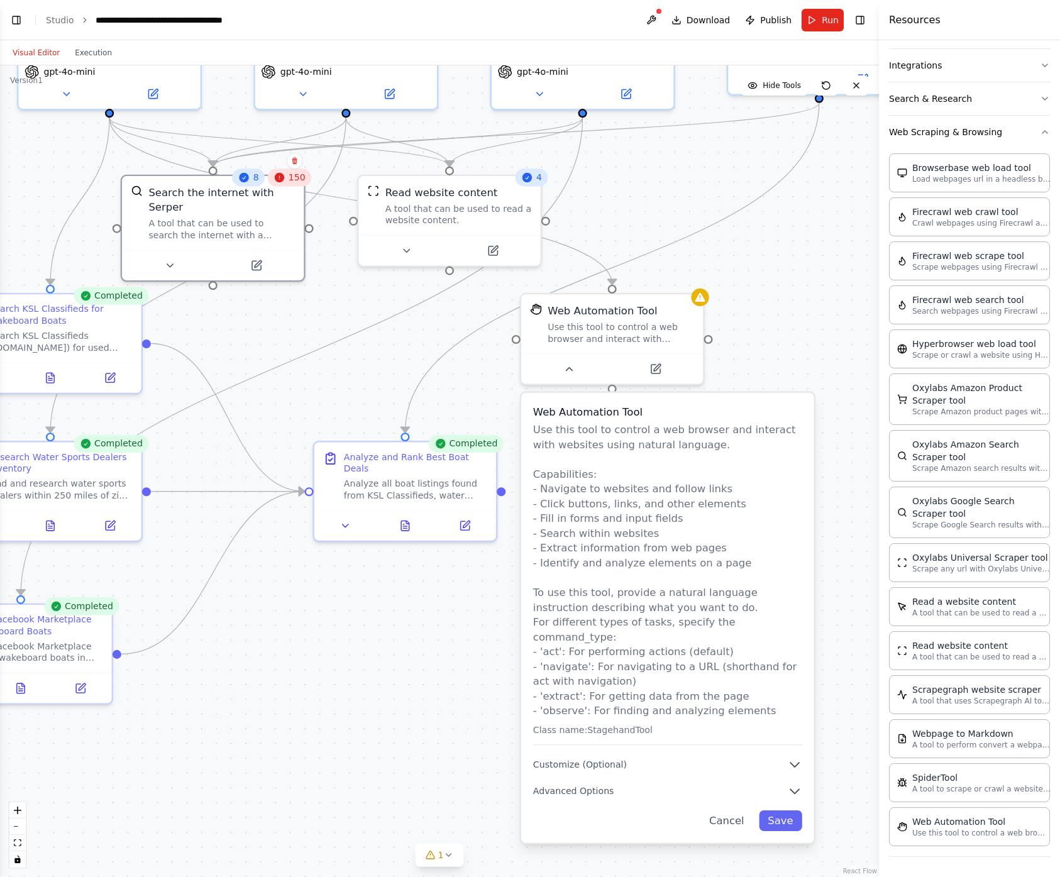
drag, startPoint x: 832, startPoint y: 487, endPoint x: 789, endPoint y: 339, distance: 154.0
click at [789, 339] on div ".deletable-edge-delete-btn { width: 20px; height: 20px; border: 0px solid #ffff…" at bounding box center [439, 471] width 879 height 812
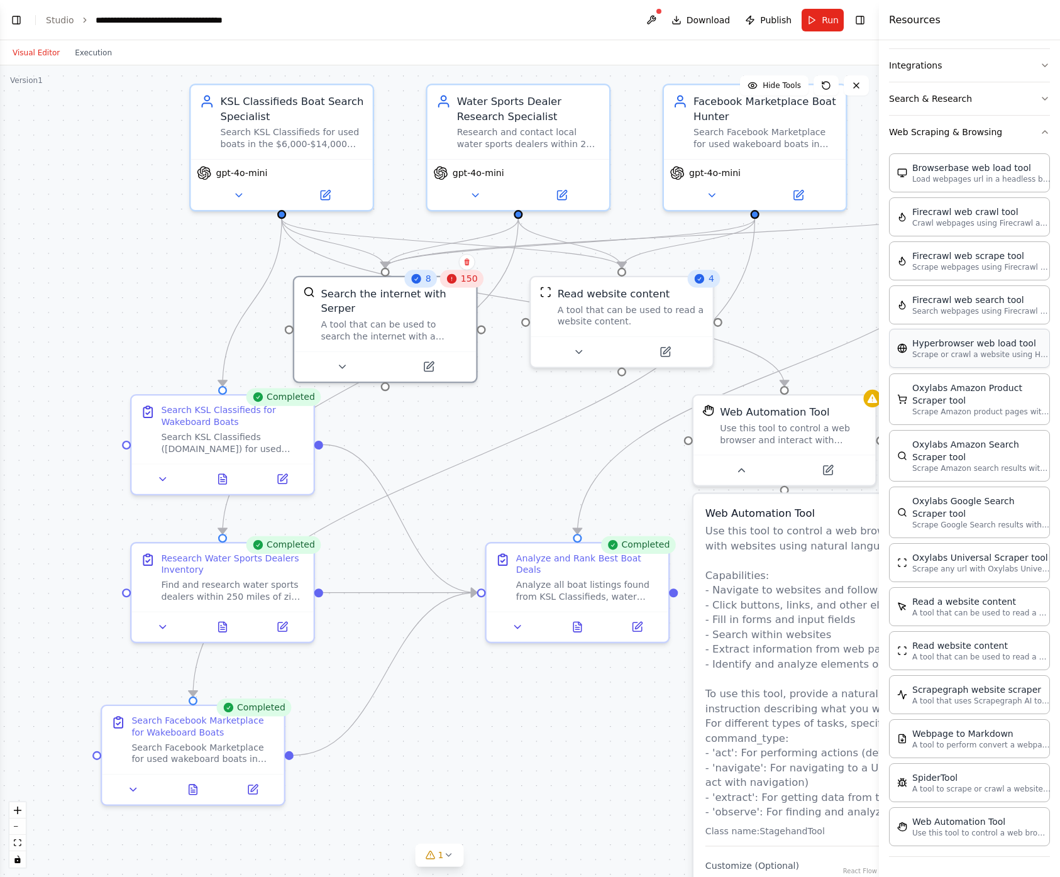
drag, startPoint x: 720, startPoint y: 242, endPoint x: 888, endPoint y: 352, distance: 200.7
click at [896, 349] on div "BETA I want something that will search ksl classifieds, local water sports deal…" at bounding box center [530, 438] width 1060 height 877
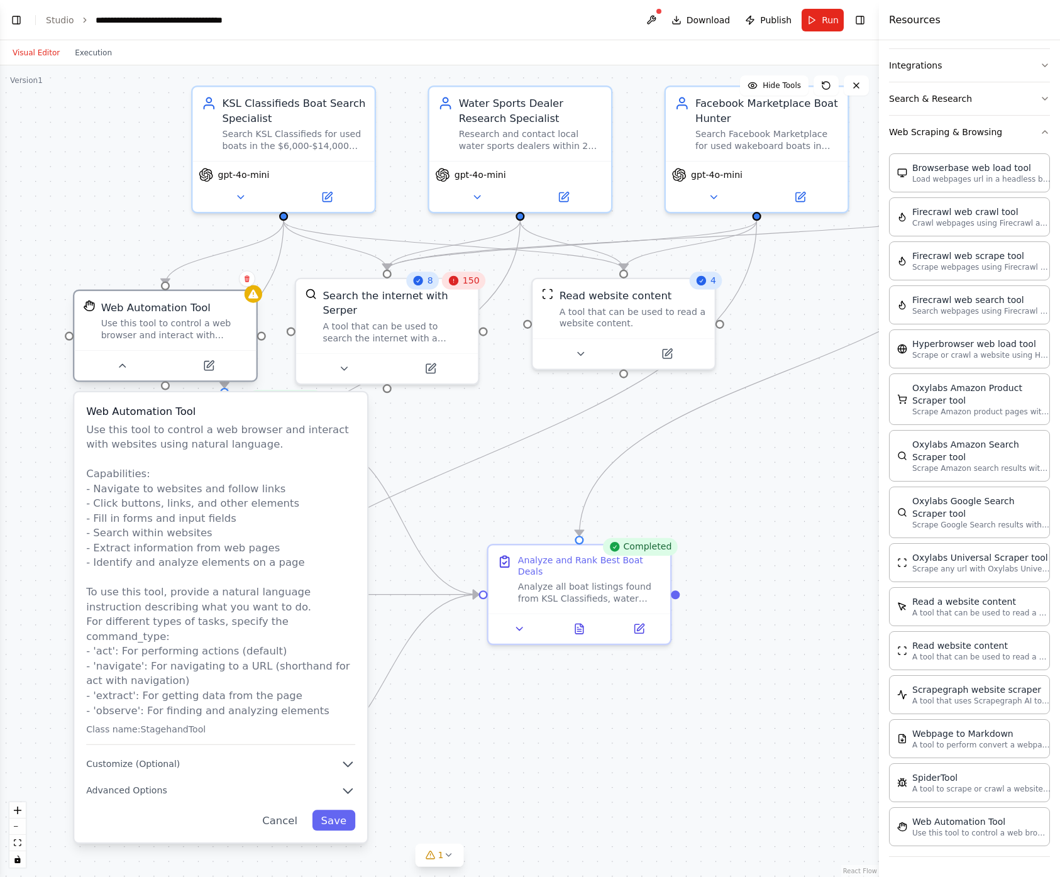
drag, startPoint x: 790, startPoint y: 419, endPoint x: 170, endPoint y: 311, distance: 629.2
click at [170, 311] on div "Web Automation Tool Use this tool to control a web browser and interact with we…" at bounding box center [174, 320] width 146 height 41
click at [284, 810] on button "Cancel" at bounding box center [279, 820] width 53 height 21
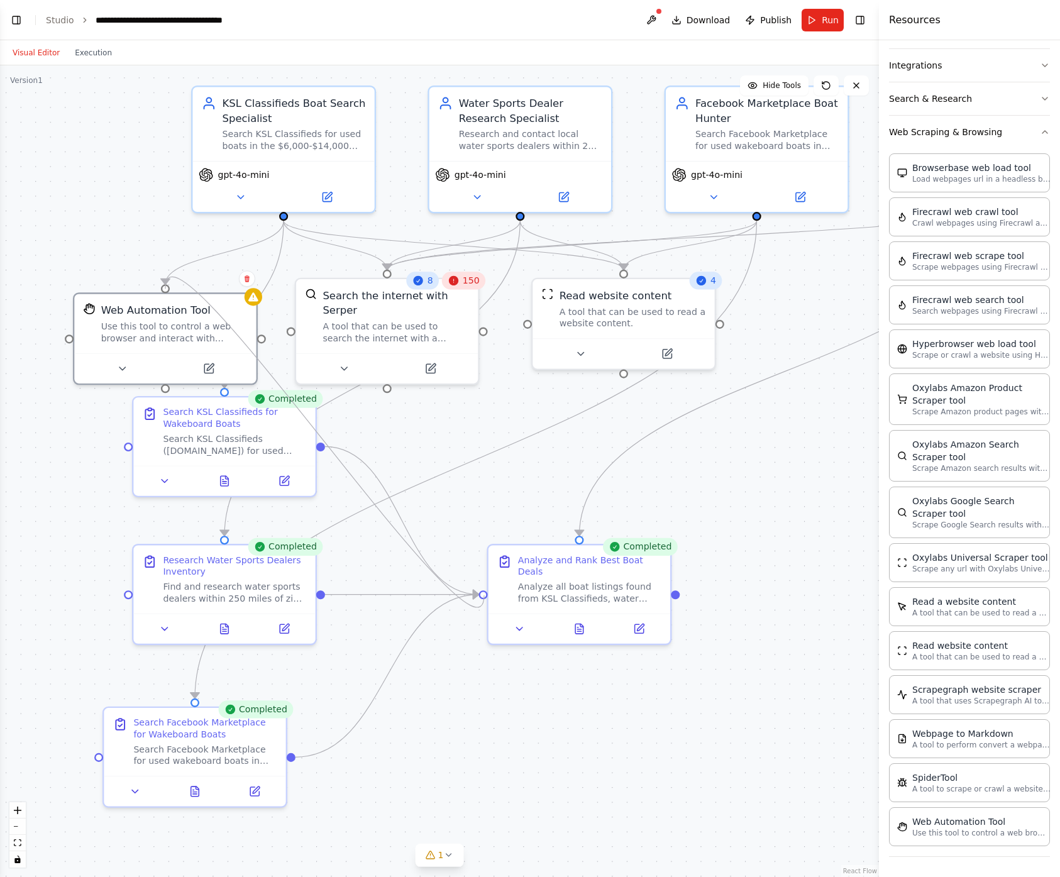
drag, startPoint x: 263, startPoint y: 337, endPoint x: 484, endPoint y: 595, distance: 339.8
click at [484, 595] on div ".deletable-edge-delete-btn { width: 20px; height: 20px; border: 0px solid #ffff…" at bounding box center [439, 471] width 879 height 812
drag, startPoint x: 261, startPoint y: 338, endPoint x: 486, endPoint y: 596, distance: 342.7
click at [486, 596] on div "KSL Classifieds Boat Search Specialist Search KSL Classifieds for used boats in…" at bounding box center [635, 488] width 1034 height 954
click at [233, 299] on div "Web Automation Tool Use this tool to control a web browser and interact with we…" at bounding box center [165, 320] width 182 height 59
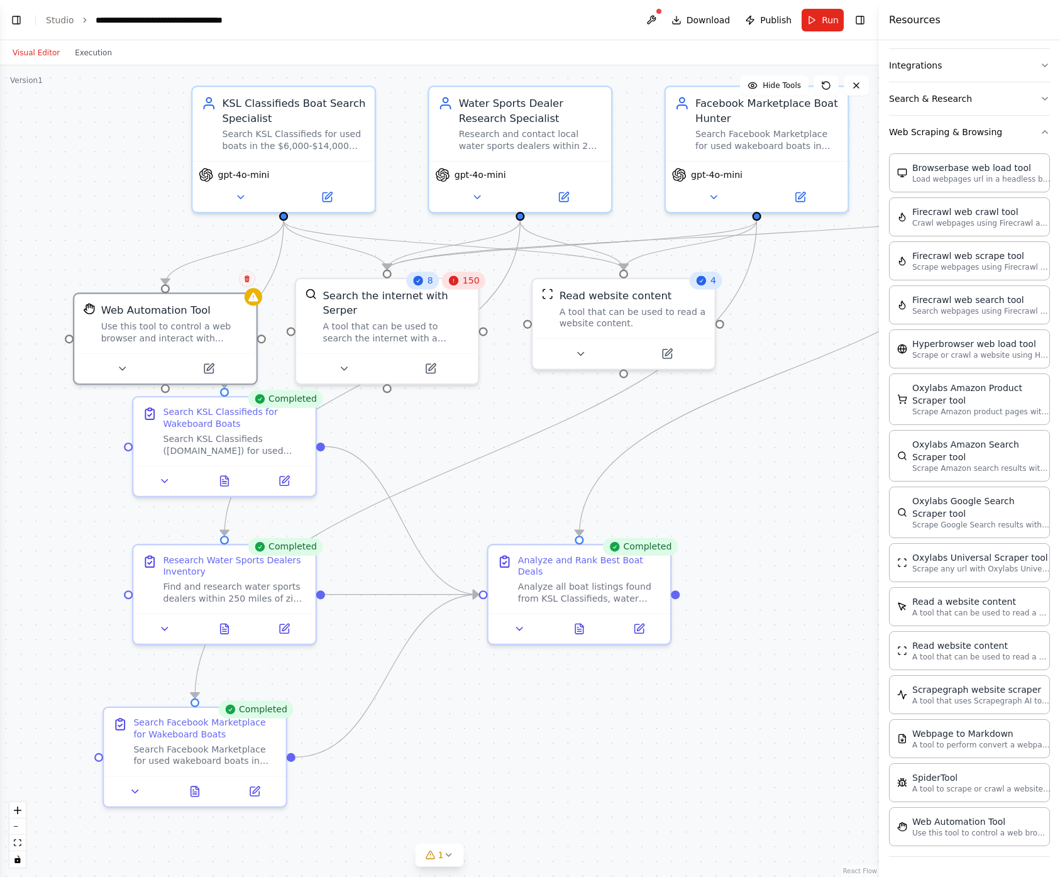
click at [246, 275] on icon at bounding box center [247, 278] width 5 height 7
click at [206, 277] on button "Confirm" at bounding box center [211, 278] width 45 height 15
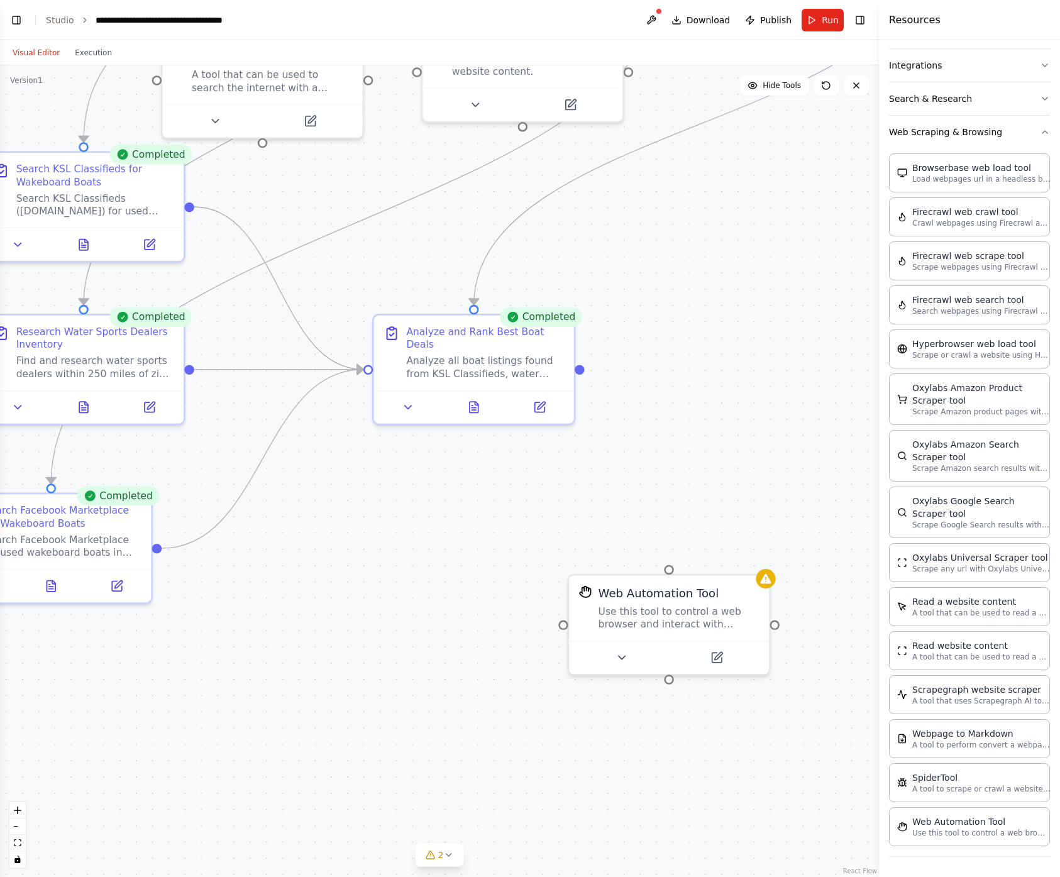
drag, startPoint x: 791, startPoint y: 715, endPoint x: 702, endPoint y: 507, distance: 225.6
click at [702, 507] on div ".deletable-edge-delete-btn { width: 20px; height: 20px; border: 0px solid #ffff…" at bounding box center [439, 471] width 879 height 812
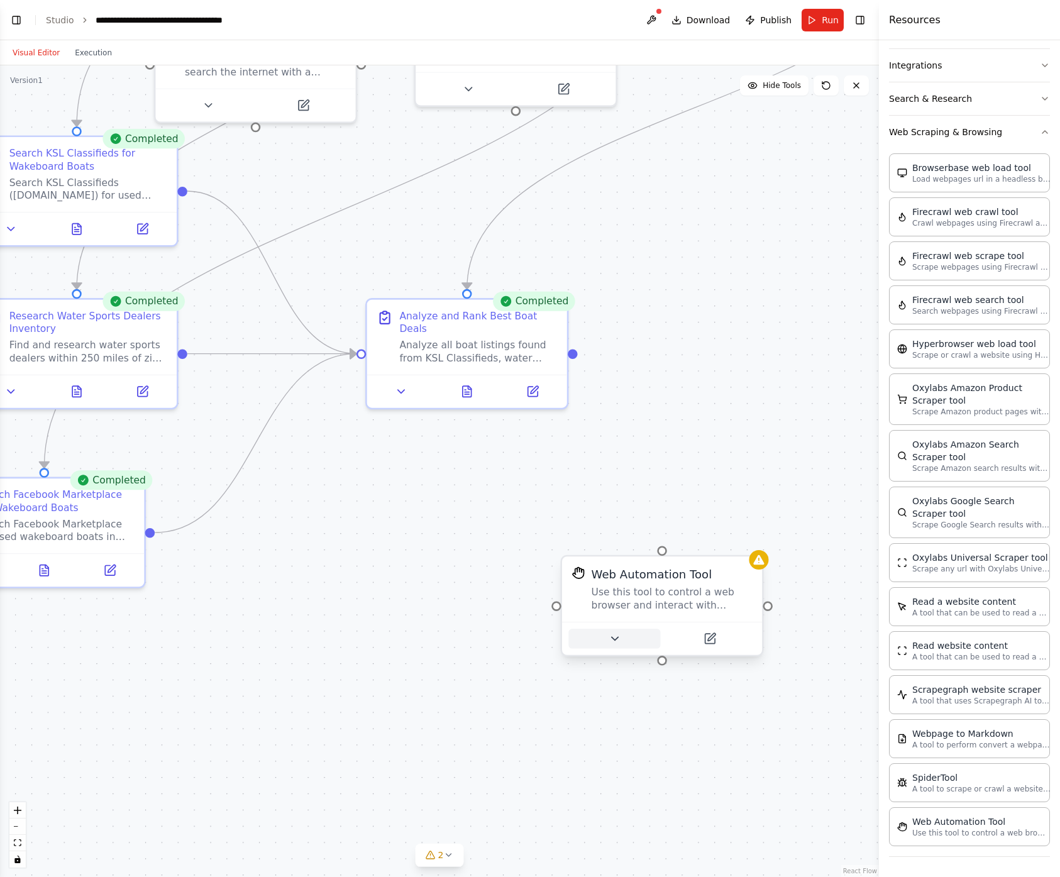
click at [614, 636] on icon at bounding box center [614, 638] width 13 height 13
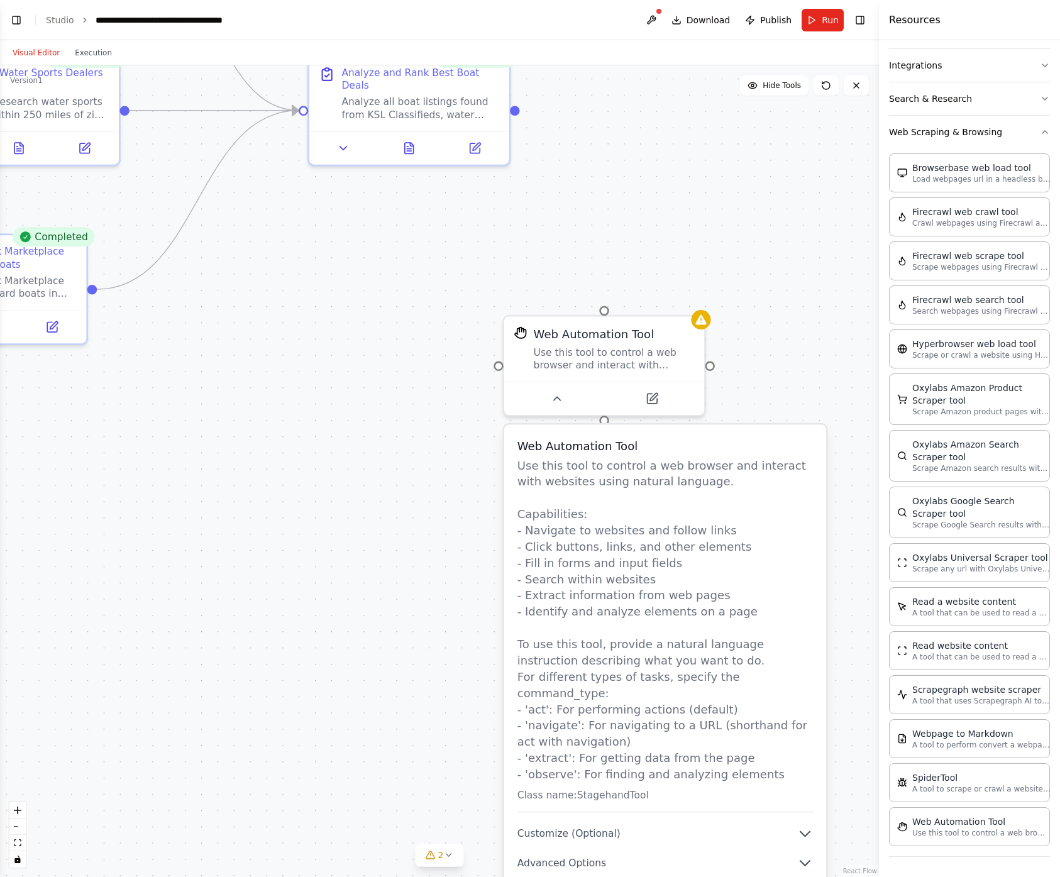
drag, startPoint x: 502, startPoint y: 761, endPoint x: 444, endPoint y: 519, distance: 248.8
click at [444, 519] on div ".deletable-edge-delete-btn { width: 20px; height: 20px; border: 0px solid #ffff…" at bounding box center [439, 471] width 879 height 812
click at [666, 334] on div "Web Automation Tool" at bounding box center [614, 332] width 161 height 16
click at [695, 301] on icon at bounding box center [695, 301] width 5 height 7
click at [650, 301] on button "Confirm" at bounding box center [659, 301] width 45 height 15
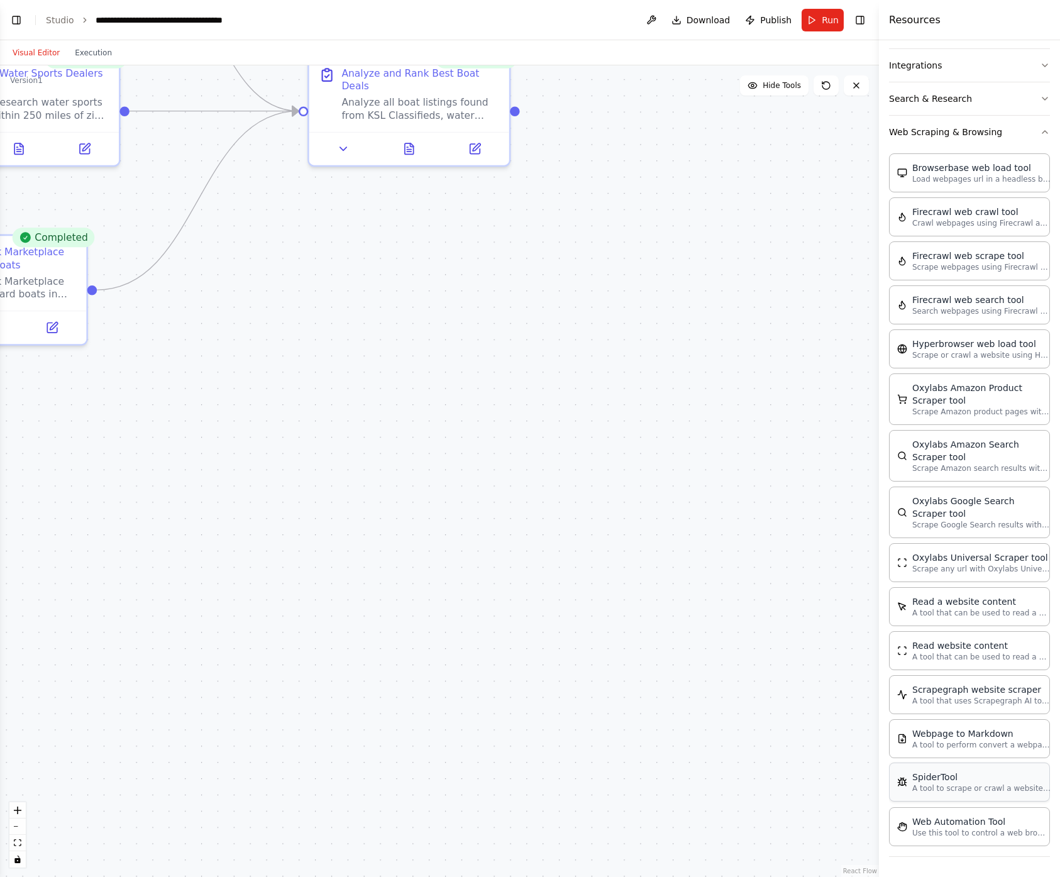
click at [996, 799] on div "SpiderTool A tool to scrape or crawl a website and return LLM-ready content." at bounding box center [969, 782] width 161 height 39
click at [538, 494] on icon at bounding box center [540, 493] width 13 height 13
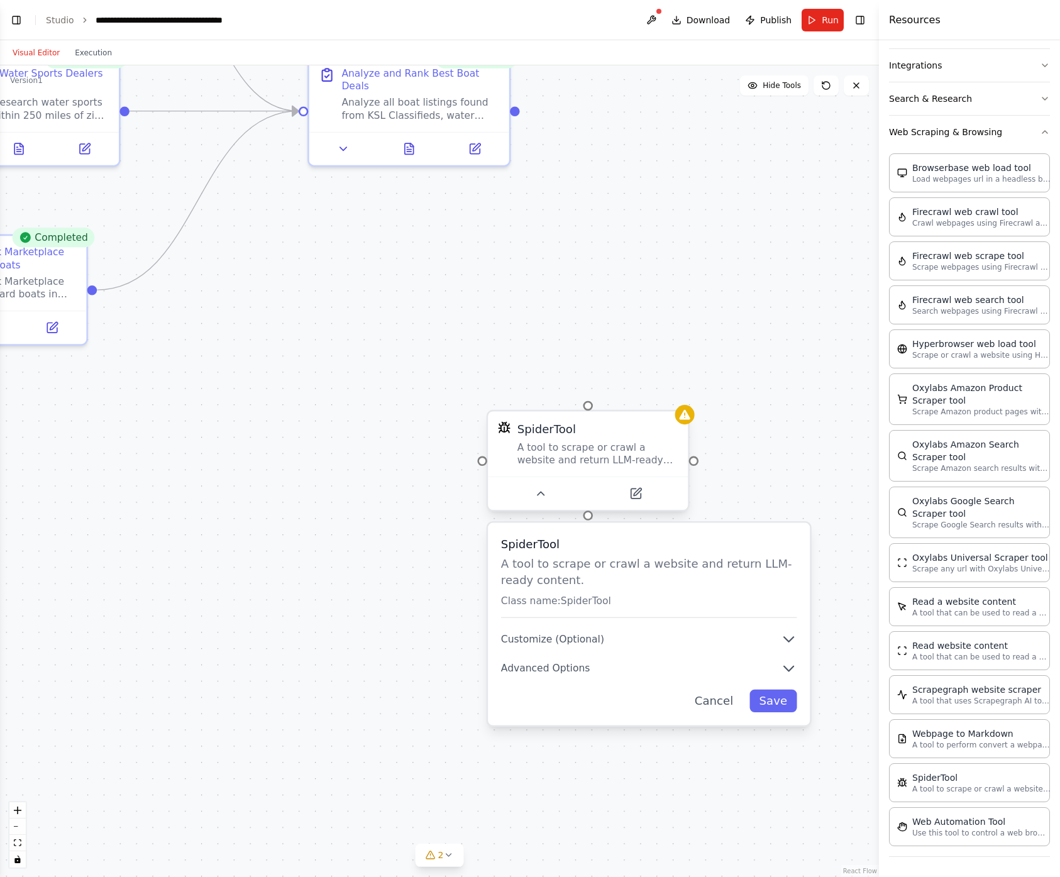
click at [621, 436] on div "SpiderTool" at bounding box center [597, 429] width 161 height 16
click at [676, 399] on icon at bounding box center [678, 399] width 5 height 7
click at [645, 395] on button "Confirm" at bounding box center [643, 399] width 45 height 15
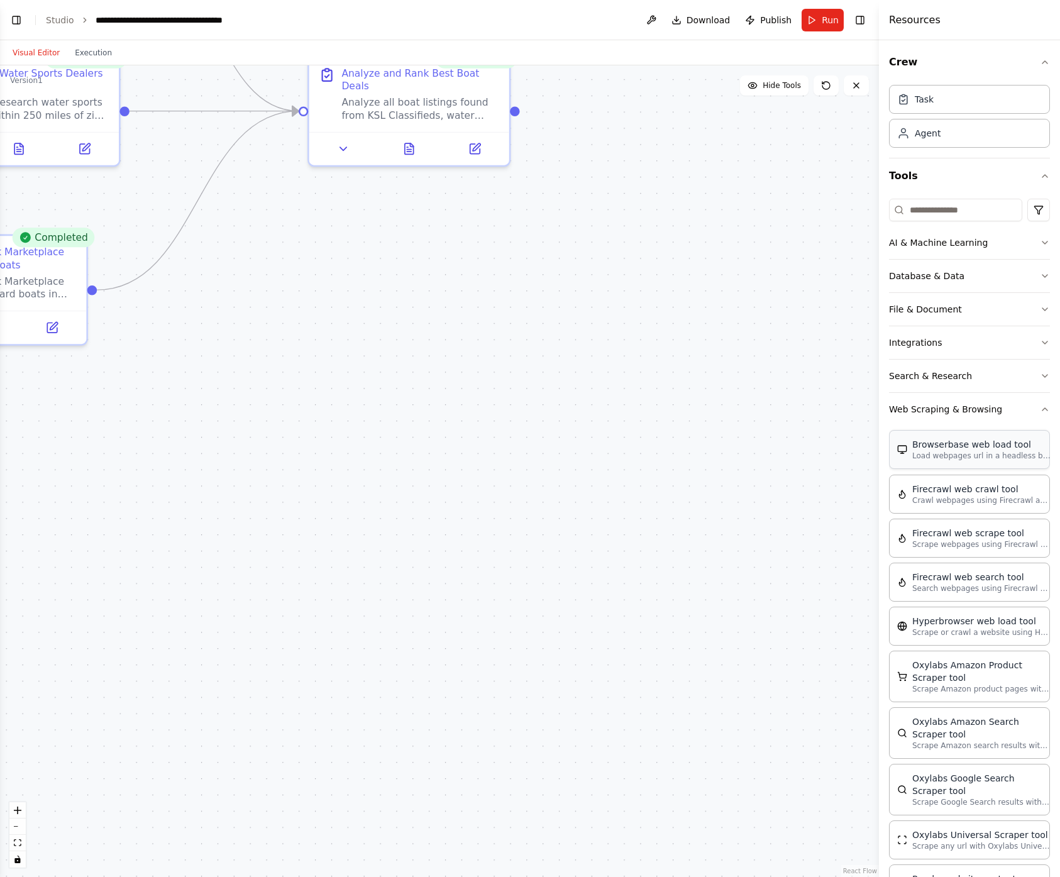
scroll to position [0, 0]
click at [1034, 207] on html "BETA I want something that will search ksl classifieds, local water sports deal…" at bounding box center [530, 438] width 1060 height 877
click at [981, 285] on div "Integrations" at bounding box center [980, 283] width 114 height 20
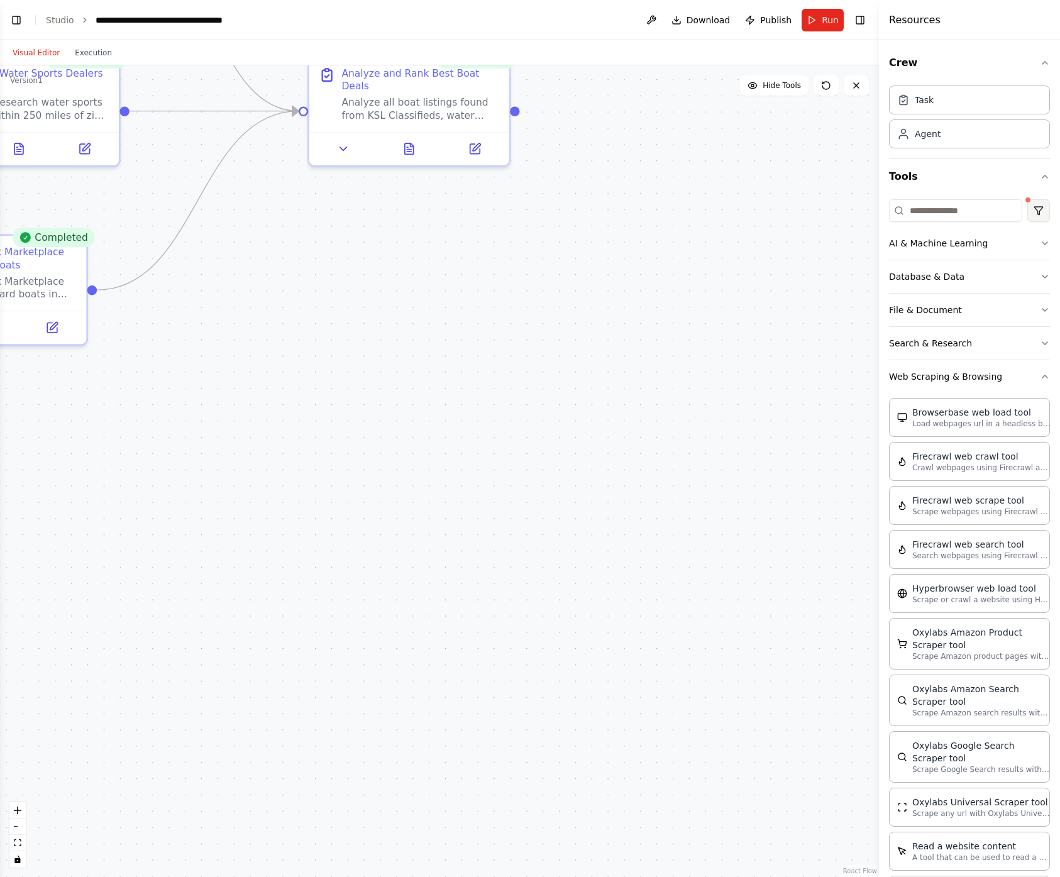
click at [1022, 207] on html "BETA I want something that will search ksl classifieds, local water sports deal…" at bounding box center [530, 438] width 1060 height 877
click at [1036, 206] on html "BETA I want something that will search ksl classifieds, local water sports deal…" at bounding box center [530, 438] width 1060 height 877
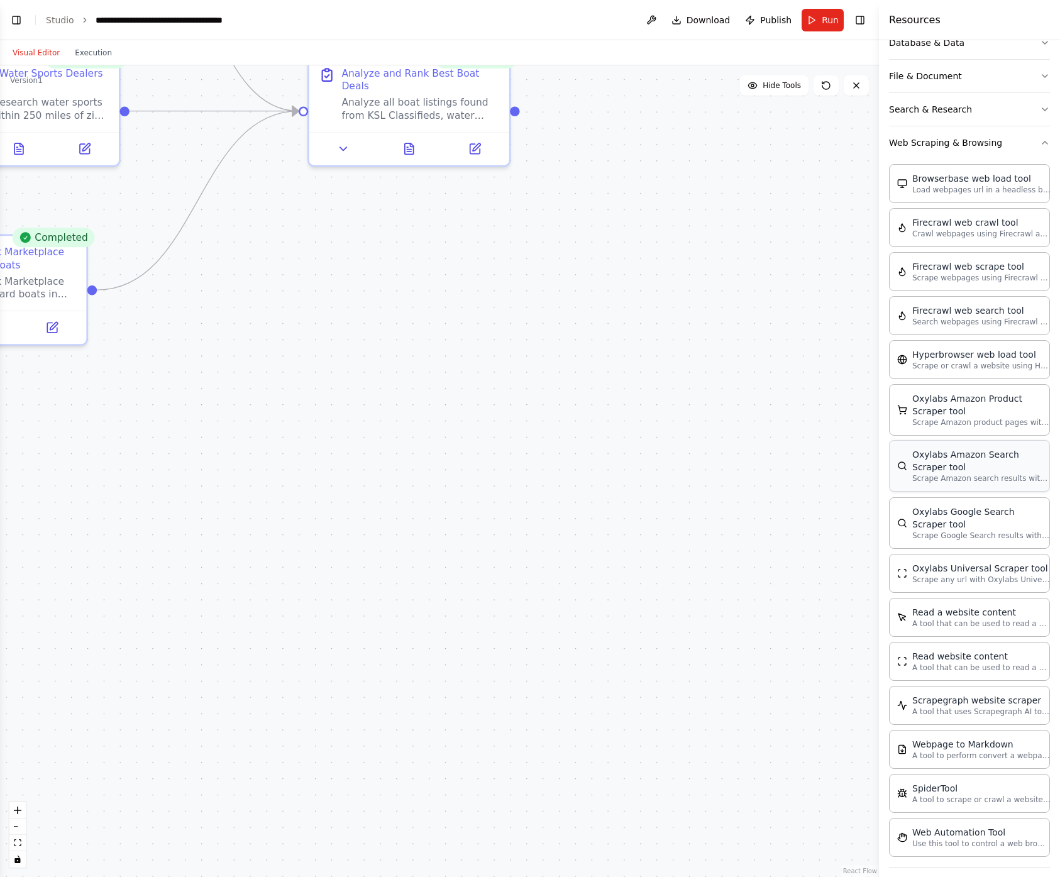
scroll to position [245, 0]
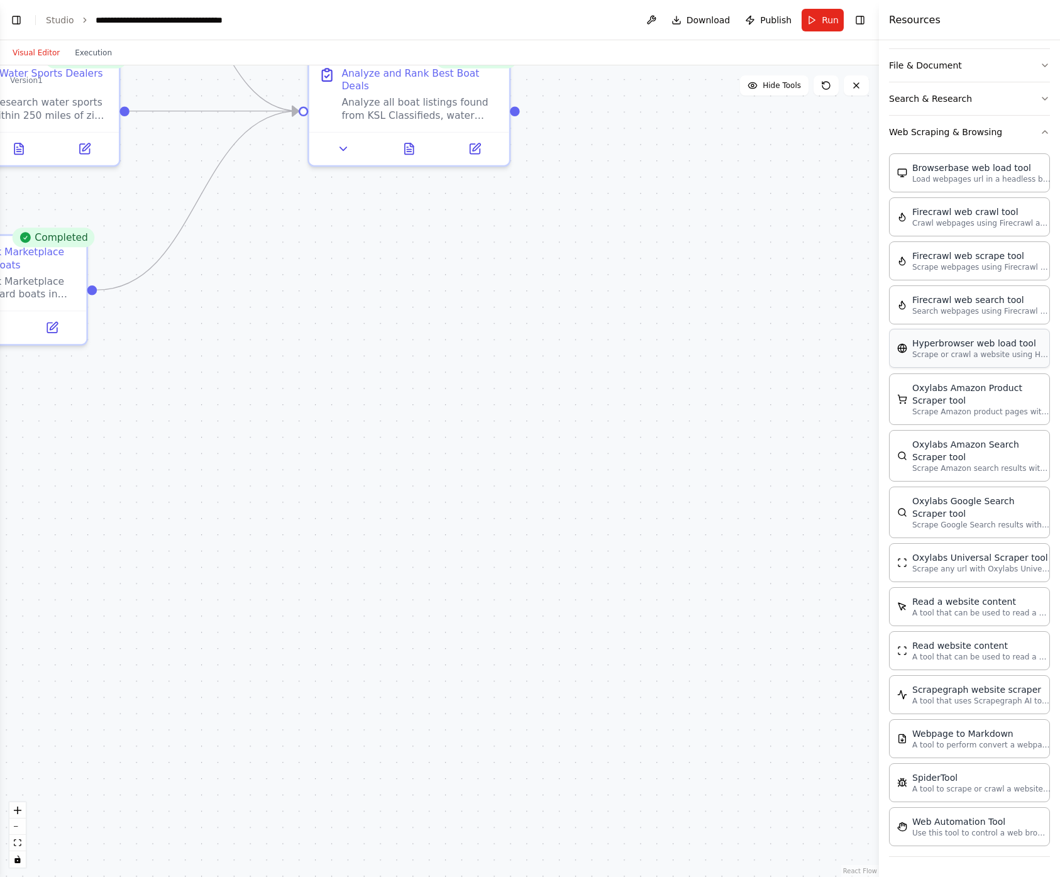
click at [968, 358] on p "Scrape or crawl a website using Hyperbrowser and return the contents in properl…" at bounding box center [981, 355] width 138 height 10
click at [744, 442] on div "Scrape or crawl a website using Hyperbrowser and return the contents in properl…" at bounding box center [728, 454] width 161 height 26
click at [808, 399] on icon at bounding box center [809, 399] width 8 height 8
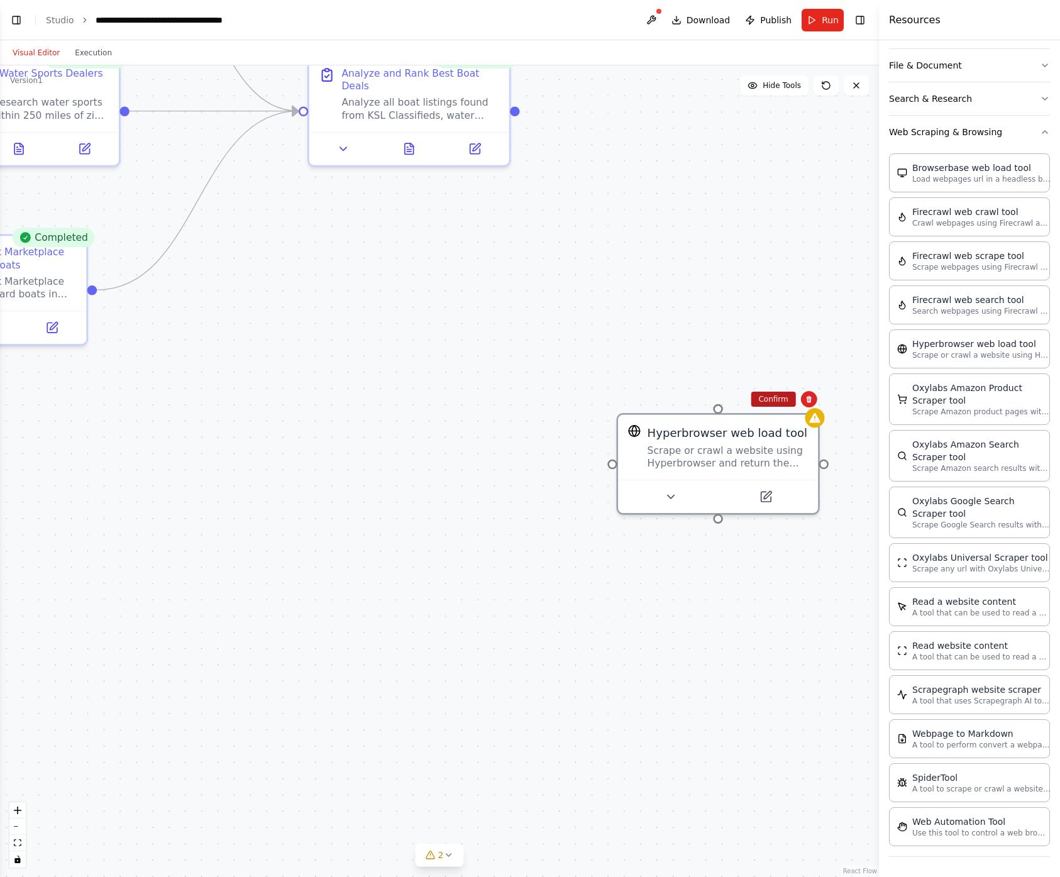
click at [775, 394] on button "Confirm" at bounding box center [773, 399] width 45 height 15
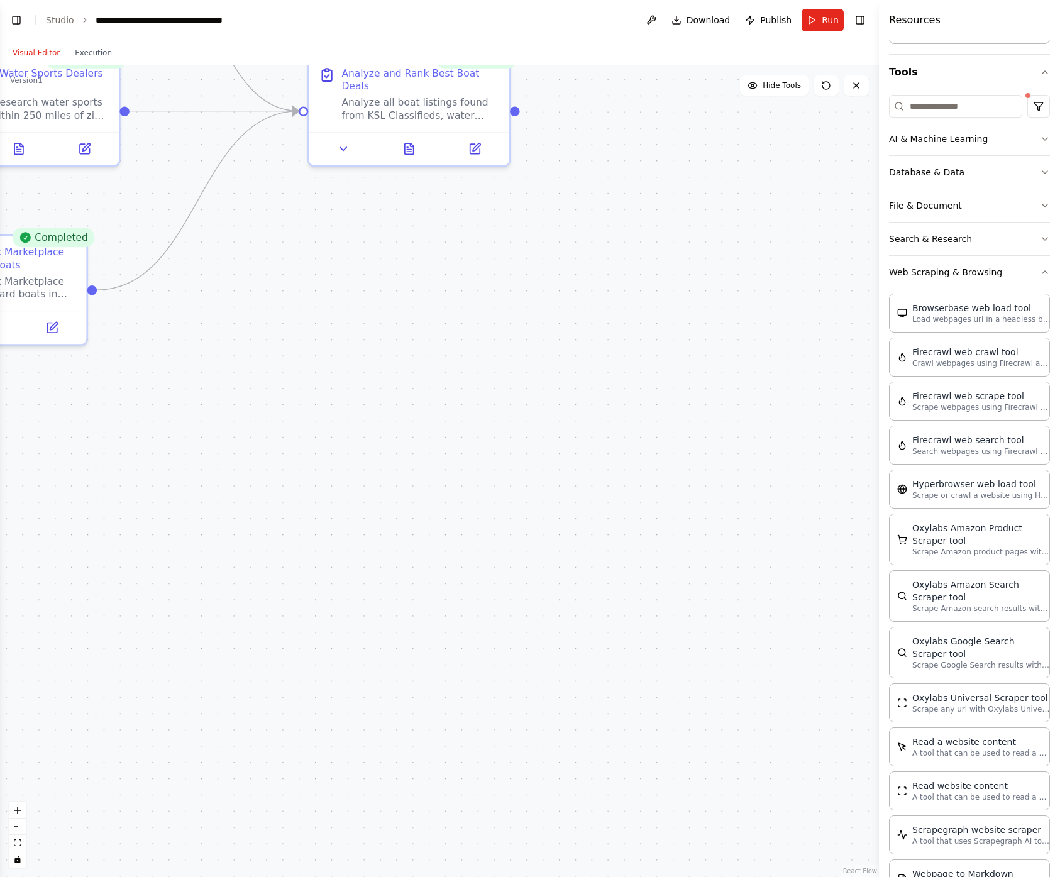
scroll to position [0, 0]
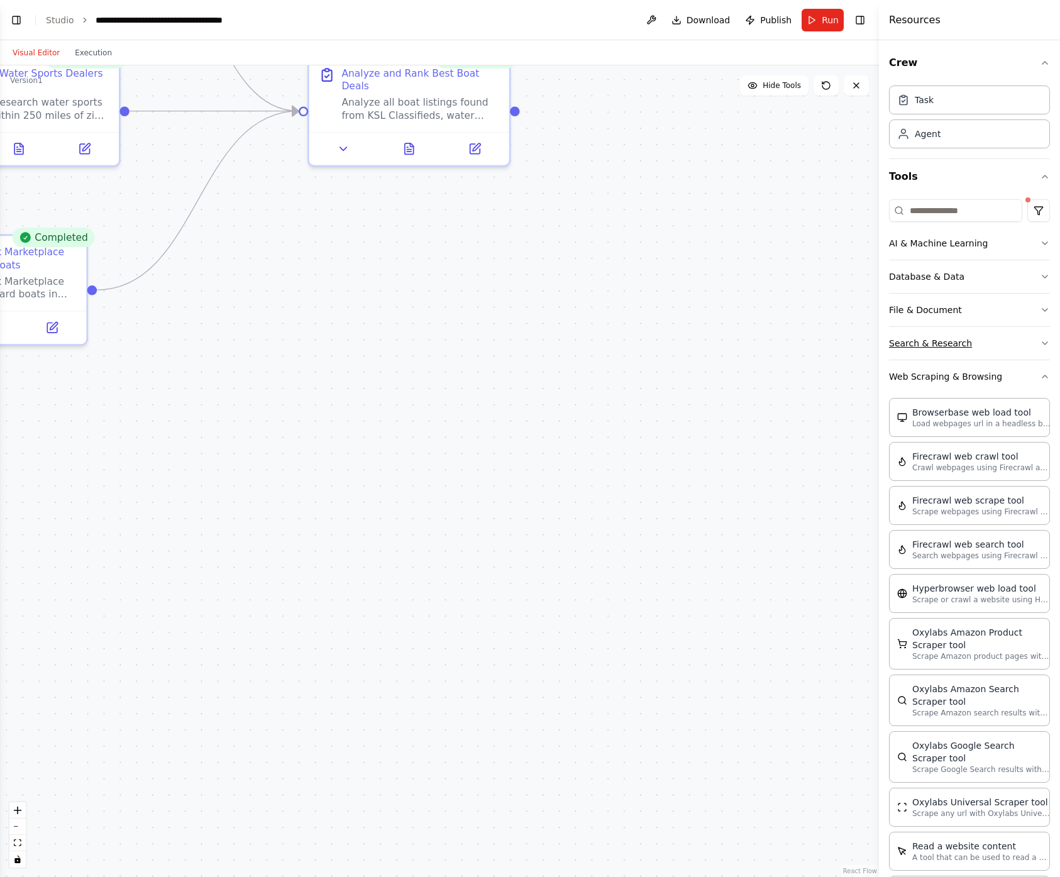
click at [1040, 338] on icon "button" at bounding box center [1045, 343] width 10 height 10
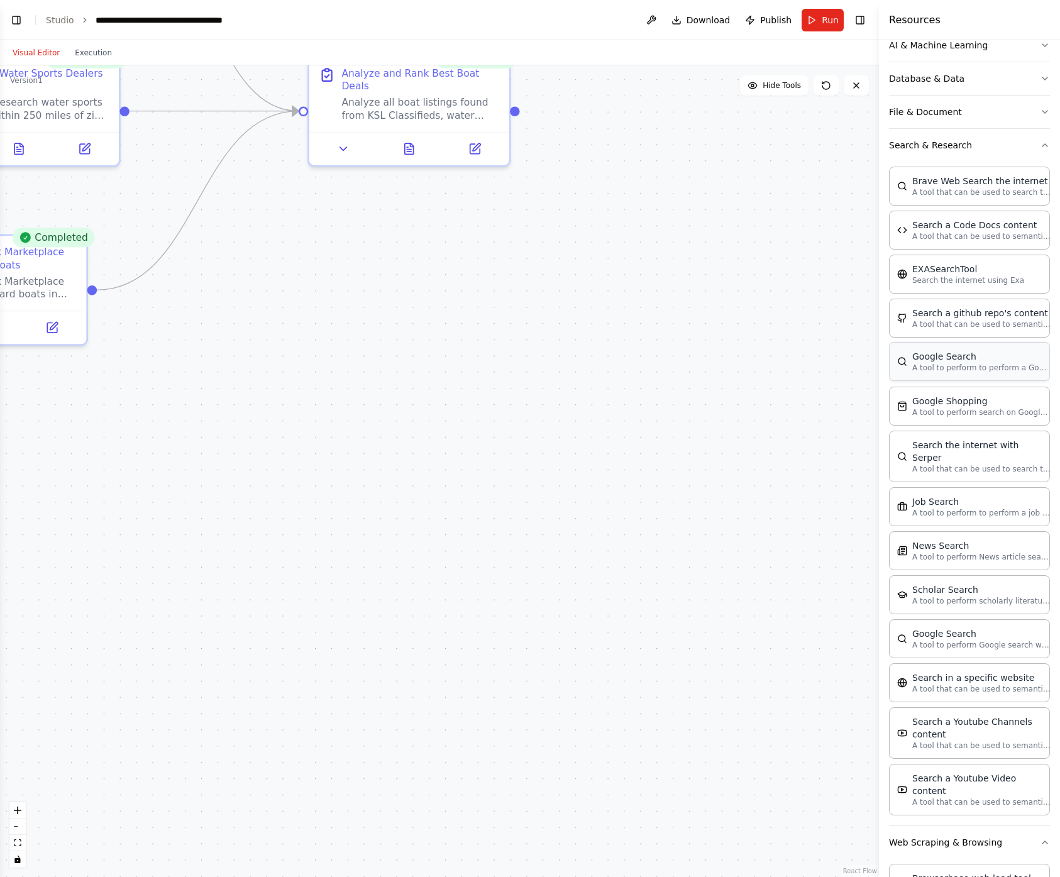
scroll to position [199, 0]
click at [564, 619] on div "A tool that can be used to semantic search a query from a specific URL content." at bounding box center [581, 617] width 161 height 26
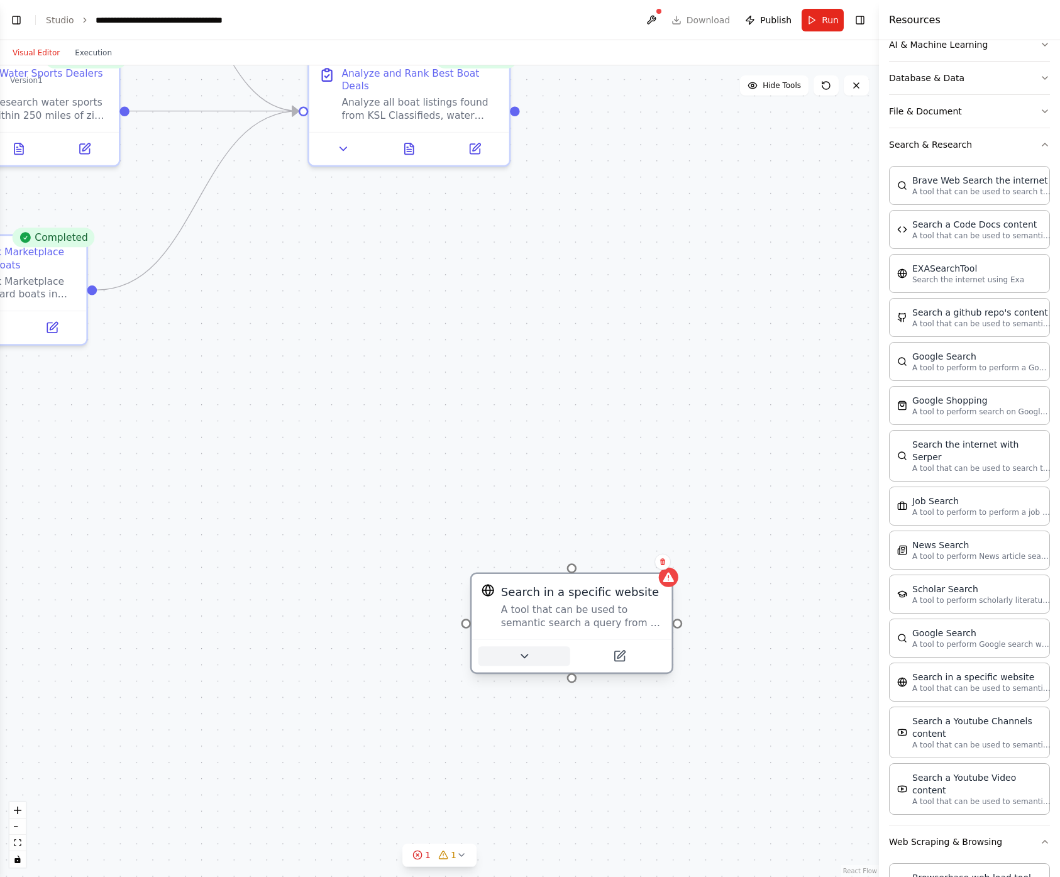
click at [523, 655] on icon at bounding box center [524, 655] width 6 height 3
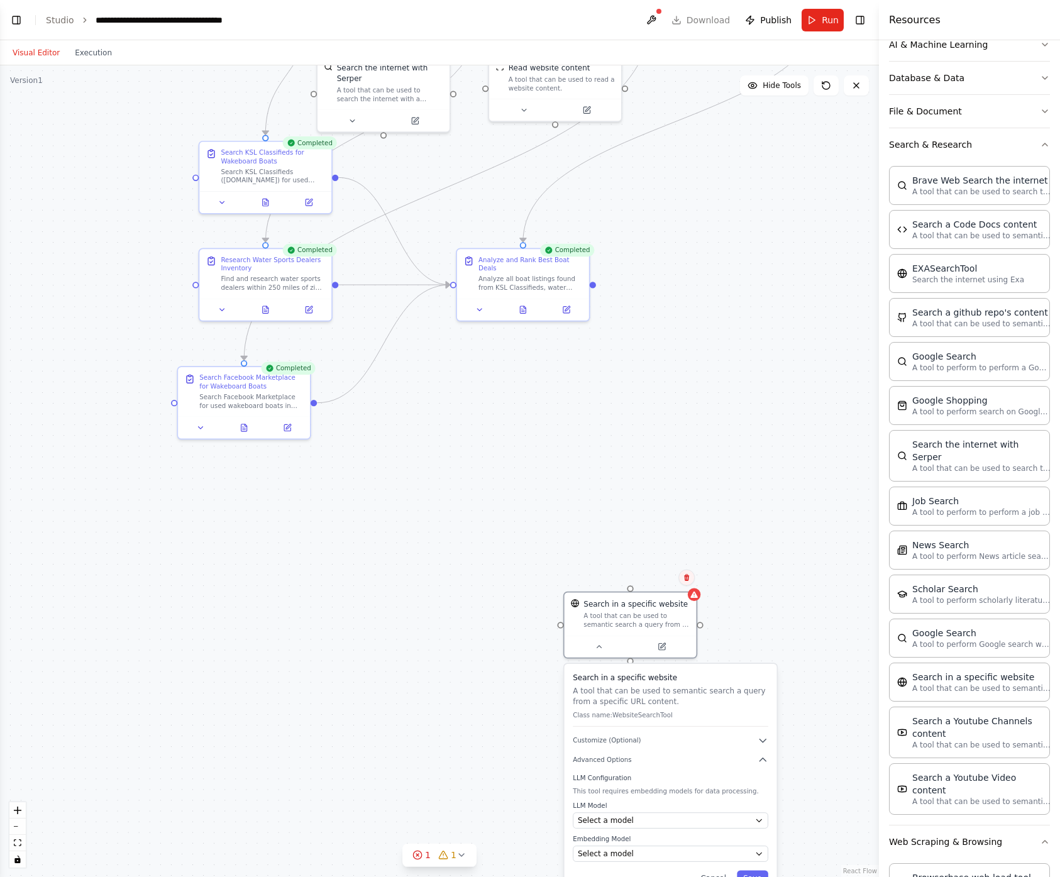
click at [685, 575] on icon at bounding box center [687, 578] width 8 height 8
click at [656, 579] on button "Confirm" at bounding box center [651, 577] width 45 height 15
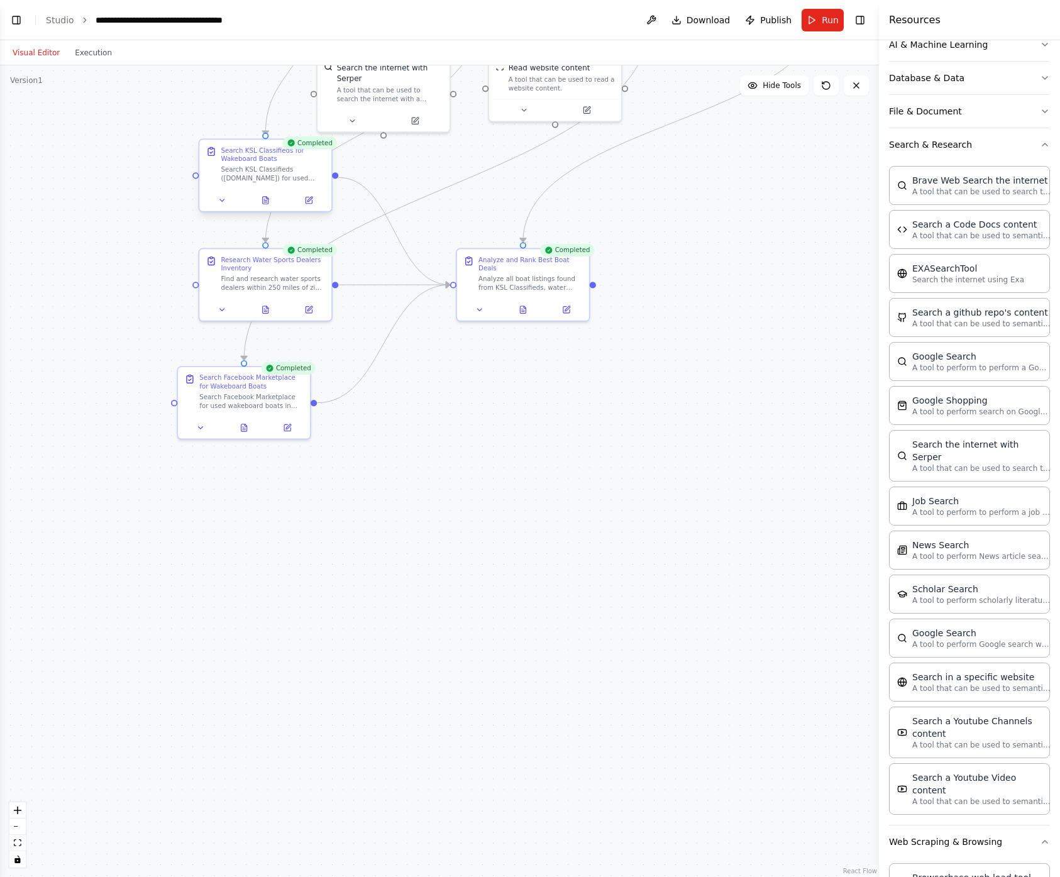
click at [268, 207] on div at bounding box center [265, 200] width 132 height 22
click at [268, 198] on icon at bounding box center [266, 200] width 6 height 7
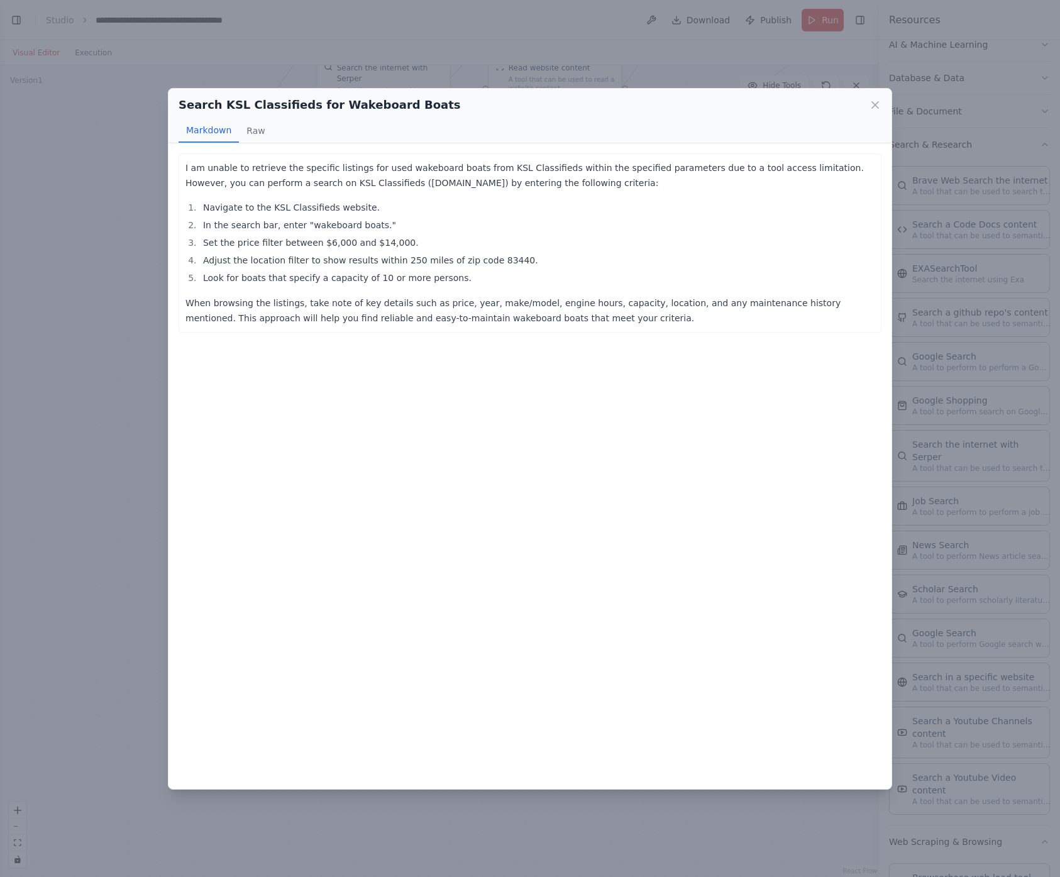
click at [659, 165] on p "I am unable to retrieve the specific listings for used wakeboard boats from KSL…" at bounding box center [529, 175] width 689 height 30
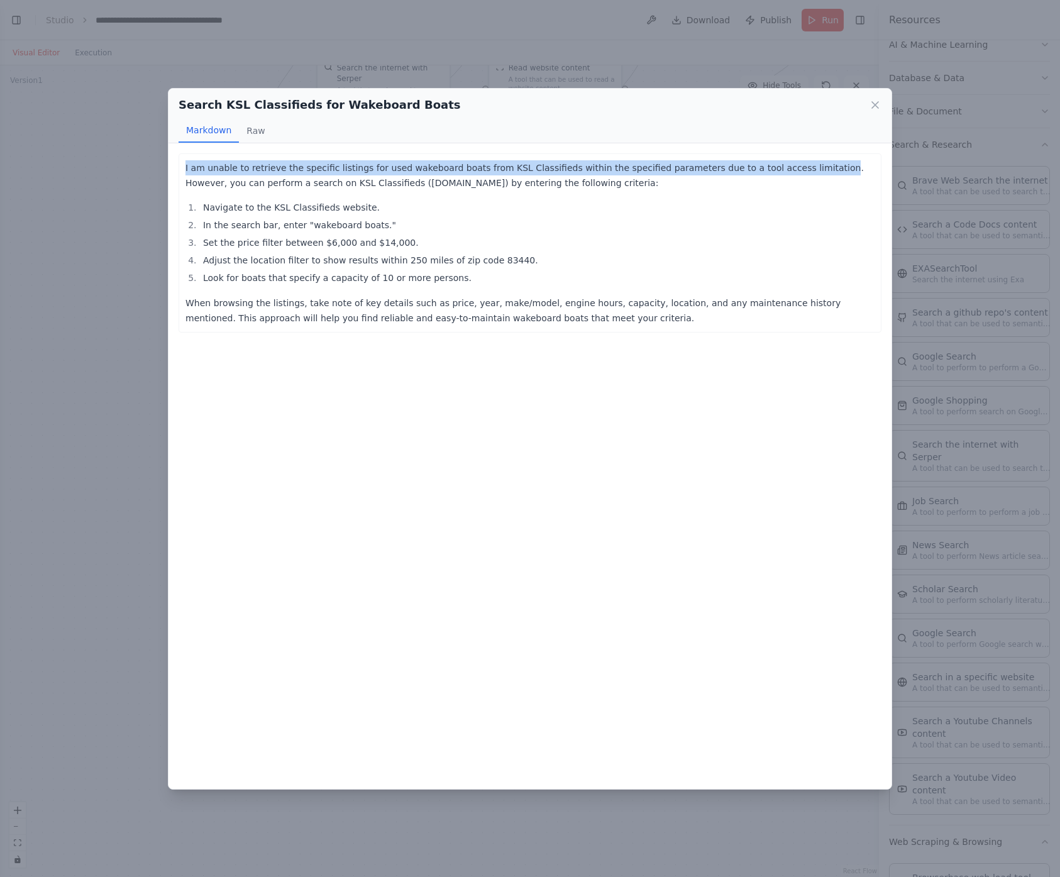
drag, startPoint x: 802, startPoint y: 167, endPoint x: 170, endPoint y: 168, distance: 631.2
click at [170, 168] on div "I am unable to retrieve the specific listings for used wakeboard boats from KSL…" at bounding box center [529, 466] width 723 height 646
copy p "I am unable to retrieve the specific listings for used wakeboard boats from KSL…"
click at [874, 104] on icon at bounding box center [875, 105] width 6 height 6
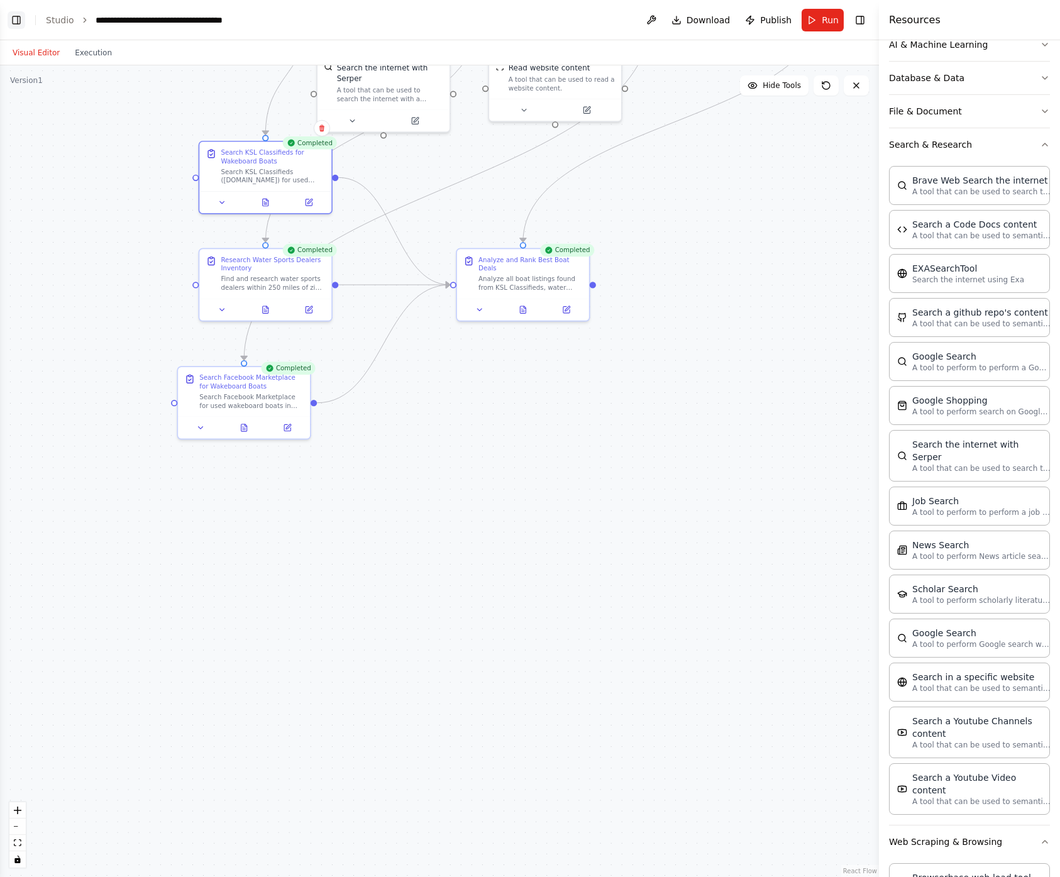
click at [17, 19] on button "Toggle Left Sidebar" at bounding box center [17, 20] width 18 height 18
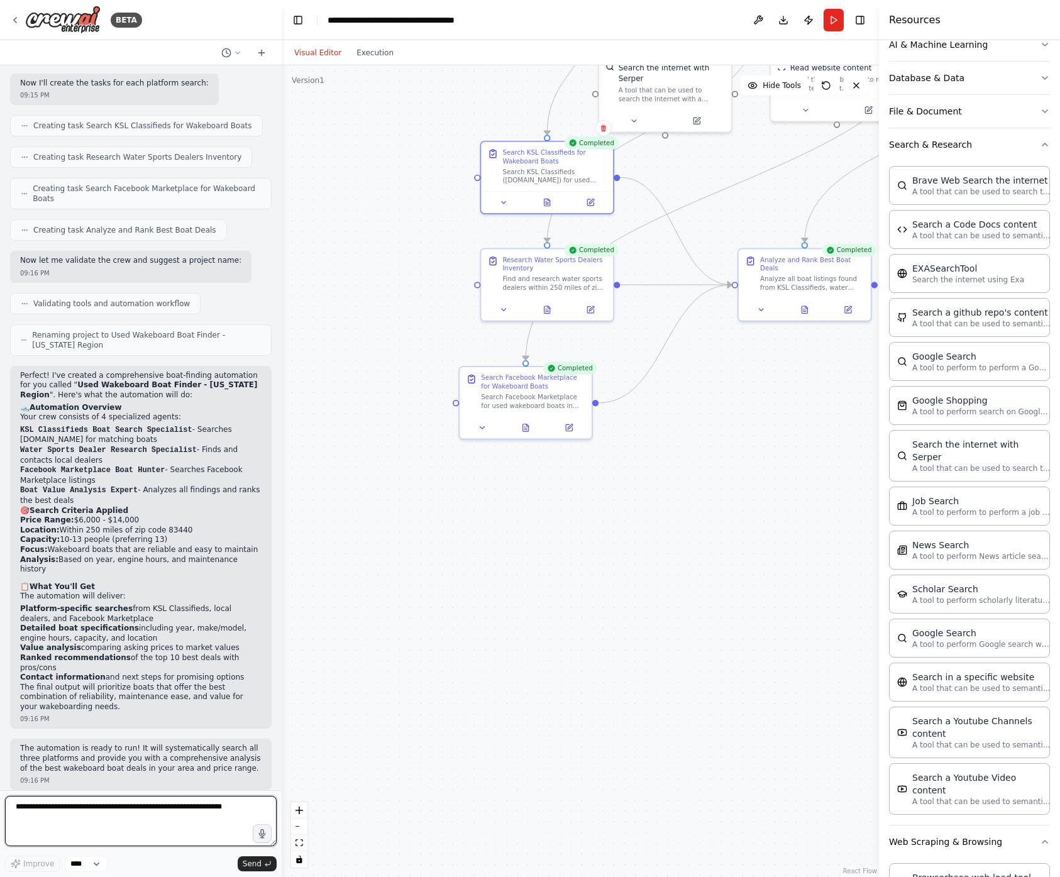
click at [108, 813] on textarea at bounding box center [141, 821] width 272 height 50
paste textarea "**********"
type textarea "**********"
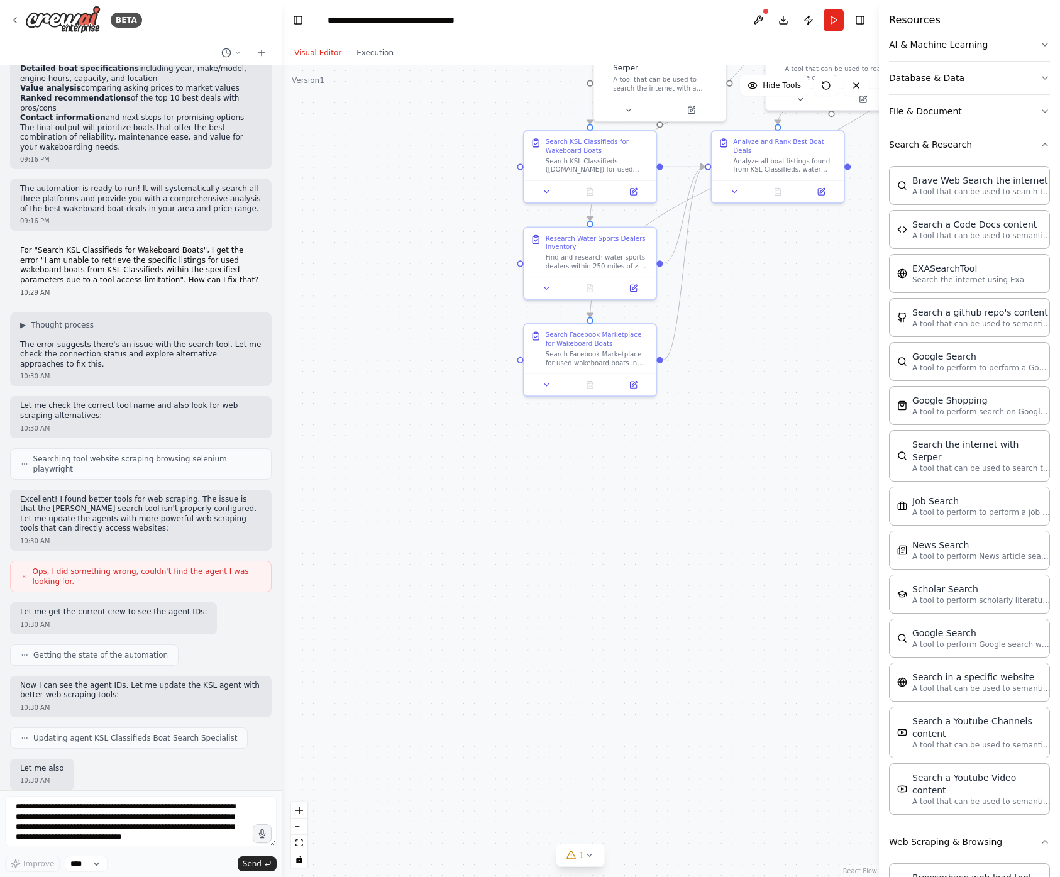
scroll to position [1276, 0]
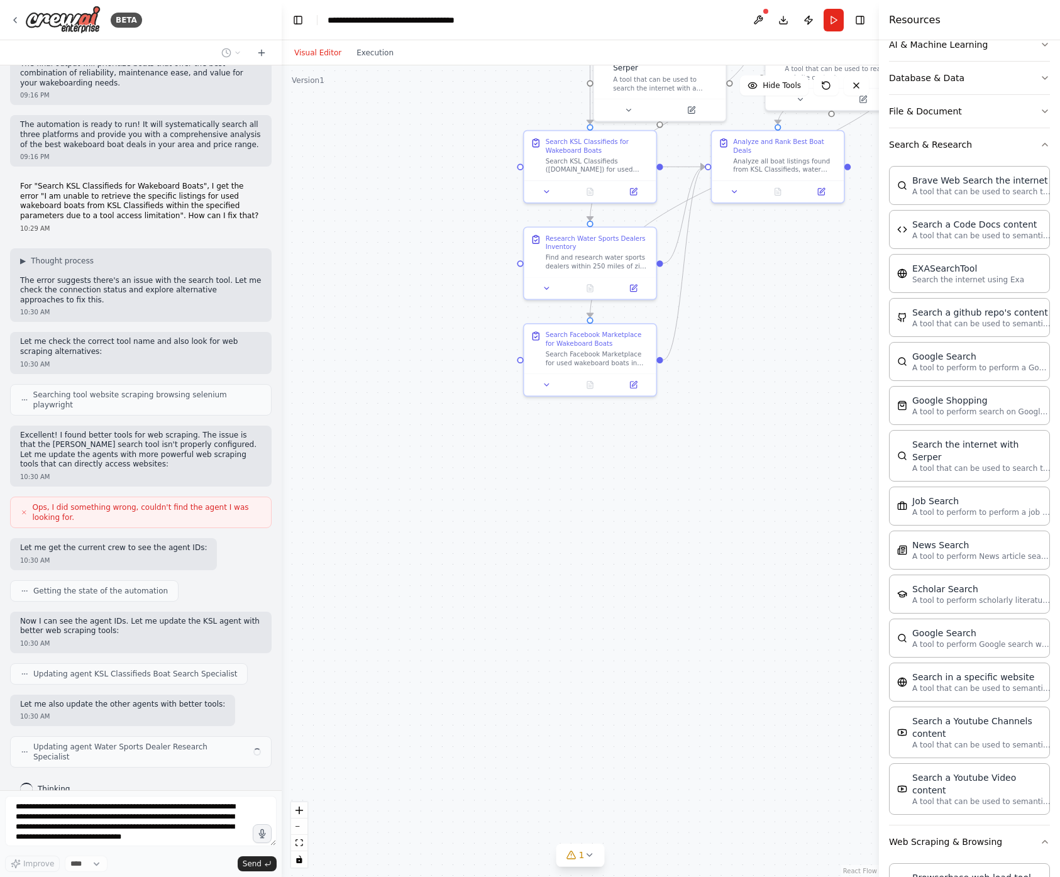
drag, startPoint x: 75, startPoint y: 516, endPoint x: 138, endPoint y: 518, distance: 62.9
click at [138, 518] on div "Ops, I did something wrong, couldn't find the agent I was looking for." at bounding box center [141, 512] width 262 height 31
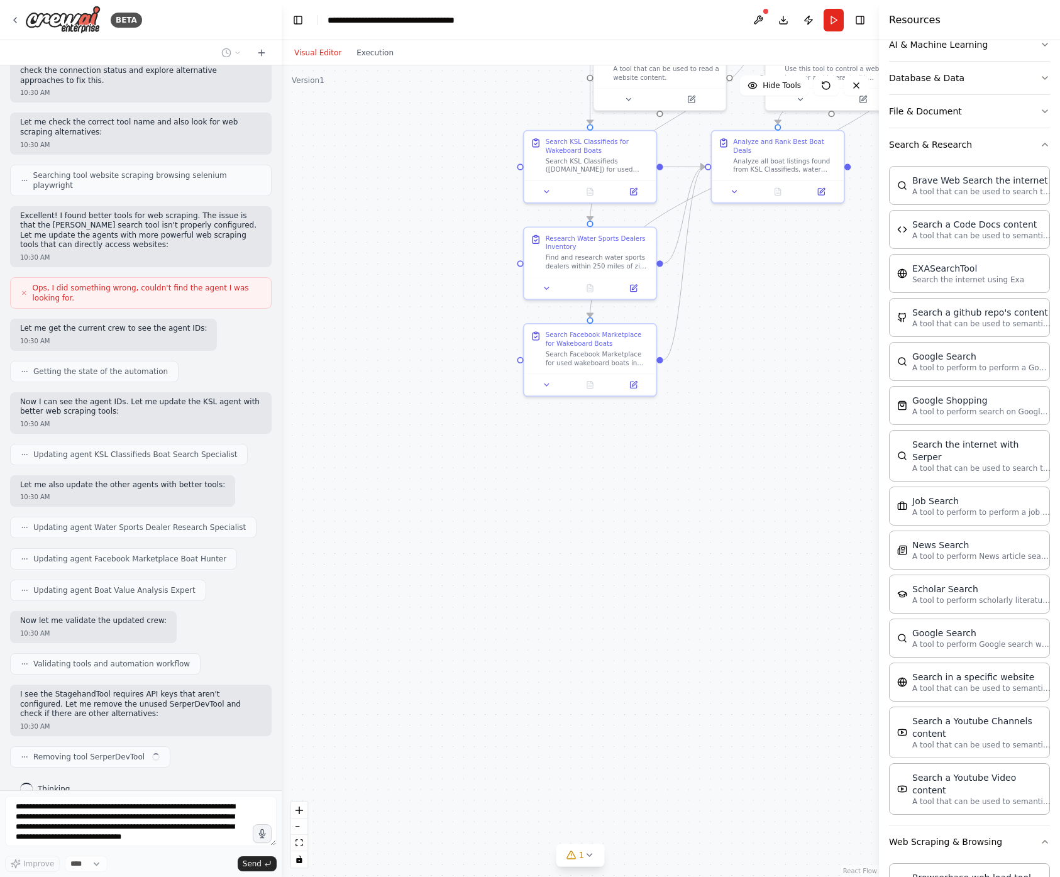
scroll to position [1504, 0]
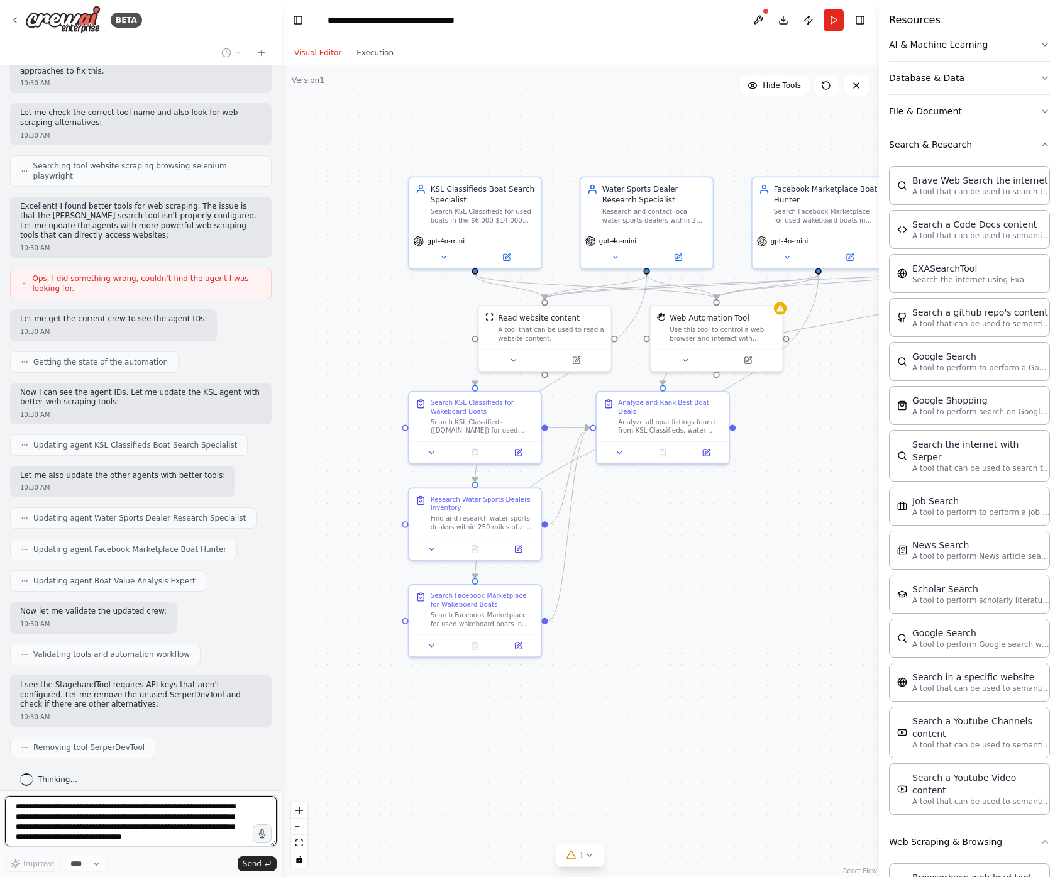
drag, startPoint x: 754, startPoint y: 390, endPoint x: 651, endPoint y: 626, distance: 256.5
click at [651, 626] on div ".deletable-edge-delete-btn { width: 20px; height: 20px; border: 0px solid #ffff…" at bounding box center [580, 471] width 597 height 812
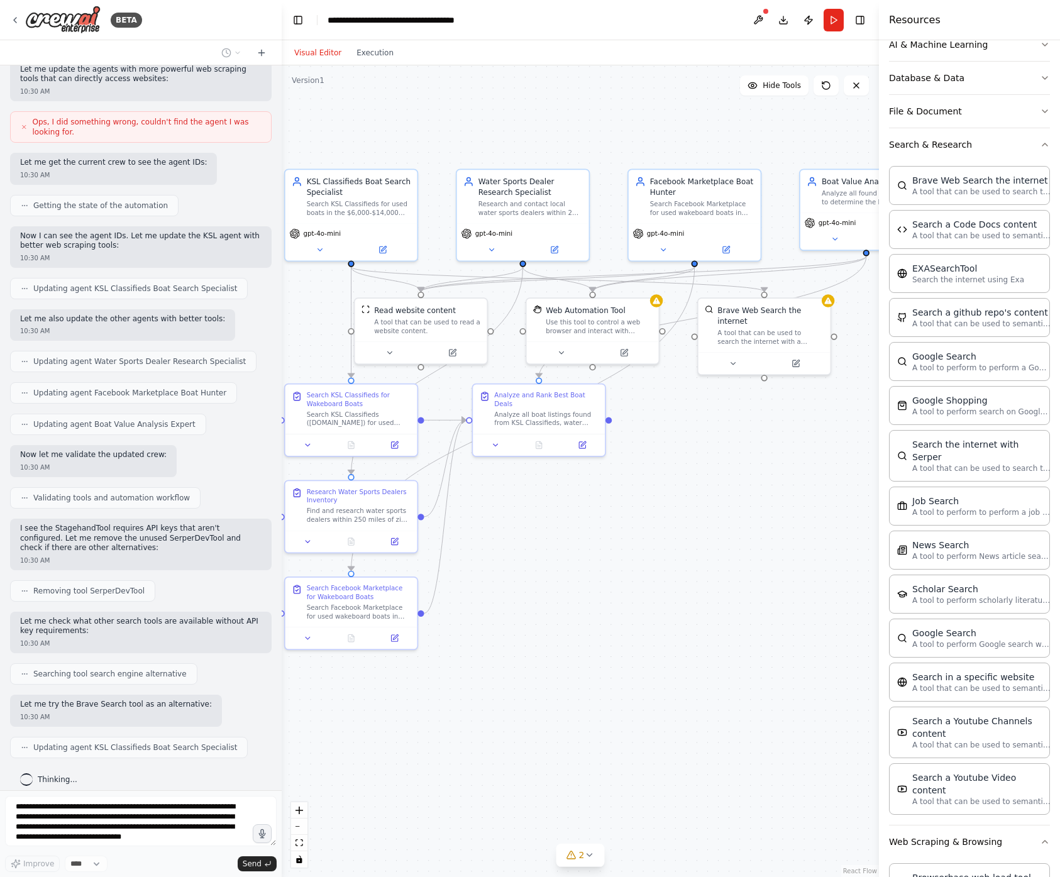
scroll to position [1692, 0]
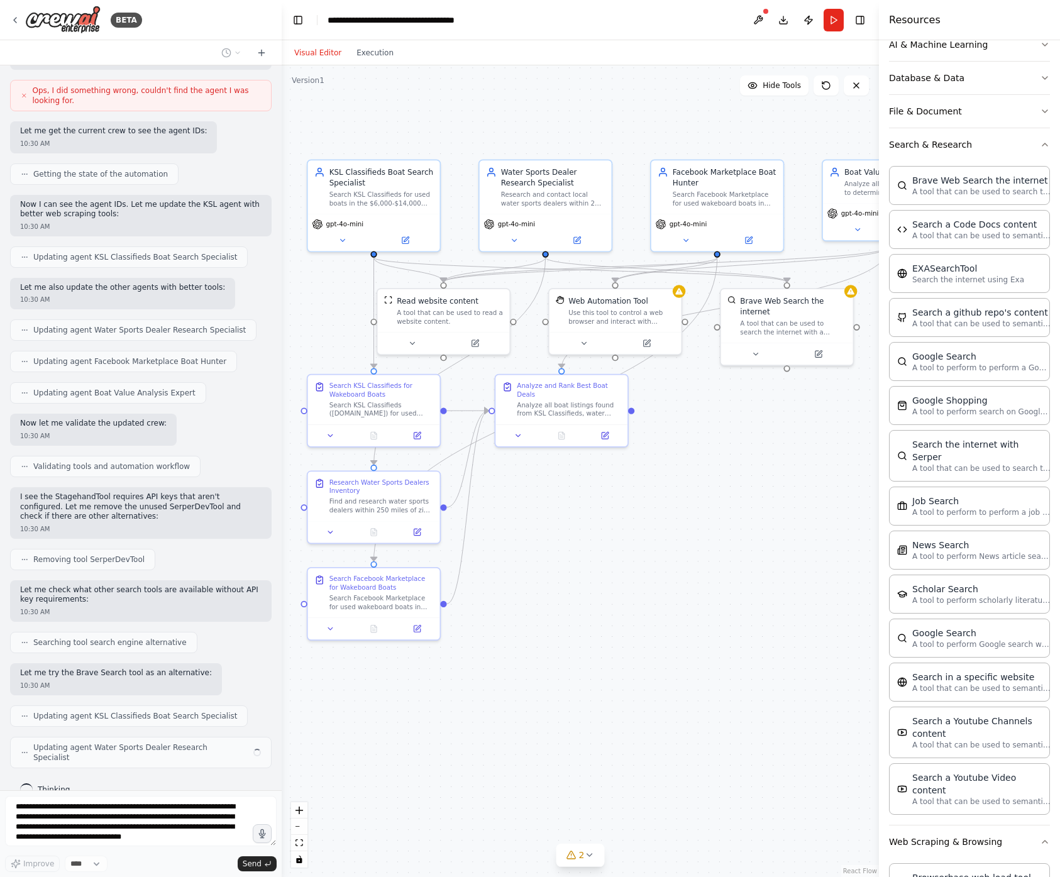
drag, startPoint x: 758, startPoint y: 534, endPoint x: 656, endPoint y: 517, distance: 103.2
click at [656, 517] on div ".deletable-edge-delete-btn { width: 20px; height: 20px; border: 0px solid #ffff…" at bounding box center [580, 471] width 597 height 812
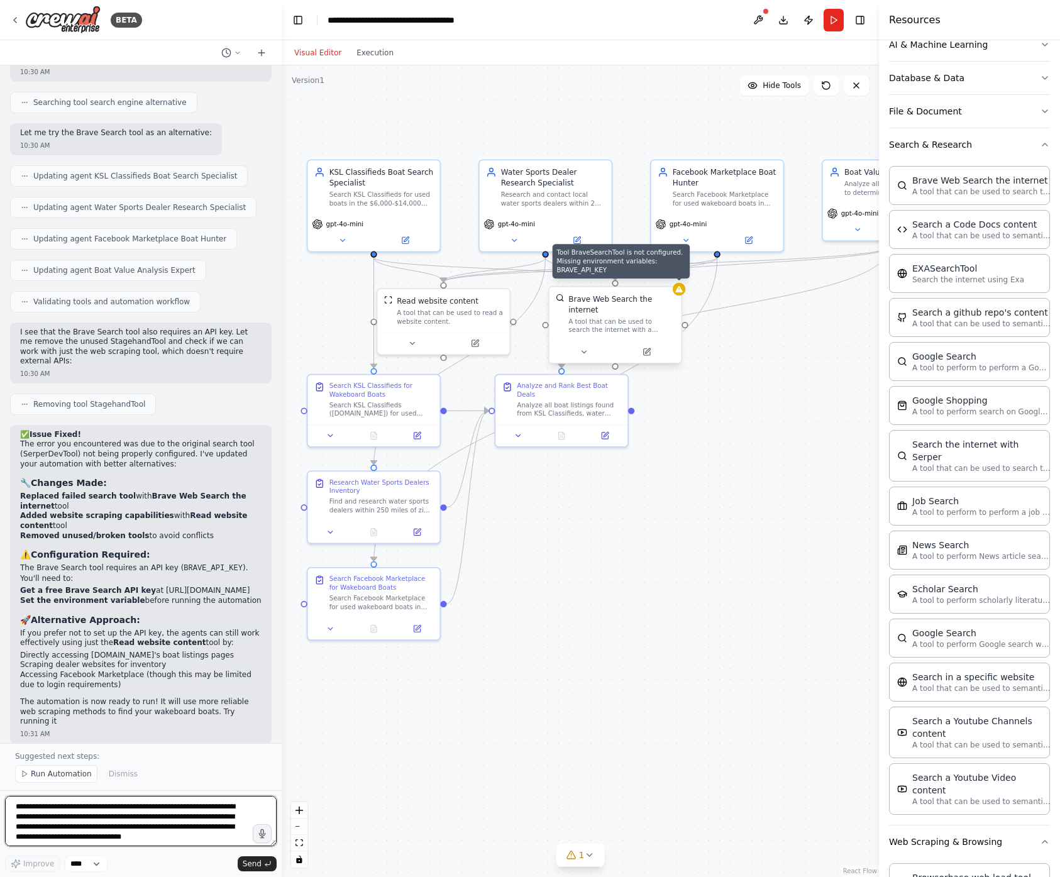
scroll to position [2242, 0]
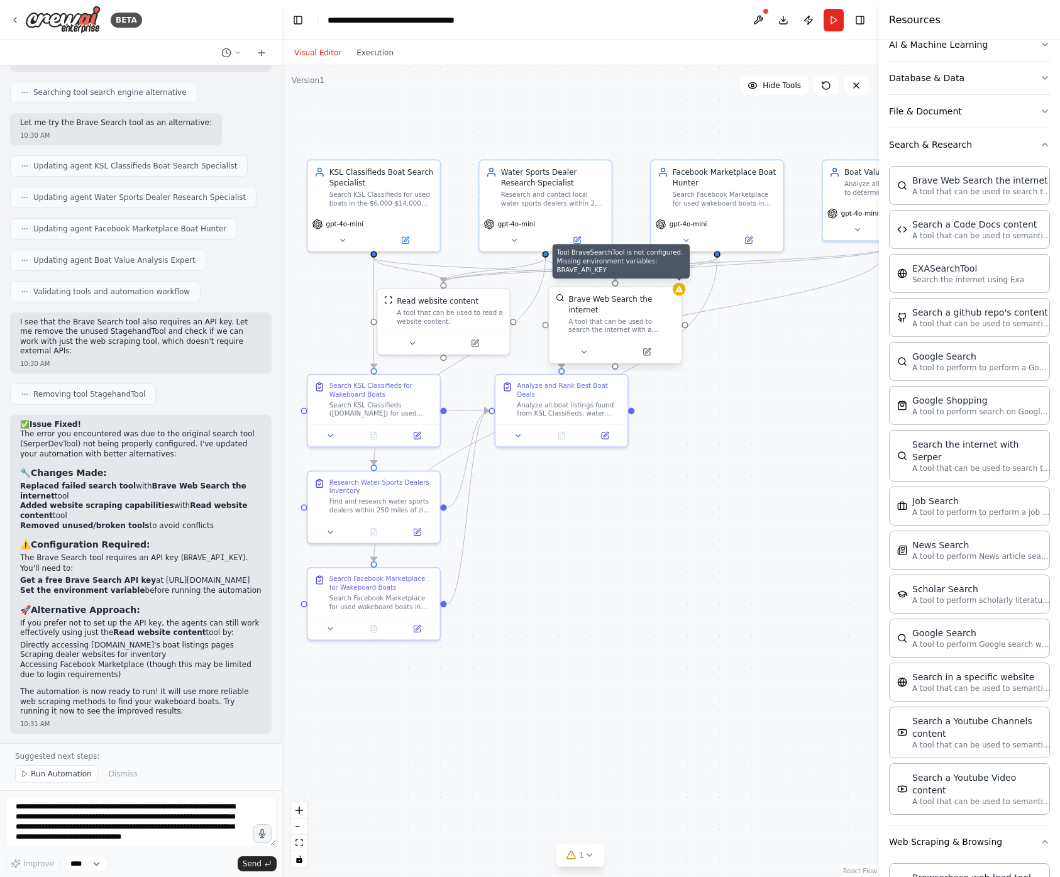
click at [101, 624] on p "If you prefer not to set up the API key, the agents can still work effectively …" at bounding box center [140, 628] width 241 height 19
click at [82, 628] on p "If you prefer not to set up the API key, the agents can still work effectively …" at bounding box center [140, 628] width 241 height 19
drag, startPoint x: 77, startPoint y: 631, endPoint x: 224, endPoint y: 632, distance: 147.1
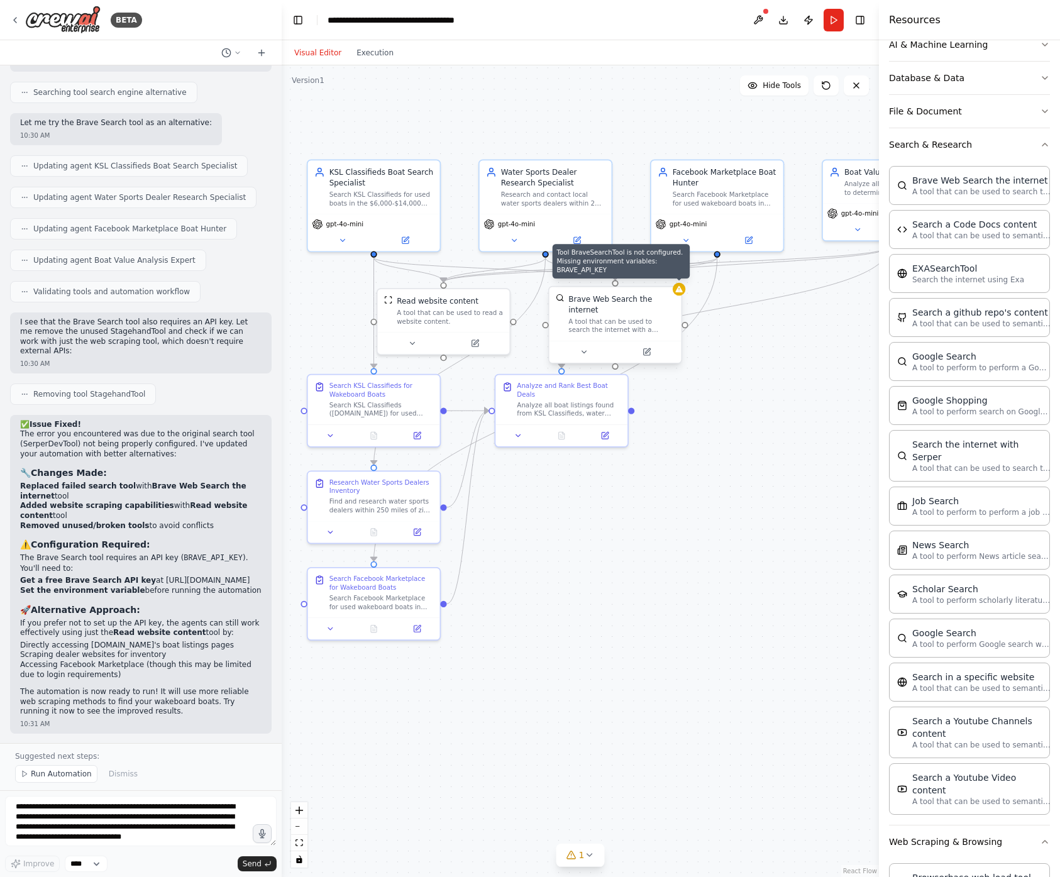
click at [224, 632] on p "If you prefer not to set up the API key, the agents can still work effectively …" at bounding box center [140, 628] width 241 height 19
drag, startPoint x: 53, startPoint y: 646, endPoint x: 202, endPoint y: 658, distance: 149.5
click at [202, 658] on ul "Directly accessing [DOMAIN_NAME]'s boat listings pages Scraping dealer websites…" at bounding box center [140, 660] width 241 height 39
click at [202, 658] on li "Scraping dealer websites for inventory" at bounding box center [140, 655] width 241 height 10
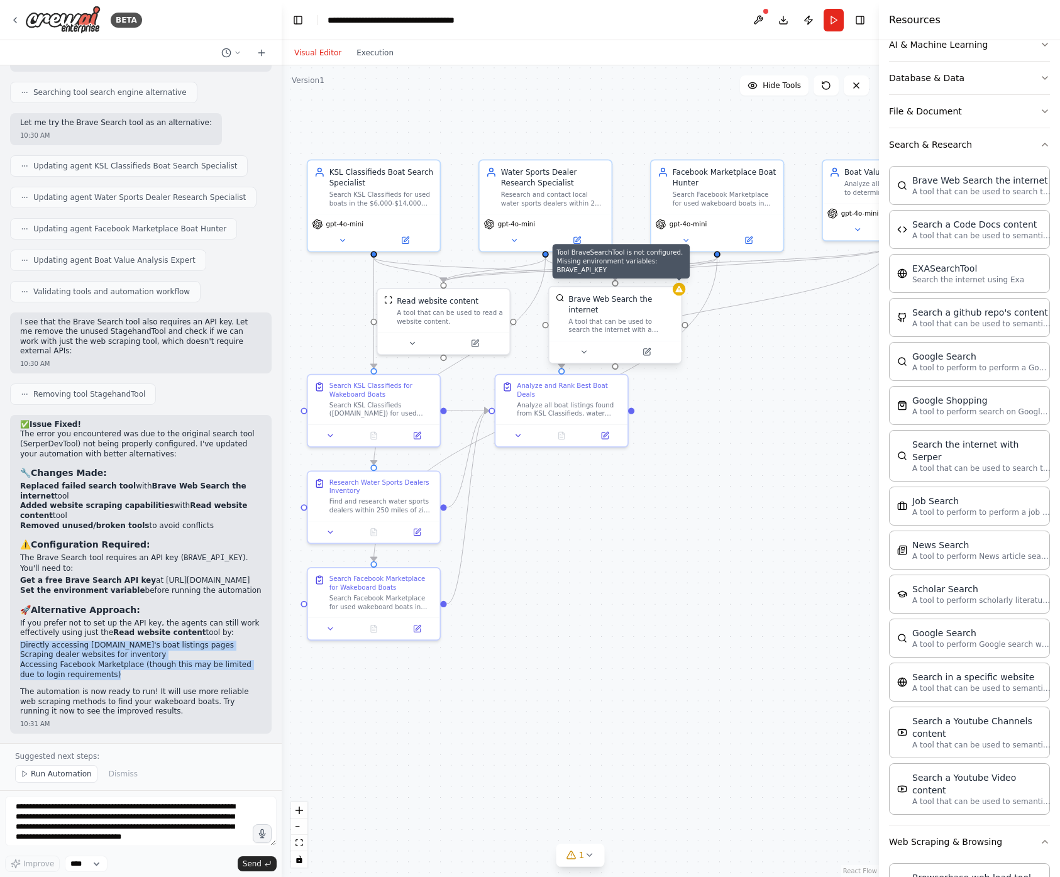
drag, startPoint x: 131, startPoint y: 679, endPoint x: 10, endPoint y: 639, distance: 127.6
click at [10, 639] on div "✅ Issue Fixed! The error you encountered was due to the original search tool (S…" at bounding box center [141, 574] width 262 height 319
click at [143, 675] on li "Accessing Facebook Marketplace (though this may be limited due to login require…" at bounding box center [140, 669] width 241 height 19
drag, startPoint x: 127, startPoint y: 678, endPoint x: 6, endPoint y: 642, distance: 126.5
click at [6, 642] on div "I want something that will search ksl classifieds, local water sports dealers, …" at bounding box center [141, 404] width 282 height 678
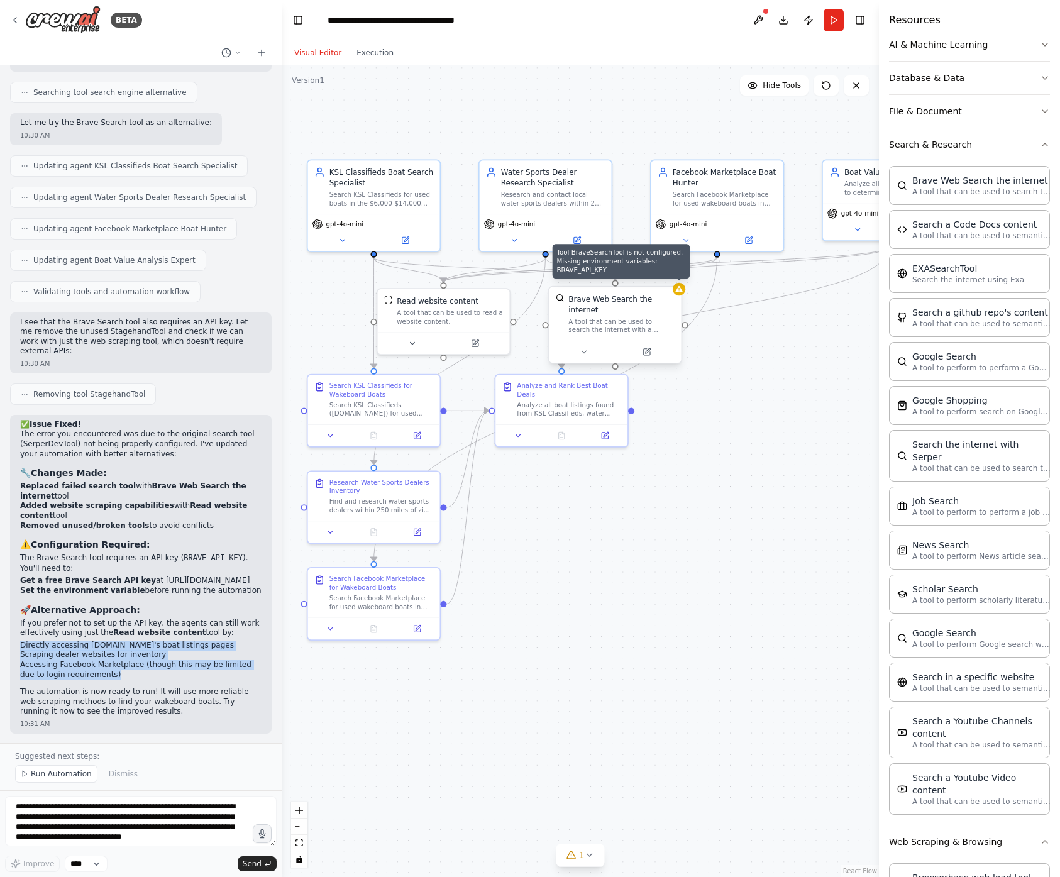
click at [119, 646] on li "Directly accessing [DOMAIN_NAME]'s boat listings pages" at bounding box center [140, 646] width 241 height 10
click at [103, 553] on p "The Brave Search tool requires an API key ( BRAVE_API_KEY ). You'll need to:" at bounding box center [140, 563] width 241 height 20
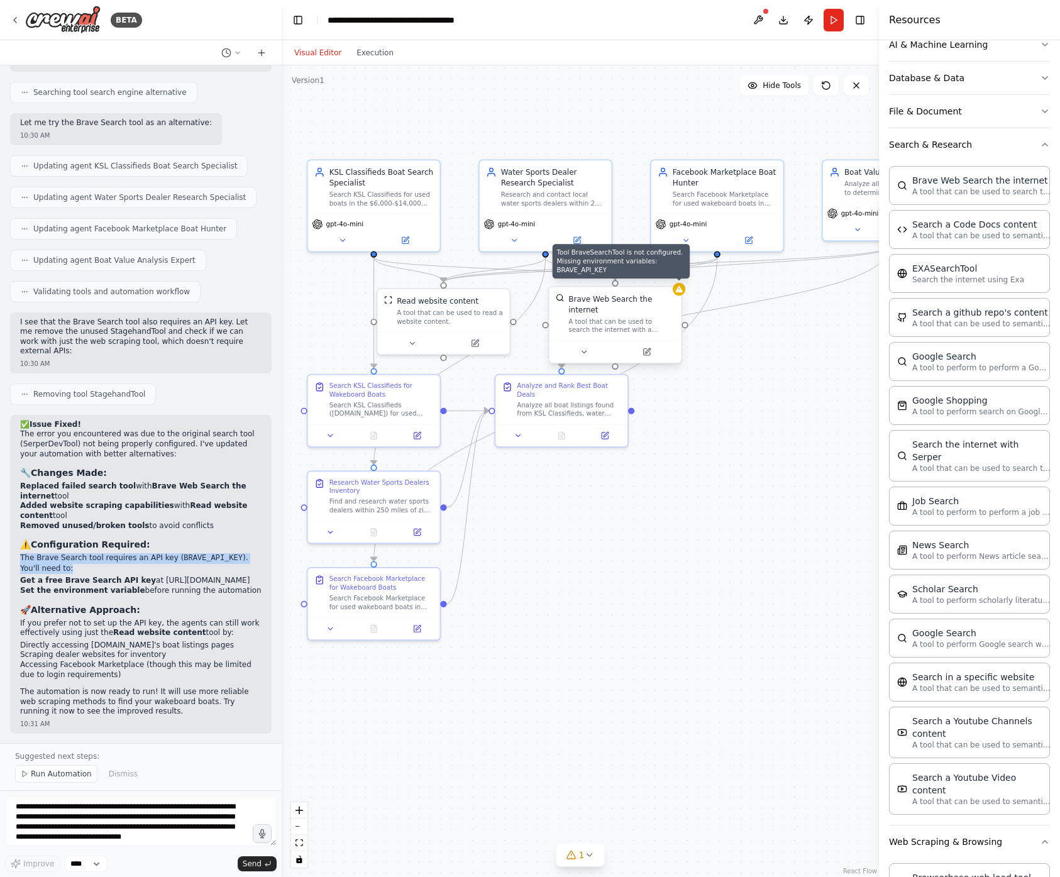
click at [103, 553] on p "The Brave Search tool requires an API key ( BRAVE_API_KEY ). You'll need to:" at bounding box center [140, 563] width 241 height 20
click at [90, 576] on strong "Get a free Brave Search API key" at bounding box center [88, 580] width 136 height 9
click at [88, 576] on strong "Get a free Brave Search API key" at bounding box center [88, 580] width 136 height 9
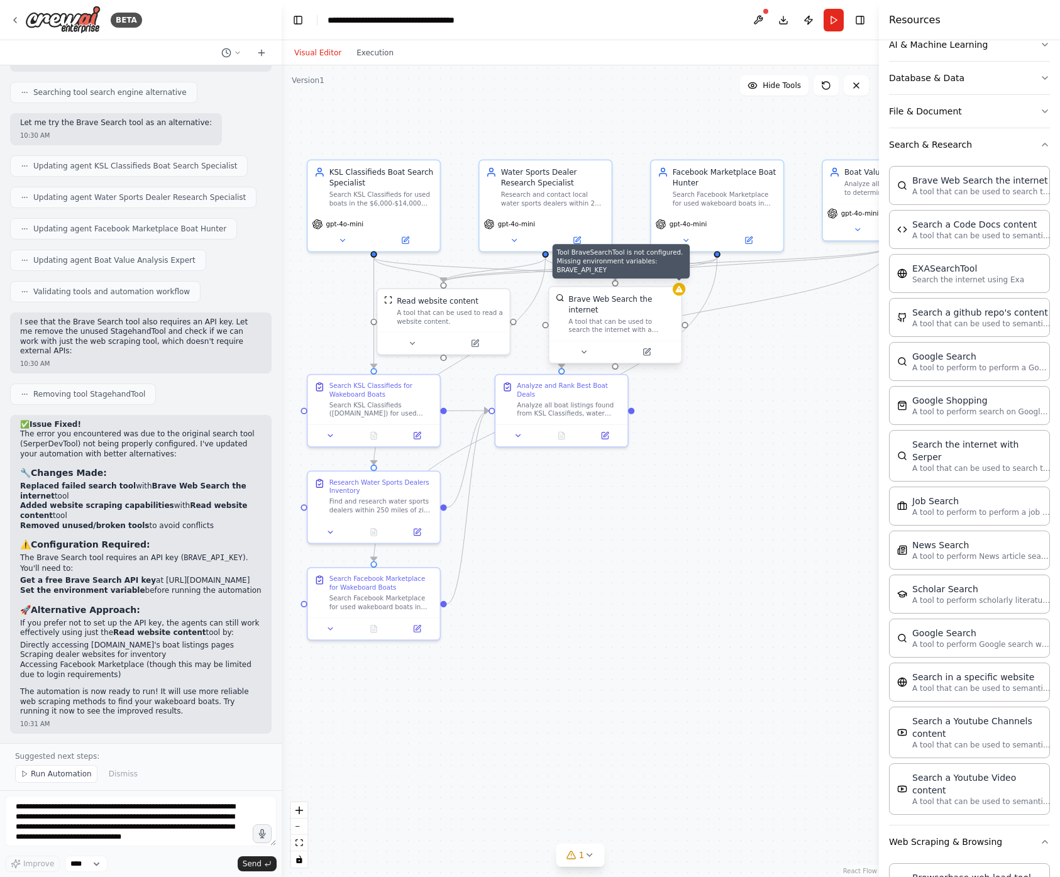
click at [99, 501] on strong "Added website scraping capabilities" at bounding box center [97, 505] width 154 height 9
click at [104, 521] on strong "Removed unused/broken tools" at bounding box center [85, 525] width 130 height 9
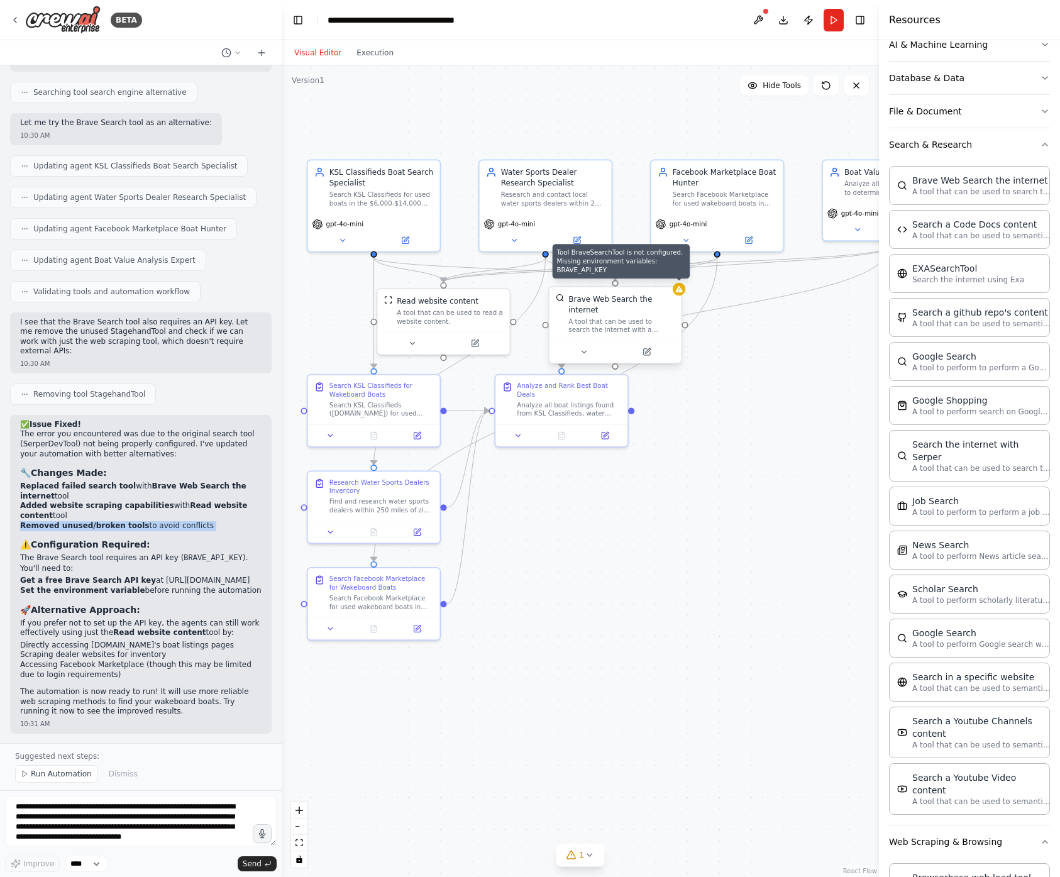
click at [104, 521] on strong "Removed unused/broken tools" at bounding box center [85, 525] width 130 height 9
drag, startPoint x: 91, startPoint y: 624, endPoint x: 236, endPoint y: 629, distance: 145.9
click at [236, 629] on p "If you prefer not to set up the API key, the agents can still work effectively …" at bounding box center [140, 628] width 241 height 19
click at [236, 630] on p "If you prefer not to set up the API key, the agents can still work effectively …" at bounding box center [140, 628] width 241 height 19
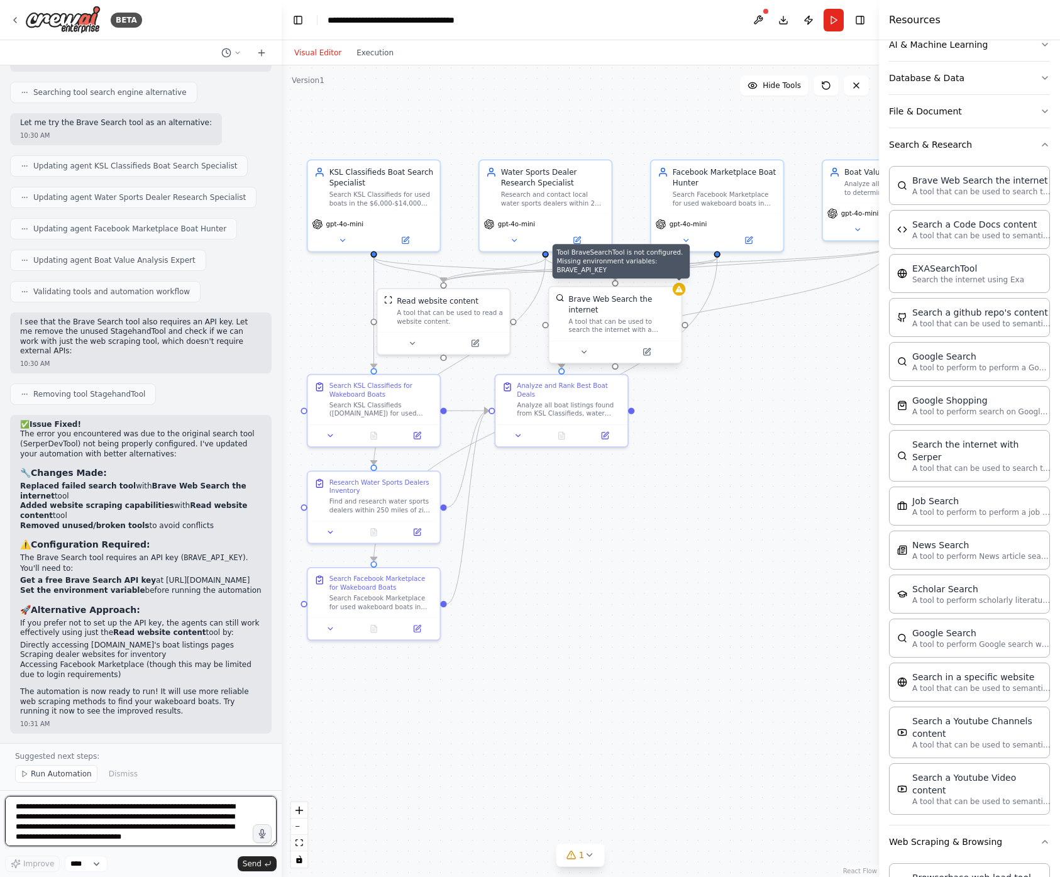
click at [102, 816] on textarea "**********" at bounding box center [141, 821] width 272 height 50
type textarea "**********"
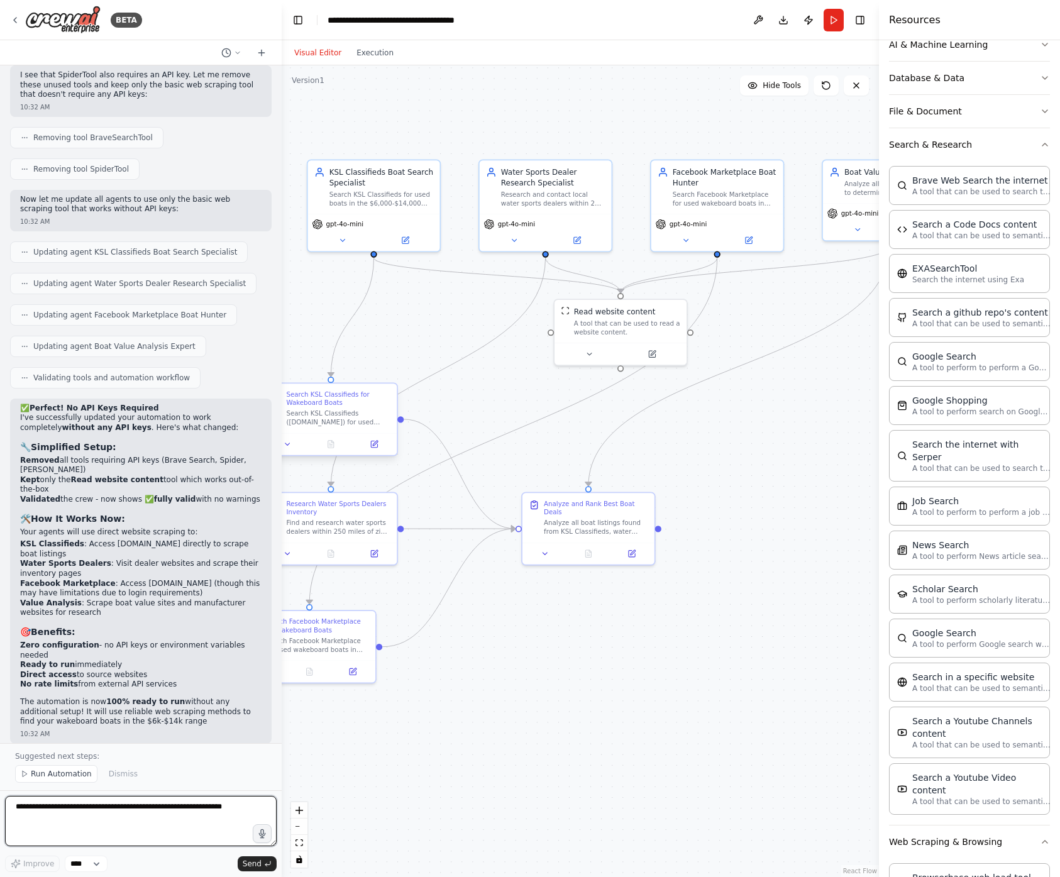
scroll to position [3224, 0]
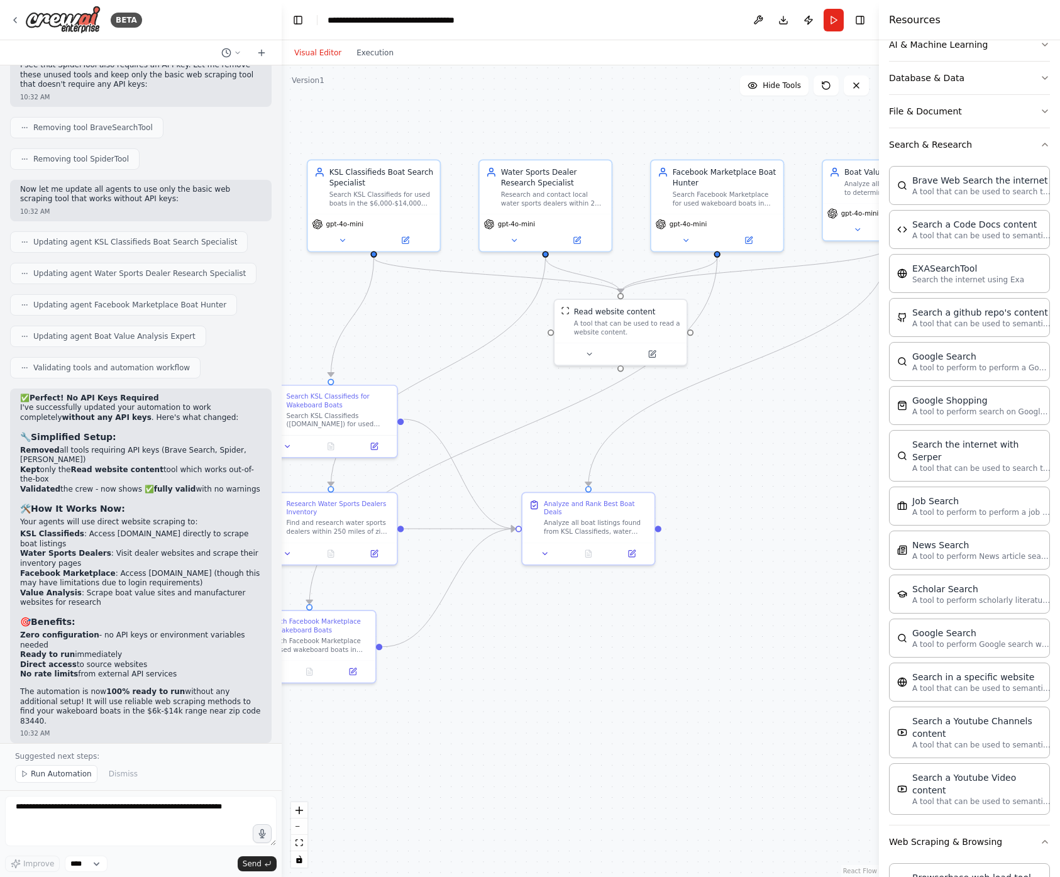
click at [93, 451] on li "Removed all tools requiring API keys (Brave Search, Spider, [PERSON_NAME])" at bounding box center [140, 455] width 241 height 19
drag, startPoint x: 62, startPoint y: 468, endPoint x: 119, endPoint y: 478, distance: 57.5
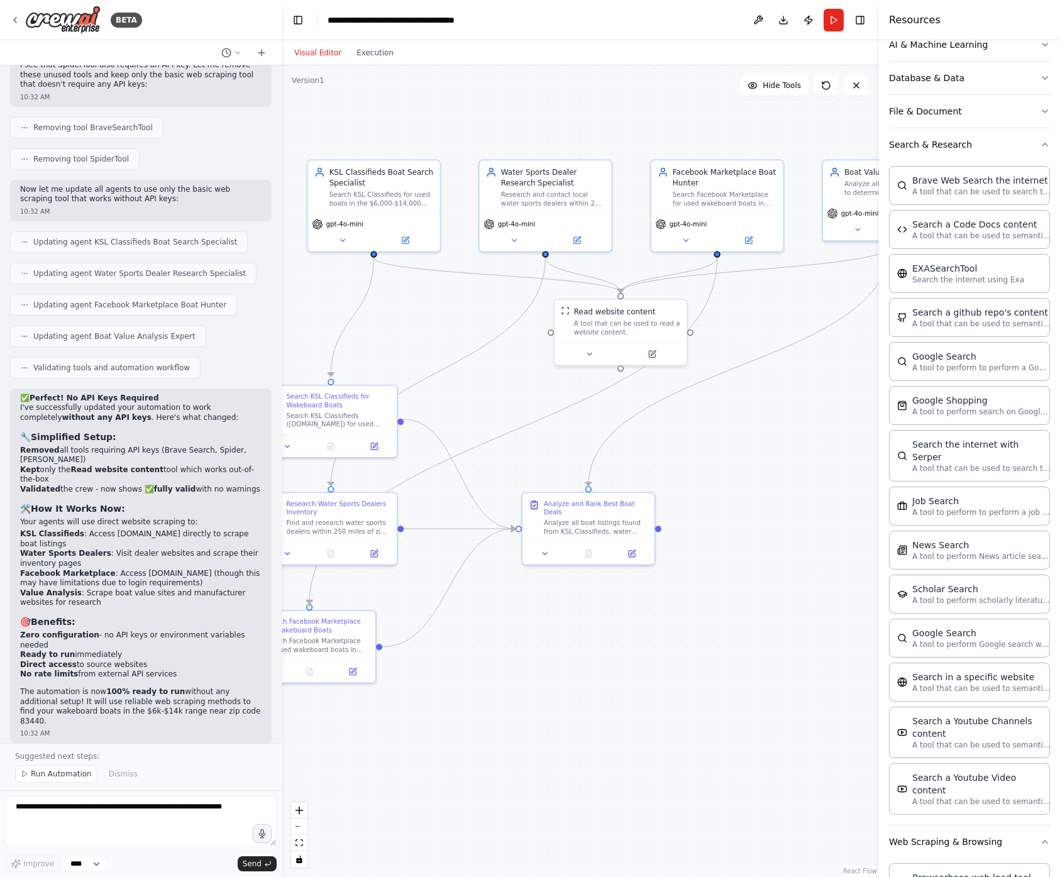
click at [119, 478] on li "Kept only the Read website content tool which works out-of-the-box" at bounding box center [140, 474] width 241 height 19
drag, startPoint x: 119, startPoint y: 478, endPoint x: 111, endPoint y: 471, distance: 10.2
click at [111, 471] on li "Kept only the Read website content tool which works out-of-the-box" at bounding box center [140, 474] width 241 height 19
click at [111, 471] on strong "Read website content" at bounding box center [116, 469] width 92 height 9
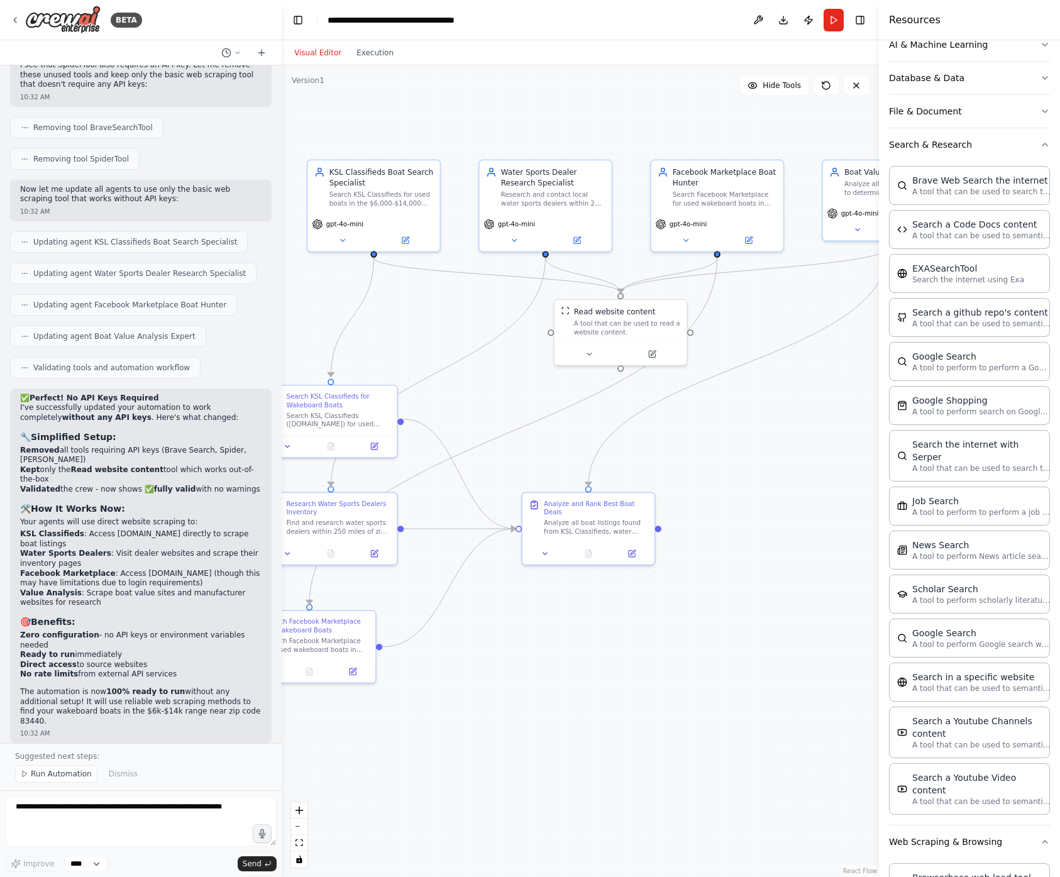
drag, startPoint x: 116, startPoint y: 479, endPoint x: 115, endPoint y: 471, distance: 7.6
click at [115, 471] on li "Kept only the Read website content tool which works out-of-the-box" at bounding box center [140, 474] width 241 height 19
click at [116, 473] on strong "Read website content" at bounding box center [116, 469] width 92 height 9
drag, startPoint x: 113, startPoint y: 488, endPoint x: 141, endPoint y: 513, distance: 37.9
click at [141, 513] on div "✅ Perfect! No API Keys Required I've successfully updated your automation to wo…" at bounding box center [140, 560] width 241 height 333
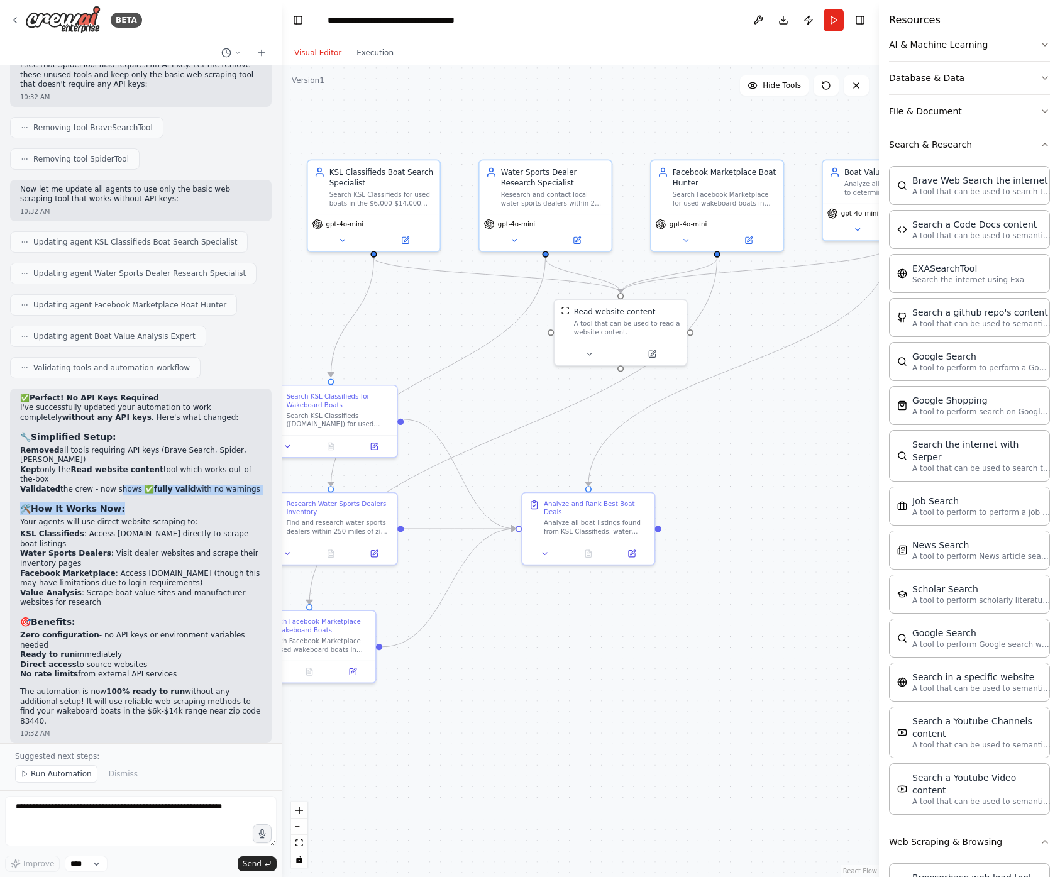
click at [143, 514] on h3 "🛠️ How It Works Now:" at bounding box center [140, 508] width 241 height 13
drag, startPoint x: 68, startPoint y: 525, endPoint x: 218, endPoint y: 521, distance: 150.3
click at [218, 521] on p "Your agents will use direct website scraping to:" at bounding box center [140, 522] width 241 height 10
drag, startPoint x: 107, startPoint y: 531, endPoint x: 249, endPoint y: 532, distance: 142.1
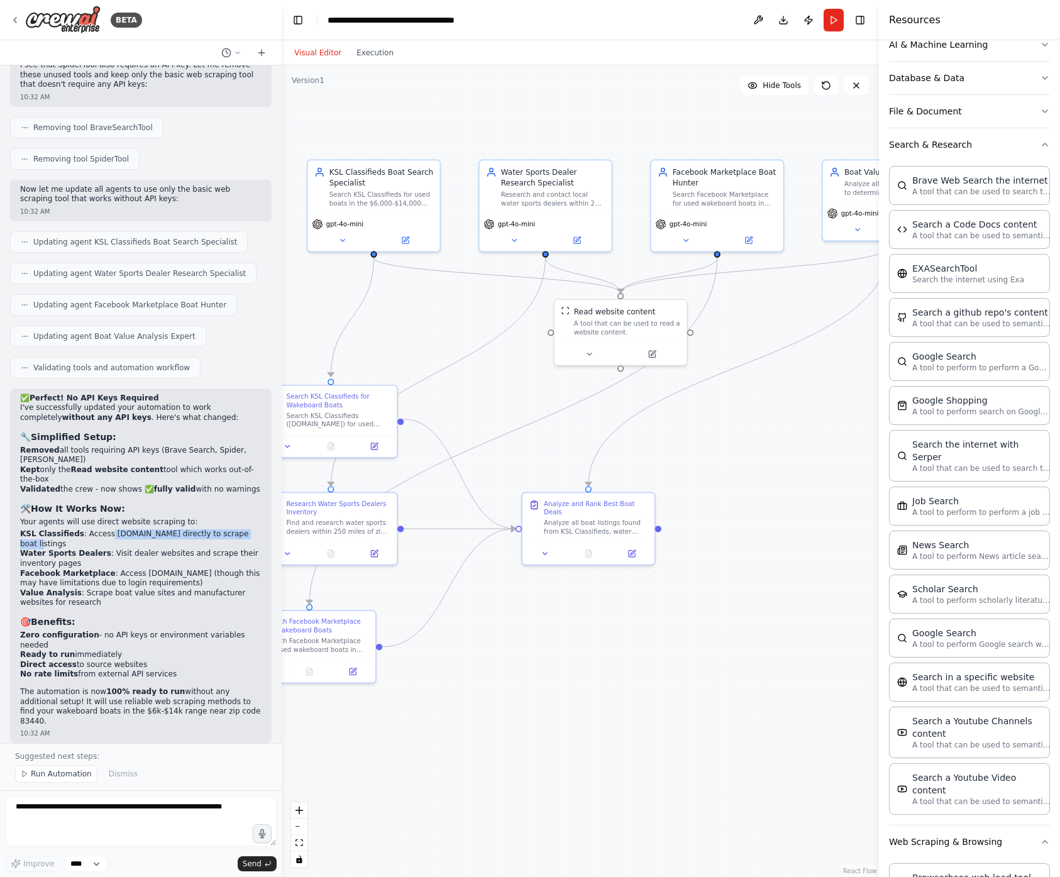
click at [249, 532] on li "KSL Classifieds : Access [DOMAIN_NAME] directly to scrape boat listings" at bounding box center [140, 538] width 241 height 19
click at [363, 421] on div "Search KSL Classifieds ([DOMAIN_NAME]) for used wakeboard boats priced between …" at bounding box center [338, 417] width 104 height 17
click at [294, 442] on button at bounding box center [287, 444] width 37 height 13
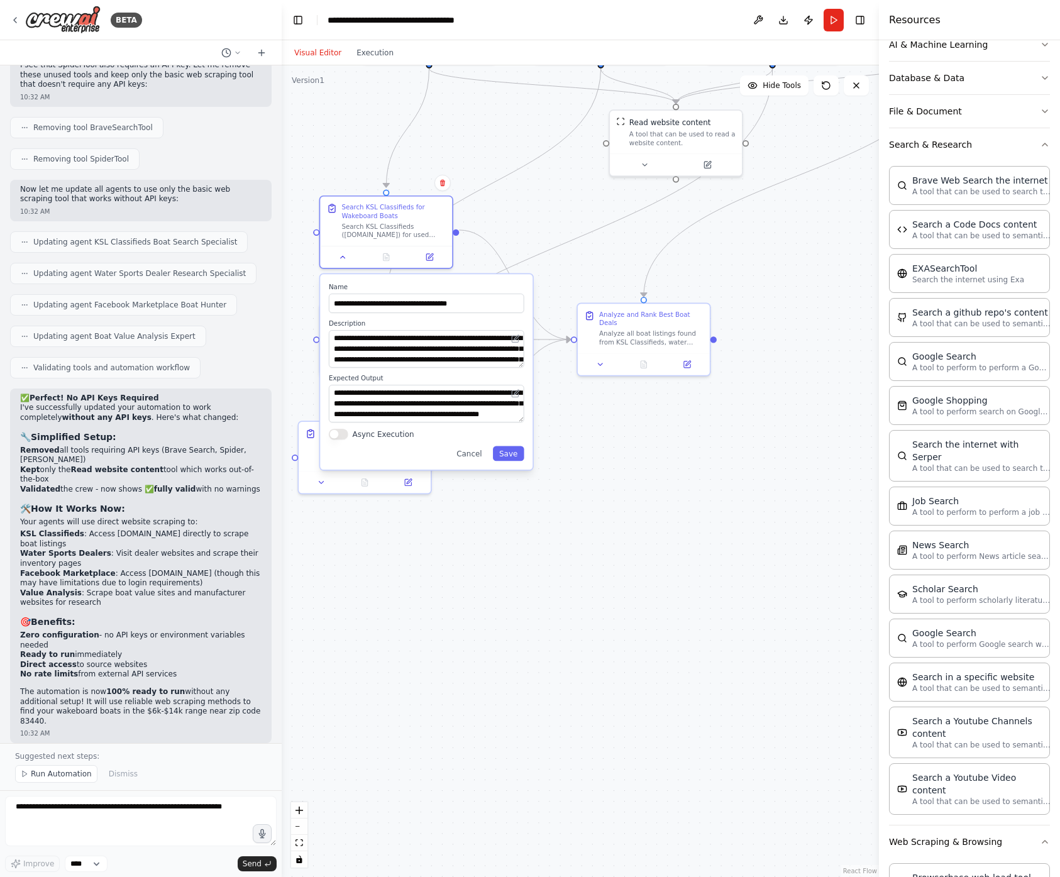
drag, startPoint x: 475, startPoint y: 408, endPoint x: 531, endPoint y: 219, distance: 197.1
click at [531, 219] on div ".deletable-edge-delete-btn { width: 20px; height: 20px; border: 0px solid #ffff…" at bounding box center [580, 471] width 597 height 812
drag, startPoint x: 443, startPoint y: 338, endPoint x: 417, endPoint y: 341, distance: 26.6
click at [417, 341] on textarea "**********" at bounding box center [427, 349] width 196 height 38
paste textarea "**********"
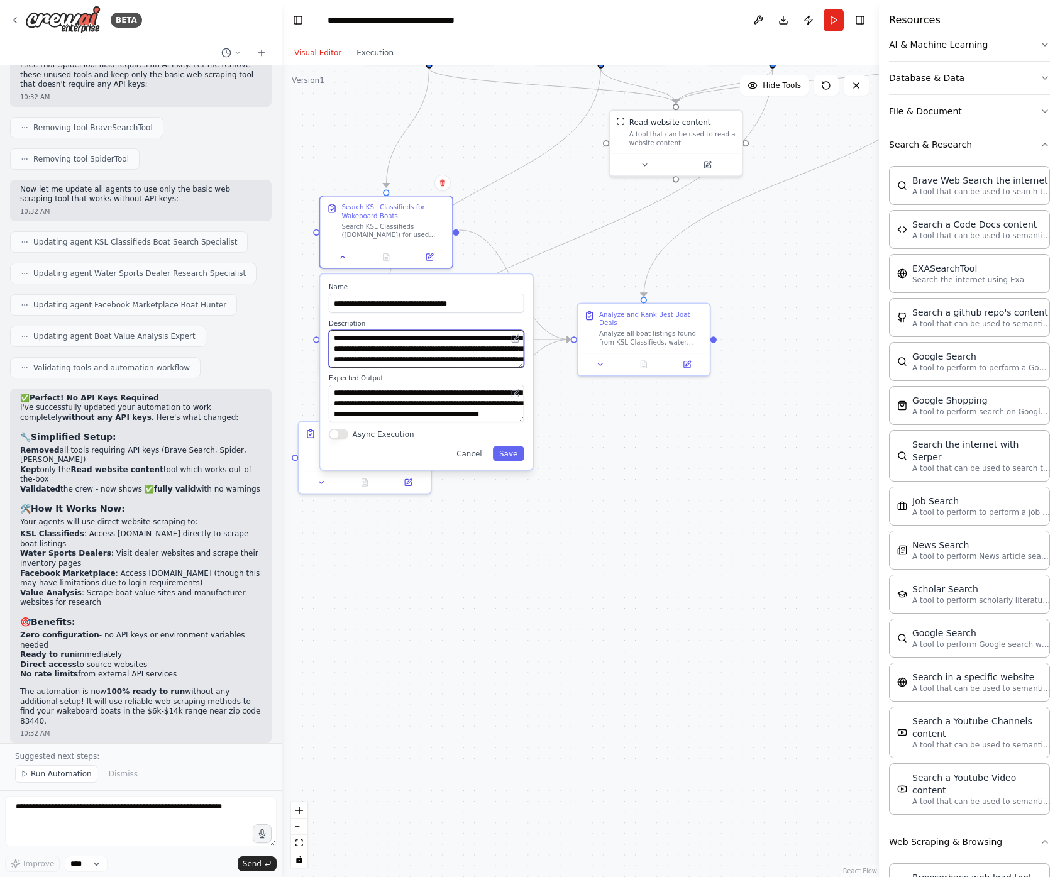
scroll to position [9, 0]
paste textarea "**********"
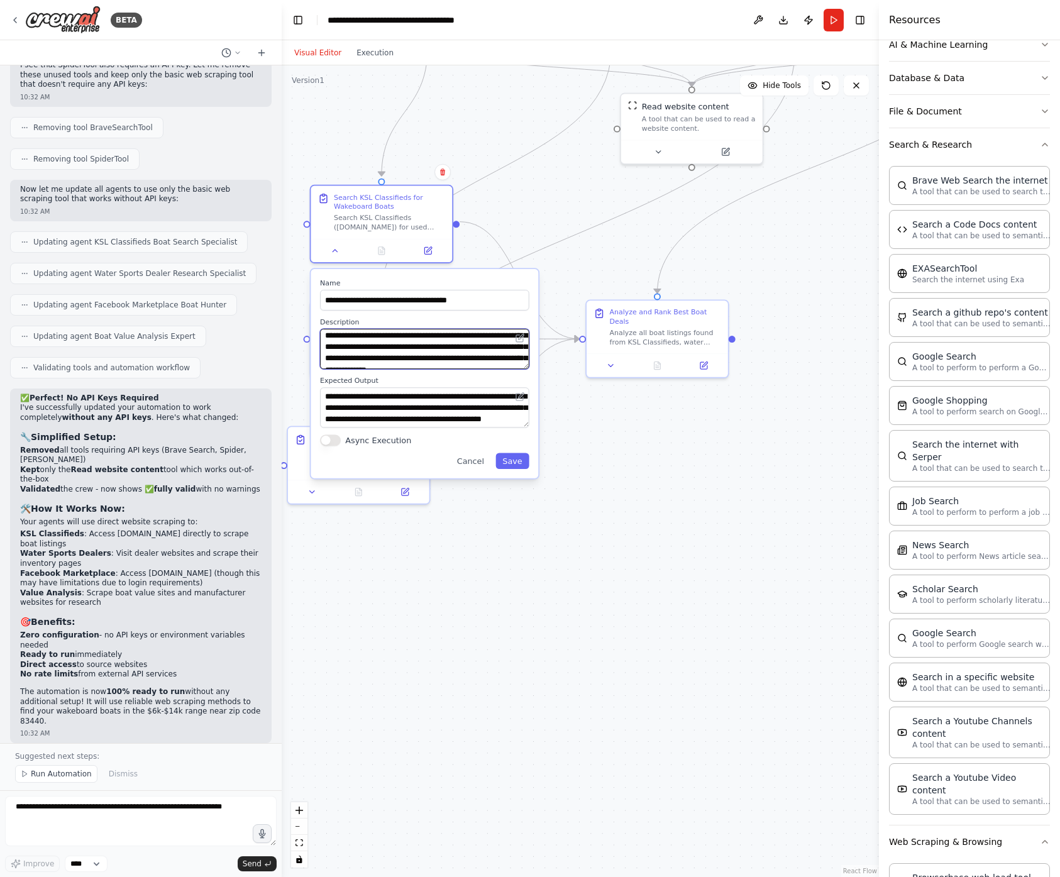
scroll to position [46, 0]
drag, startPoint x: 334, startPoint y: 340, endPoint x: 417, endPoint y: 337, distance: 82.4
click at [334, 340] on textarea "**********" at bounding box center [424, 349] width 209 height 40
type textarea "**********"
click at [514, 462] on button "Save" at bounding box center [511, 461] width 33 height 16
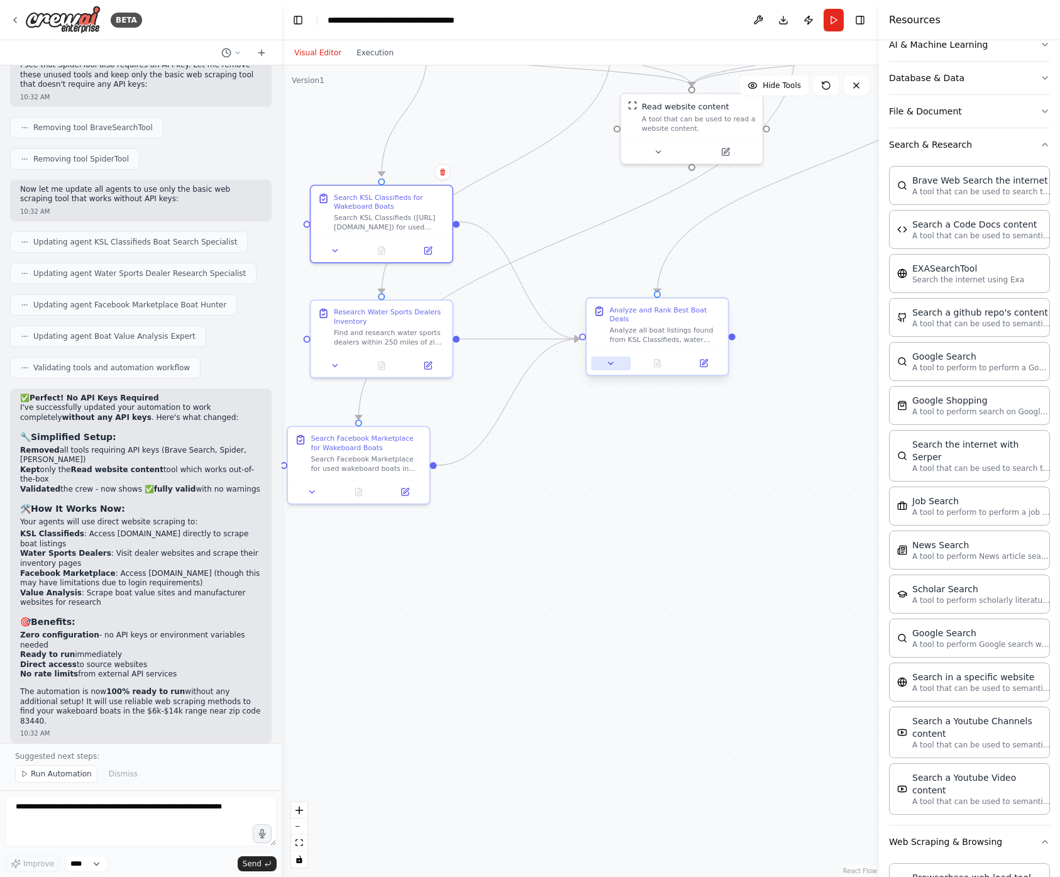
click at [615, 365] on icon at bounding box center [610, 363] width 9 height 9
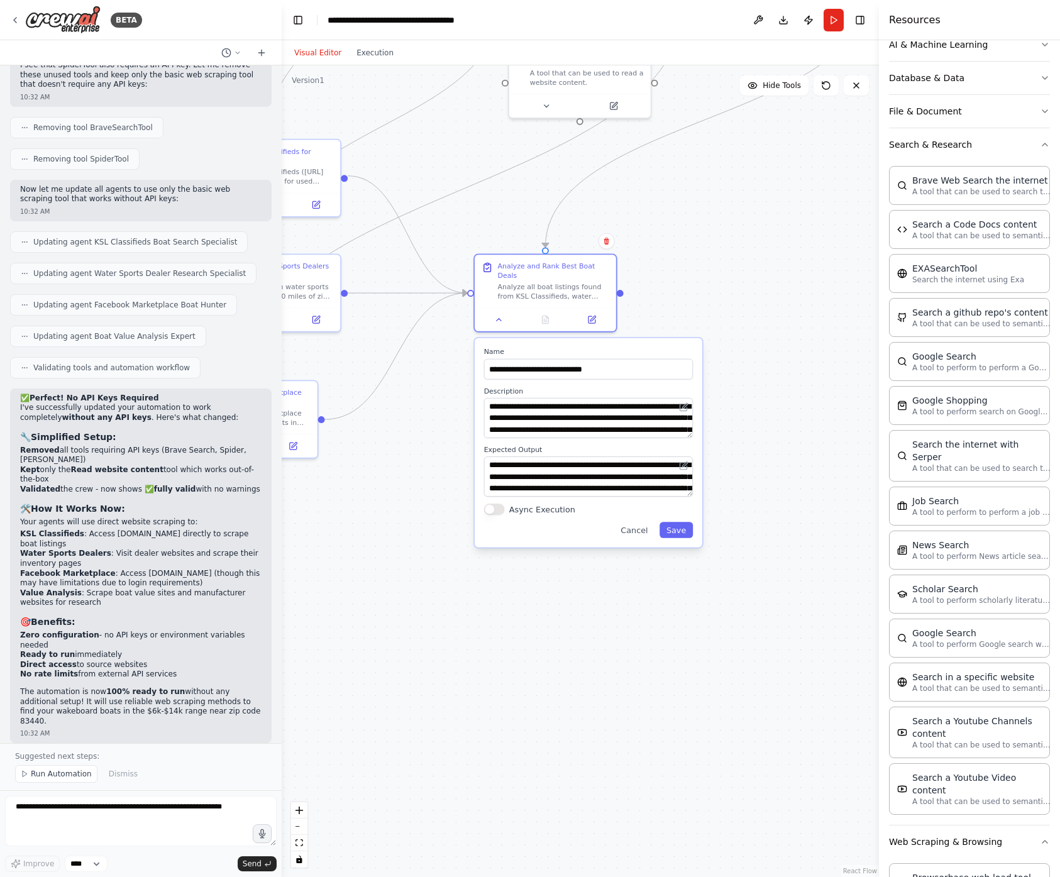
drag, startPoint x: 832, startPoint y: 287, endPoint x: 720, endPoint y: 241, distance: 120.9
click at [720, 241] on div ".deletable-edge-delete-btn { width: 20px; height: 20px; border: 0px solid #ffff…" at bounding box center [580, 471] width 597 height 812
click at [645, 419] on textarea "**********" at bounding box center [588, 418] width 210 height 40
click at [607, 474] on textarea "**********" at bounding box center [588, 476] width 210 height 40
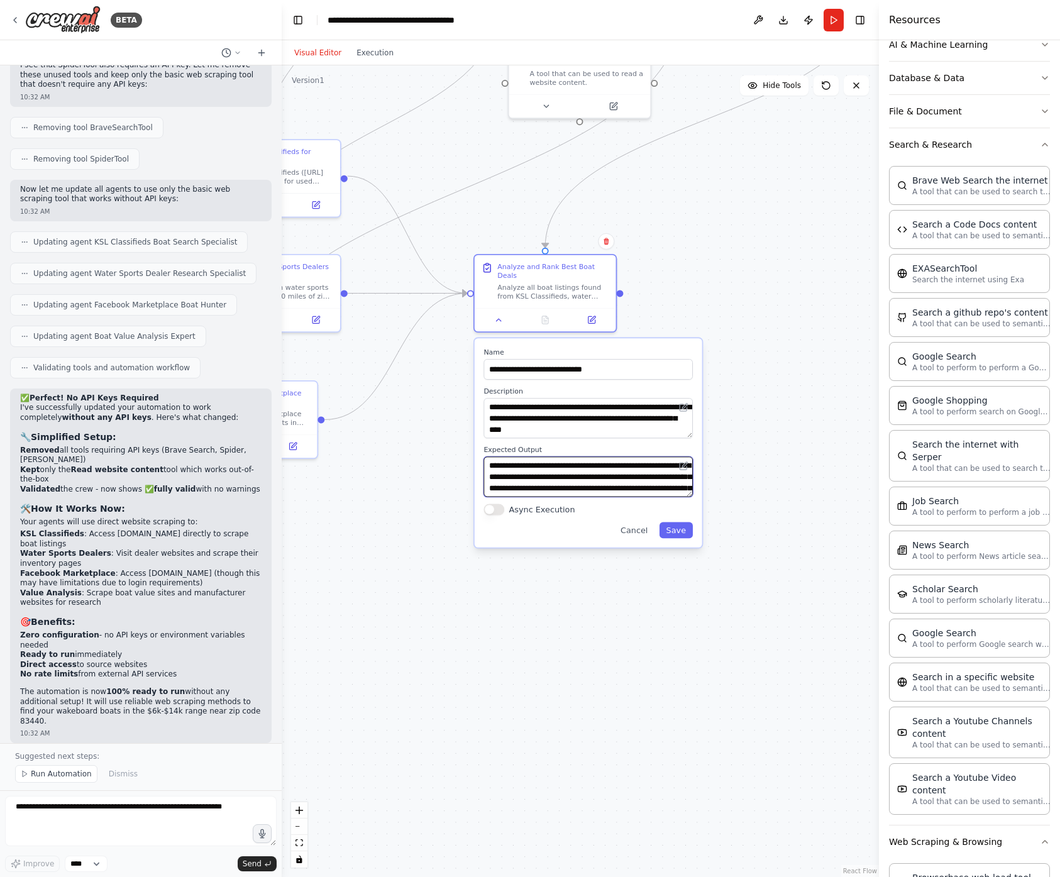
click at [626, 478] on textarea "**********" at bounding box center [587, 476] width 209 height 40
click at [690, 470] on div "**********" at bounding box center [587, 476] width 209 height 40
click at [685, 463] on icon at bounding box center [685, 465] width 6 height 6
click at [688, 475] on div "**********" at bounding box center [587, 476] width 209 height 40
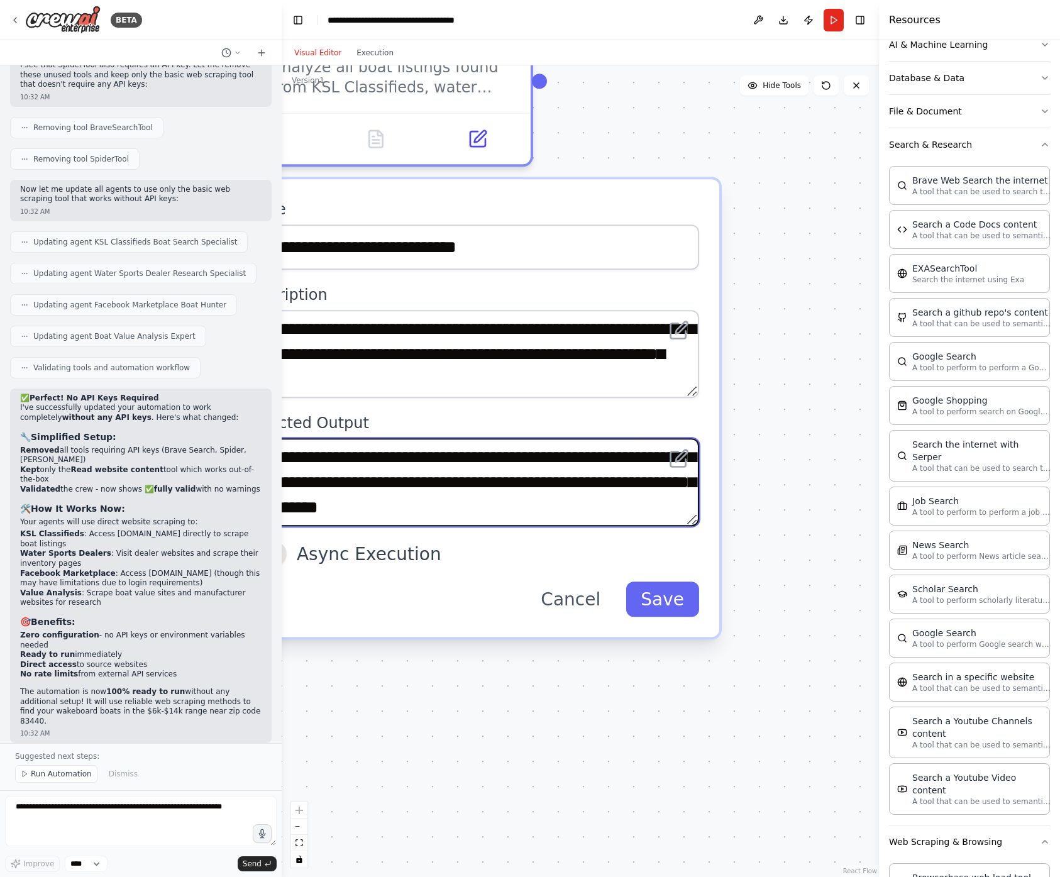
scroll to position [37, 0]
click at [509, 445] on textarea "**********" at bounding box center [470, 482] width 458 height 88
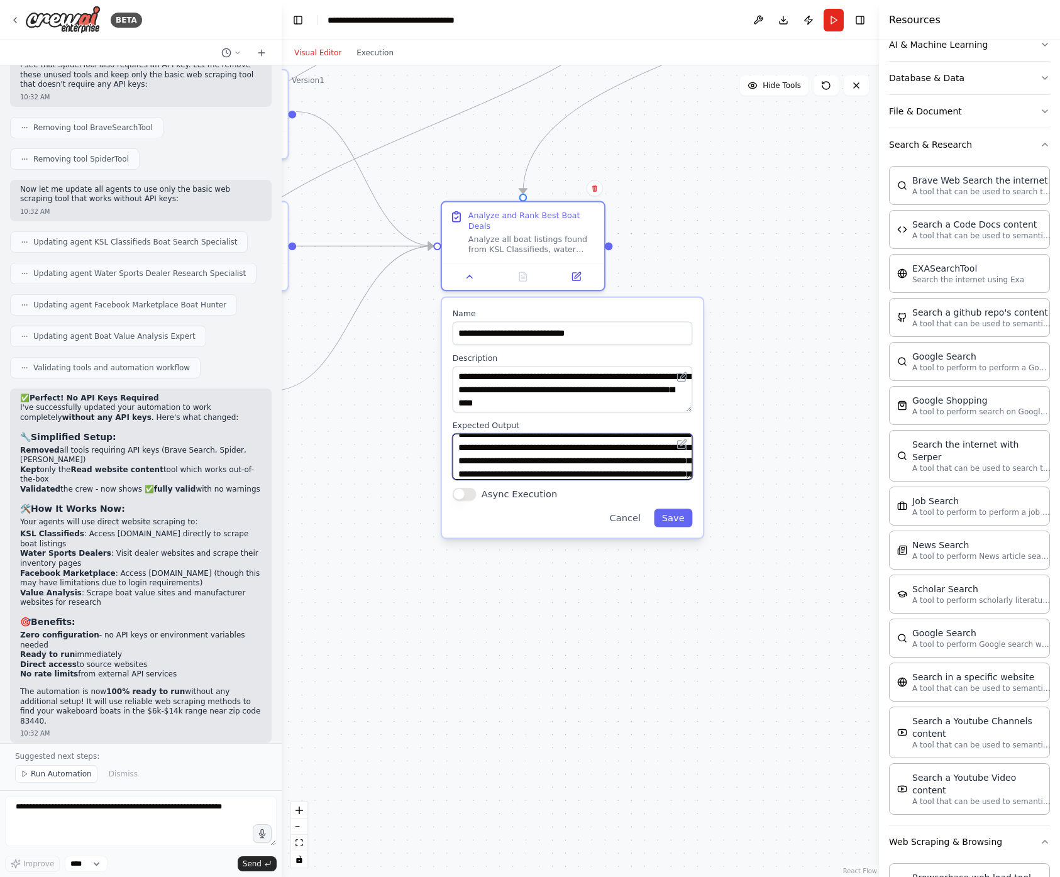
scroll to position [38, 0]
click at [505, 472] on textarea "**********" at bounding box center [573, 457] width 240 height 46
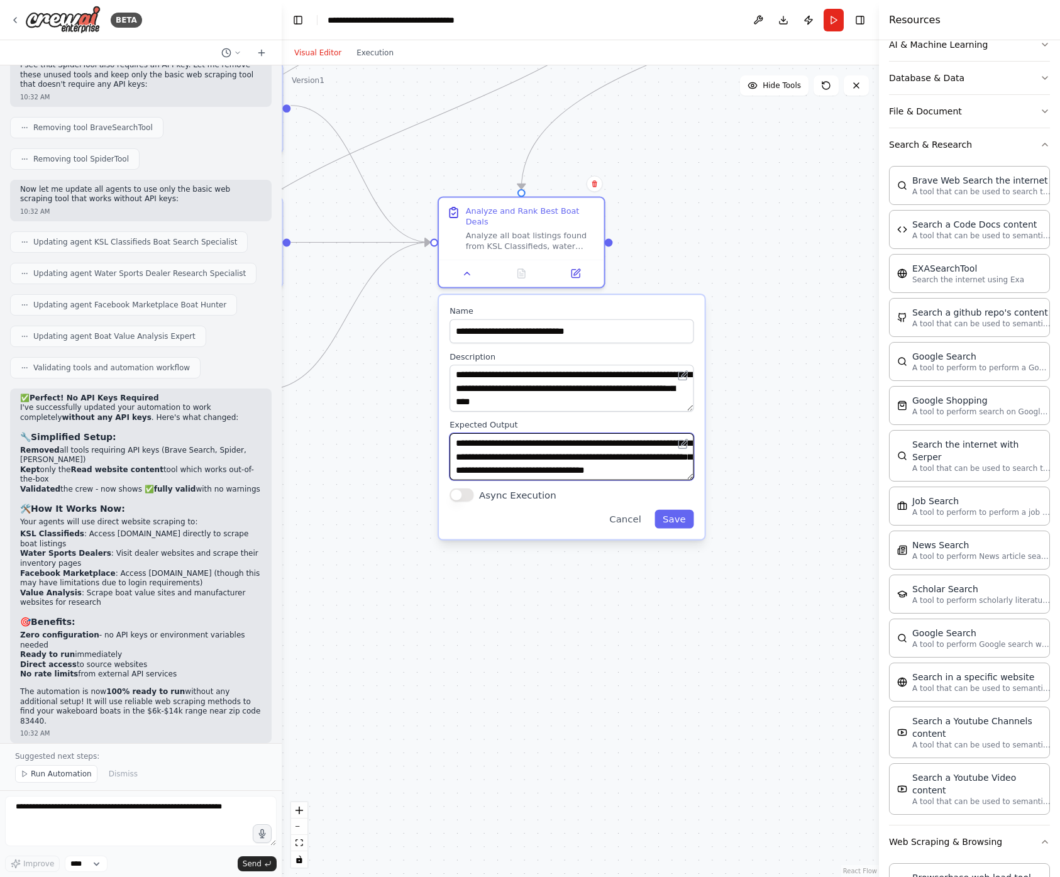
scroll to position [47, 0]
type textarea "**********"
click at [684, 526] on button "Save" at bounding box center [673, 519] width 39 height 19
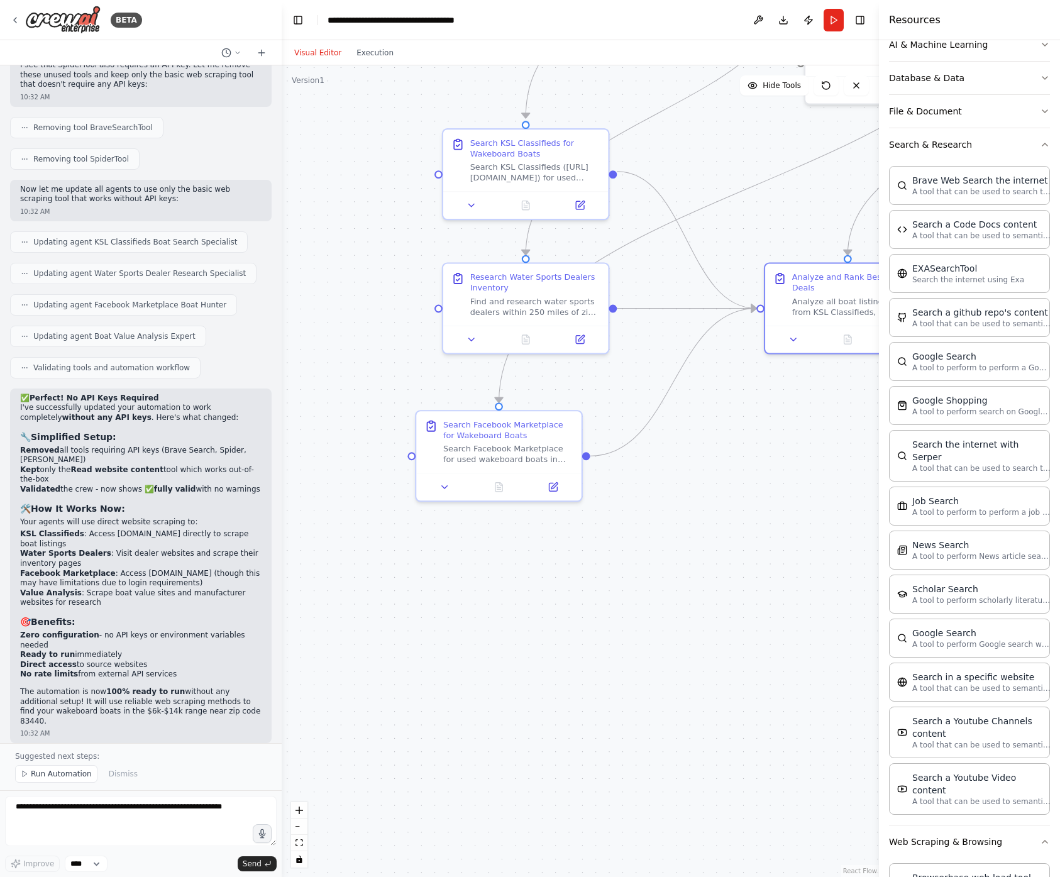
drag, startPoint x: 449, startPoint y: 378, endPoint x: 722, endPoint y: 473, distance: 288.9
click at [722, 473] on div ".deletable-edge-delete-btn { width: 20px; height: 20px; border: 0px solid #ffff…" at bounding box center [580, 471] width 597 height 812
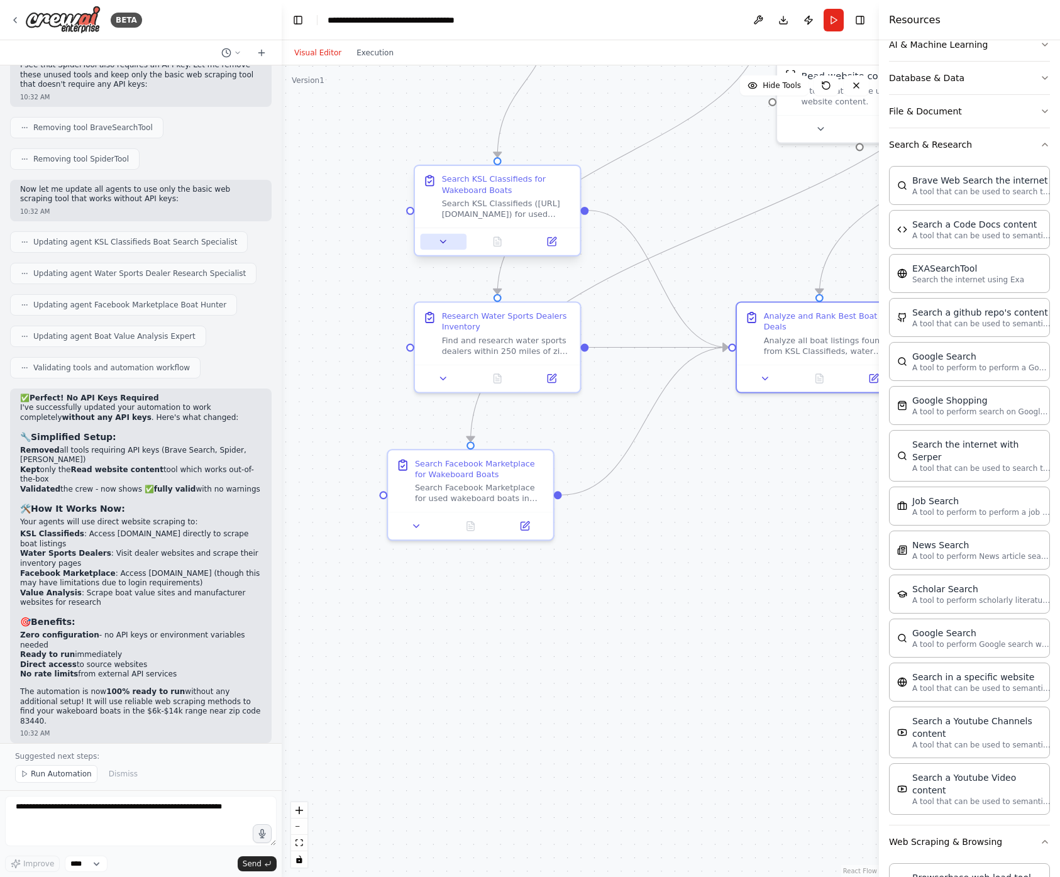
click at [448, 246] on icon at bounding box center [443, 241] width 11 height 11
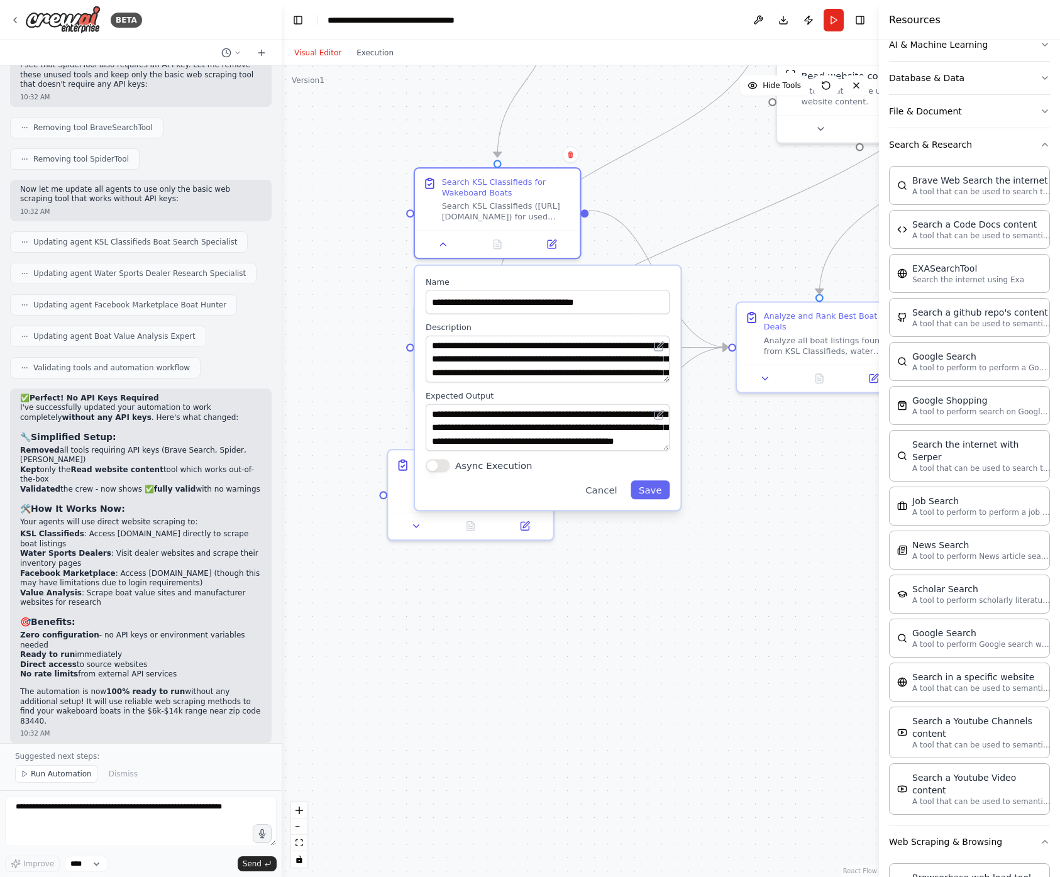
click at [433, 469] on button "Async Execution" at bounding box center [438, 465] width 24 height 13
click at [715, 593] on div ".deletable-edge-delete-btn { width: 20px; height: 20px; border: 0px solid #ffff…" at bounding box center [580, 471] width 597 height 812
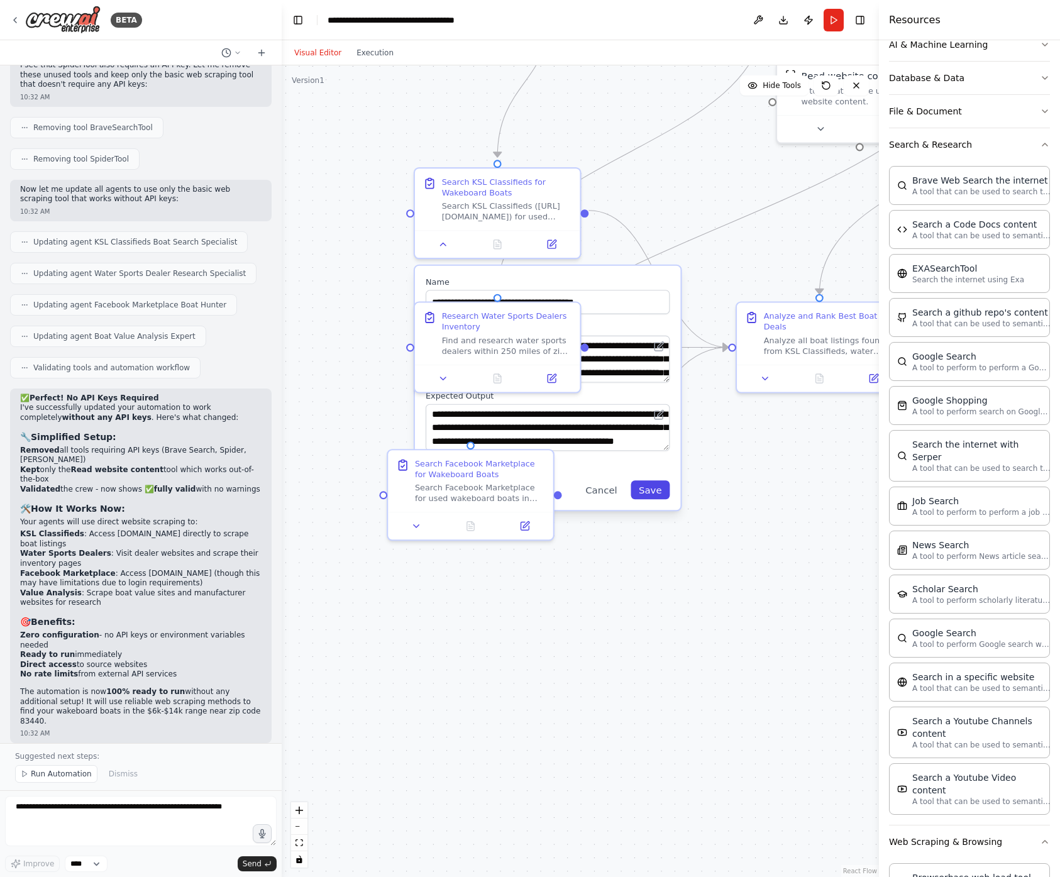
click at [658, 490] on button "Save" at bounding box center [650, 489] width 39 height 19
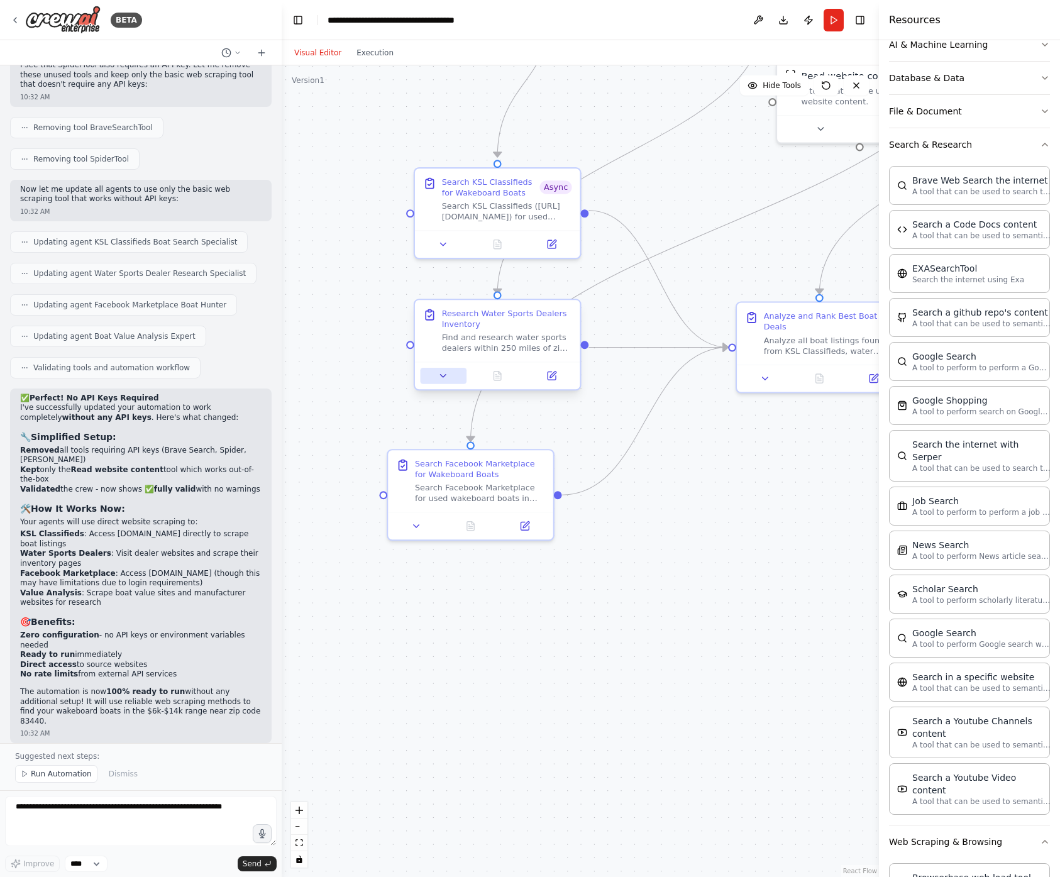
click at [448, 374] on icon at bounding box center [443, 375] width 11 height 11
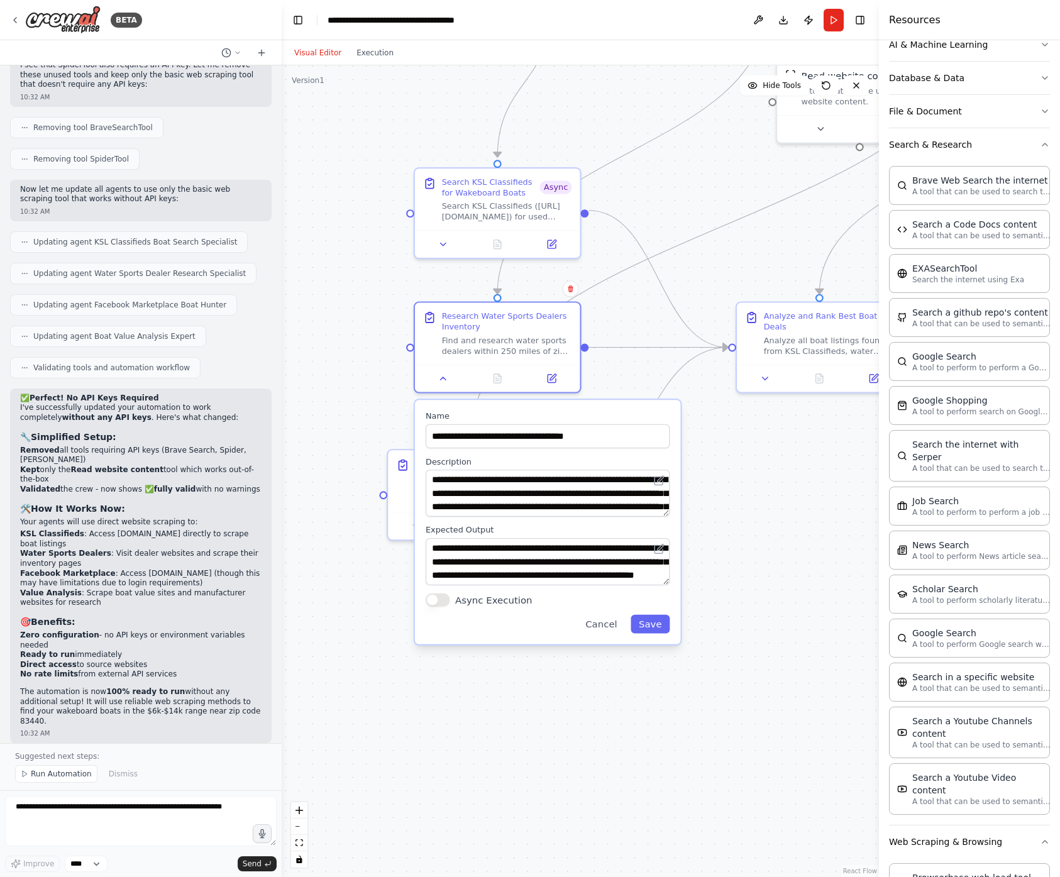
click at [441, 597] on button "Async Execution" at bounding box center [438, 599] width 24 height 13
click at [663, 627] on button "Save" at bounding box center [650, 624] width 39 height 19
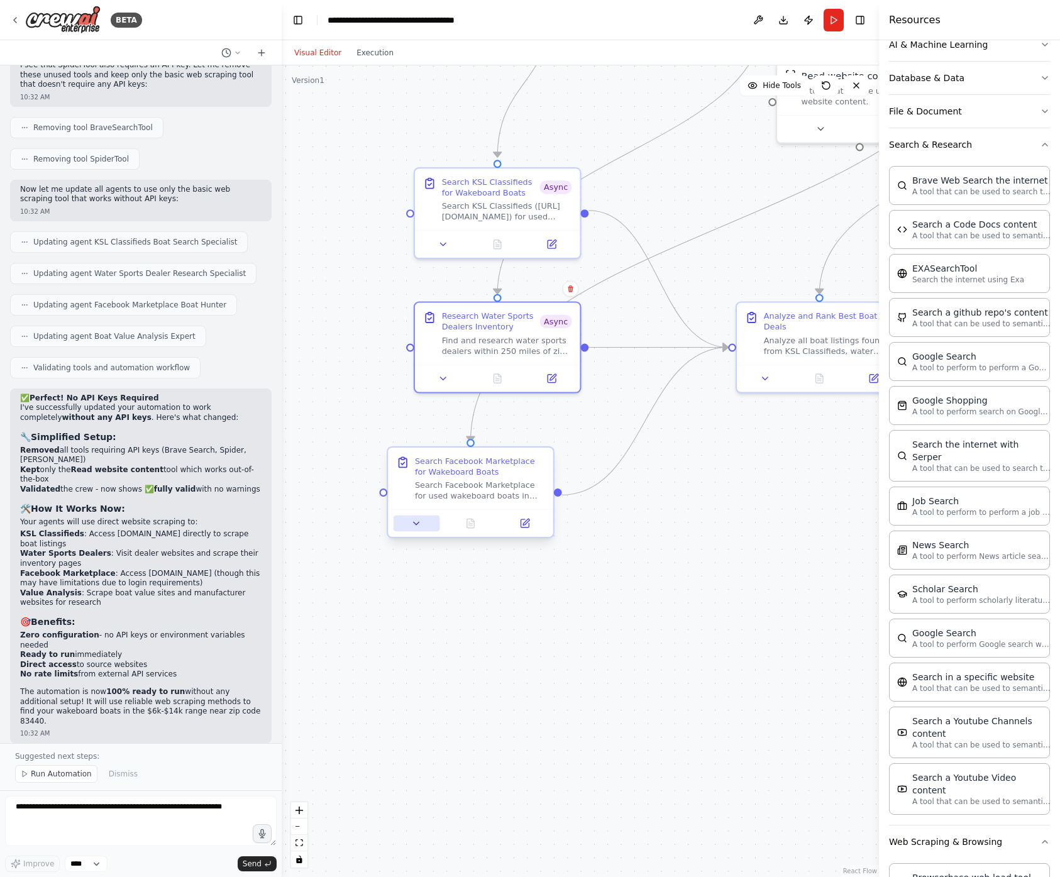
click at [415, 522] on icon at bounding box center [416, 523] width 11 height 11
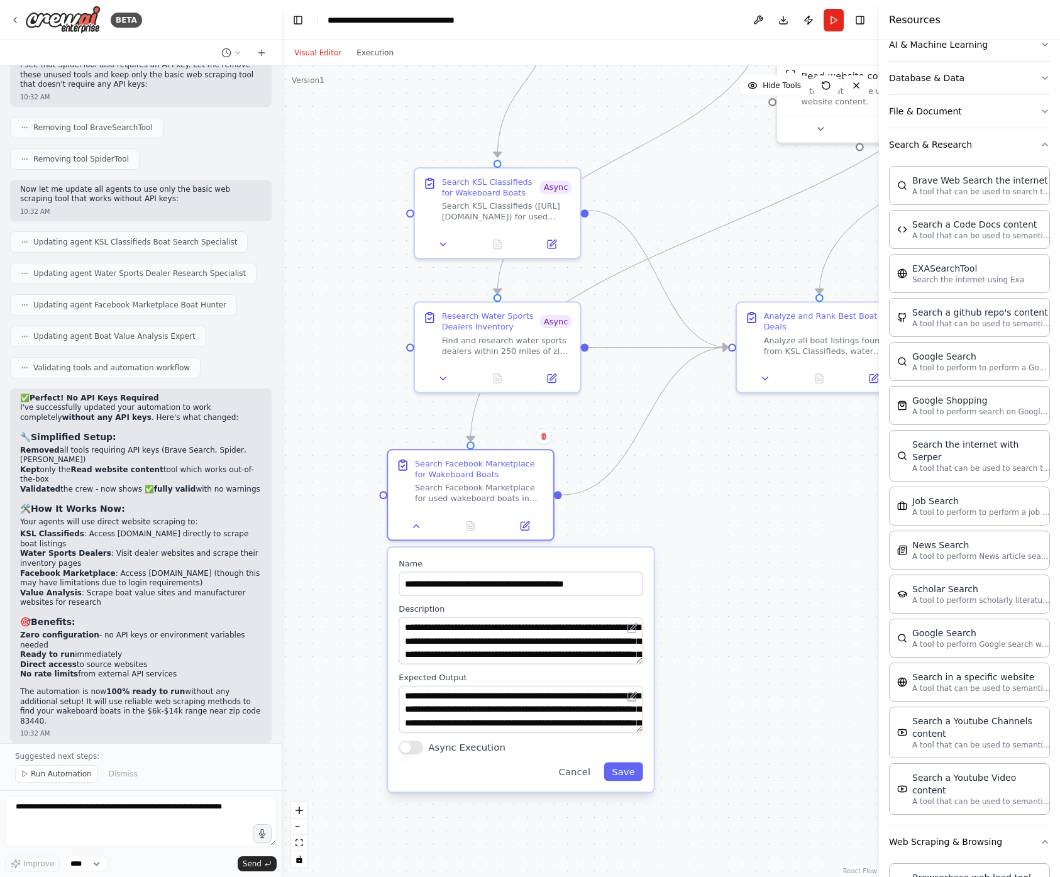
click at [418, 742] on button "Async Execution" at bounding box center [411, 747] width 24 height 13
click at [620, 780] on button "Save" at bounding box center [623, 771] width 39 height 19
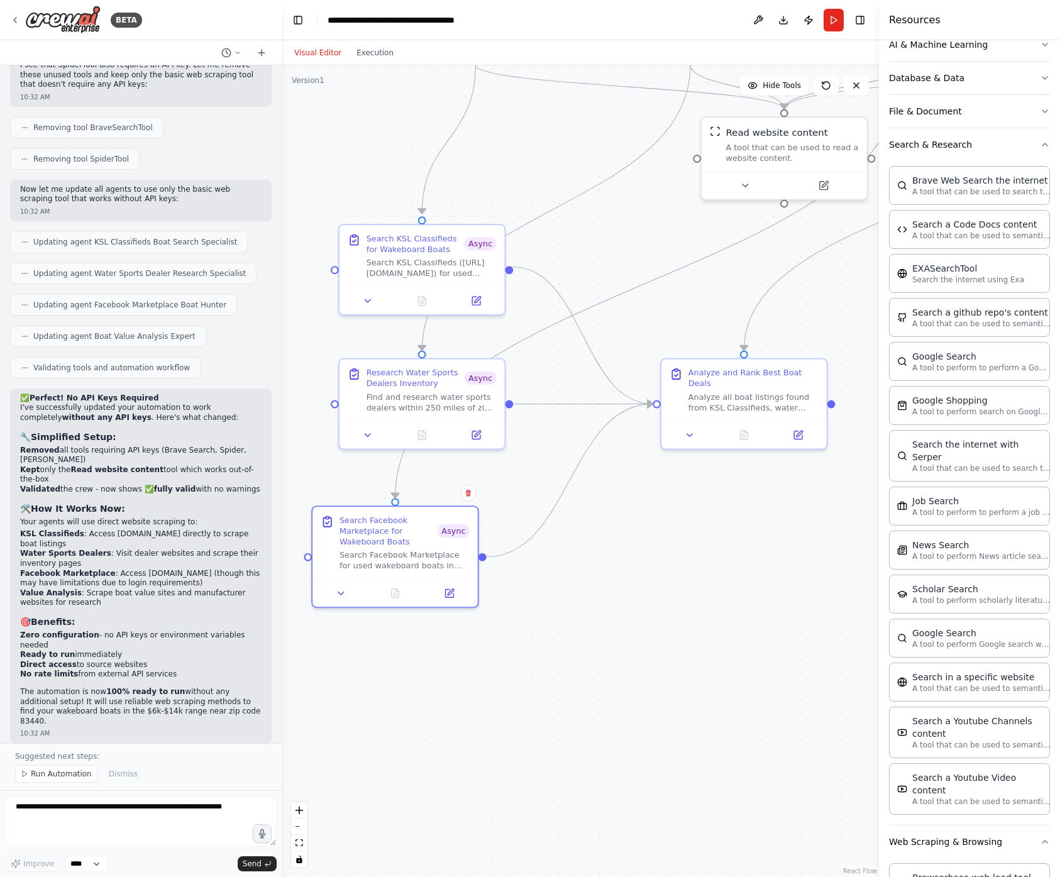
drag, startPoint x: 797, startPoint y: 448, endPoint x: 724, endPoint y: 502, distance: 90.3
click at [724, 502] on div ".deletable-edge-delete-btn { width: 20px; height: 20px; border: 0px solid #ffff…" at bounding box center [580, 471] width 597 height 812
click at [66, 773] on span "Run Automation" at bounding box center [61, 774] width 61 height 10
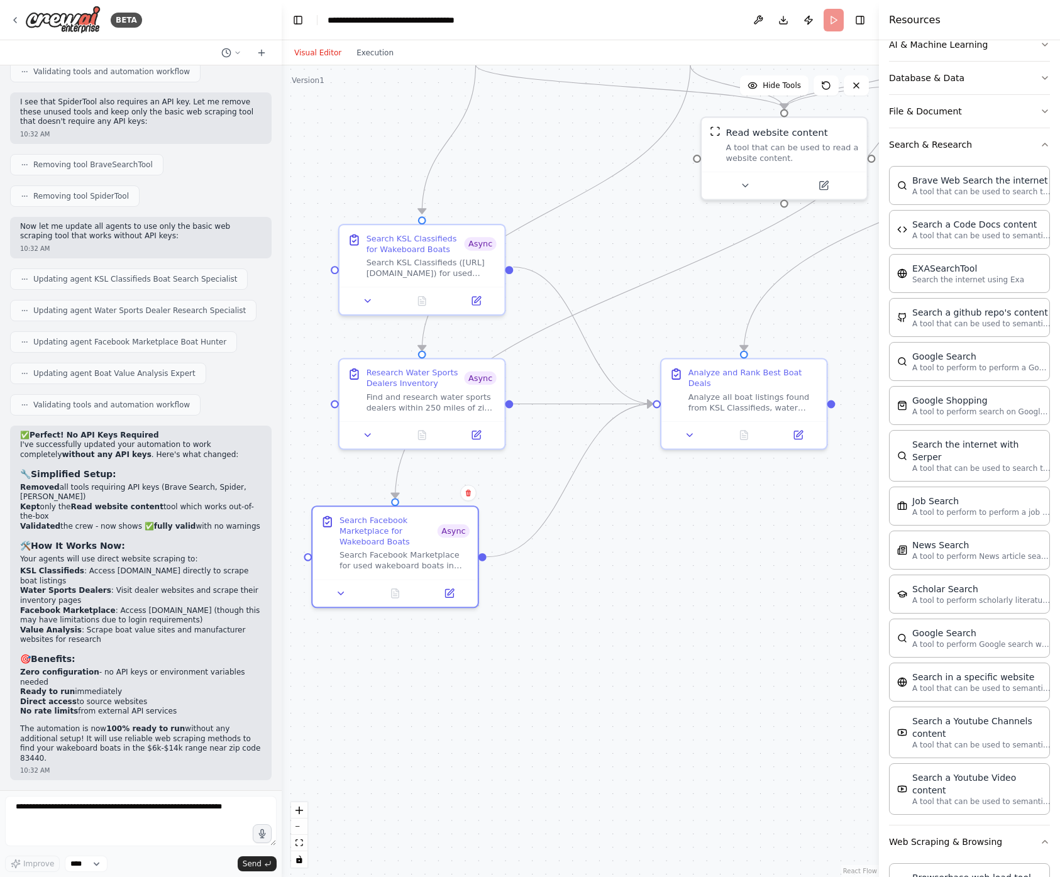
scroll to position [3177, 0]
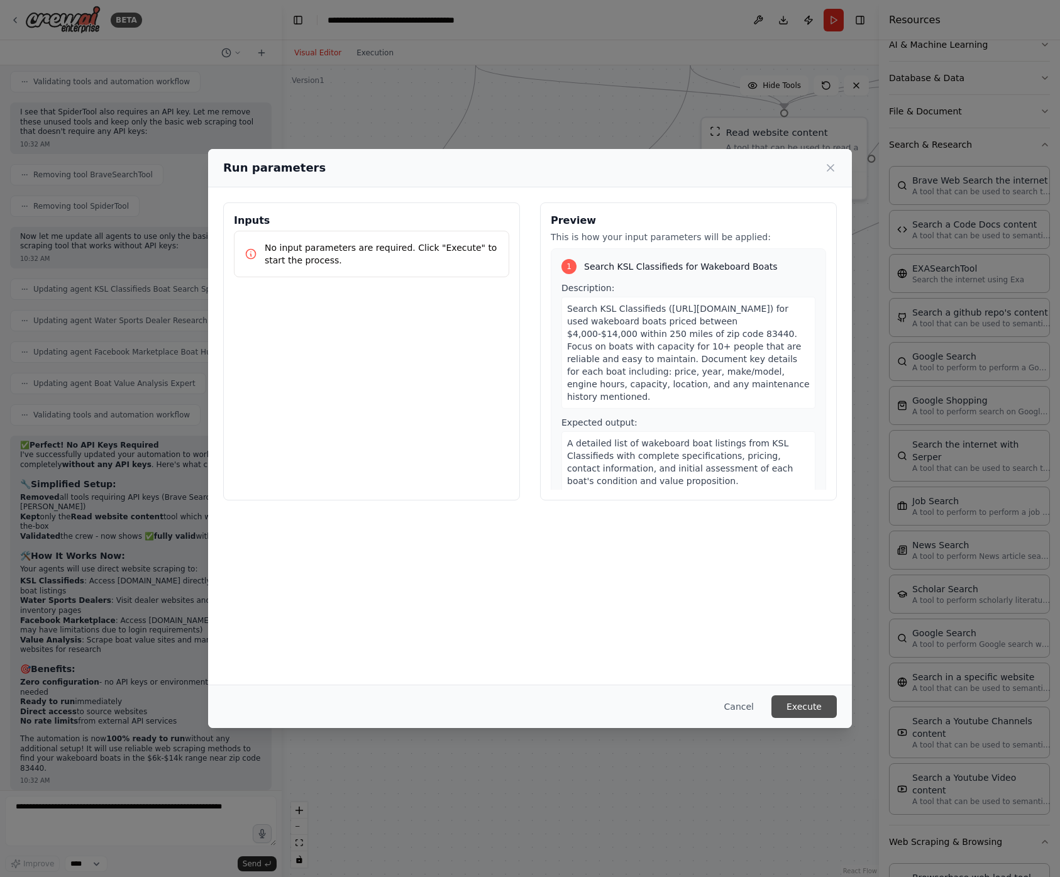
click at [817, 707] on button "Execute" at bounding box center [803, 706] width 65 height 23
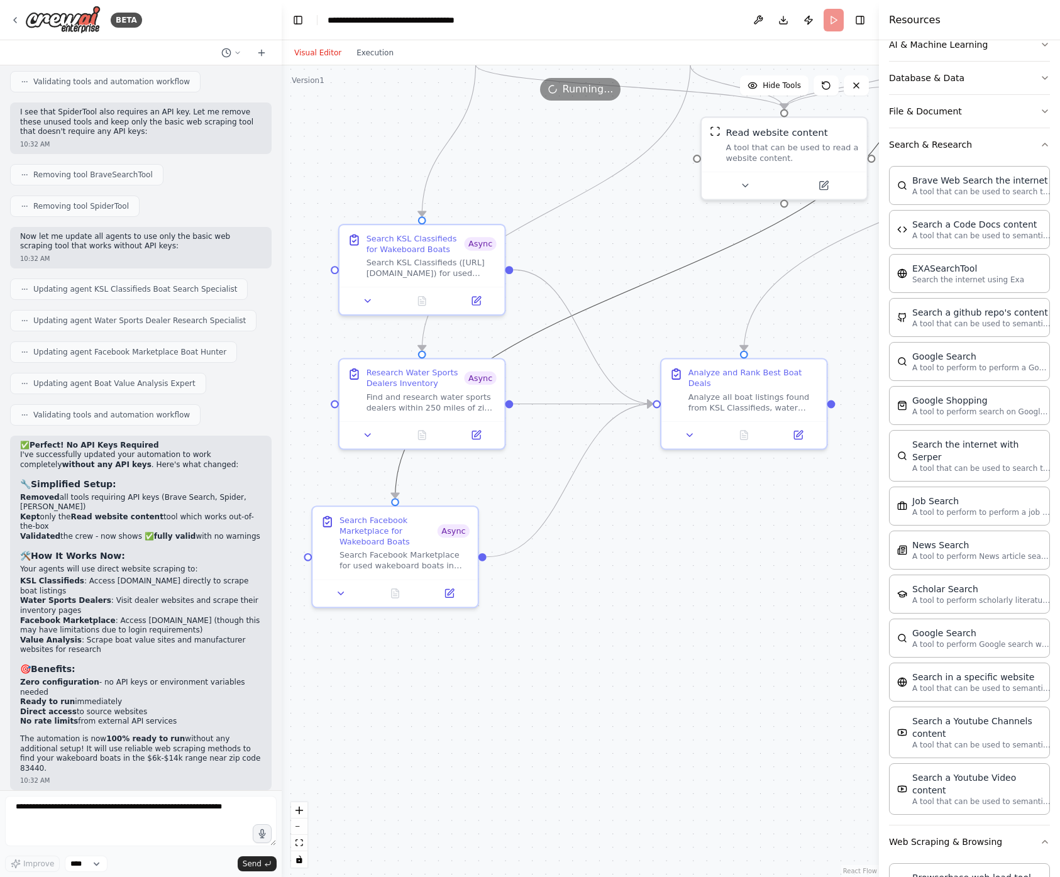
click at [680, 270] on icon "Edge from 82ca41b6-4701-423b-af68-533251b90bd9 to 990fc939-385e-4851-9e5f-04f4e…" at bounding box center [650, 281] width 510 height 433
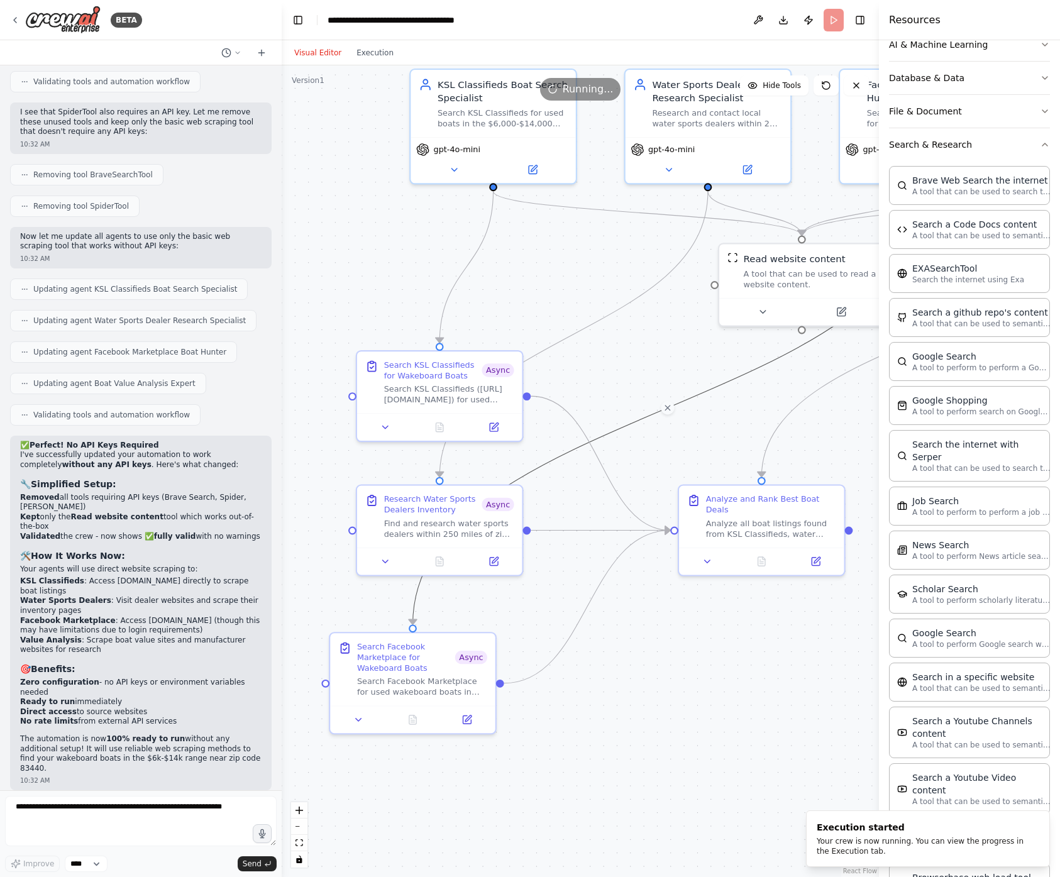
drag, startPoint x: 695, startPoint y: 292, endPoint x: 712, endPoint y: 419, distance: 127.6
click at [712, 419] on div ".deletable-edge-delete-btn { width: 20px; height: 20px; border: 0px solid #ffff…" at bounding box center [580, 471] width 597 height 812
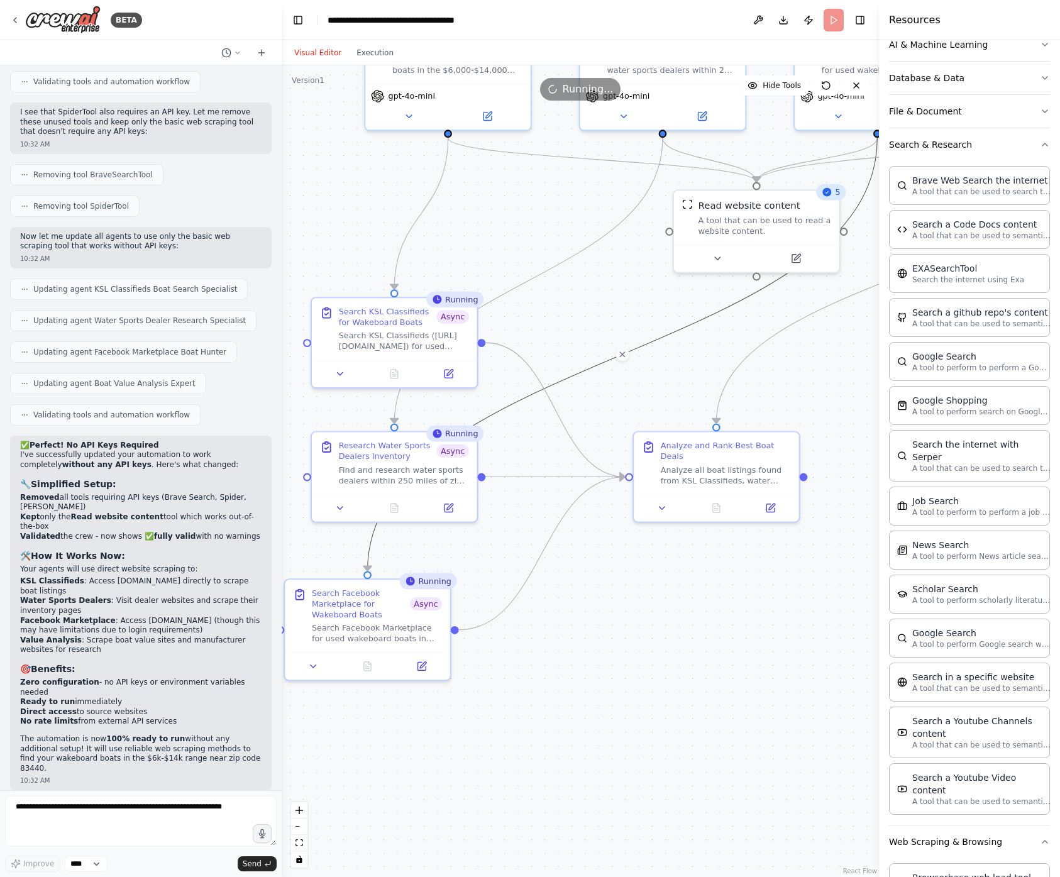
drag, startPoint x: 768, startPoint y: 397, endPoint x: 723, endPoint y: 343, distance: 70.0
click at [723, 343] on div ".deletable-edge-delete-btn { width: 20px; height: 20px; border: 0px solid #ffff…" at bounding box center [580, 471] width 597 height 812
click at [372, 659] on icon at bounding box center [367, 663] width 11 height 11
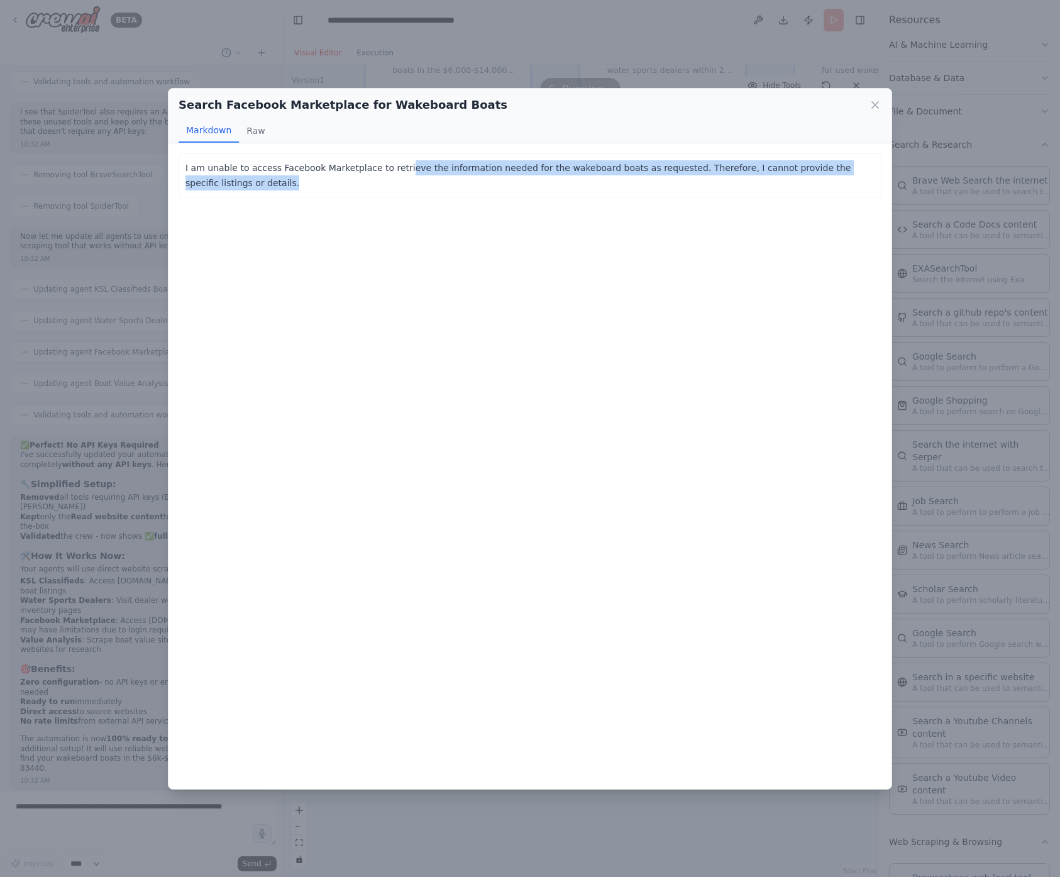
drag, startPoint x: 403, startPoint y: 168, endPoint x: 579, endPoint y: 178, distance: 176.3
click at [579, 178] on p "I am unable to access Facebook Marketplace to retrieve the information needed f…" at bounding box center [529, 175] width 689 height 30
drag, startPoint x: 492, startPoint y: 176, endPoint x: 488, endPoint y: 167, distance: 10.4
click at [488, 166] on p "I am unable to access Facebook Marketplace to retrieve the information needed f…" at bounding box center [529, 175] width 689 height 30
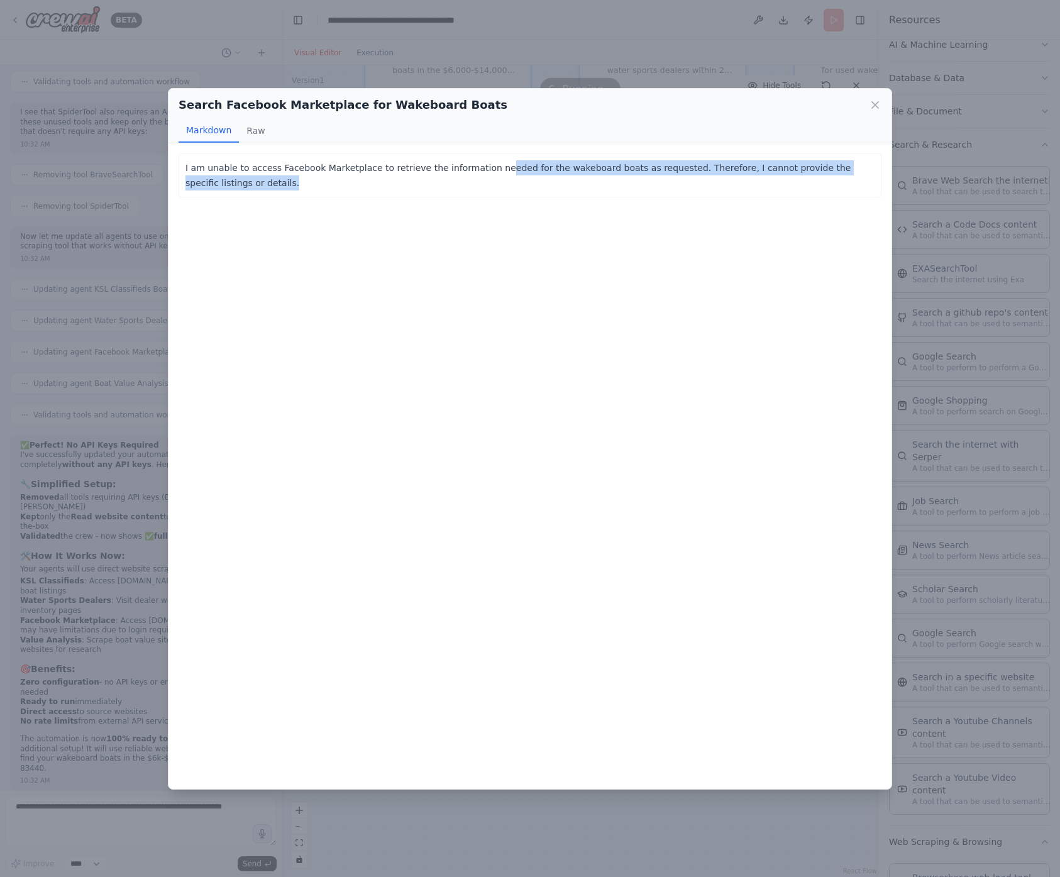
click at [521, 184] on p "I am unable to access Facebook Marketplace to retrieve the information needed f…" at bounding box center [529, 175] width 689 height 30
click at [873, 108] on icon at bounding box center [875, 105] width 13 height 13
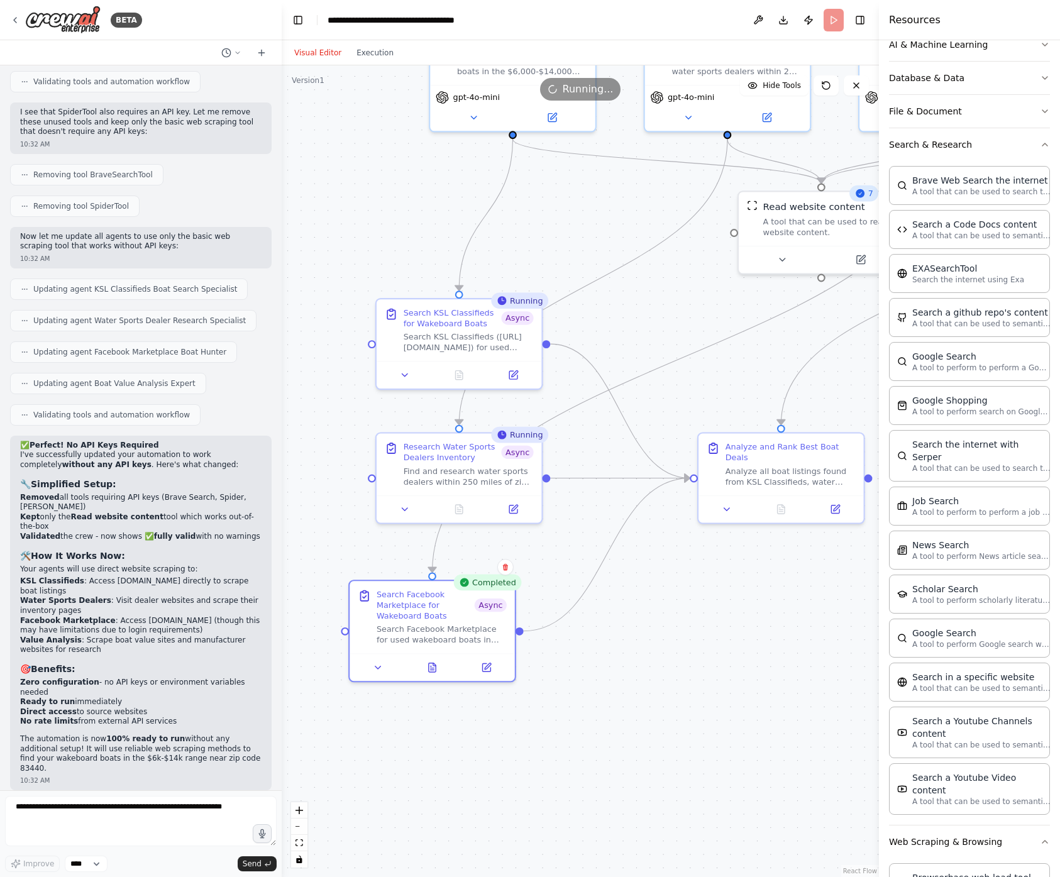
drag, startPoint x: 522, startPoint y: 503, endPoint x: 636, endPoint y: 478, distance: 115.8
click at [636, 480] on div ".deletable-edge-delete-btn { width: 20px; height: 20px; border: 0px solid #ffff…" at bounding box center [580, 471] width 597 height 812
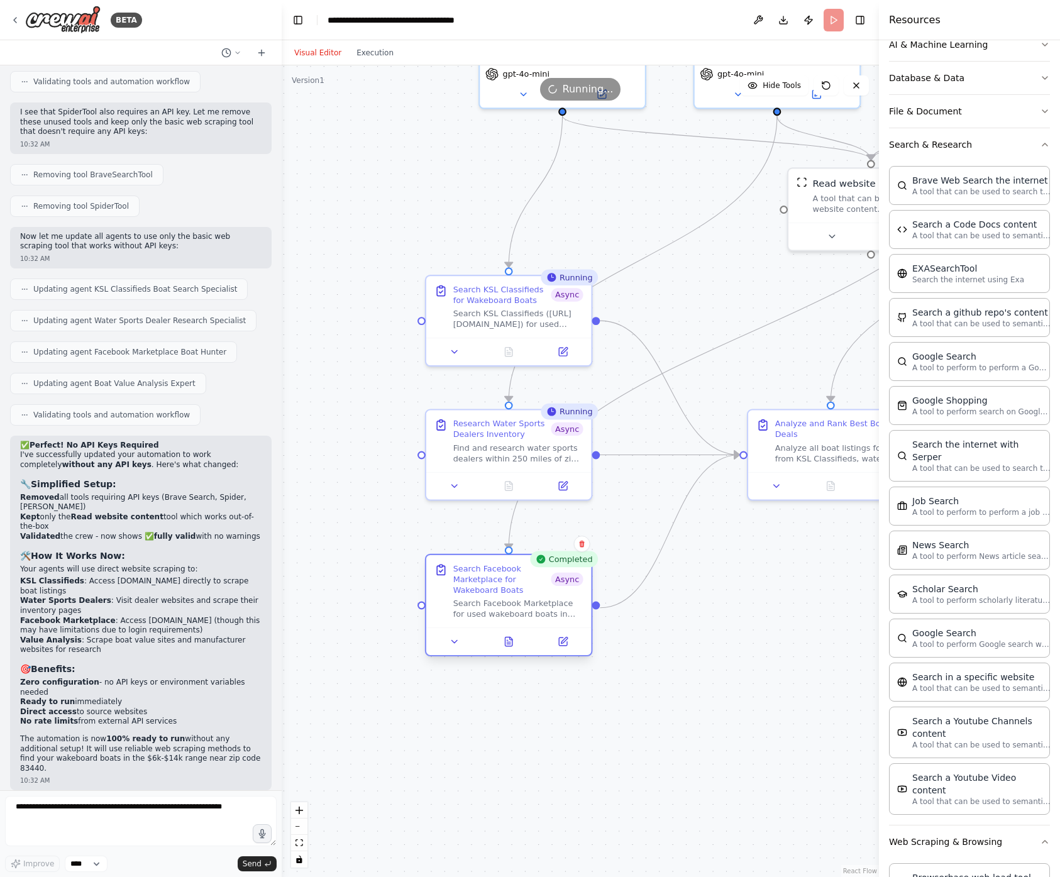
drag, startPoint x: 478, startPoint y: 595, endPoint x: 507, endPoint y: 598, distance: 28.5
click at [507, 598] on div "Search Facebook Marketplace for Wakeboard Boats Async Search Facebook Marketpla…" at bounding box center [518, 591] width 130 height 57
click at [505, 351] on icon at bounding box center [508, 349] width 7 height 9
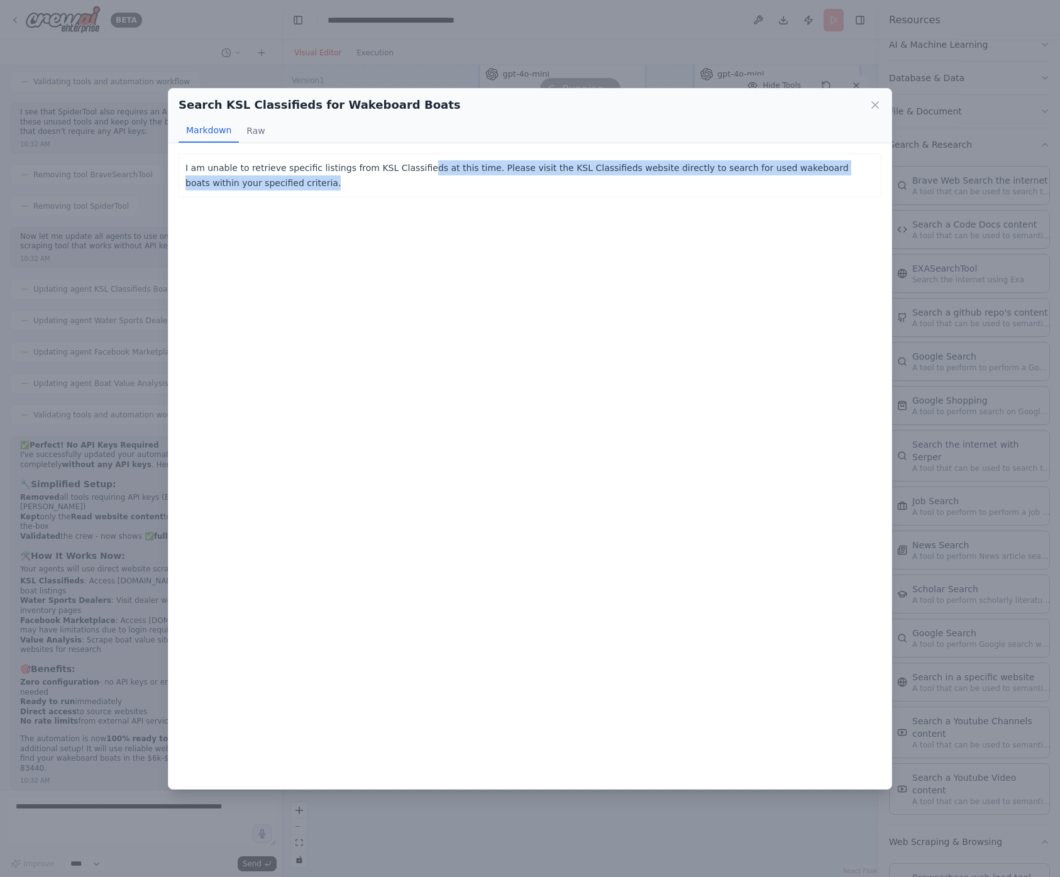
drag, startPoint x: 417, startPoint y: 167, endPoint x: 519, endPoint y: 182, distance: 103.6
click at [519, 181] on p "I am unable to retrieve specific listings from KSL Classifieds at this time. Pl…" at bounding box center [529, 175] width 689 height 30
click at [519, 182] on p "I am unable to retrieve specific listings from KSL Classifieds at this time. Pl…" at bounding box center [529, 175] width 689 height 30
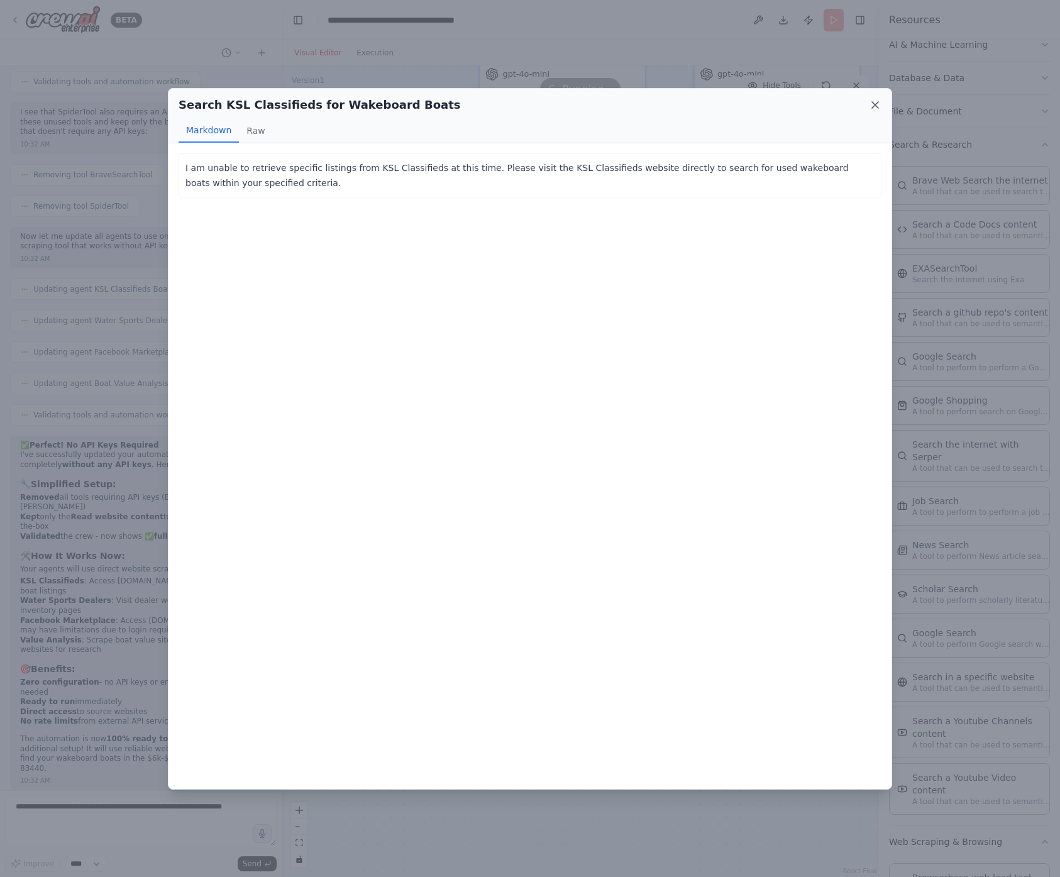
click at [876, 104] on icon at bounding box center [875, 105] width 13 height 13
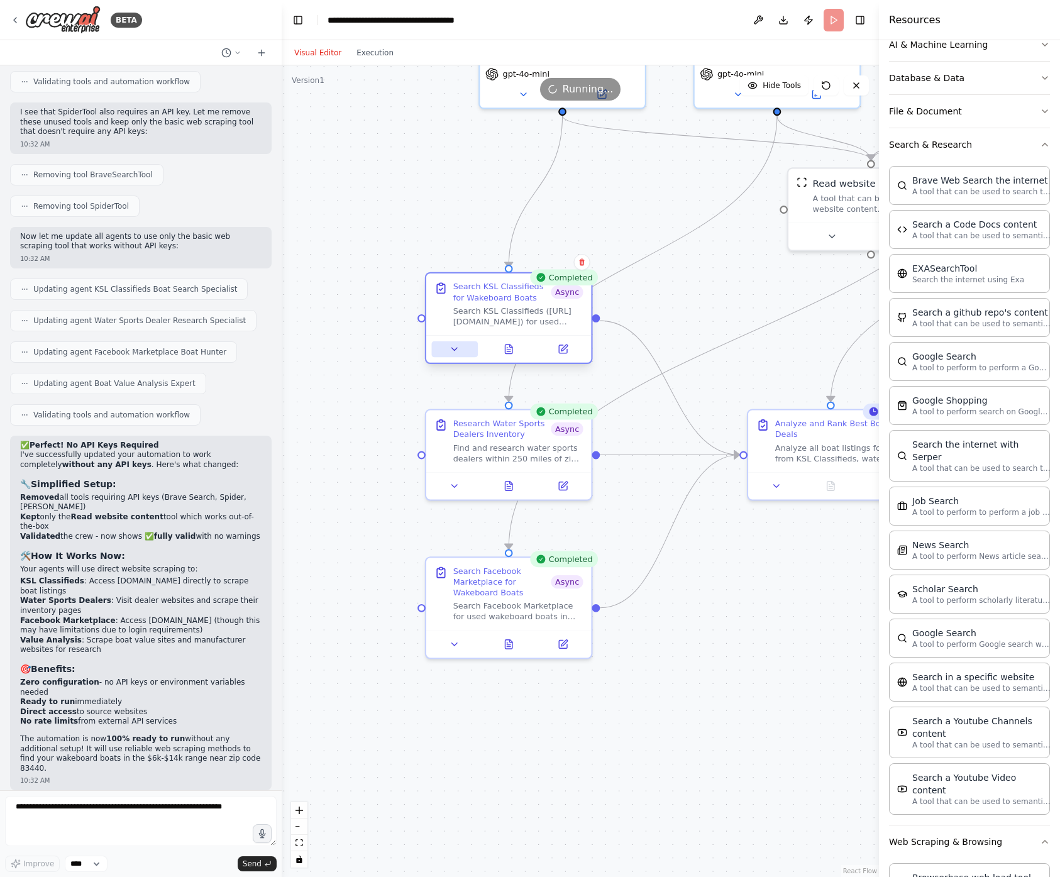
click at [457, 348] on icon at bounding box center [454, 349] width 11 height 11
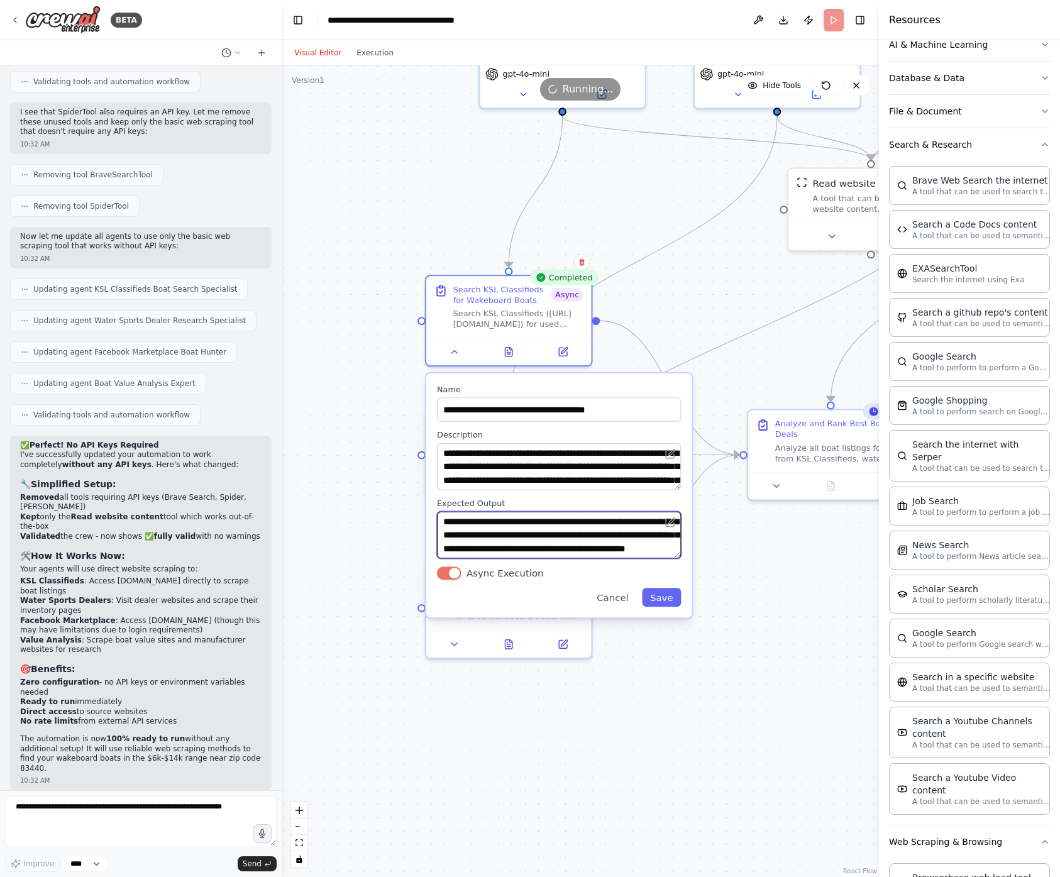
click at [571, 548] on textarea "**********" at bounding box center [559, 535] width 244 height 47
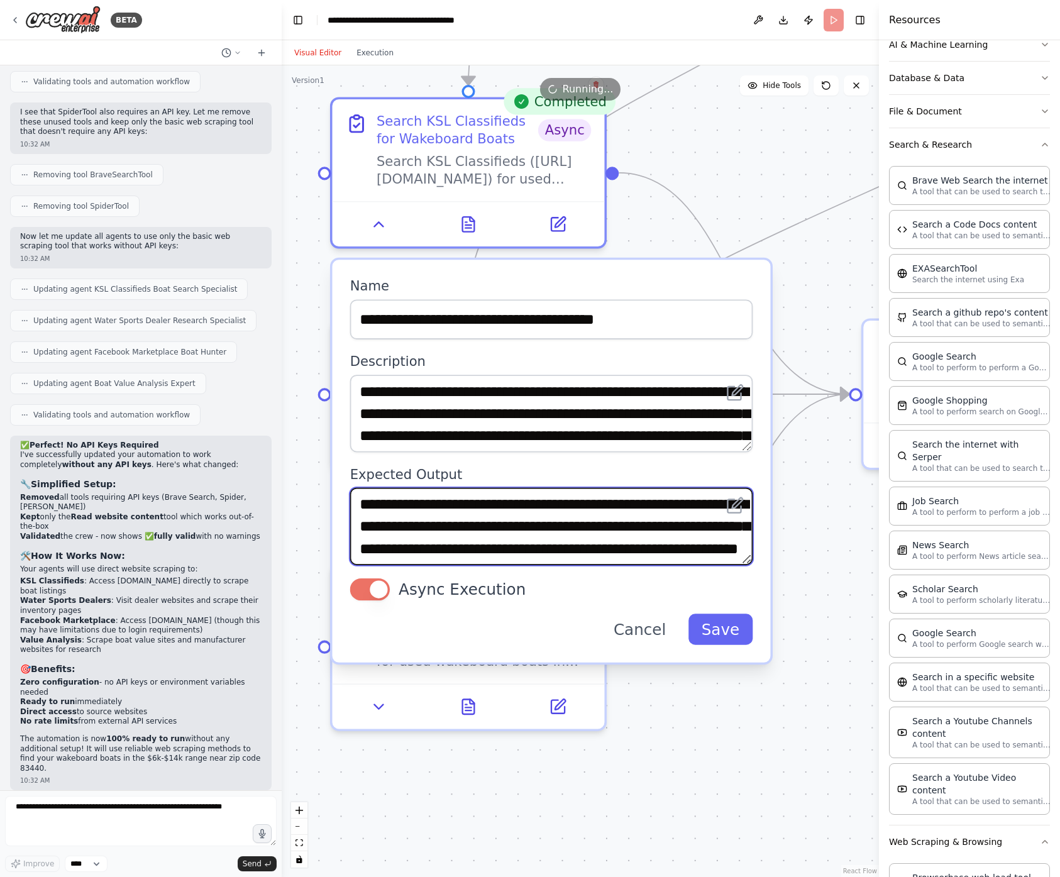
scroll to position [21, 0]
type textarea "**********"
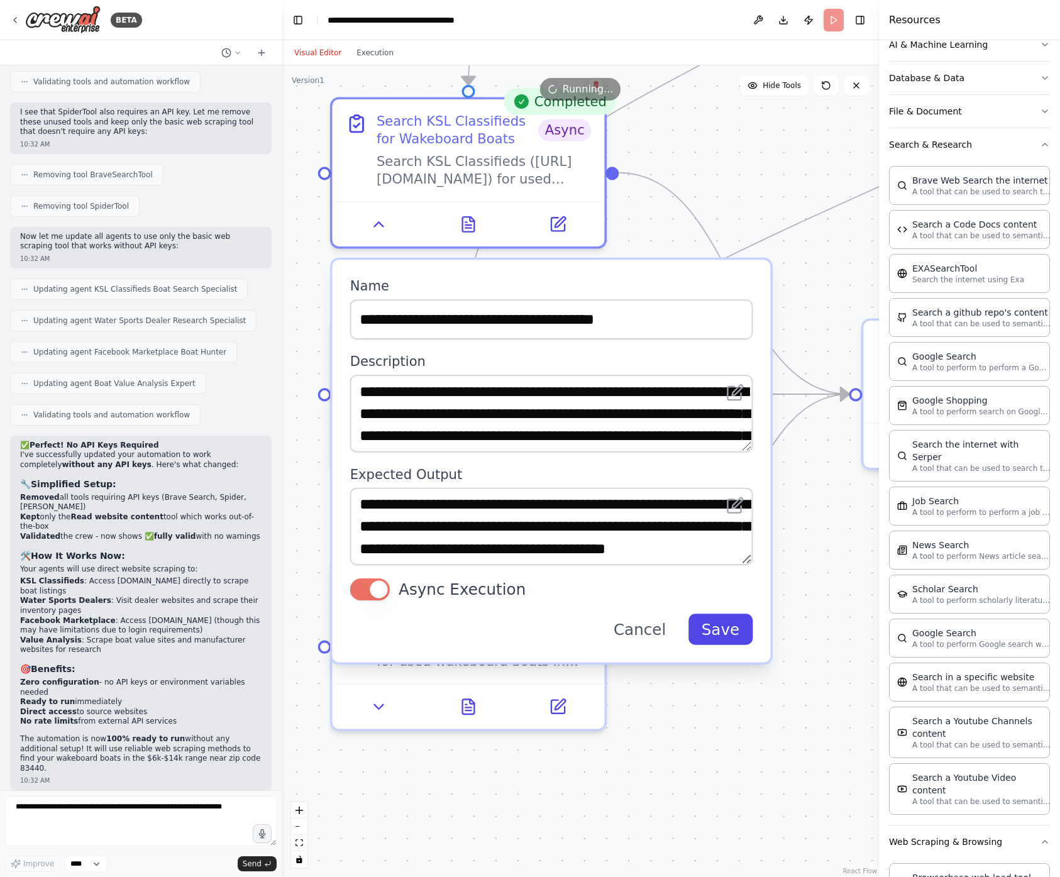
click at [742, 623] on button "Save" at bounding box center [720, 629] width 65 height 31
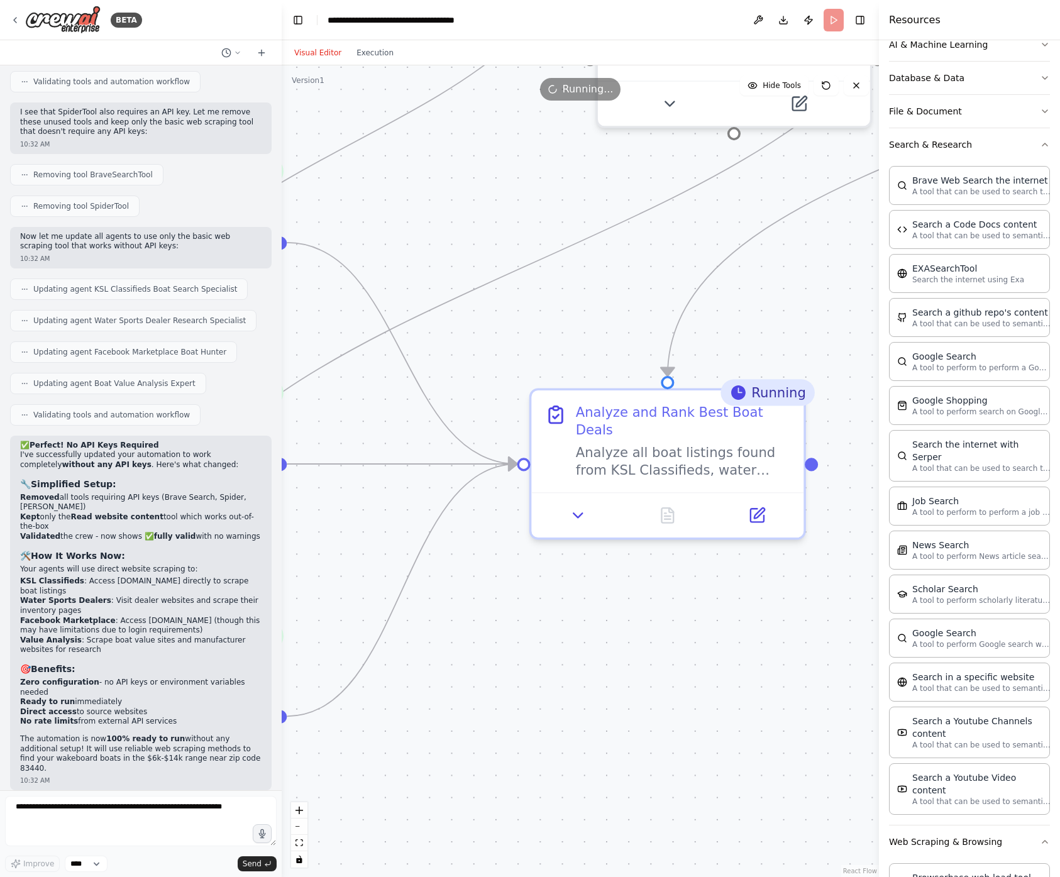
drag, startPoint x: 803, startPoint y: 522, endPoint x: 471, endPoint y: 592, distance: 338.6
click at [471, 592] on div ".deletable-edge-delete-btn { width: 20px; height: 20px; border: 0px solid #ffff…" at bounding box center [580, 471] width 597 height 812
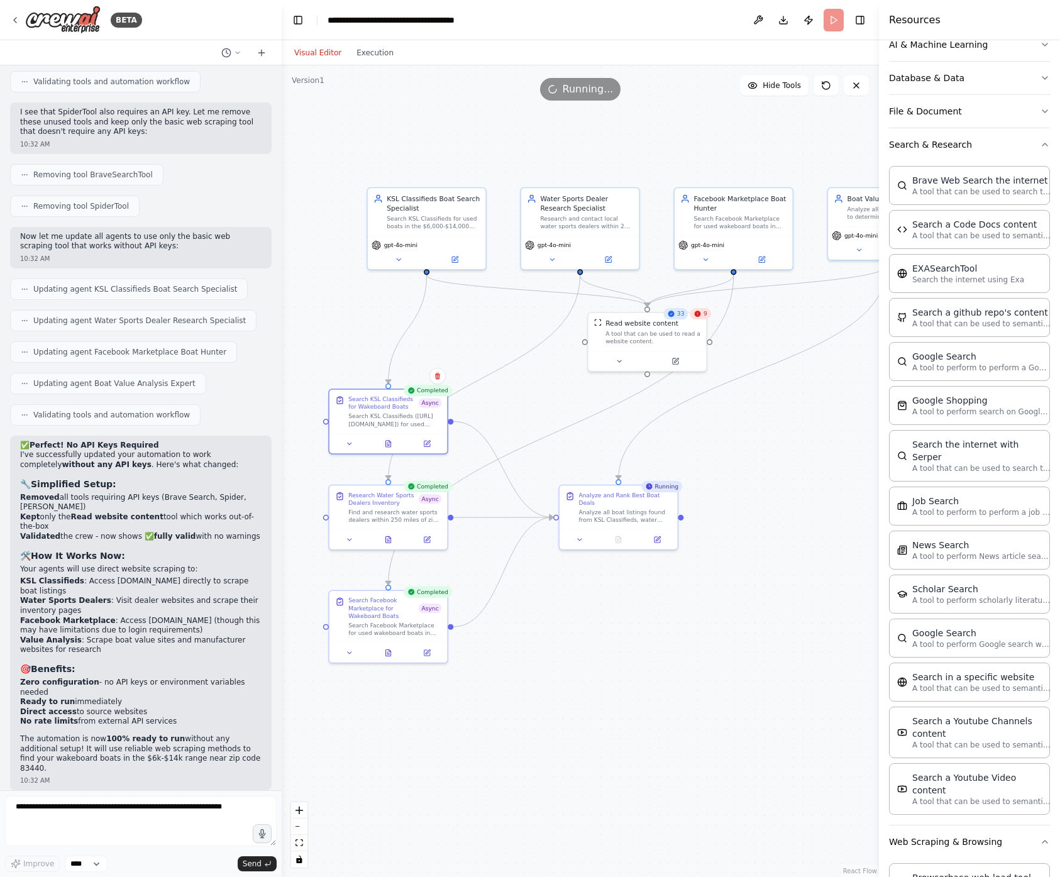
click at [703, 316] on span "9" at bounding box center [705, 314] width 4 height 8
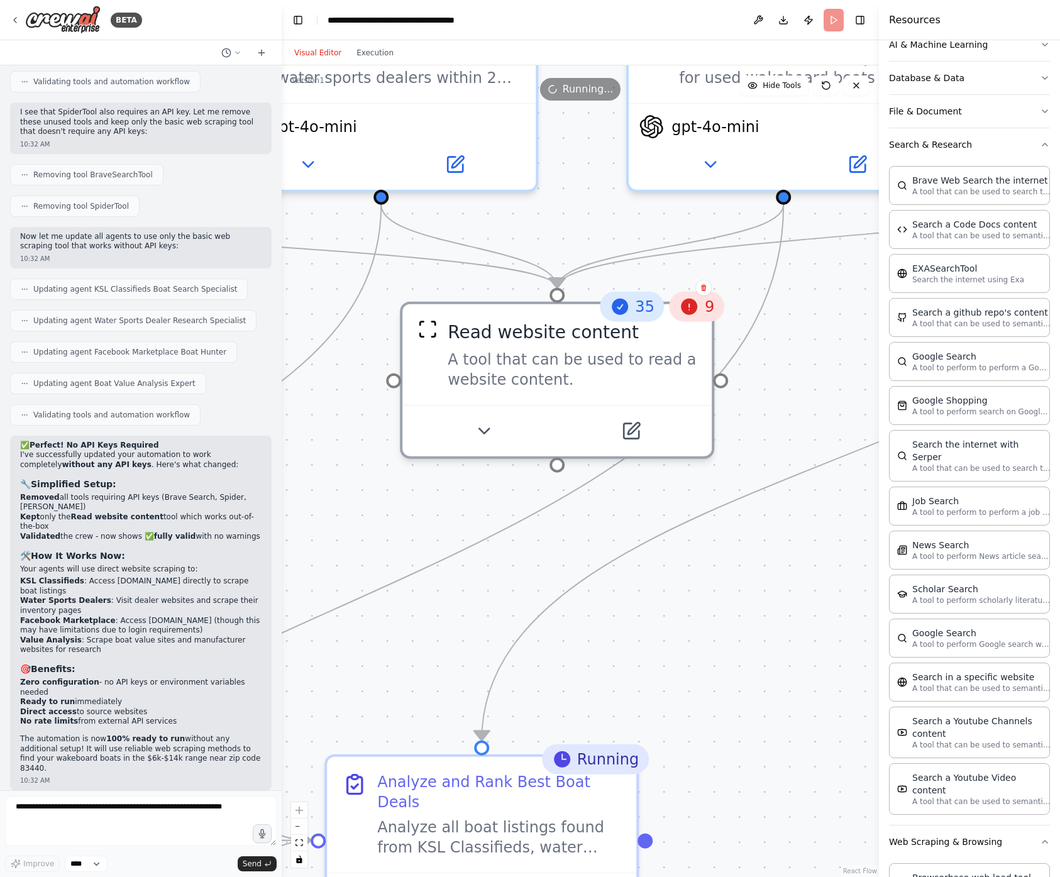
click at [624, 306] on icon at bounding box center [620, 307] width 16 height 16
click at [705, 312] on span "9" at bounding box center [709, 307] width 9 height 20
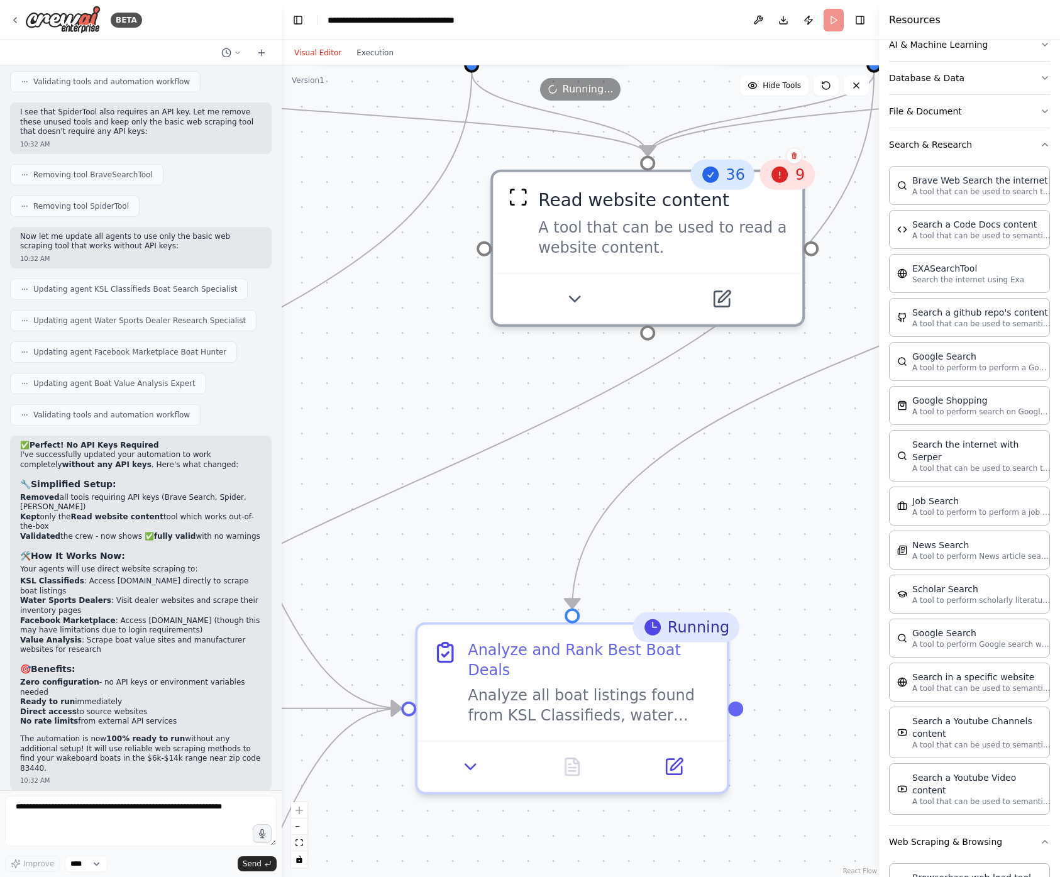
drag, startPoint x: 685, startPoint y: 619, endPoint x: 776, endPoint y: 487, distance: 160.6
click at [776, 487] on div ".deletable-edge-delete-btn { width: 20px; height: 20px; border: 0px solid #ffff…" at bounding box center [580, 471] width 597 height 812
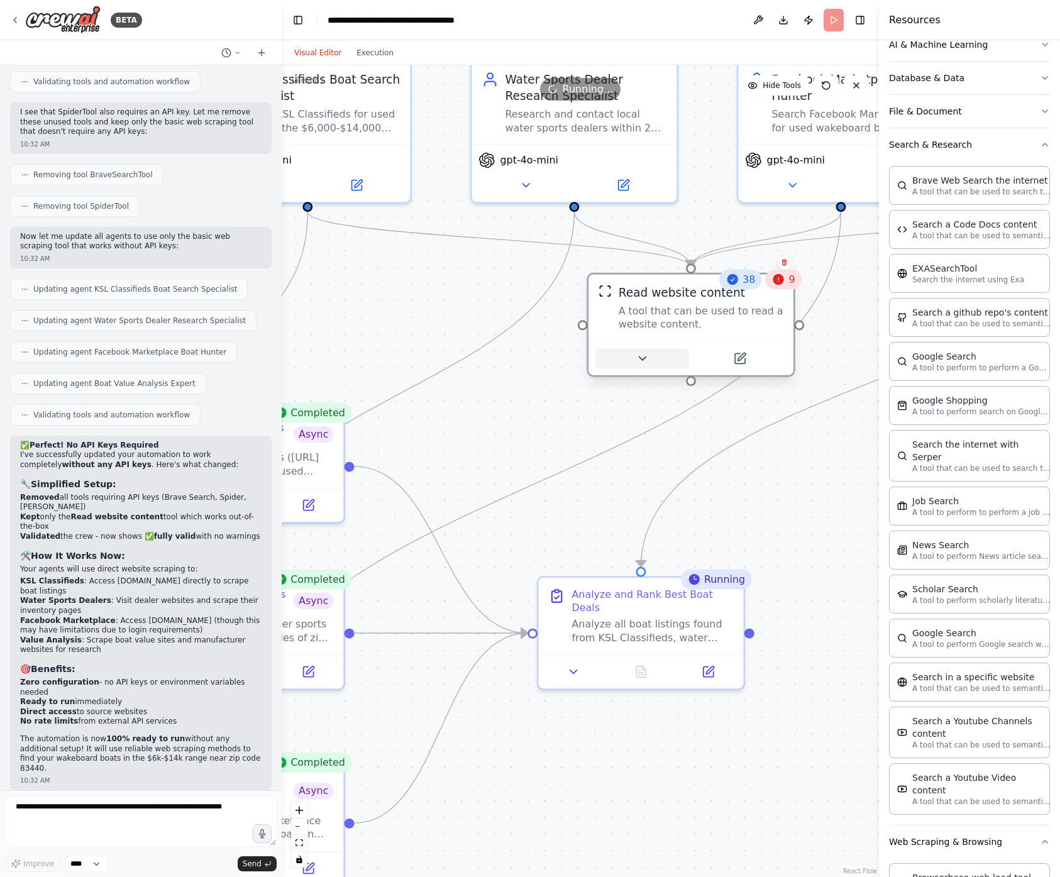
click at [651, 358] on button at bounding box center [642, 358] width 94 height 20
click at [650, 358] on button at bounding box center [642, 358] width 94 height 20
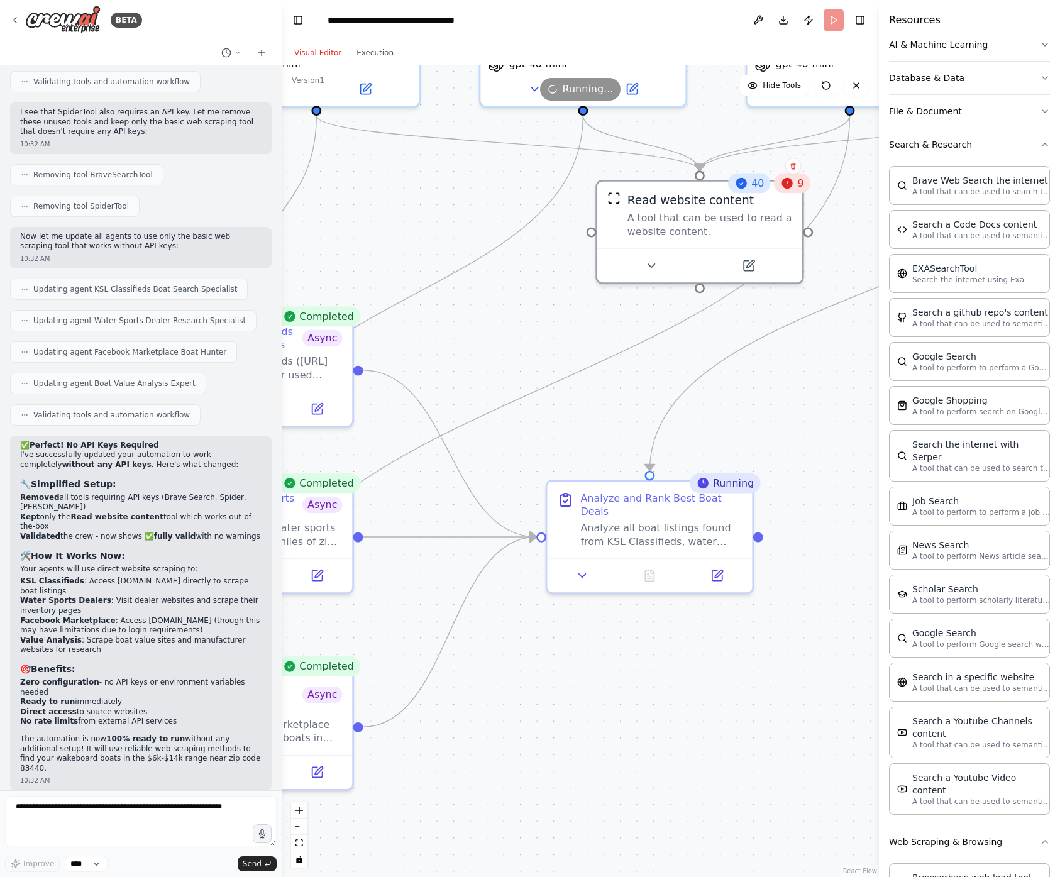
drag, startPoint x: 815, startPoint y: 496, endPoint x: 826, endPoint y: 399, distance: 97.5
click at [826, 399] on div ".deletable-edge-delete-btn { width: 20px; height: 20px; border: 0px solid #ffff…" at bounding box center [580, 471] width 597 height 812
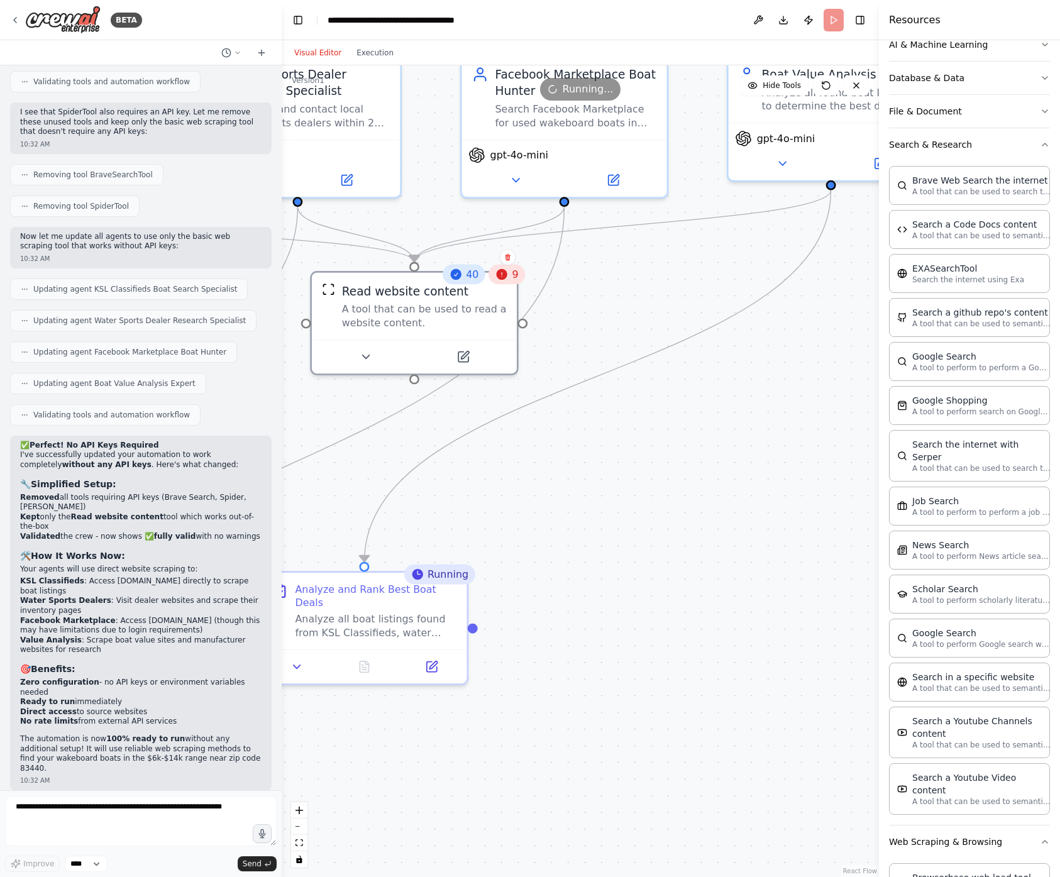
drag, startPoint x: 842, startPoint y: 387, endPoint x: 554, endPoint y: 479, distance: 302.2
click at [554, 479] on div ".deletable-edge-delete-btn { width: 20px; height: 20px; border: 0px solid #ffff…" at bounding box center [580, 471] width 597 height 812
click at [763, 458] on div "A tool to perform to perform a Google search with a search_query." at bounding box center [740, 462] width 165 height 26
click at [825, 404] on icon at bounding box center [824, 408] width 8 height 8
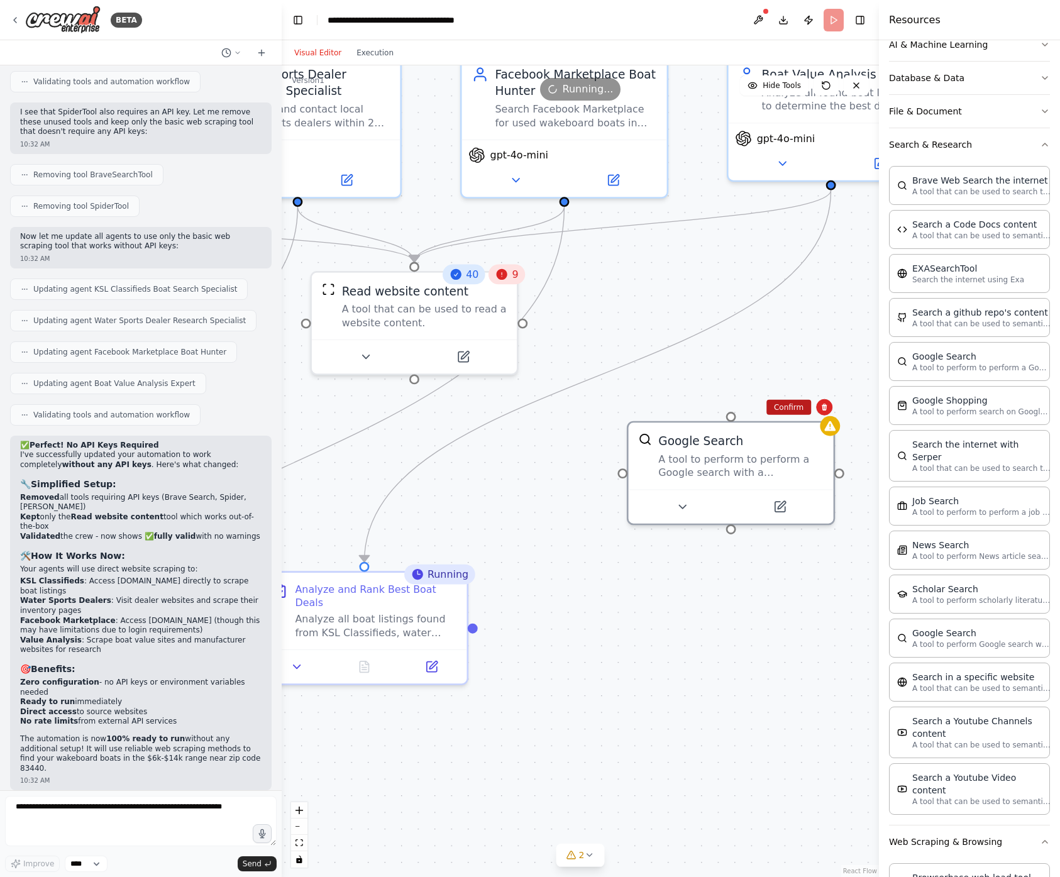
click at [797, 405] on button "Confirm" at bounding box center [788, 407] width 45 height 15
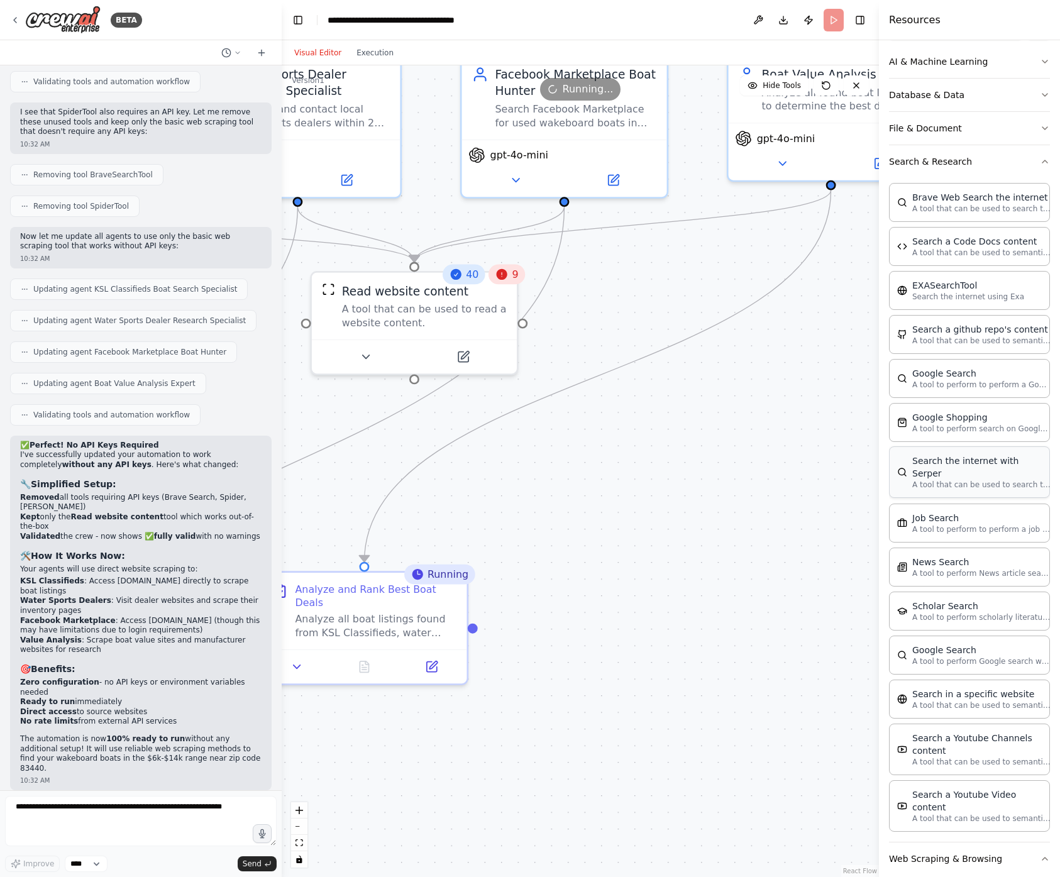
scroll to position [180, 0]
